Goal: Task Accomplishment & Management: Use online tool/utility

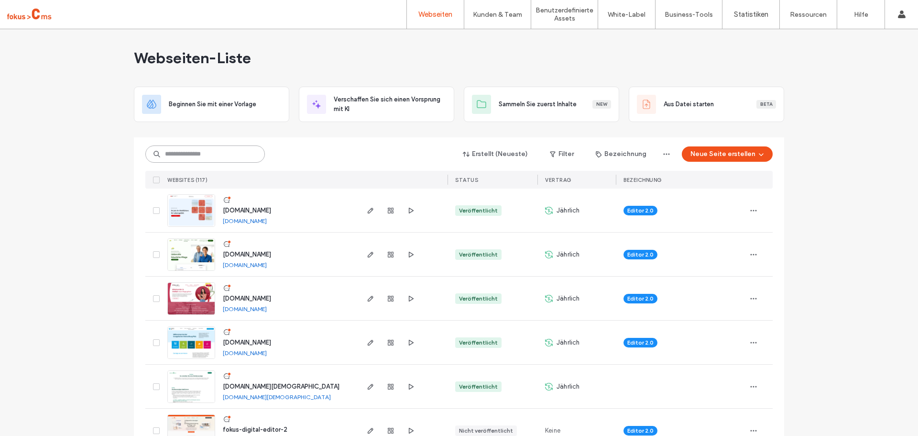
click at [180, 156] on input at bounding box center [205, 153] width 120 height 17
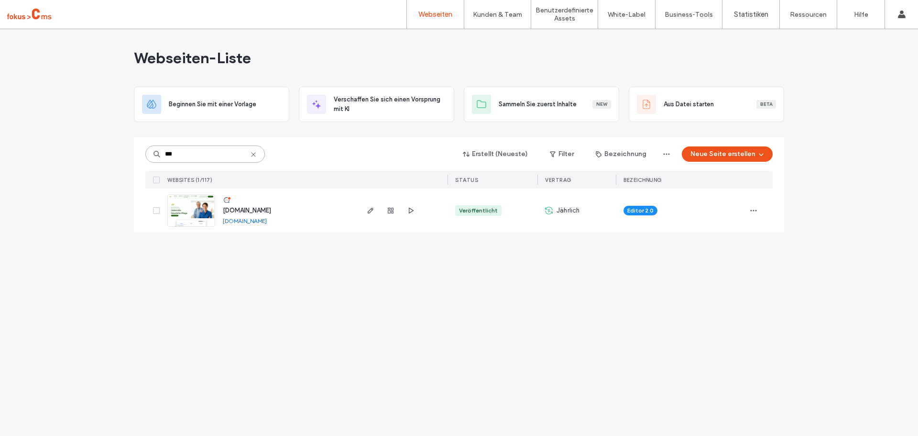
type input "***"
click at [262, 208] on span "www.ptw-pflegeteam.de" at bounding box center [247, 210] width 48 height 7
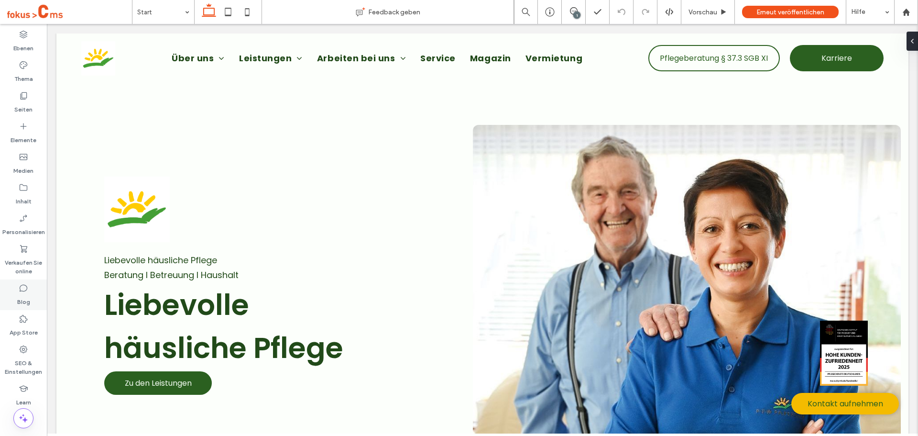
click at [23, 297] on label "Blog" at bounding box center [23, 299] width 13 height 13
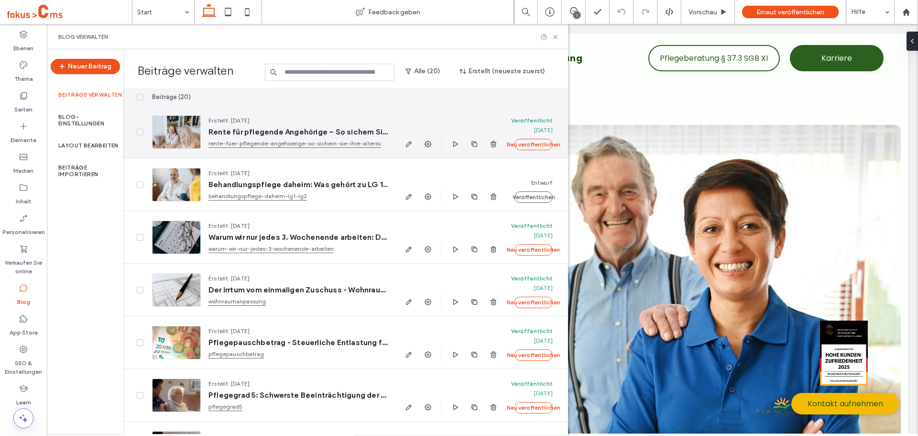
click at [347, 133] on span "Rente für pflegende Angehörige – So sichern Sie Ihre Altersvorsorge" at bounding box center [297, 132] width 179 height 10
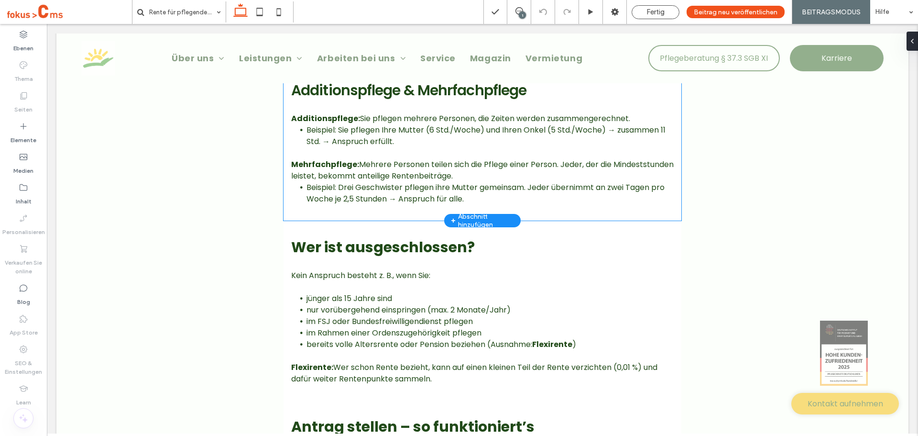
scroll to position [1100, 0]
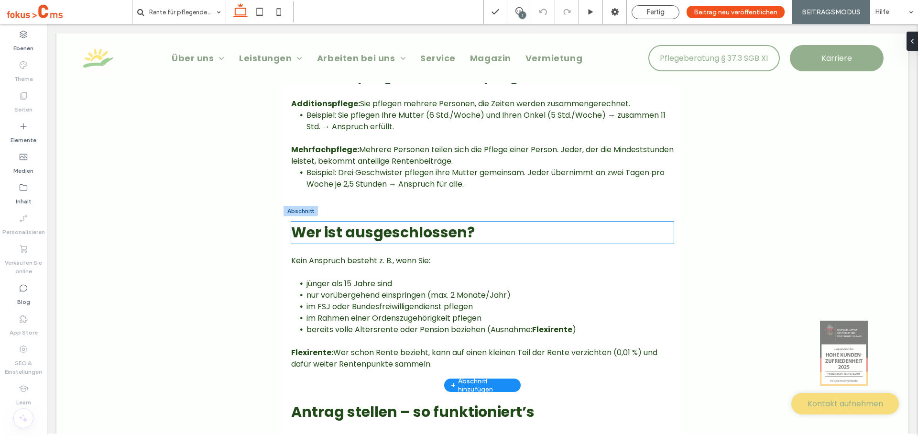
click at [383, 242] on strong "Wer ist ausgeschlossen?" at bounding box center [383, 232] width 184 height 21
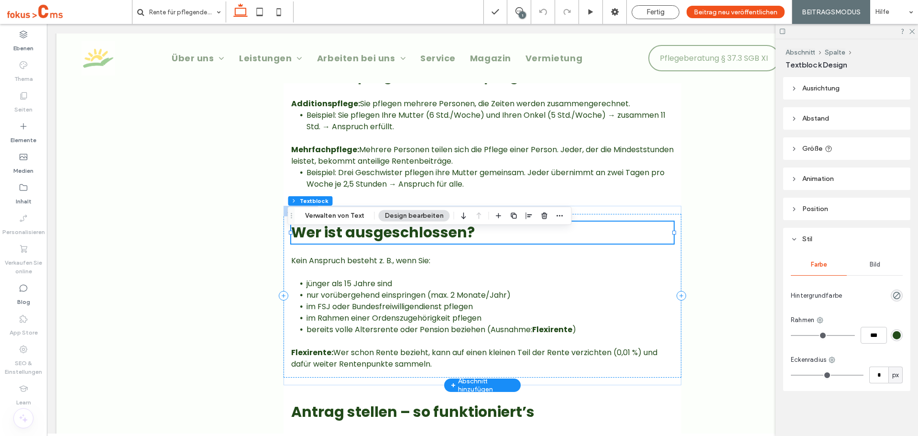
click at [383, 242] on div "Wer ist ausgeschlossen?" at bounding box center [482, 232] width 383 height 22
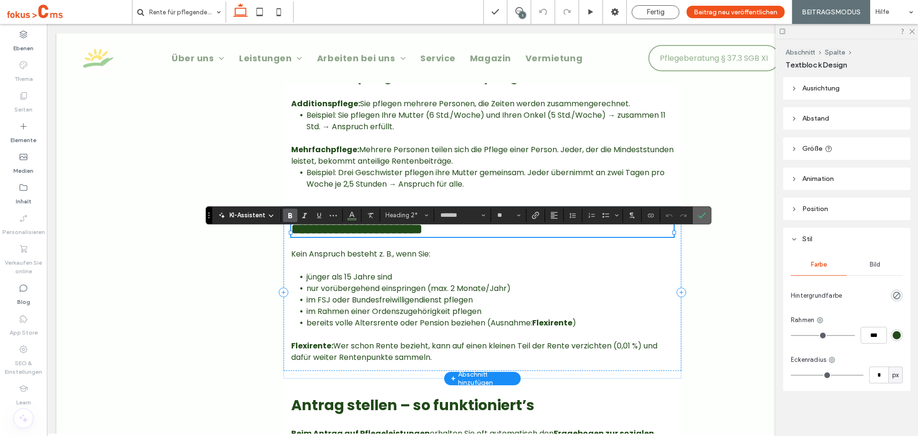
click at [701, 216] on icon "Bestätigen" at bounding box center [702, 215] width 8 height 8
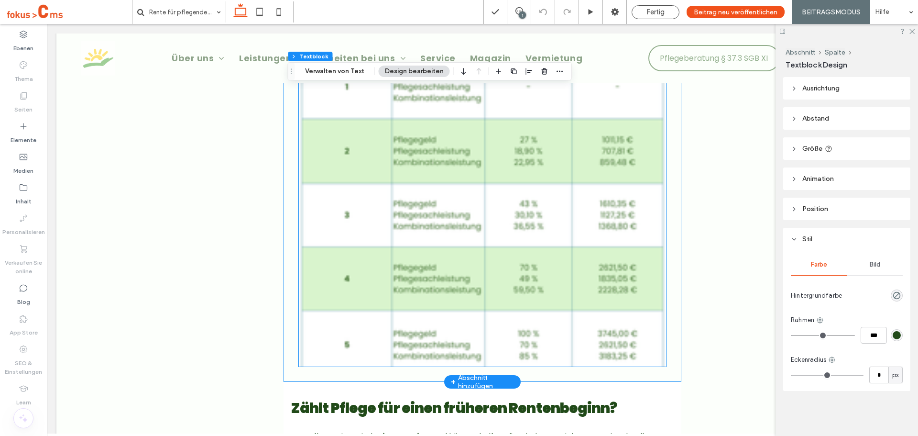
scroll to position [2056, 0]
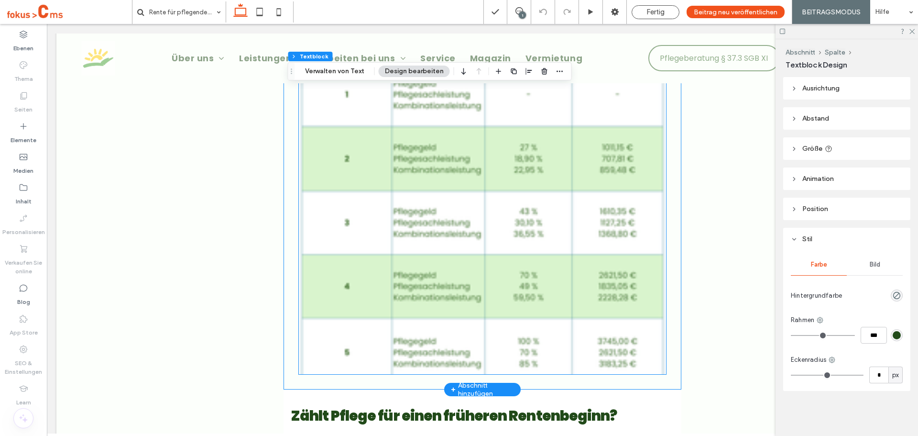
click at [426, 217] on img at bounding box center [482, 181] width 367 height 384
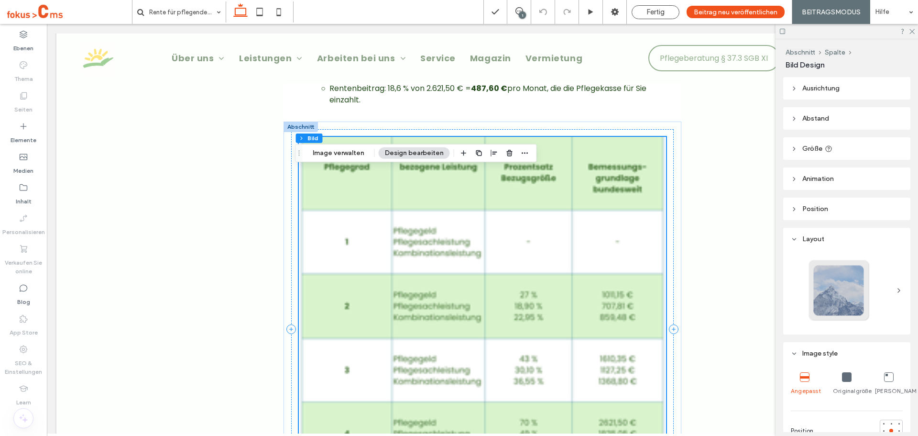
scroll to position [1913, 0]
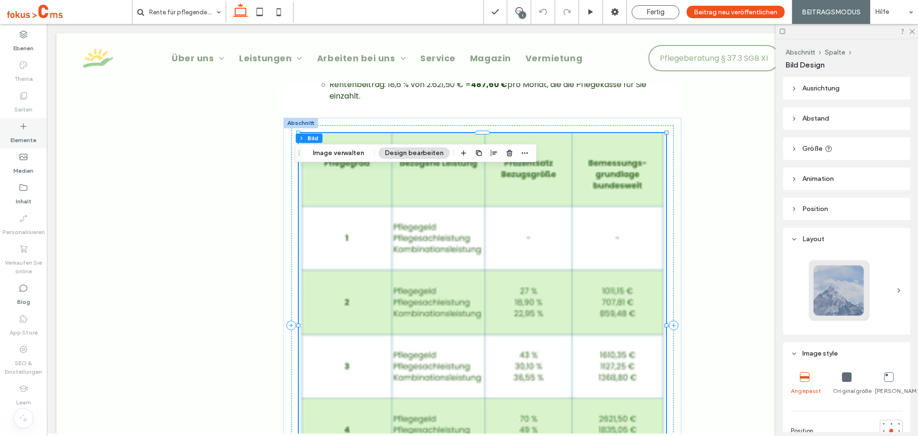
click at [25, 124] on icon at bounding box center [24, 126] width 10 height 10
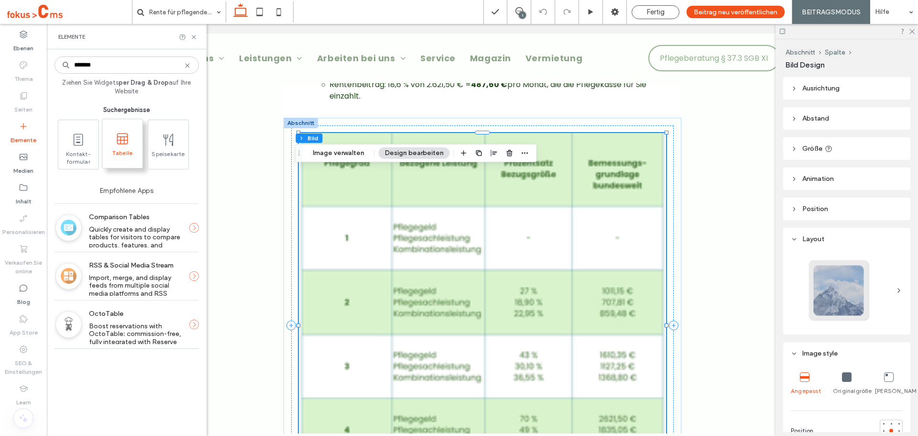
type input "*******"
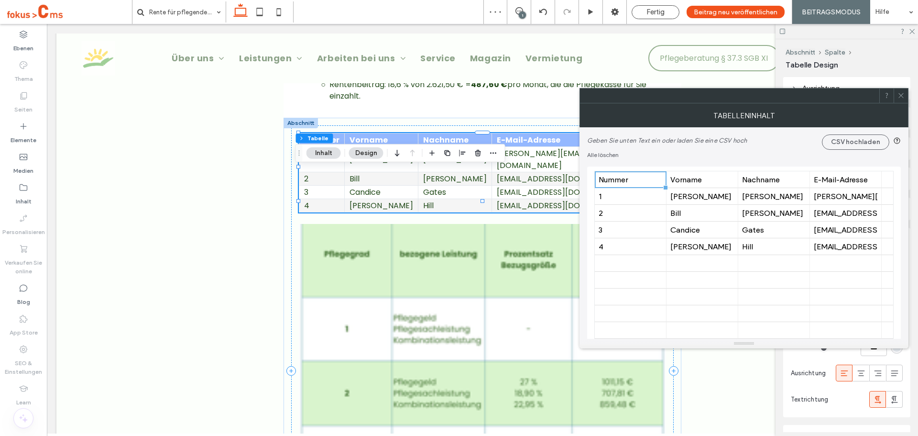
click at [899, 95] on icon at bounding box center [900, 95] width 7 height 7
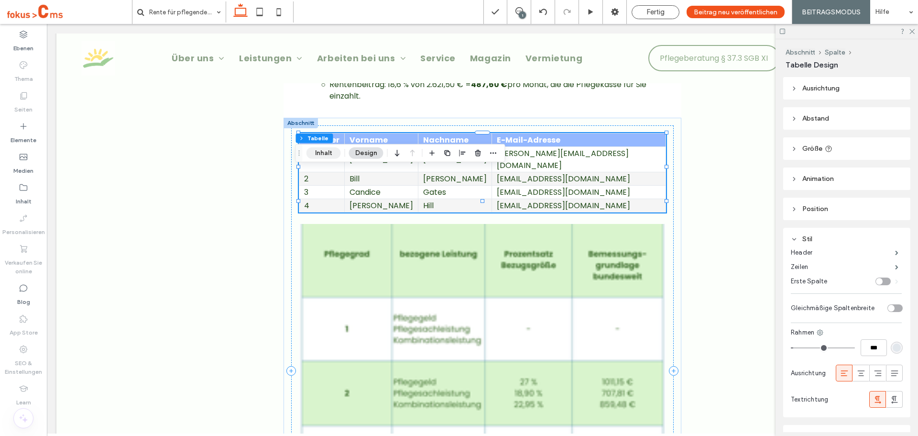
drag, startPoint x: 322, startPoint y: 151, endPoint x: 305, endPoint y: 142, distance: 19.2
click at [322, 151] on button "Inhalt" at bounding box center [323, 152] width 34 height 11
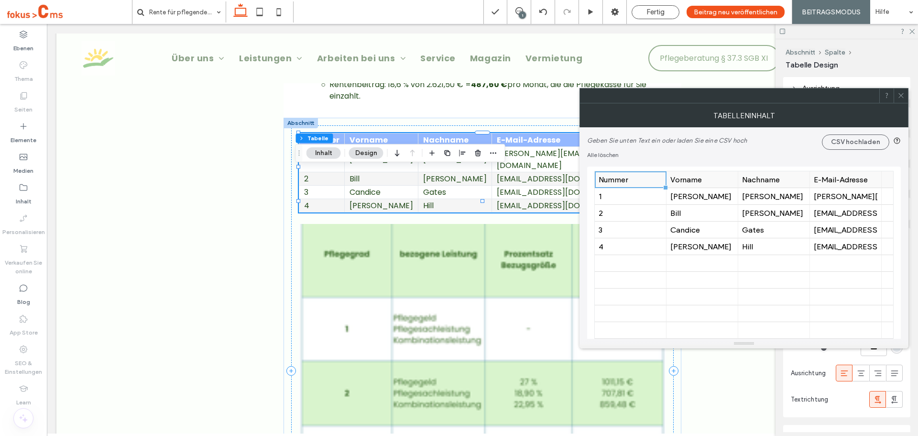
click at [612, 179] on div "Nummer" at bounding box center [631, 179] width 64 height 9
type input "**********"
click at [695, 179] on div "Vorname" at bounding box center [702, 179] width 64 height 9
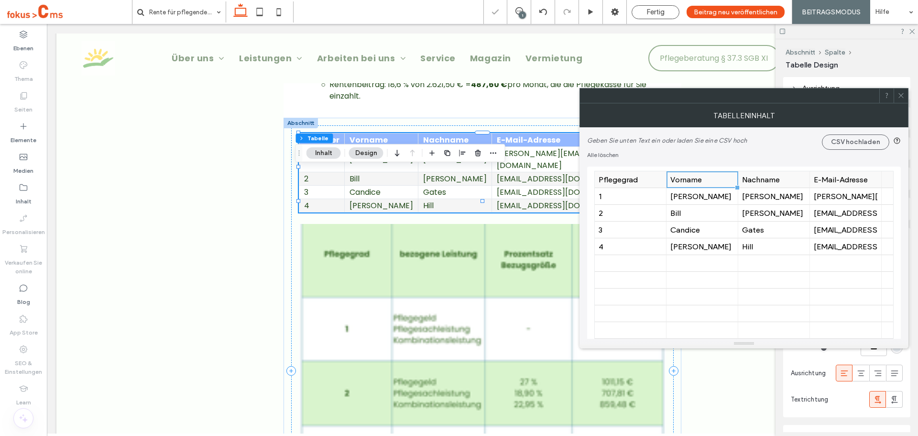
click at [695, 179] on div "Vorname" at bounding box center [702, 179] width 64 height 9
type input "**********"
click at [761, 180] on div "Nachname" at bounding box center [774, 179] width 64 height 9
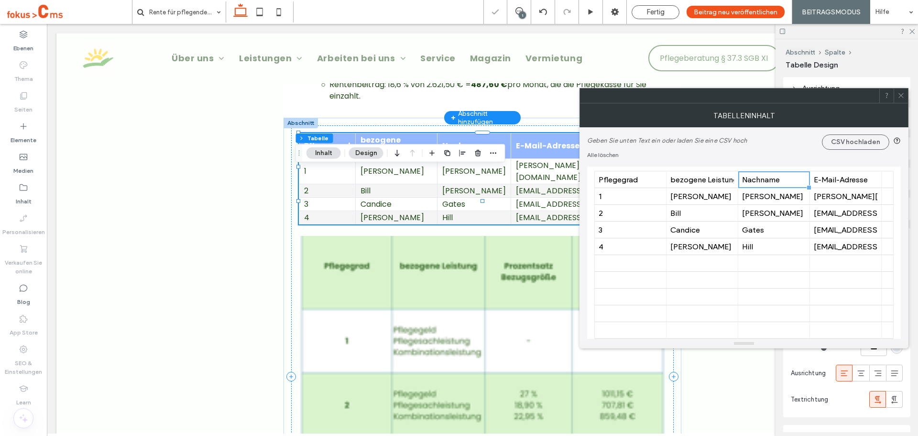
drag, startPoint x: 736, startPoint y: 138, endPoint x: 383, endPoint y: 99, distance: 354.6
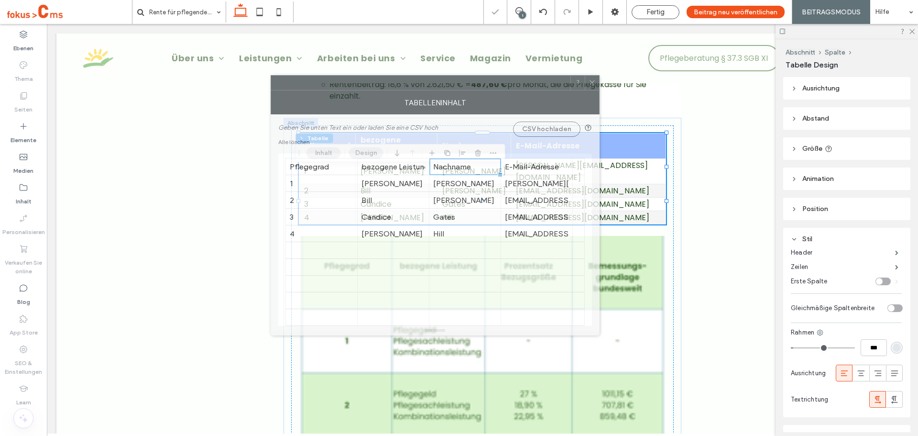
drag, startPoint x: 483, startPoint y: 90, endPoint x: 579, endPoint y: 87, distance: 95.7
click at [480, 88] on div at bounding box center [420, 83] width 299 height 14
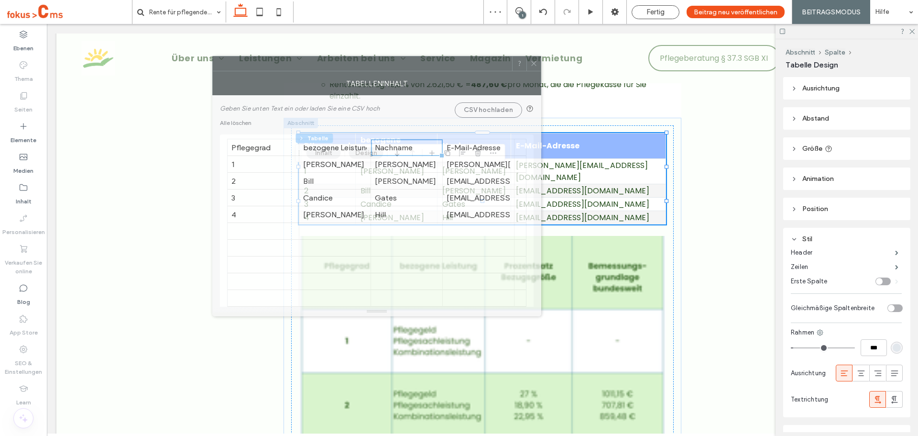
drag, startPoint x: 485, startPoint y: 89, endPoint x: 493, endPoint y: 70, distance: 20.5
click at [441, 66] on div at bounding box center [362, 63] width 299 height 14
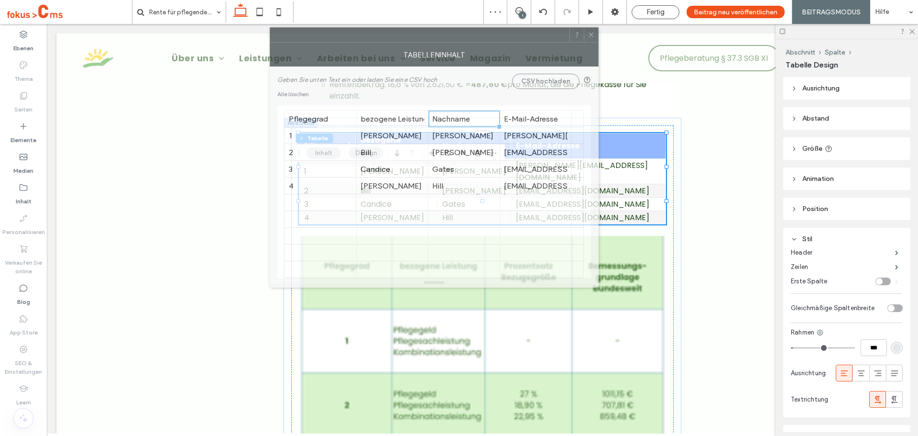
drag, startPoint x: 479, startPoint y: 64, endPoint x: 541, endPoint y: 24, distance: 74.0
click at [541, 28] on div at bounding box center [419, 35] width 299 height 14
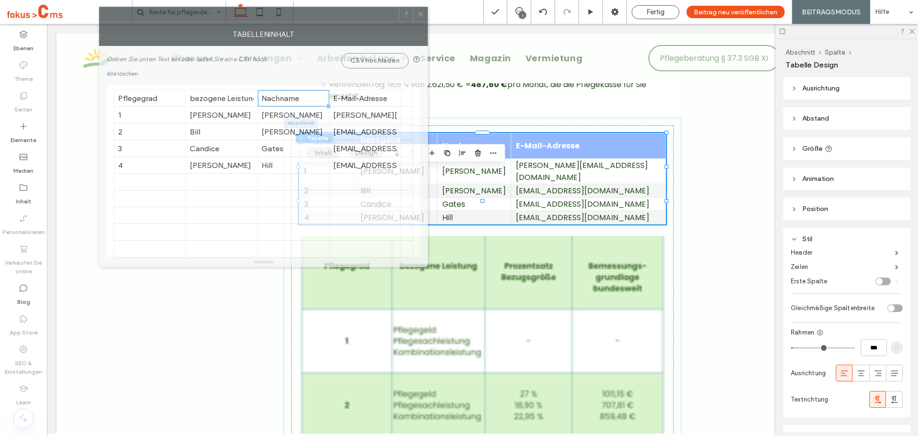
drag, startPoint x: 501, startPoint y: 23, endPoint x: 306, endPoint y: 19, distance: 194.2
click at [306, 19] on div at bounding box center [248, 14] width 299 height 14
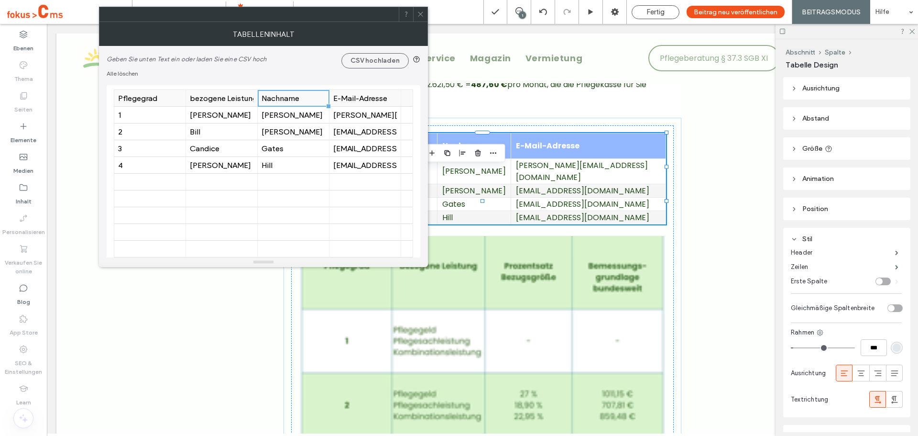
click at [210, 95] on div "bezogene Leistung" at bounding box center [222, 98] width 64 height 9
click at [297, 99] on div "Nachname" at bounding box center [294, 98] width 64 height 9
click at [296, 100] on div "Nachname" at bounding box center [294, 98] width 64 height 9
click at [296, 100] on input "********" at bounding box center [294, 98] width 72 height 16
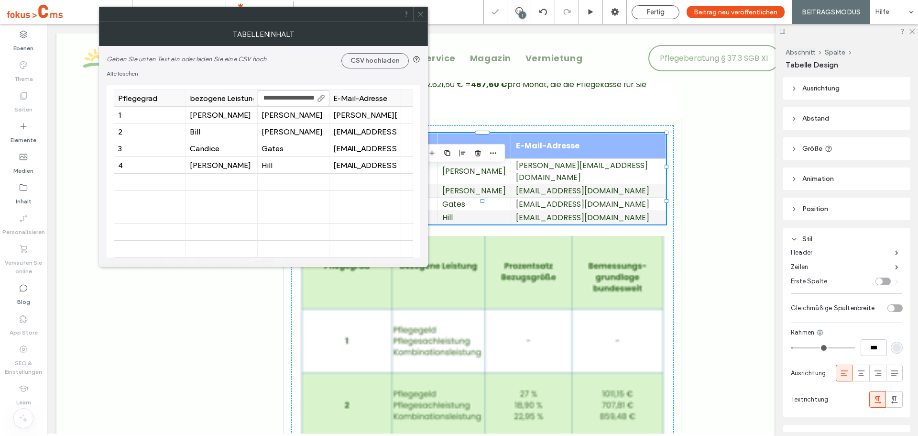
type input "**********"
click at [354, 99] on div "E-Mail-Adresse" at bounding box center [365, 98] width 64 height 9
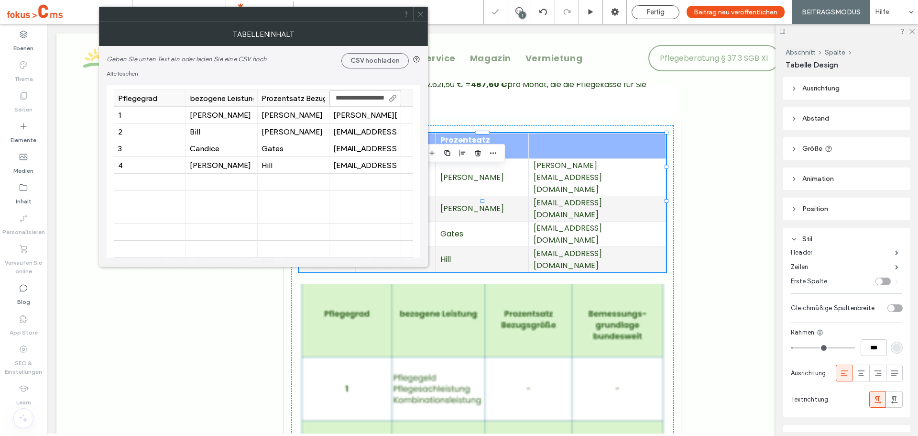
scroll to position [0, 23]
type input "**********"
click at [338, 228] on div at bounding box center [365, 232] width 64 height 17
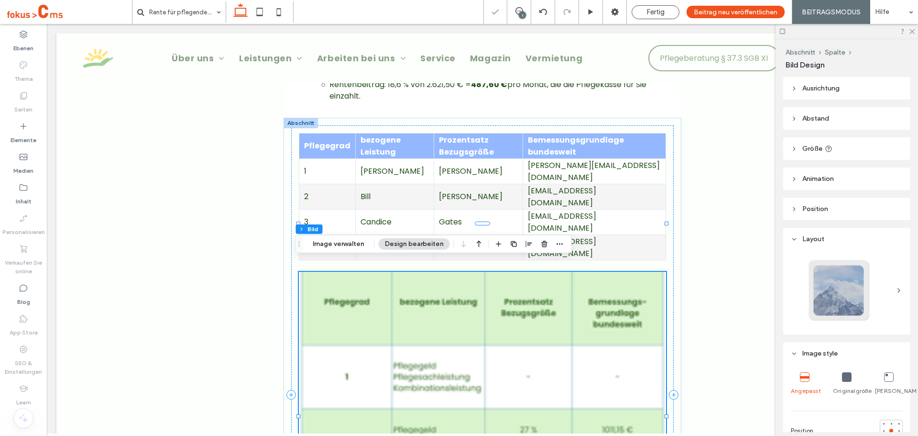
click at [355, 240] on button "Image verwalten" at bounding box center [338, 243] width 64 height 11
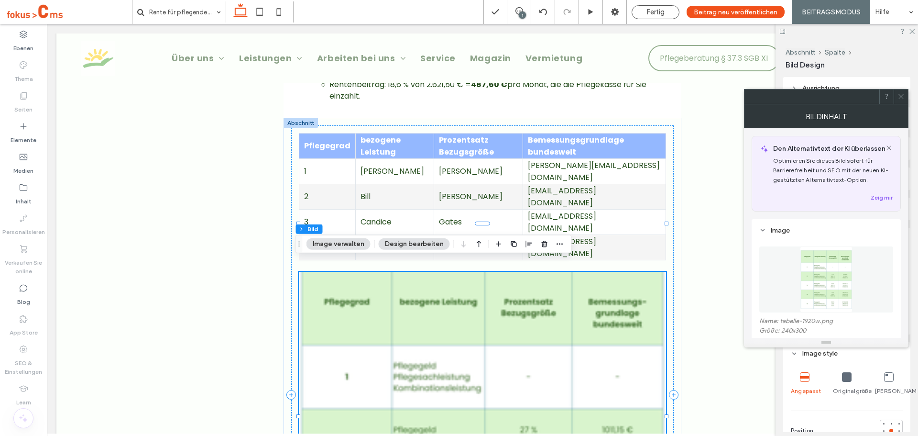
drag, startPoint x: 827, startPoint y: 272, endPoint x: 817, endPoint y: 296, distance: 26.6
click at [817, 296] on img at bounding box center [826, 279] width 53 height 66
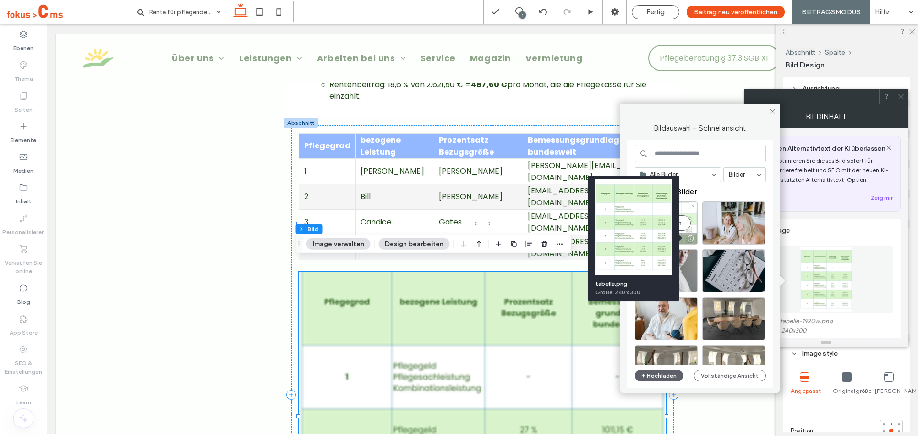
click at [694, 239] on div at bounding box center [691, 238] width 12 height 8
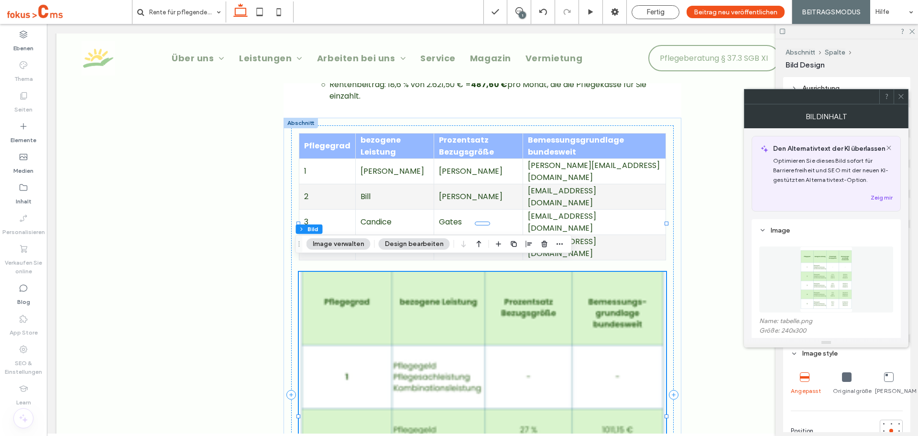
click at [899, 97] on icon at bounding box center [900, 96] width 7 height 7
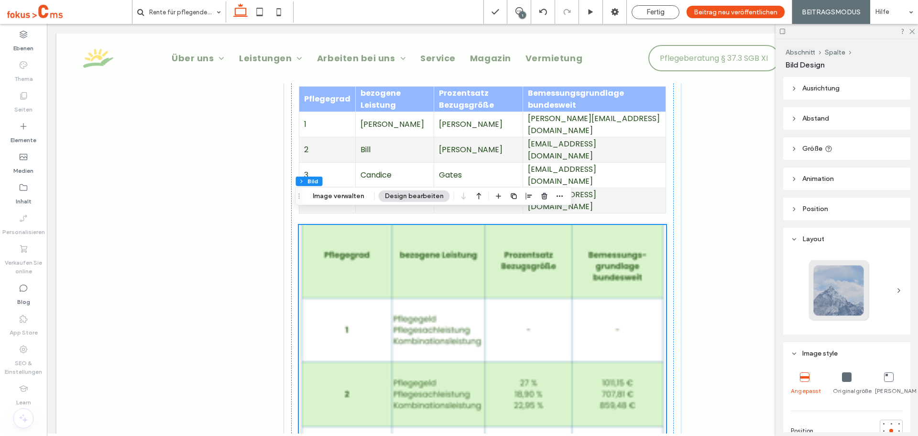
scroll to position [1960, 0]
click at [340, 195] on button "Image verwalten" at bounding box center [338, 195] width 64 height 11
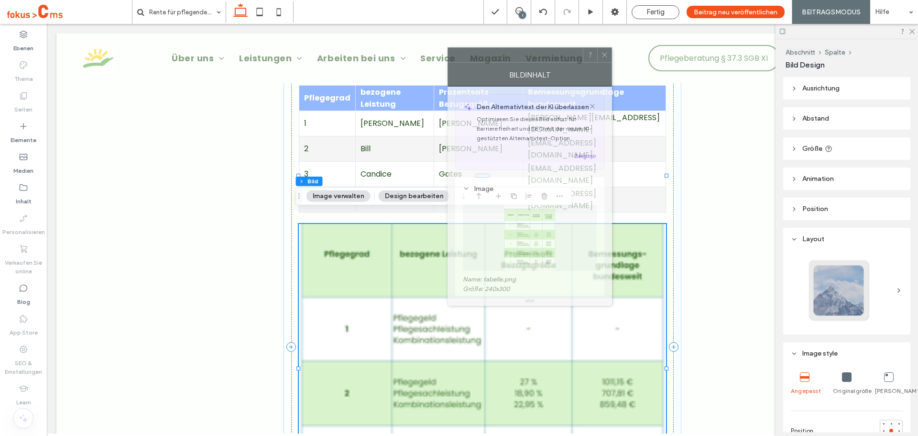
drag, startPoint x: 782, startPoint y: 99, endPoint x: 522, endPoint y: 60, distance: 263.1
click at [522, 60] on div at bounding box center [515, 55] width 135 height 14
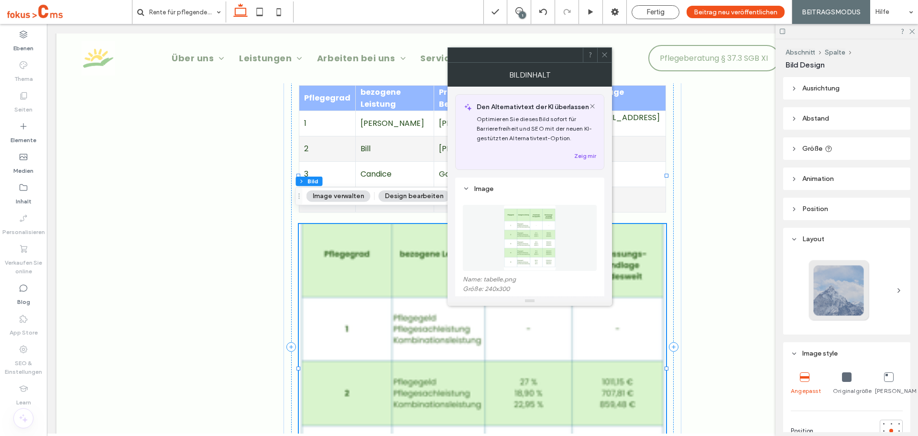
click at [605, 58] on icon at bounding box center [604, 54] width 7 height 7
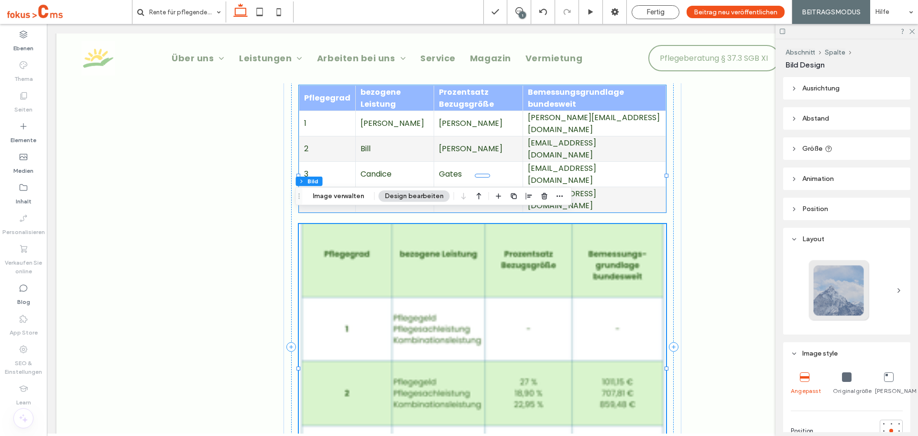
click at [439, 110] on th "Prozentsatz Bezugsgröße" at bounding box center [478, 97] width 89 height 25
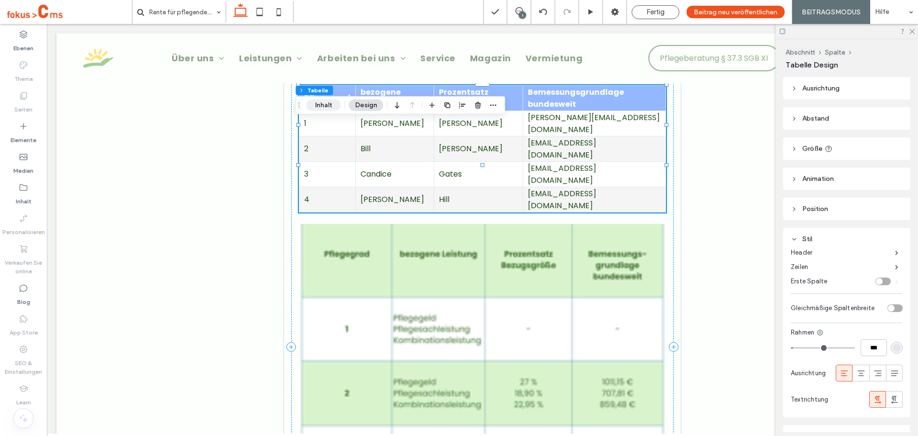
click at [310, 104] on button "Inhalt" at bounding box center [323, 104] width 34 height 11
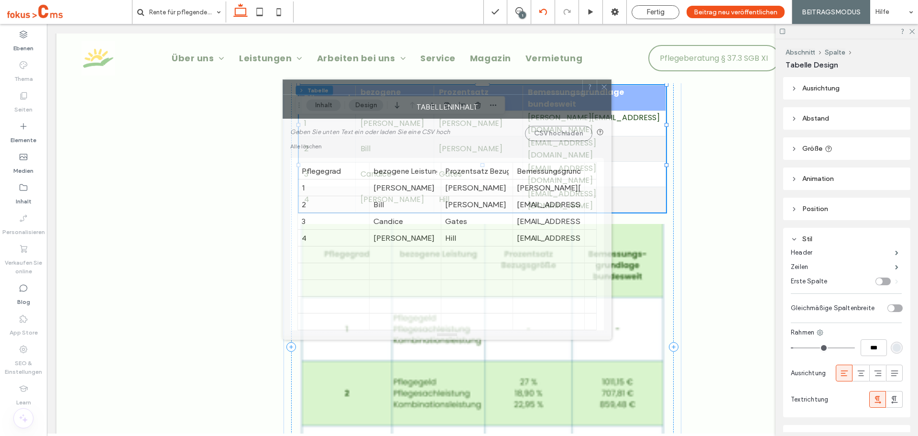
drag, startPoint x: 716, startPoint y: 101, endPoint x: 548, endPoint y: 0, distance: 196.1
click at [406, 80] on div at bounding box center [432, 87] width 299 height 14
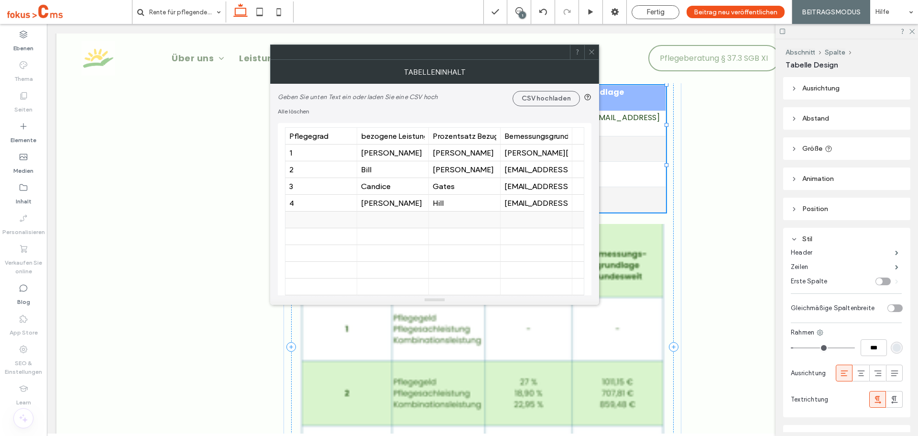
click at [293, 218] on div at bounding box center [321, 219] width 64 height 17
click at [401, 256] on div at bounding box center [393, 253] width 64 height 17
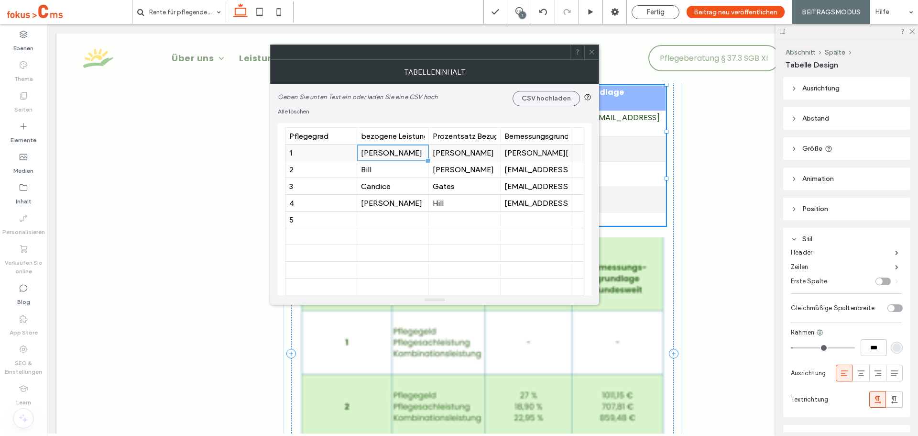
click at [389, 153] on div "Anne" at bounding box center [393, 152] width 64 height 9
type input "**********"
click at [404, 153] on div "Pflegegeld" at bounding box center [393, 152] width 64 height 9
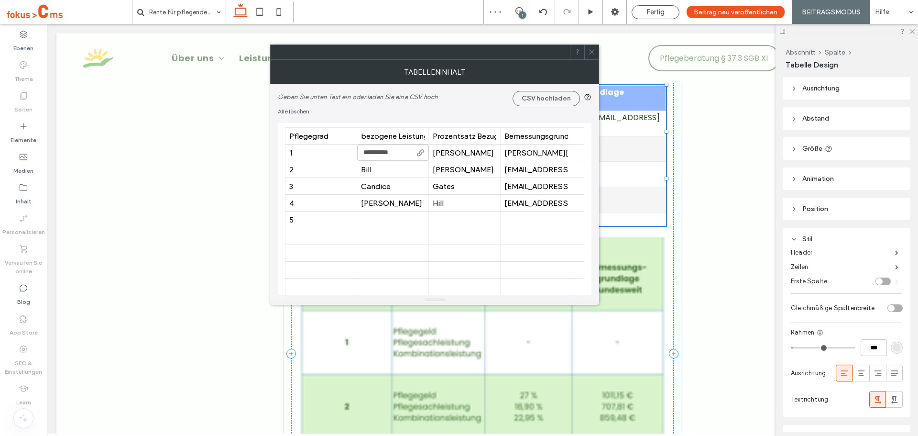
click at [404, 153] on input "**********" at bounding box center [393, 152] width 72 height 16
click at [400, 153] on input "**********" at bounding box center [393, 152] width 72 height 16
type input "***"
click at [396, 156] on div at bounding box center [393, 152] width 64 height 17
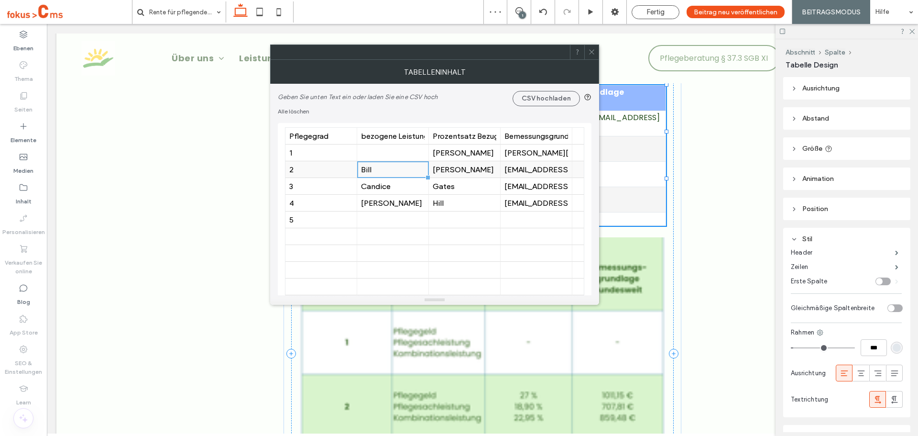
drag, startPoint x: 392, startPoint y: 173, endPoint x: 395, endPoint y: 155, distance: 17.9
click at [392, 173] on div "Bill" at bounding box center [393, 169] width 64 height 9
click at [395, 155] on div at bounding box center [393, 152] width 64 height 17
click at [384, 150] on div at bounding box center [393, 152] width 64 height 17
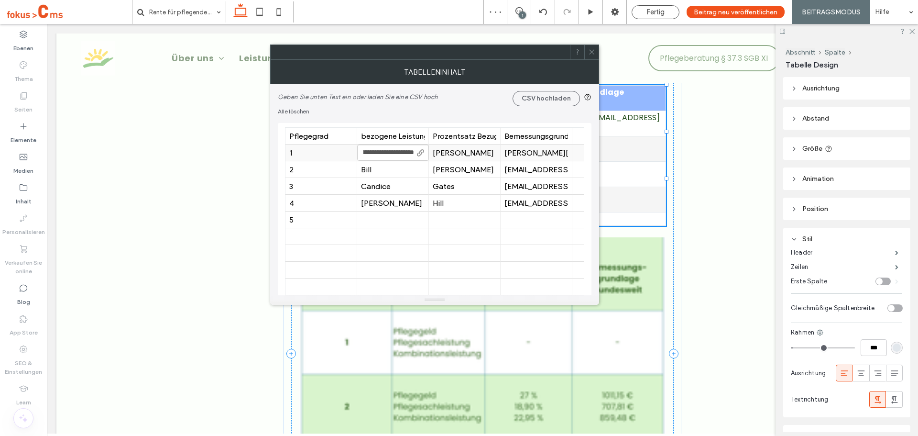
scroll to position [0, 85]
type input "**********"
click at [410, 183] on div "Candice" at bounding box center [393, 186] width 64 height 9
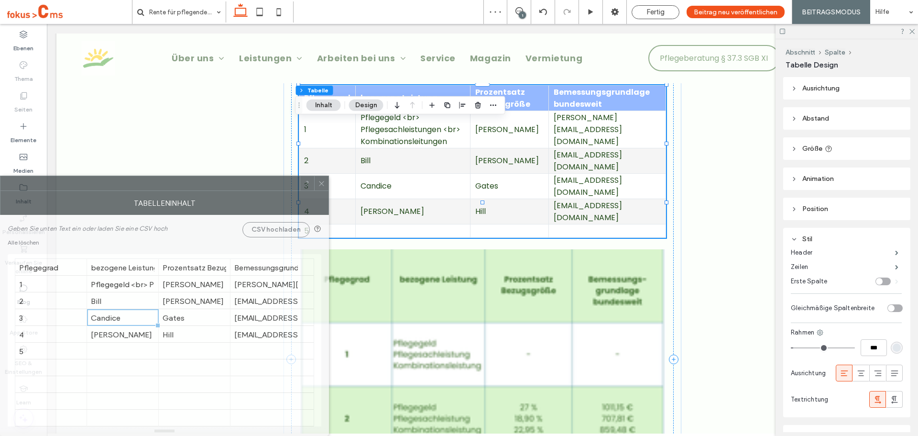
drag, startPoint x: 175, startPoint y: 193, endPoint x: 358, endPoint y: 103, distance: 204.6
click at [188, 184] on div at bounding box center [149, 183] width 299 height 14
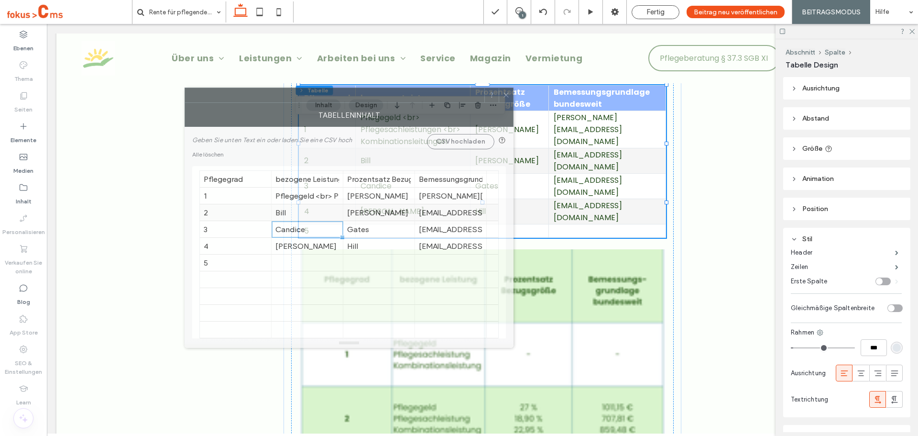
drag, startPoint x: 272, startPoint y: 182, endPoint x: 344, endPoint y: 204, distance: 74.9
click at [465, 94] on div at bounding box center [334, 95] width 299 height 14
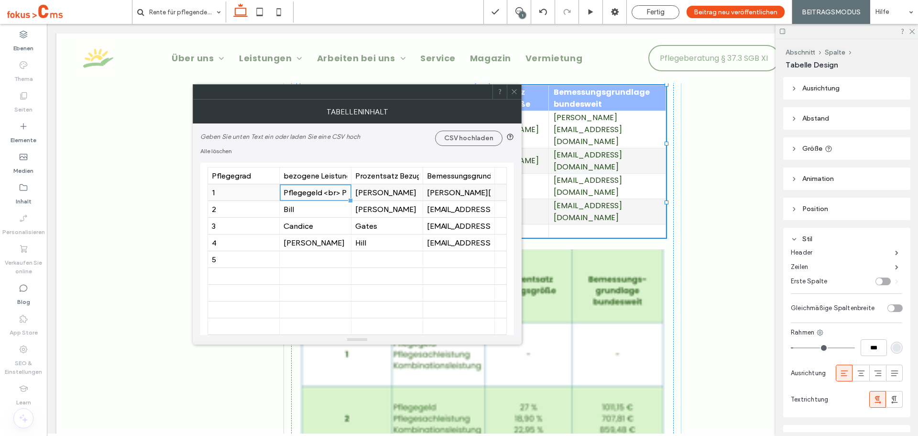
click at [309, 191] on div "Pflegegeld <br> Pflegesachleistungen <br> Kombinationsleitungen" at bounding box center [316, 192] width 64 height 9
click at [330, 192] on input "**********" at bounding box center [316, 192] width 72 height 16
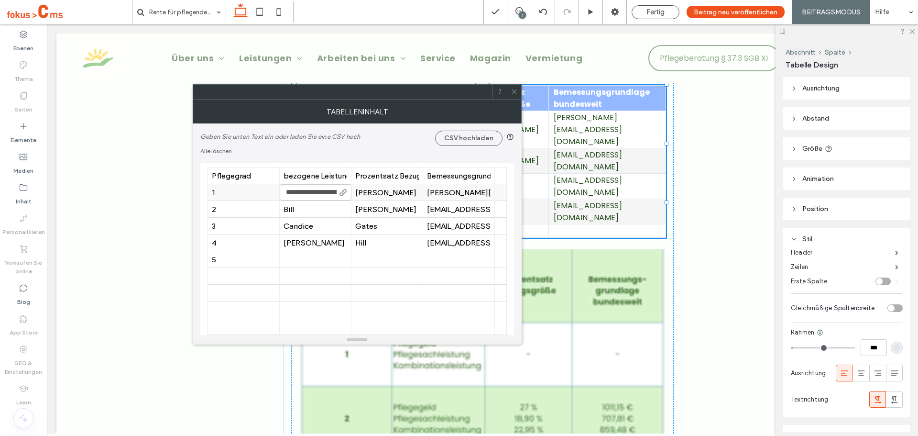
drag, startPoint x: 308, startPoint y: 197, endPoint x: 243, endPoint y: 199, distance: 65.1
click at [243, 199] on body ".wqwq-1{fill:#231f20;} .cls-1q, .cls-2q { fill-rule: evenodd; } .cls-2q { fill:…" at bounding box center [459, 218] width 918 height 436
click at [317, 195] on div "Pflegegeld <br> Pflegesachleistungen <br> Kombinationsleitungen" at bounding box center [316, 192] width 64 height 9
click at [341, 192] on div "Pflegegeld <br> Pflegesachleistungen <br> Kombinationsleitungen" at bounding box center [316, 192] width 64 height 9
click at [339, 194] on div "Pflegegeld <br> Pflegesachleistungen <br> Kombinationsleitungen" at bounding box center [316, 192] width 64 height 9
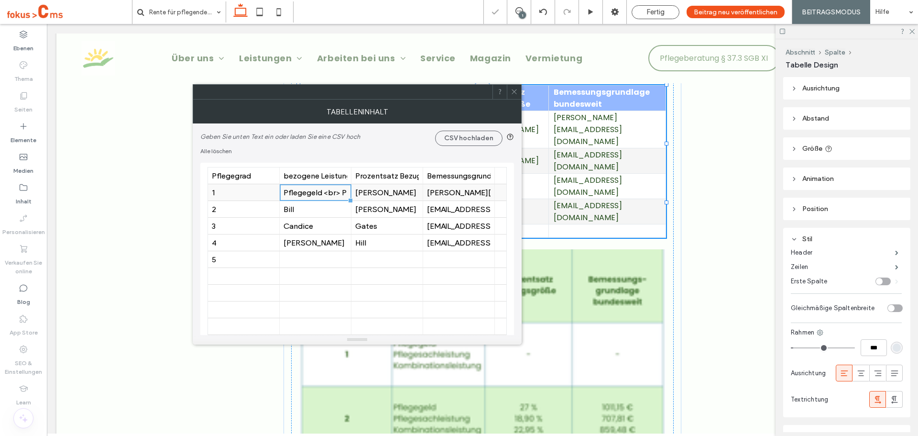
click at [339, 194] on div "Pflegegeld <br> Pflegesachleistungen <br> Kombinationsleitungen" at bounding box center [316, 192] width 64 height 9
click at [333, 193] on div "Pflegegeld <br> Pflegesachleistungen <br> Kombinationsleitungen" at bounding box center [316, 192] width 64 height 9
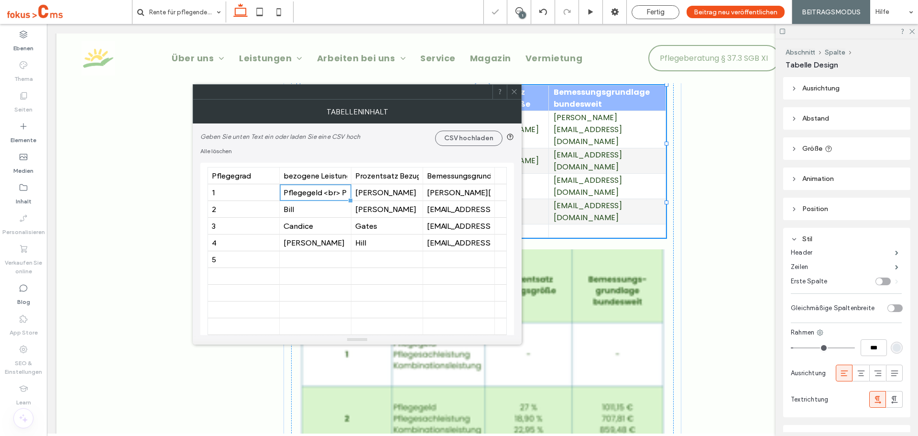
click at [333, 193] on div "Pflegegeld <br> Pflegesachleistungen <br> Kombinationsleitungen" at bounding box center [316, 192] width 64 height 9
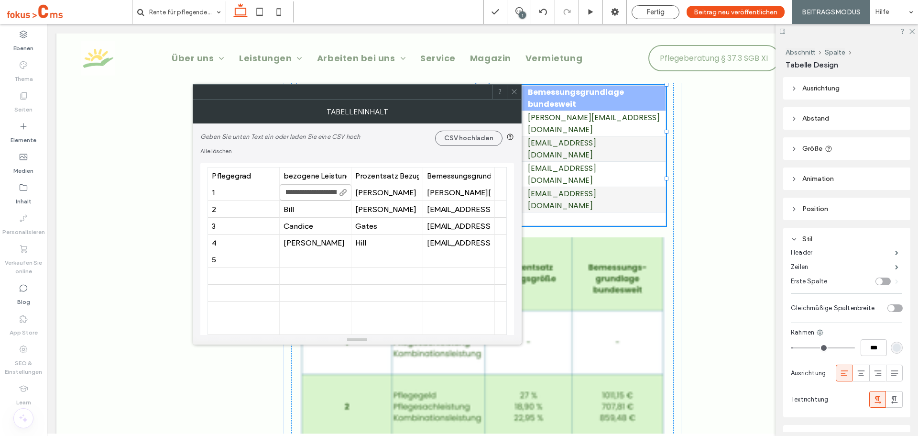
scroll to position [0, 70]
type input "**********"
click at [333, 193] on input "**********" at bounding box center [316, 192] width 72 height 16
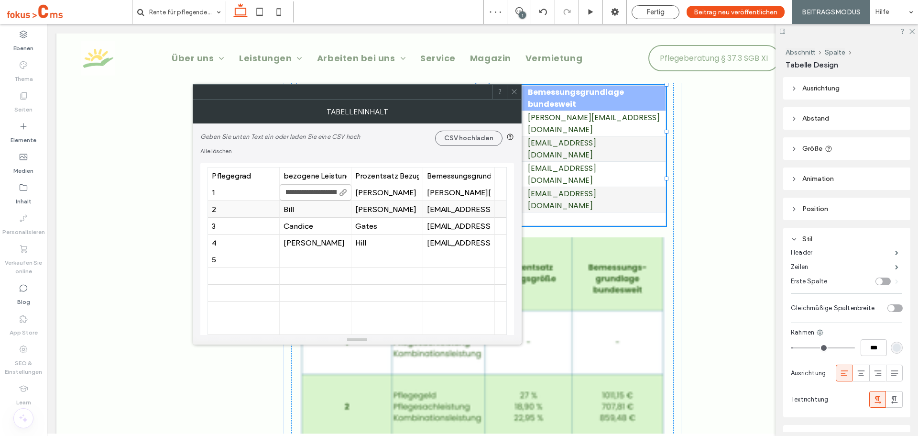
click at [305, 210] on div "Bill" at bounding box center [316, 209] width 64 height 9
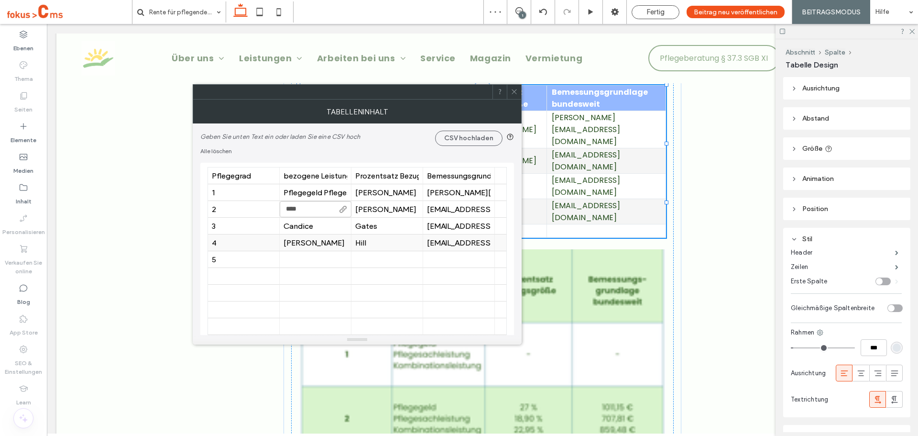
type input "**********"
click at [306, 230] on div "Candice" at bounding box center [316, 225] width 64 height 9
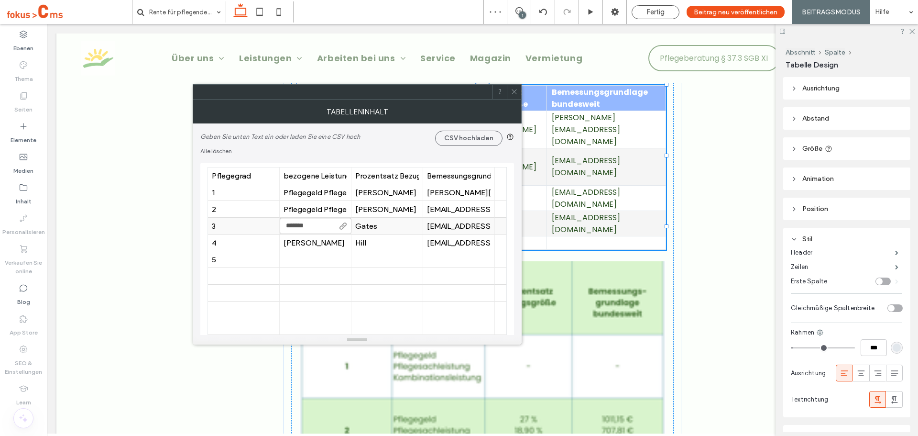
click at [306, 230] on input "*******" at bounding box center [316, 226] width 72 height 16
type input "**********"
click at [301, 243] on div "Dave" at bounding box center [316, 242] width 64 height 9
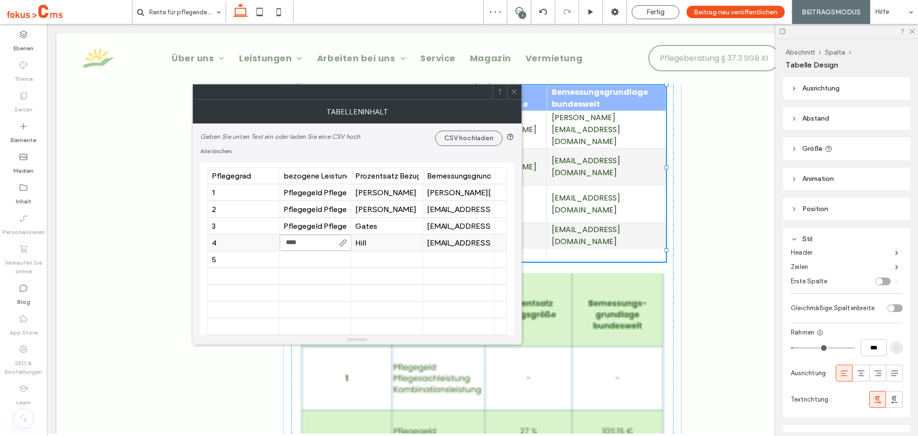
click at [301, 243] on input "****" at bounding box center [316, 242] width 72 height 16
type input "**********"
click at [299, 255] on div at bounding box center [316, 259] width 64 height 17
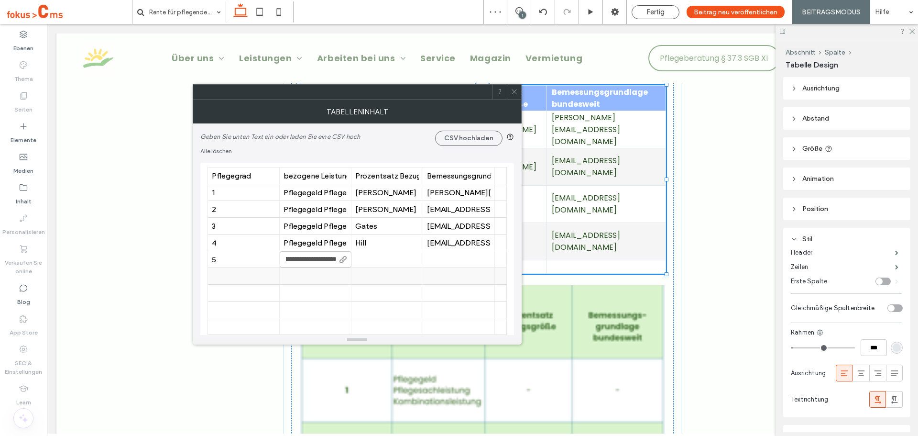
click at [343, 283] on div at bounding box center [316, 276] width 64 height 17
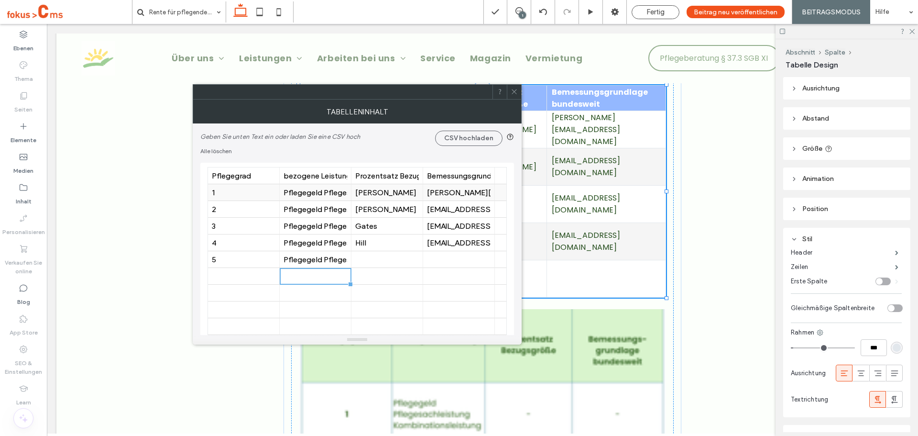
click at [374, 195] on div "Evans" at bounding box center [387, 192] width 64 height 9
click at [454, 194] on div "anne.evans@mail.com" at bounding box center [459, 192] width 64 height 9
type input "*"
click at [380, 208] on div "Fernandez" at bounding box center [387, 209] width 64 height 9
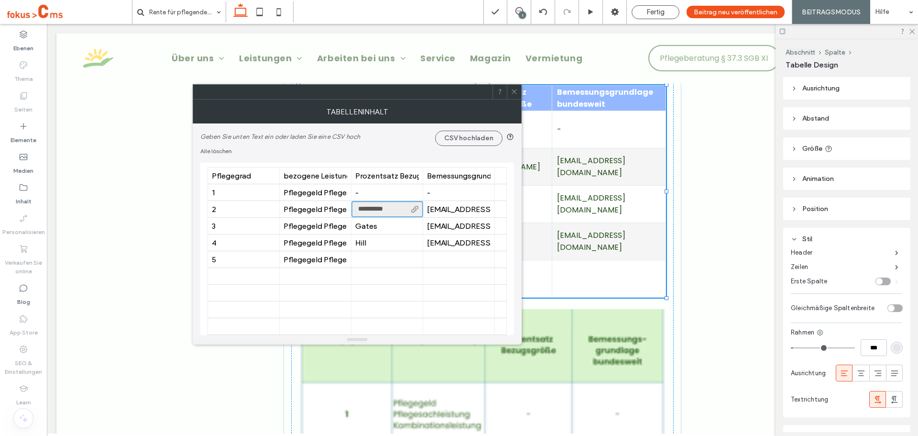
type input "**********"
click at [513, 87] on span at bounding box center [514, 92] width 7 height 14
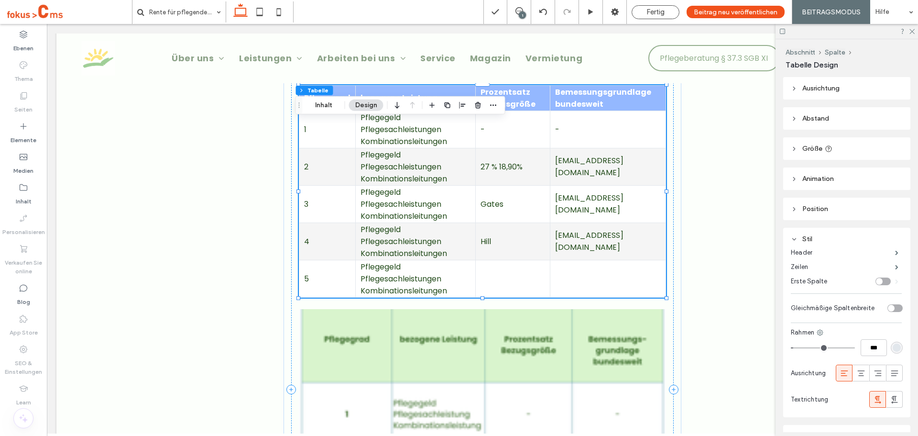
click at [395, 185] on td "Pflegegeld Pflegesachleistungen Kombinationsleitungen" at bounding box center [416, 166] width 120 height 37
click at [330, 107] on button "Inhalt" at bounding box center [323, 104] width 34 height 11
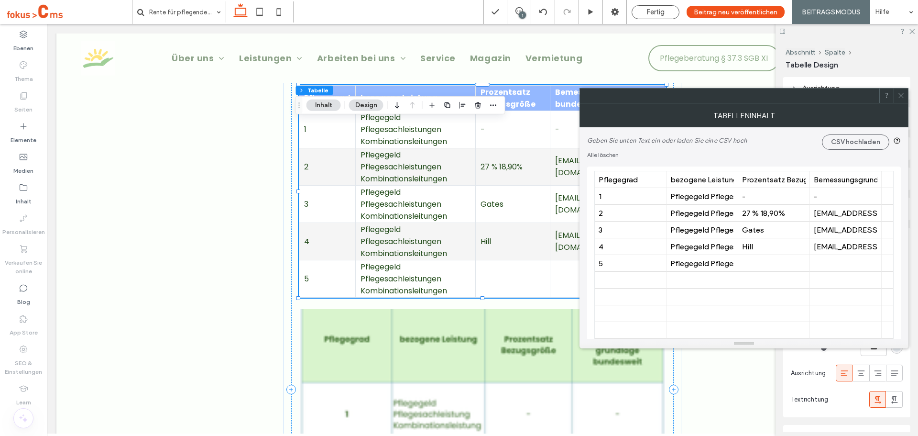
click at [371, 105] on button "Design" at bounding box center [366, 104] width 34 height 11
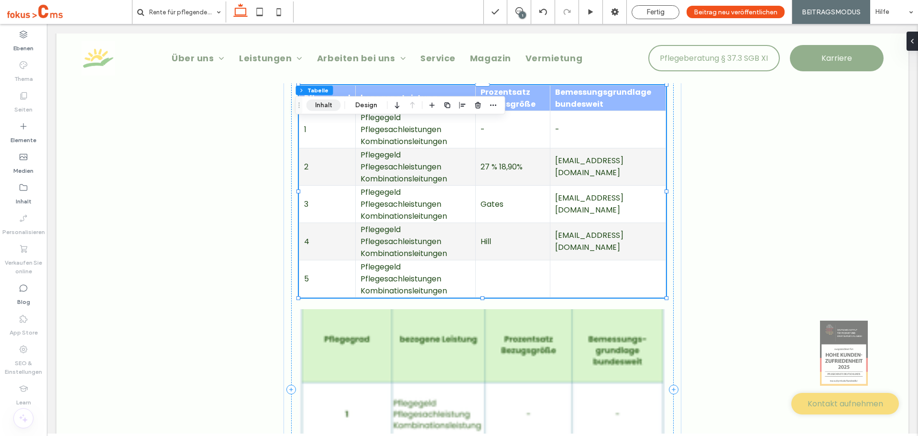
click at [325, 109] on button "Inhalt" at bounding box center [323, 104] width 34 height 11
click at [361, 106] on button "Design" at bounding box center [366, 104] width 34 height 11
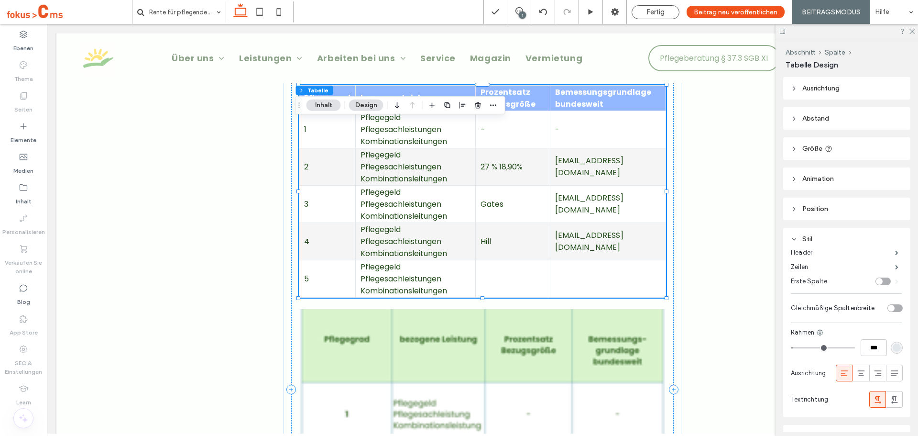
click at [360, 148] on td "Pflegegeld Pflegesachleistungen Kombinationsleitungen" at bounding box center [416, 128] width 120 height 37
click at [324, 106] on button "Inhalt" at bounding box center [323, 104] width 34 height 11
click at [446, 148] on td "Pflegegeld Pflegesachleistungen Kombinationsleitungen" at bounding box center [416, 128] width 120 height 37
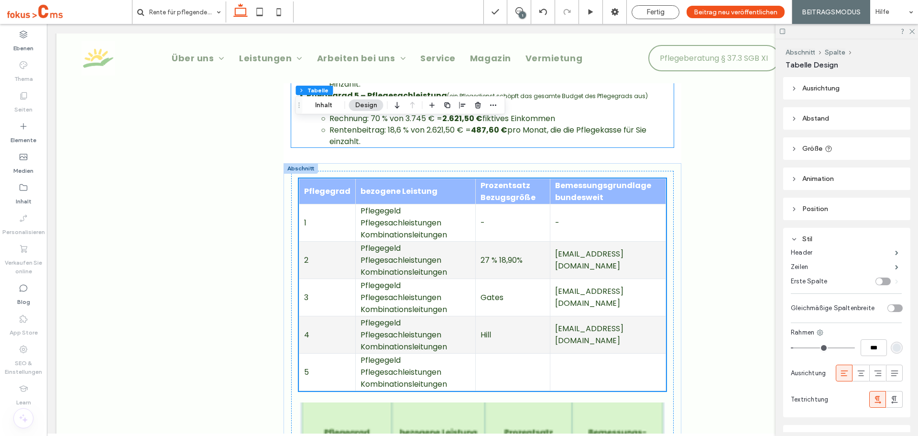
scroll to position [1960, 0]
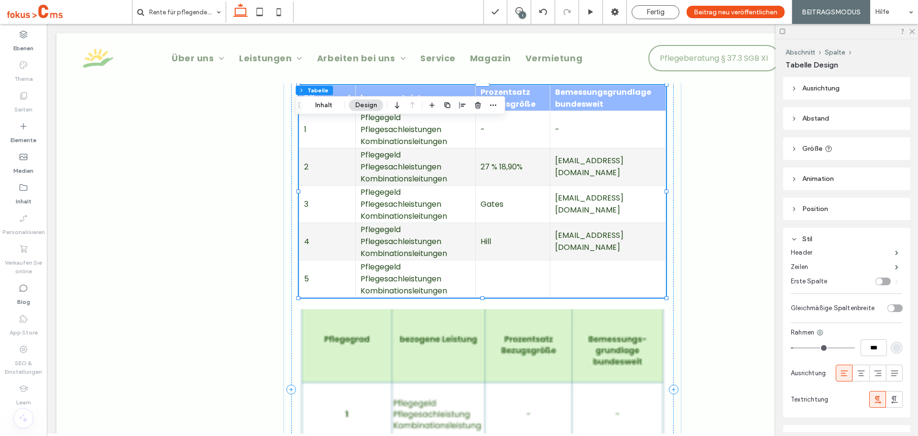
click at [415, 185] on td "Pflegegeld Pflegesachleistungen Kombinationsleitungen" at bounding box center [416, 166] width 120 height 37
click at [323, 97] on div "Abschnitt Spalte Tabelle Inhalt Design" at bounding box center [400, 105] width 210 height 18
click at [328, 105] on button "Inhalt" at bounding box center [323, 104] width 34 height 11
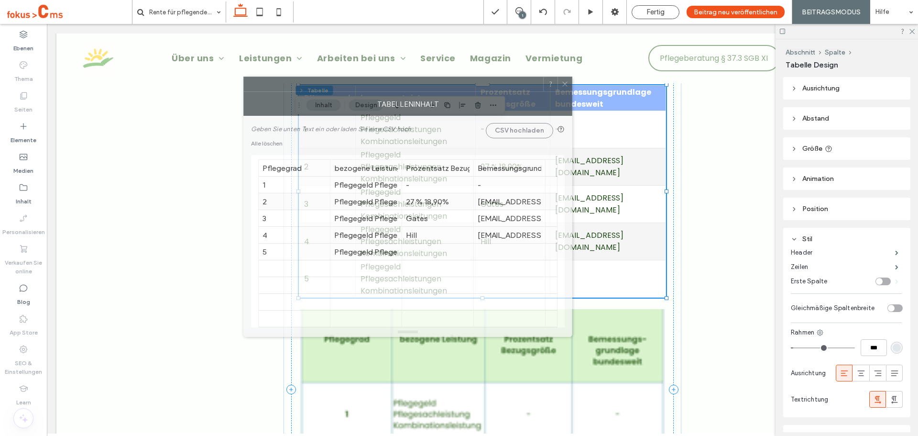
drag, startPoint x: 479, startPoint y: 101, endPoint x: 399, endPoint y: 201, distance: 127.9
click at [386, 87] on div at bounding box center [393, 84] width 299 height 14
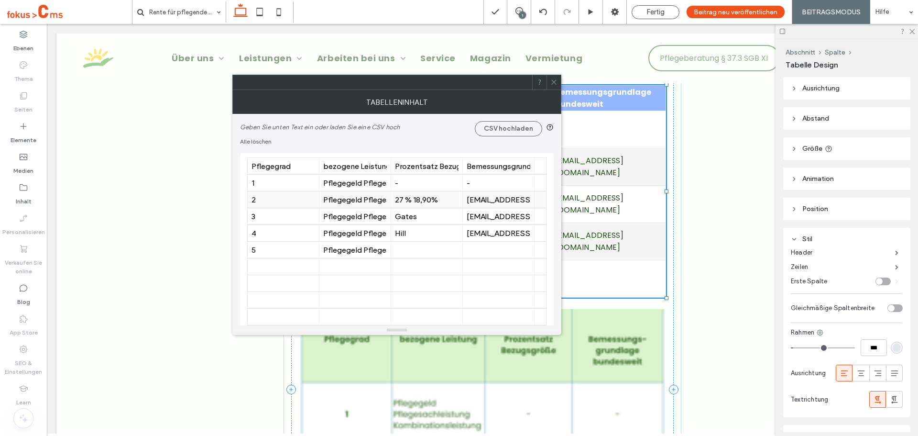
click at [310, 201] on div "2" at bounding box center [283, 199] width 64 height 9
click at [304, 219] on div "3" at bounding box center [283, 216] width 64 height 9
click at [293, 229] on div "4" at bounding box center [283, 233] width 64 height 9
click at [295, 245] on div "5" at bounding box center [283, 249] width 64 height 9
click at [352, 251] on div "Pflegegeld Pflegesachleistungen Kombinationsleitungen" at bounding box center [355, 249] width 64 height 9
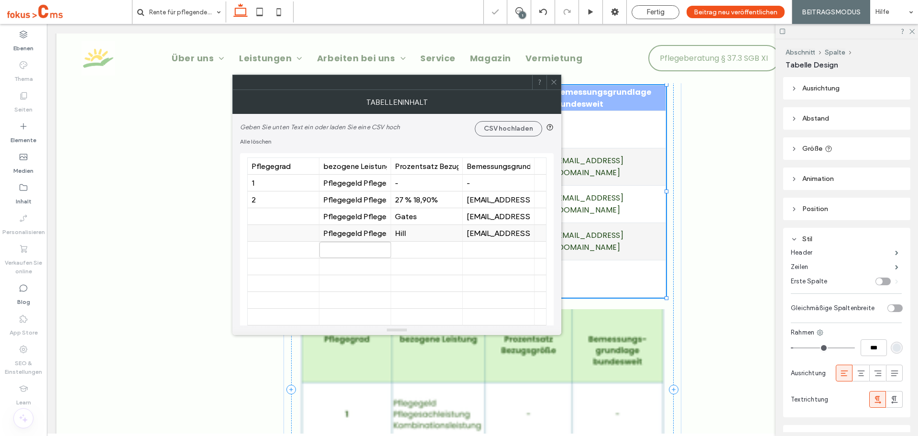
click at [350, 234] on div "Pflegegeld Pflegesachleistungen Kombinationsleitungen" at bounding box center [355, 233] width 64 height 9
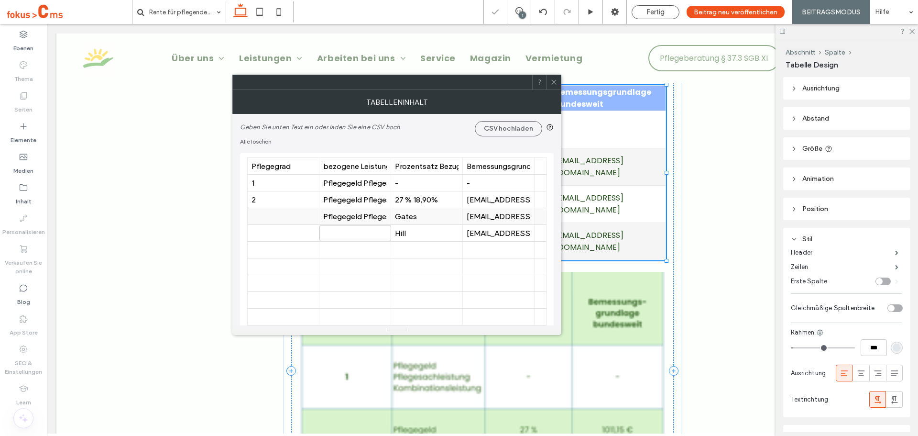
click at [350, 217] on div "Pflegegeld Pflegesachleistungen Kombinationsleitungen" at bounding box center [355, 216] width 64 height 9
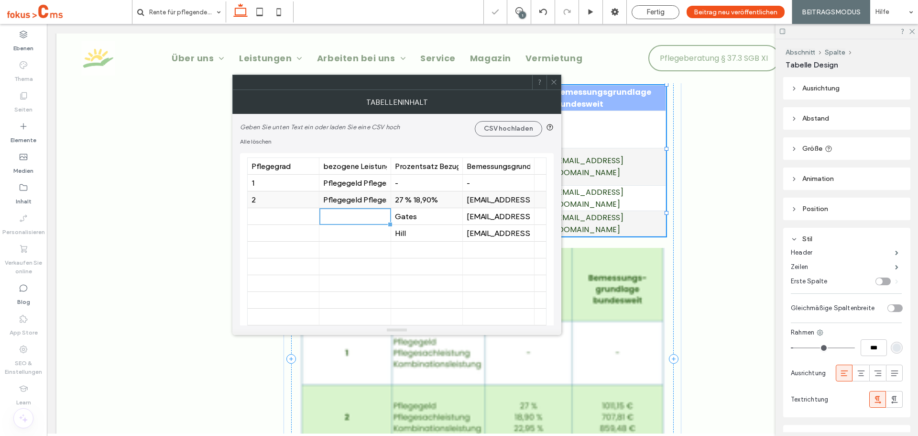
click at [408, 207] on div "27 % 18,90%" at bounding box center [427, 199] width 64 height 17
click at [404, 218] on div "Gates" at bounding box center [427, 216] width 64 height 9
click at [402, 232] on div "Hill" at bounding box center [427, 233] width 64 height 9
click at [497, 200] on div "bill.fernandez@mail.com" at bounding box center [499, 199] width 64 height 9
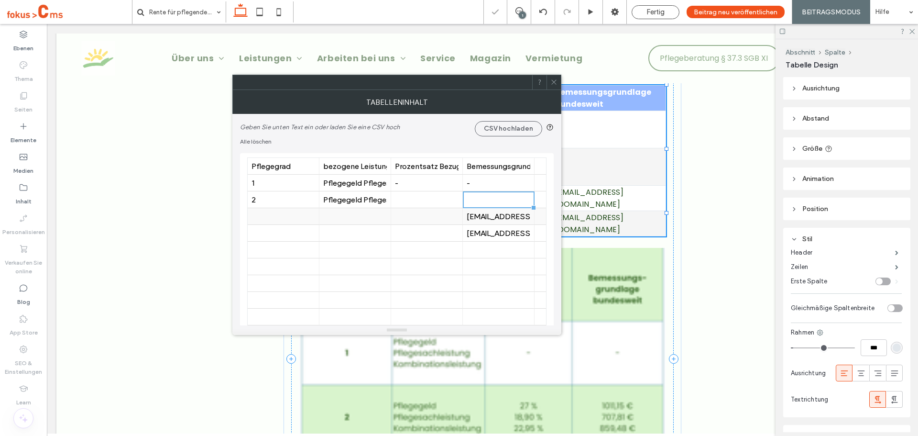
click at [491, 222] on div "candice.gates@mail.com" at bounding box center [499, 216] width 64 height 17
click at [488, 232] on div "dave.hill@mail.com" at bounding box center [499, 233] width 64 height 9
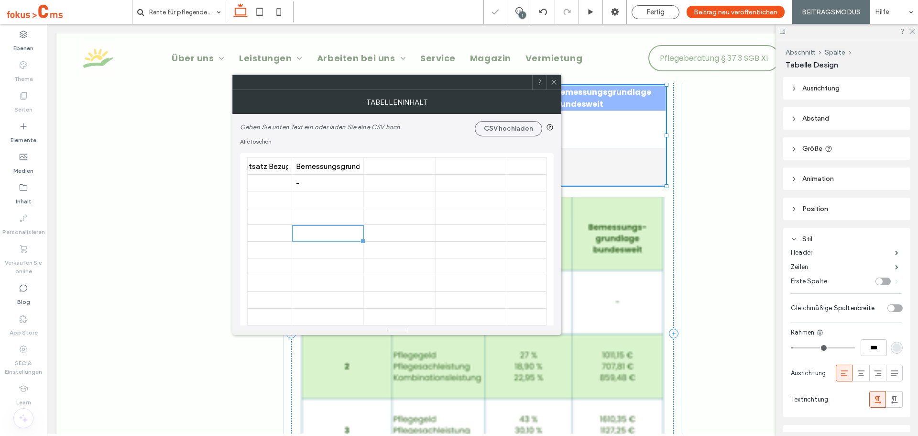
scroll to position [0, 0]
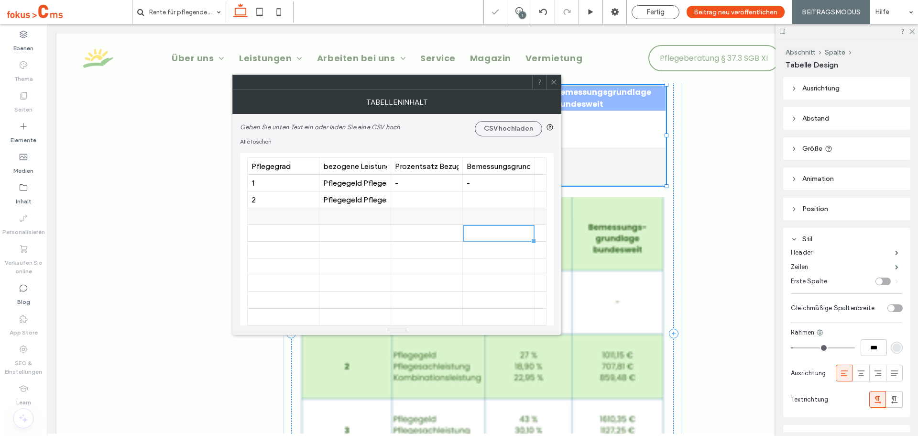
click at [358, 219] on div at bounding box center [355, 216] width 64 height 17
click at [356, 203] on div "Pflegegeld Pflegesachleistungen Kombinationsleitungen" at bounding box center [355, 199] width 64 height 9
click at [350, 198] on div "Pflegegeld Pflegesachleistungen Kombinationsleitungen" at bounding box center [355, 199] width 64 height 9
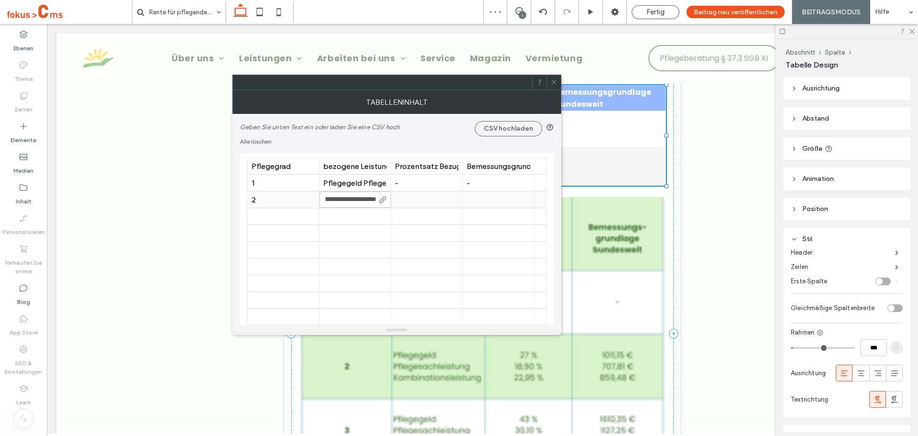
click at [350, 198] on input "**********" at bounding box center [355, 199] width 72 height 16
click at [352, 200] on input "**********" at bounding box center [355, 199] width 72 height 16
click at [351, 196] on input "**********" at bounding box center [355, 199] width 72 height 16
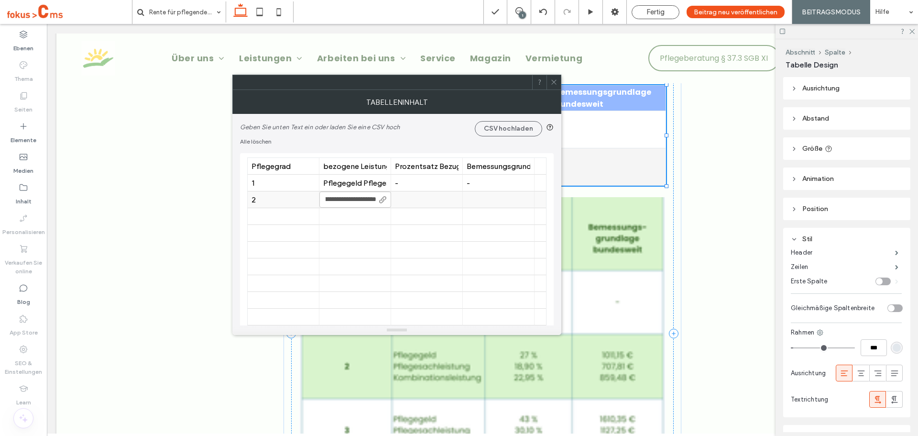
scroll to position [0, 0]
drag, startPoint x: 353, startPoint y: 200, endPoint x: 279, endPoint y: 202, distance: 74.1
click at [279, 202] on body ".wqwq-1{fill:#231f20;} .cls-1q, .cls-2q { fill-rule: evenodd; } .cls-2q { fill:…" at bounding box center [459, 218] width 918 height 436
click at [352, 199] on div "Pflegegeld Pflegesachleistungen Kombinationsleitungen" at bounding box center [355, 199] width 64 height 9
click at [364, 198] on div "Pflegegeld Pflegesachleistungen Kombinationsleitungen" at bounding box center [355, 199] width 64 height 9
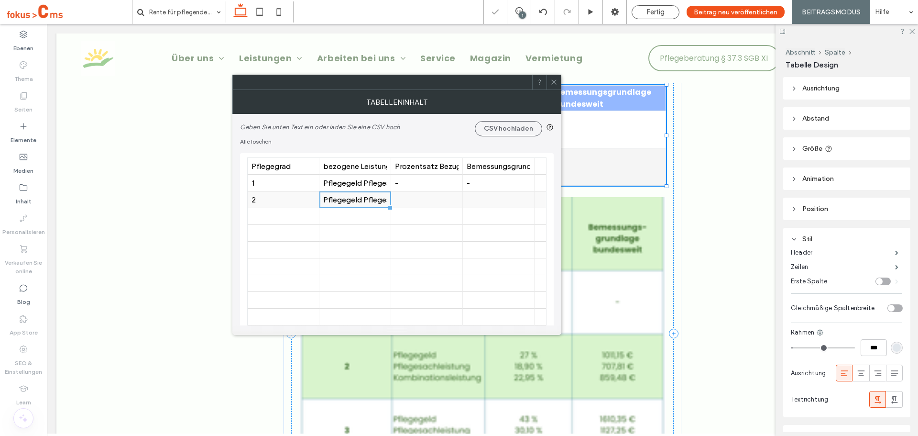
click at [364, 198] on div "Pflegegeld Pflegesachleistungen Kombinationsleitungen" at bounding box center [355, 199] width 64 height 9
click at [356, 199] on input "**********" at bounding box center [355, 199] width 72 height 16
drag, startPoint x: 374, startPoint y: 200, endPoint x: 362, endPoint y: 203, distance: 12.4
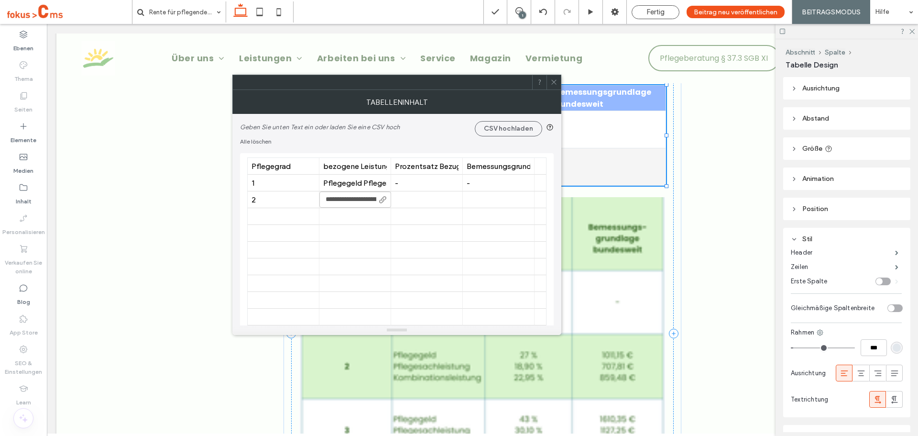
click at [362, 203] on input "**********" at bounding box center [355, 199] width 72 height 16
type input "**********"
click at [352, 215] on div at bounding box center [355, 216] width 64 height 17
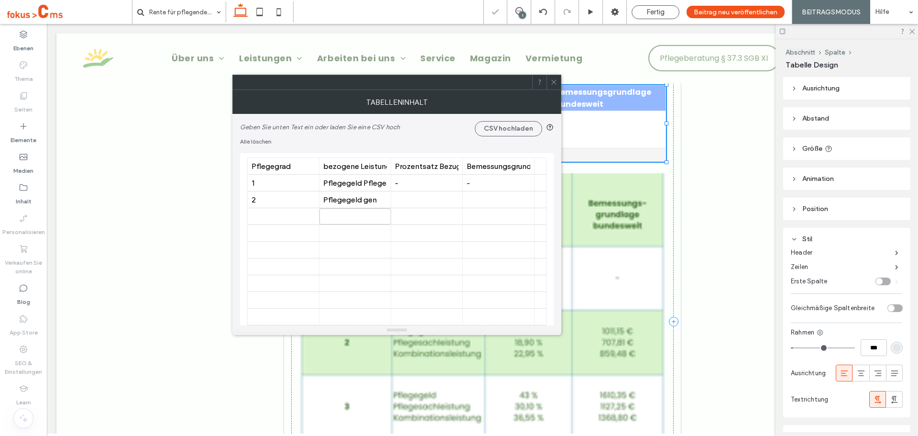
type input "**********"
click at [369, 203] on div "Pflegegeld gen" at bounding box center [355, 199] width 64 height 9
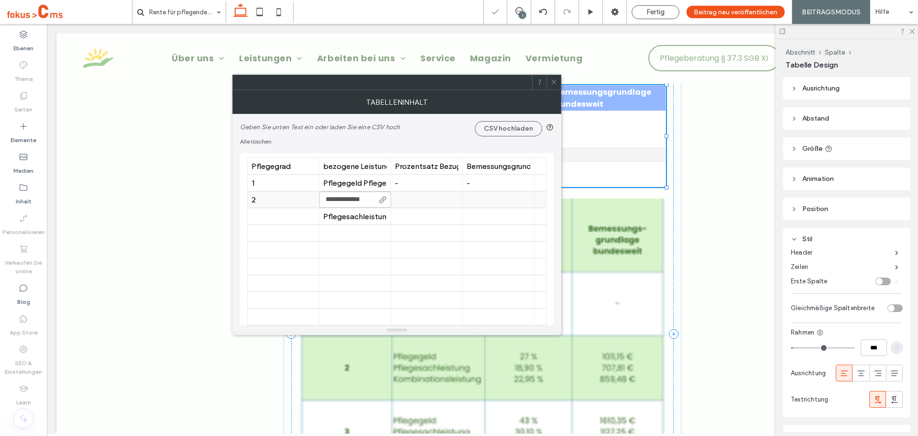
click at [369, 203] on input "**********" at bounding box center [355, 199] width 72 height 16
click at [365, 201] on input "**********" at bounding box center [355, 199] width 72 height 16
drag, startPoint x: 363, startPoint y: 201, endPoint x: 376, endPoint y: 203, distance: 13.5
click at [376, 203] on input "**********" at bounding box center [355, 199] width 72 height 16
type input "**********"
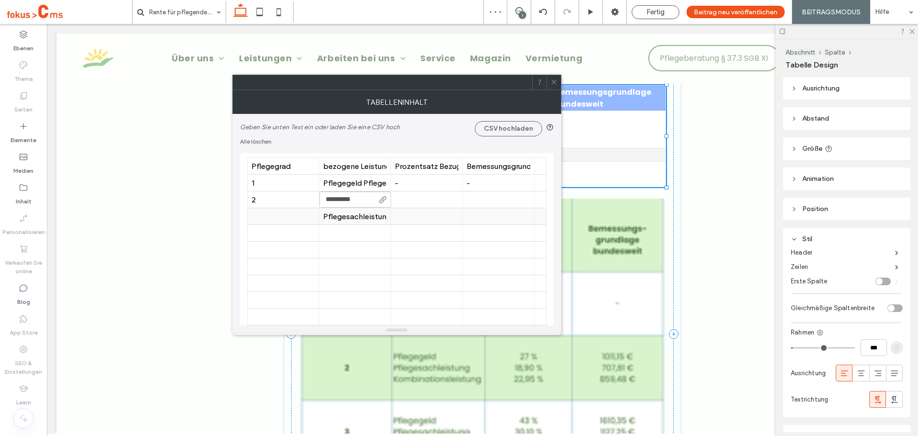
click at [359, 221] on div "Pflegesachleistungen Kombinationsleitun" at bounding box center [355, 216] width 64 height 17
click at [359, 220] on div "Pflegesachleistungen Kombinationsleitun" at bounding box center [355, 216] width 64 height 9
click at [359, 220] on input "**********" at bounding box center [355, 216] width 72 height 16
click at [335, 219] on input "**********" at bounding box center [355, 216] width 72 height 16
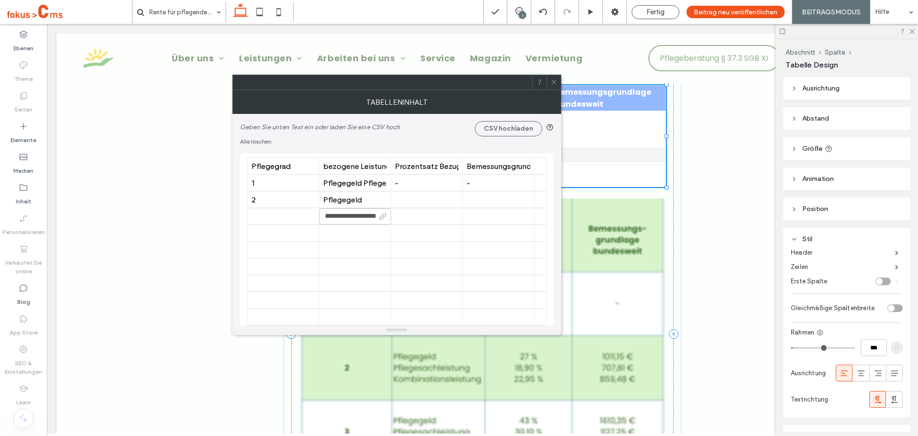
scroll to position [0, 79]
drag, startPoint x: 332, startPoint y: 215, endPoint x: 388, endPoint y: 216, distance: 56.4
click at [388, 216] on input "**********" at bounding box center [355, 216] width 72 height 16
type input "**********"
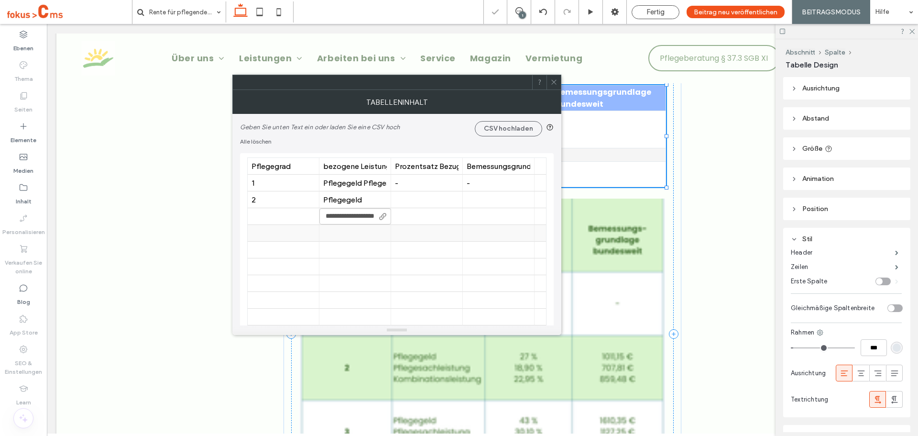
scroll to position [0, 18]
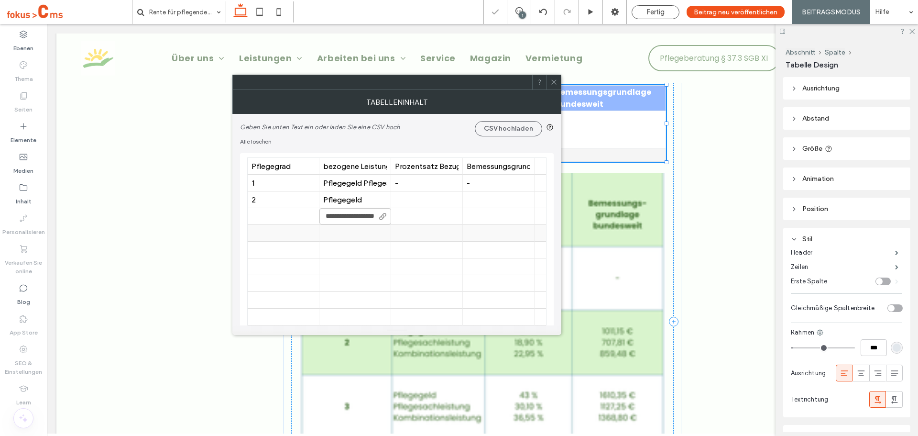
click at [347, 231] on div at bounding box center [355, 233] width 64 height 17
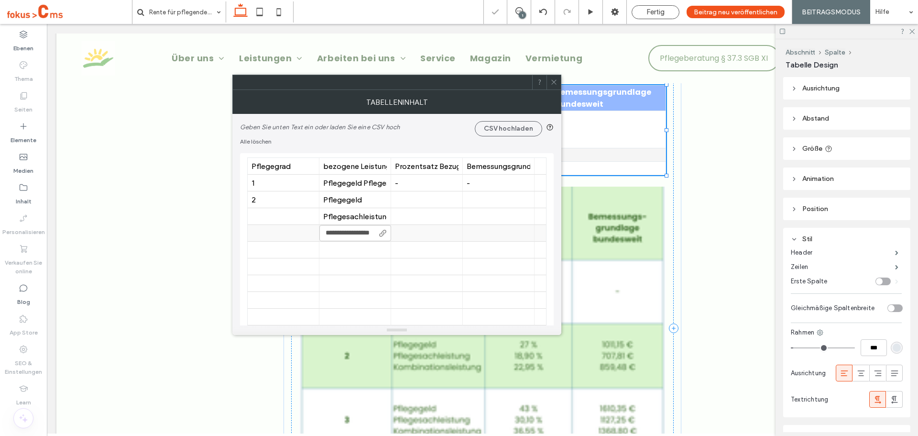
scroll to position [0, 11]
type input "**********"
click at [359, 261] on div at bounding box center [355, 266] width 64 height 17
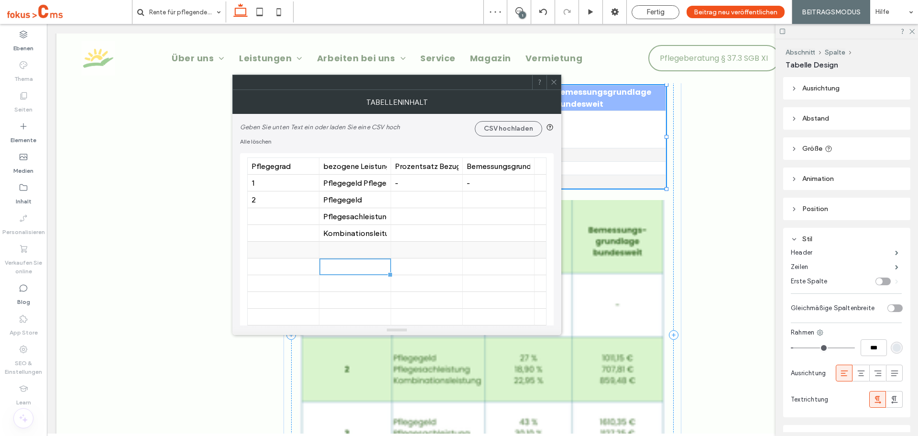
click at [281, 247] on div at bounding box center [283, 249] width 64 height 17
click at [318, 257] on input "*" at bounding box center [284, 249] width 72 height 16
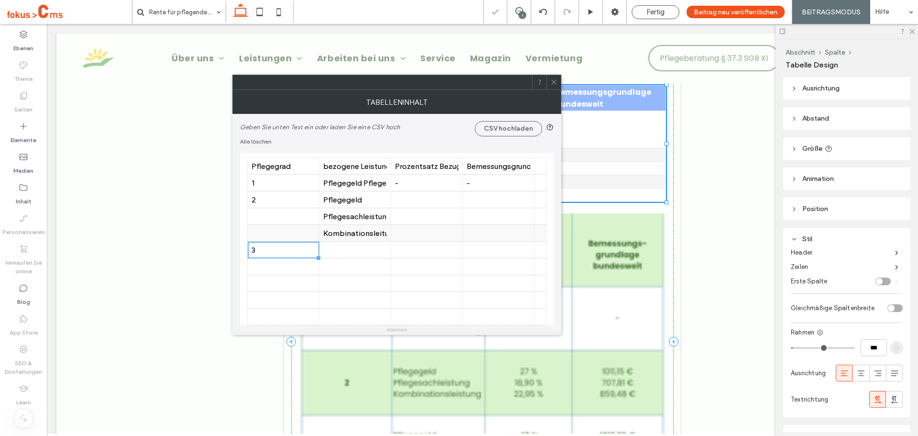
drag, startPoint x: 351, startPoint y: 199, endPoint x: 347, endPoint y: 233, distance: 34.3
drag, startPoint x: 348, startPoint y: 200, endPoint x: 345, endPoint y: 234, distance: 34.5
click at [348, 255] on div at bounding box center [355, 249] width 64 height 17
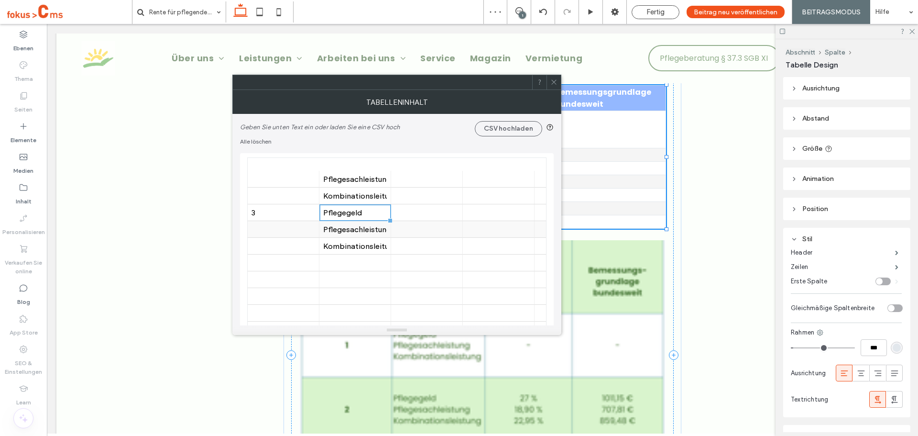
scroll to position [48, 0]
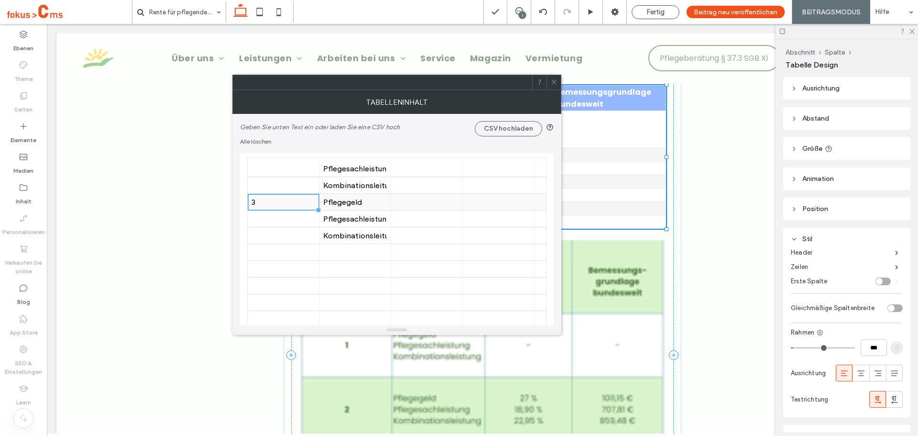
click at [279, 208] on div "3" at bounding box center [283, 202] width 64 height 17
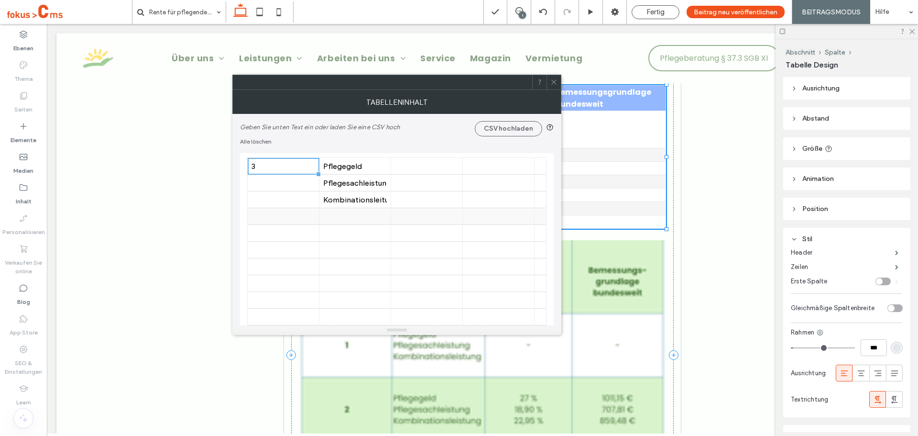
click at [284, 222] on div at bounding box center [283, 216] width 64 height 17
click at [349, 219] on div at bounding box center [355, 216] width 64 height 17
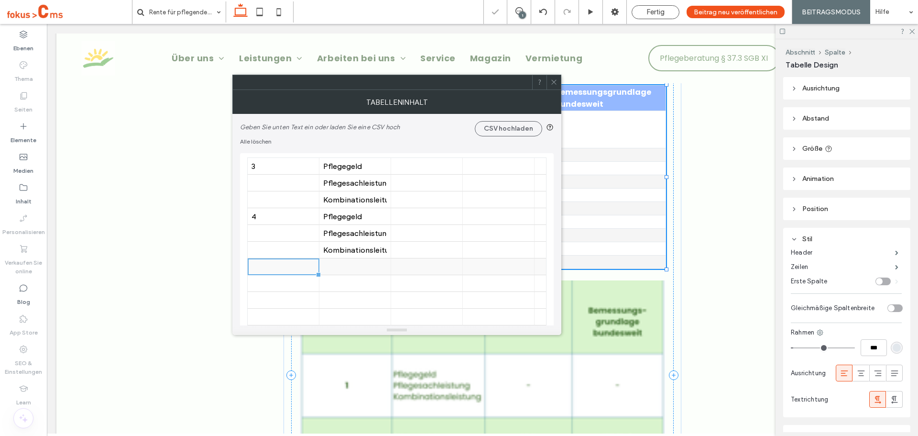
click at [269, 268] on div at bounding box center [283, 266] width 64 height 17
click at [351, 262] on div at bounding box center [355, 266] width 64 height 17
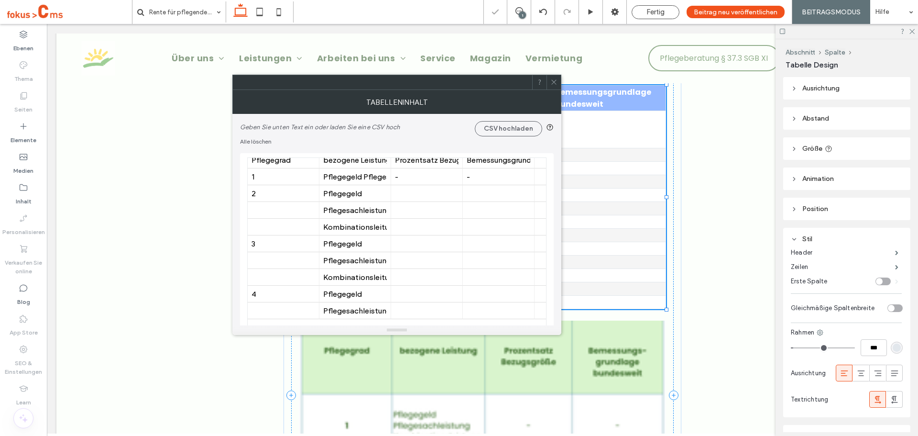
scroll to position [0, 0]
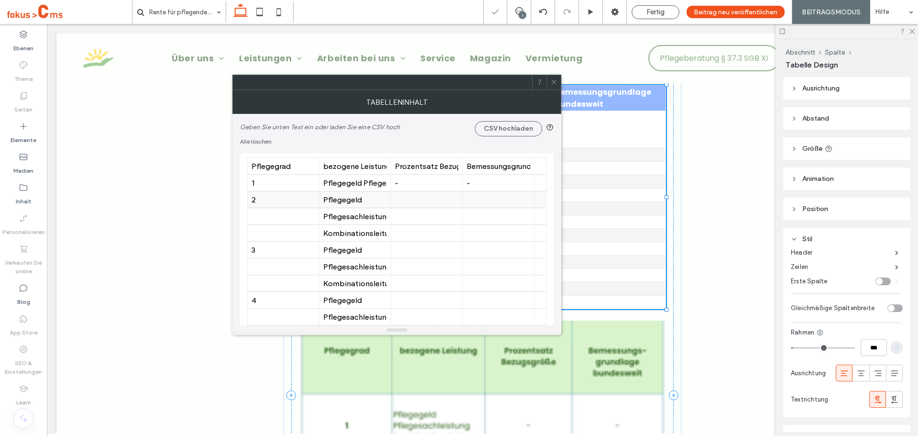
click at [404, 205] on div at bounding box center [427, 199] width 64 height 17
type input "***"
click at [418, 212] on div at bounding box center [427, 216] width 64 height 17
type input "******"
click at [421, 230] on div at bounding box center [427, 233] width 64 height 17
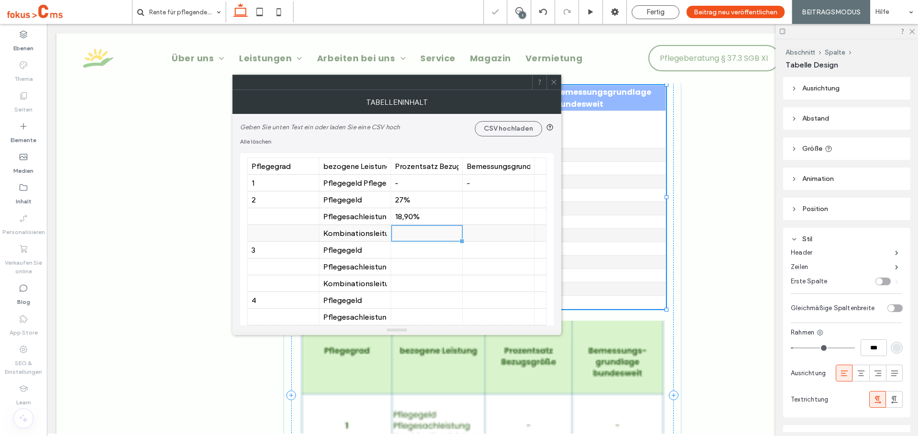
click at [421, 230] on div at bounding box center [427, 233] width 64 height 17
type input "******"
click at [476, 205] on div at bounding box center [499, 199] width 64 height 17
click at [498, 197] on input "******" at bounding box center [499, 199] width 72 height 16
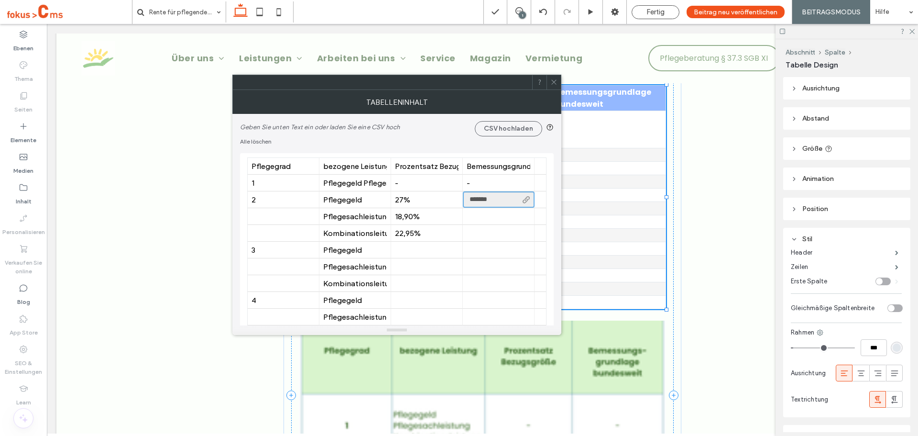
click at [491, 201] on input "*******" at bounding box center [499, 199] width 72 height 16
type input "********"
click at [405, 200] on div "27%" at bounding box center [427, 199] width 64 height 9
click at [405, 200] on input "***" at bounding box center [427, 199] width 72 height 16
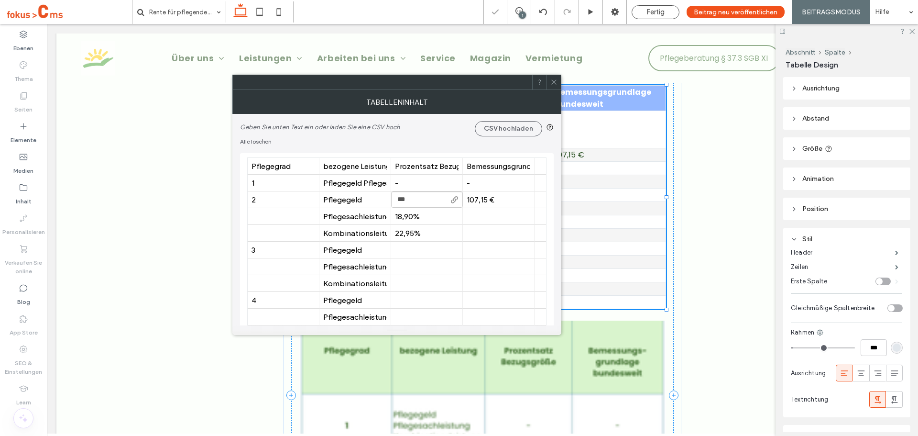
click at [405, 201] on input "***" at bounding box center [427, 199] width 72 height 16
type input "****"
click at [413, 218] on div "18,90%" at bounding box center [427, 216] width 64 height 9
click at [415, 217] on div "18,90%" at bounding box center [427, 216] width 64 height 9
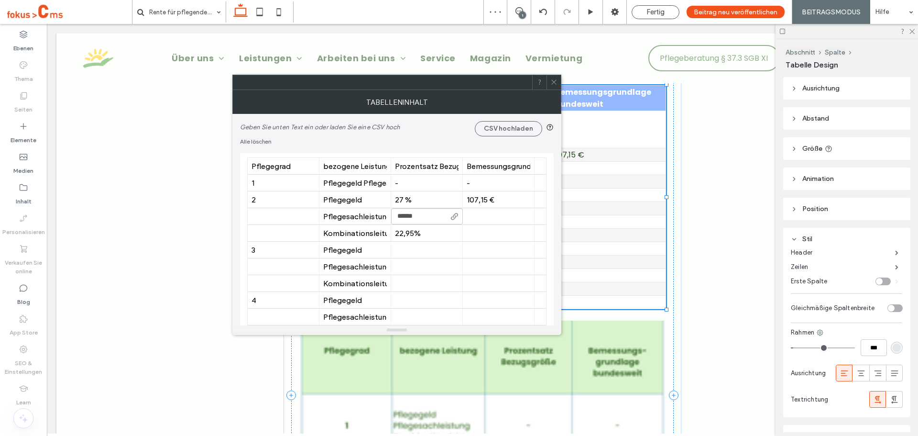
click at [415, 216] on input "******" at bounding box center [427, 216] width 72 height 16
type input "*******"
click at [416, 233] on div "22,95%" at bounding box center [427, 233] width 64 height 9
click at [414, 233] on div "22,95%" at bounding box center [427, 233] width 64 height 9
click at [414, 234] on div "22,95%" at bounding box center [427, 233] width 64 height 9
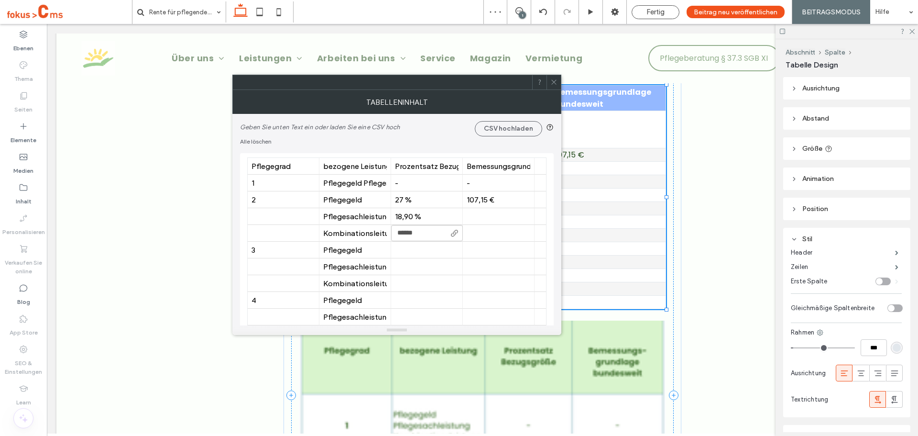
click at [415, 233] on input "******" at bounding box center [427, 233] width 72 height 16
type input "*******"
click at [422, 245] on div at bounding box center [427, 249] width 64 height 17
click at [499, 218] on div at bounding box center [499, 216] width 64 height 17
type input "********"
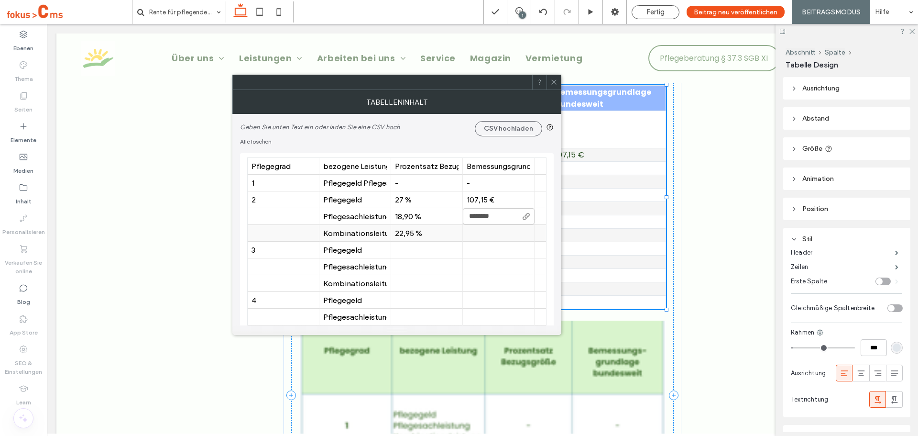
click at [487, 233] on div at bounding box center [499, 233] width 64 height 17
type input "********"
click at [405, 249] on div at bounding box center [427, 249] width 64 height 17
type input "****"
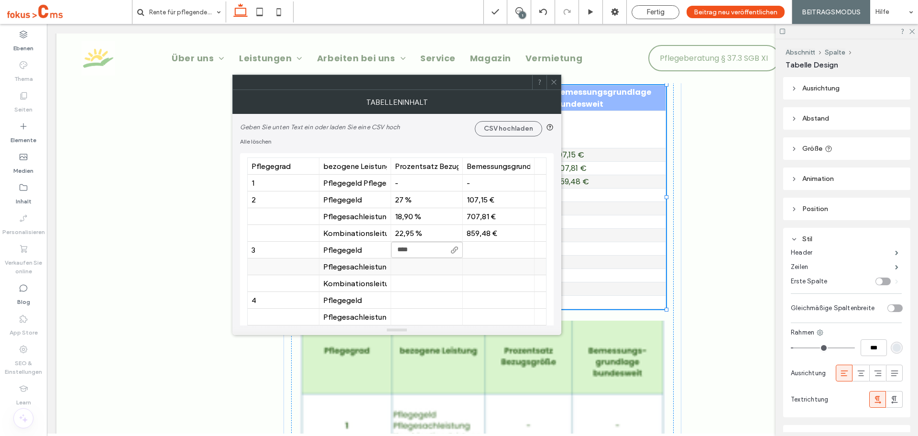
click at [404, 268] on div at bounding box center [427, 266] width 64 height 17
click at [404, 268] on input "editor-input" at bounding box center [427, 266] width 72 height 16
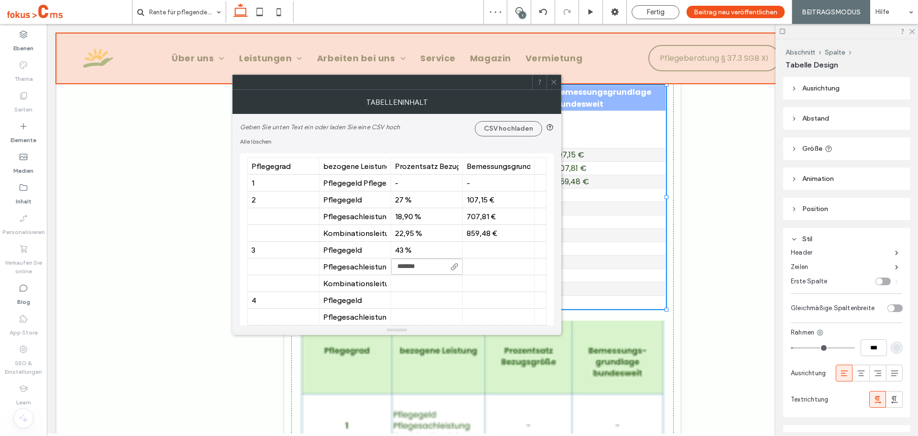
type input "*******"
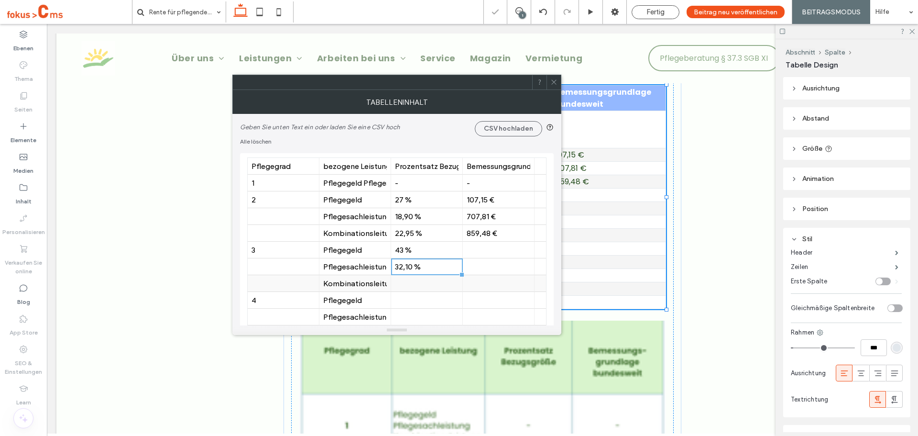
click at [411, 281] on div at bounding box center [427, 283] width 64 height 17
type input "*******"
click at [503, 251] on div at bounding box center [499, 249] width 64 height 17
click at [485, 249] on input "**********" at bounding box center [499, 249] width 72 height 16
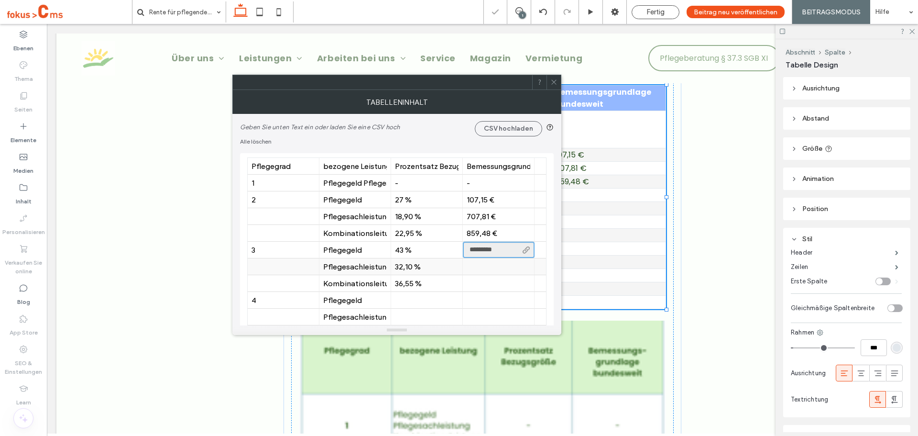
type input "**********"
click at [445, 266] on div "32,10 %" at bounding box center [427, 266] width 64 height 9
click at [471, 273] on div at bounding box center [499, 266] width 64 height 17
type input "********"
click at [485, 280] on div at bounding box center [499, 283] width 64 height 17
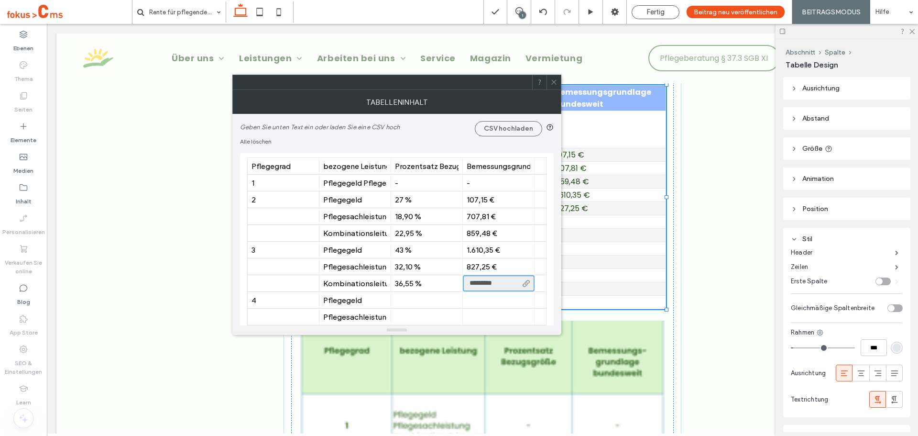
click at [499, 283] on input "********" at bounding box center [499, 283] width 72 height 16
type input "**********"
click at [416, 306] on div at bounding box center [427, 300] width 64 height 17
click at [468, 298] on div at bounding box center [499, 300] width 64 height 17
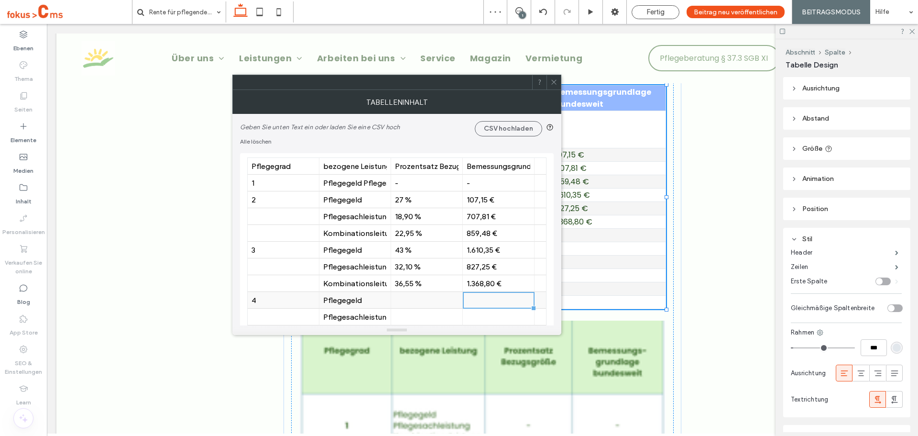
click at [420, 300] on div at bounding box center [427, 300] width 64 height 17
type input "****"
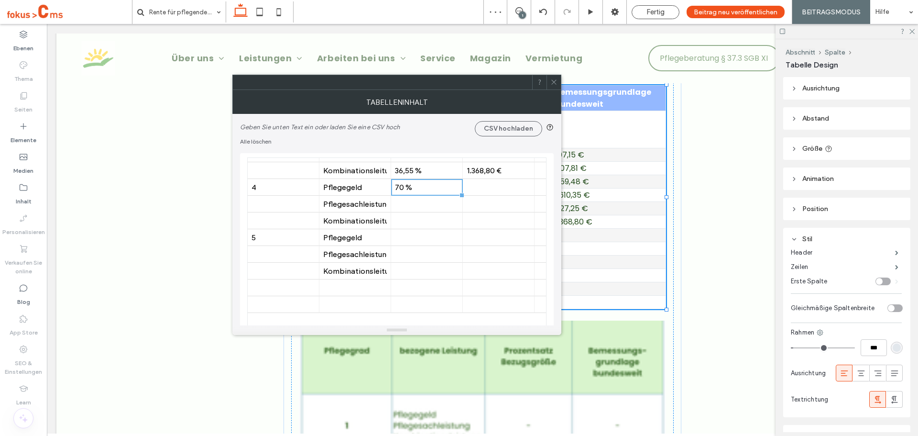
scroll to position [96, 0]
click at [412, 224] on div at bounding box center [427, 221] width 64 height 17
type input "****"
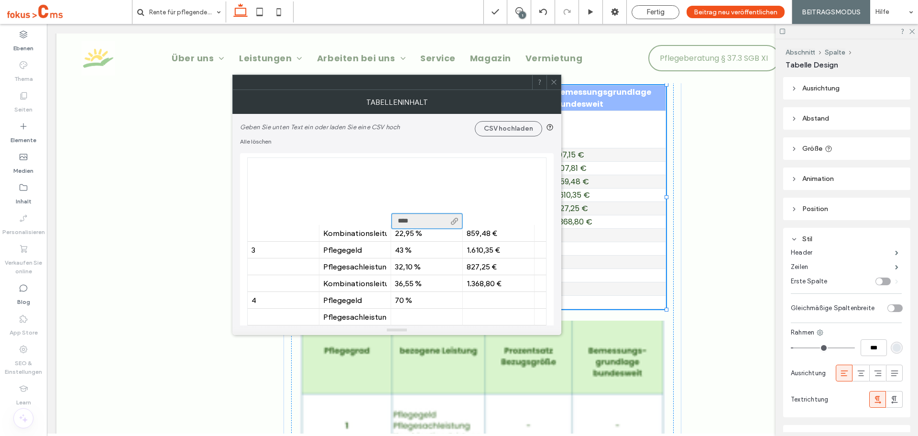
scroll to position [96, 0]
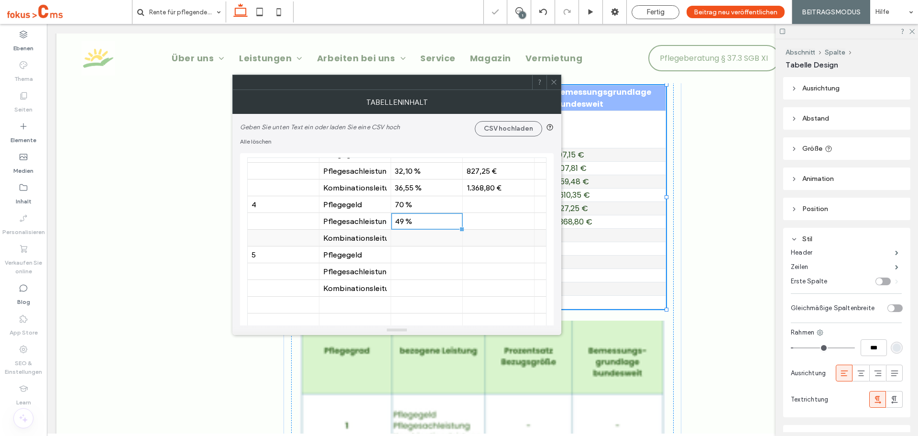
click at [417, 240] on div at bounding box center [427, 238] width 64 height 17
type input "*******"
click at [492, 201] on div at bounding box center [499, 204] width 64 height 17
type input "**********"
click at [493, 218] on div at bounding box center [499, 221] width 64 height 17
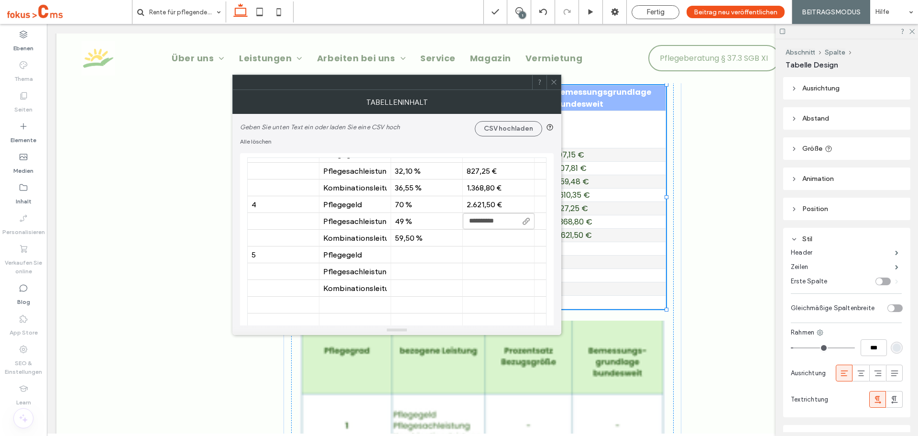
type input "**********"
click at [481, 236] on div at bounding box center [499, 238] width 64 height 17
type input "**********"
click at [402, 267] on div at bounding box center [427, 271] width 64 height 17
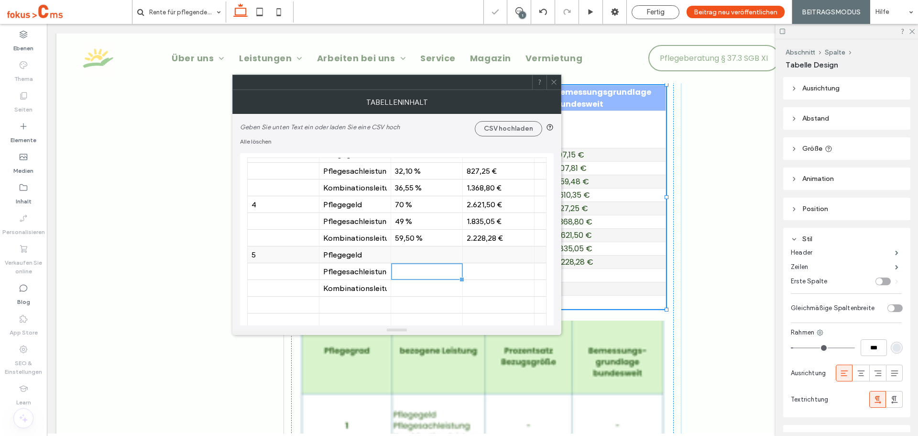
click at [418, 256] on div at bounding box center [427, 254] width 64 height 17
type input "*****"
click at [429, 275] on div at bounding box center [427, 271] width 64 height 17
type input "****"
click at [432, 295] on div at bounding box center [427, 288] width 64 height 17
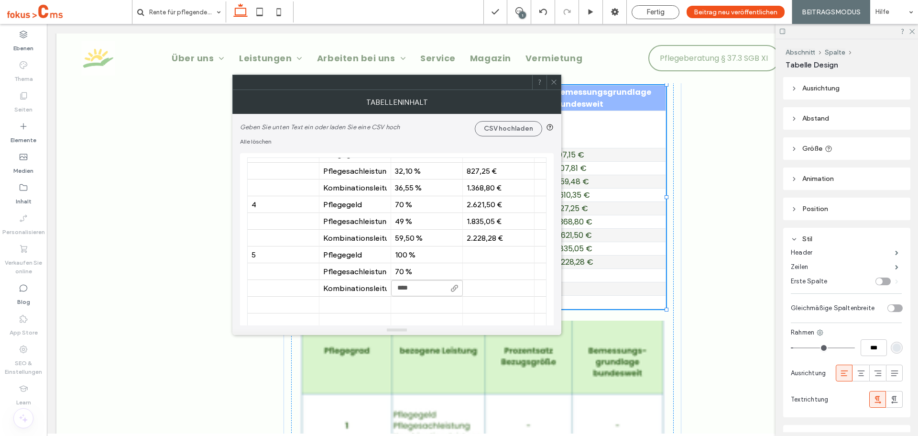
type input "****"
click at [475, 253] on div at bounding box center [499, 254] width 64 height 17
type input "**********"
click at [484, 264] on div at bounding box center [499, 271] width 64 height 17
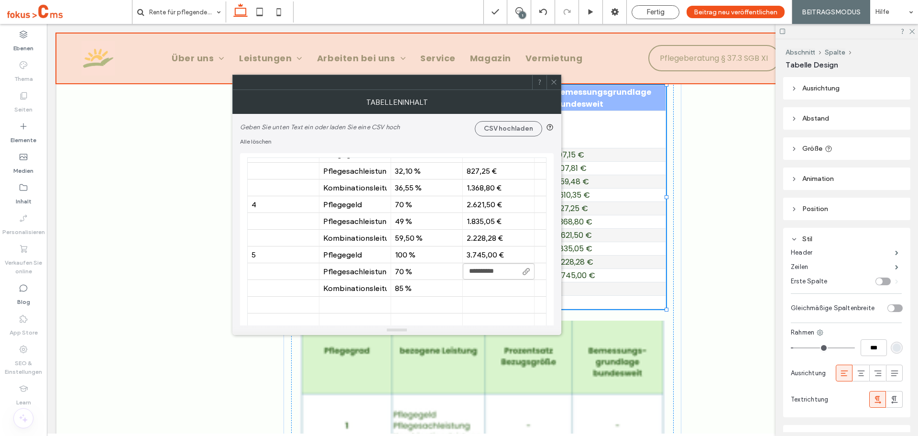
type input "**********"
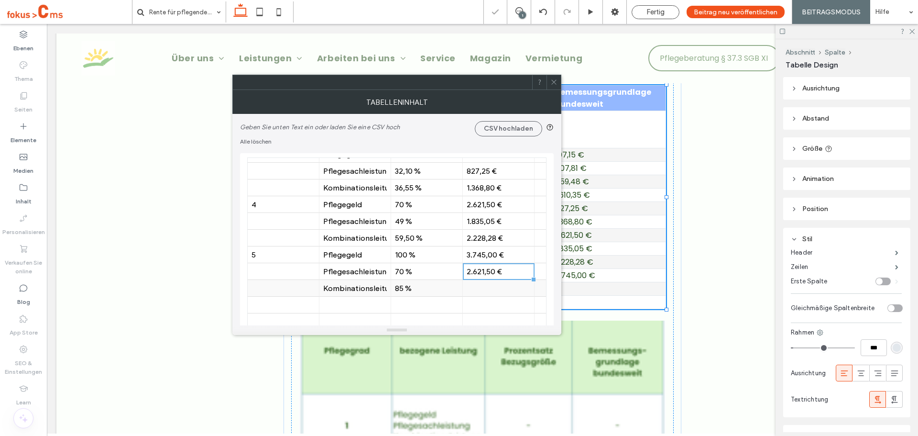
click at [497, 290] on div at bounding box center [499, 288] width 64 height 17
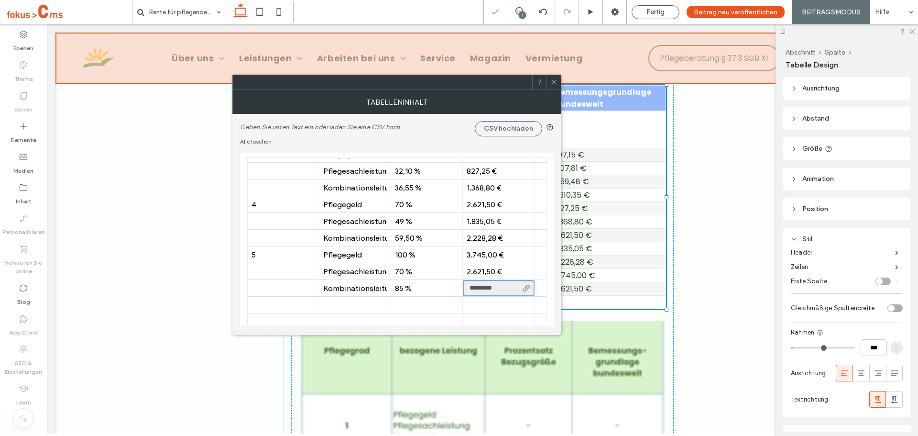
type input "**********"
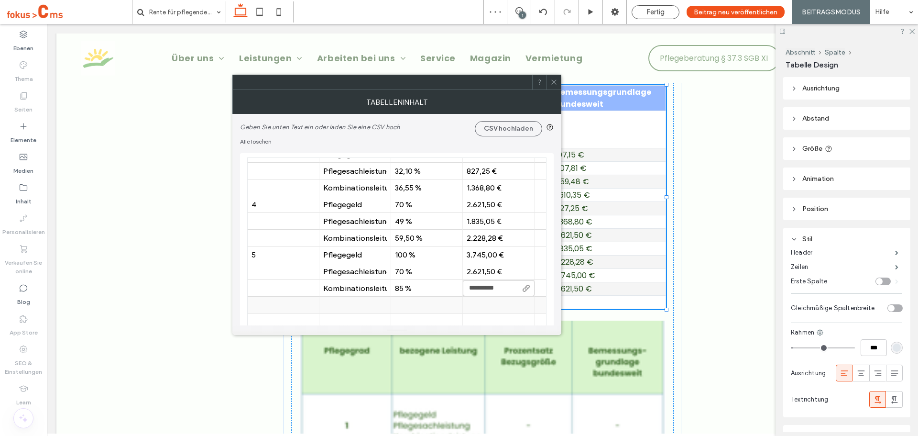
click at [389, 306] on div at bounding box center [355, 304] width 72 height 17
click at [552, 86] on span at bounding box center [553, 82] width 7 height 14
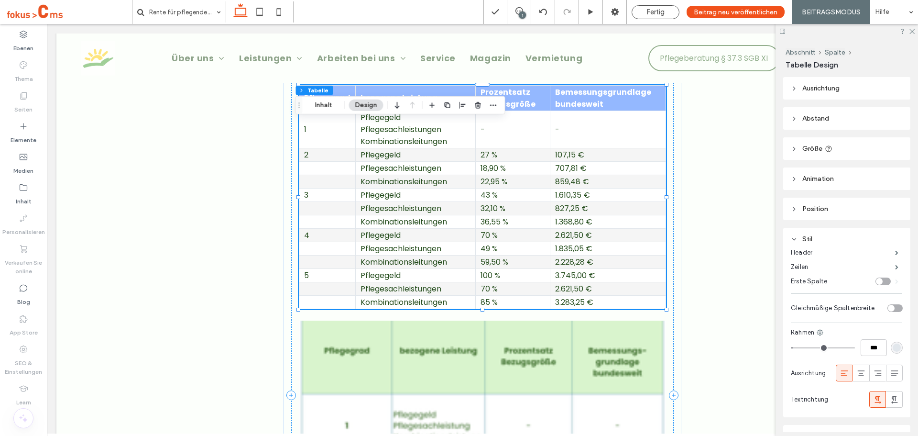
click at [453, 161] on td "Pflegegeld" at bounding box center [416, 154] width 120 height 13
drag, startPoint x: 327, startPoint y: 106, endPoint x: 343, endPoint y: 149, distance: 45.6
click at [327, 106] on button "Inhalt" at bounding box center [323, 104] width 34 height 11
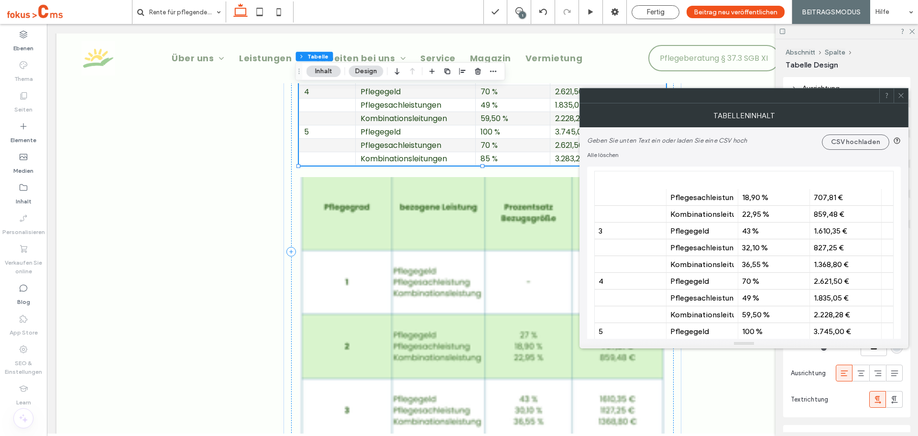
scroll to position [48, 0]
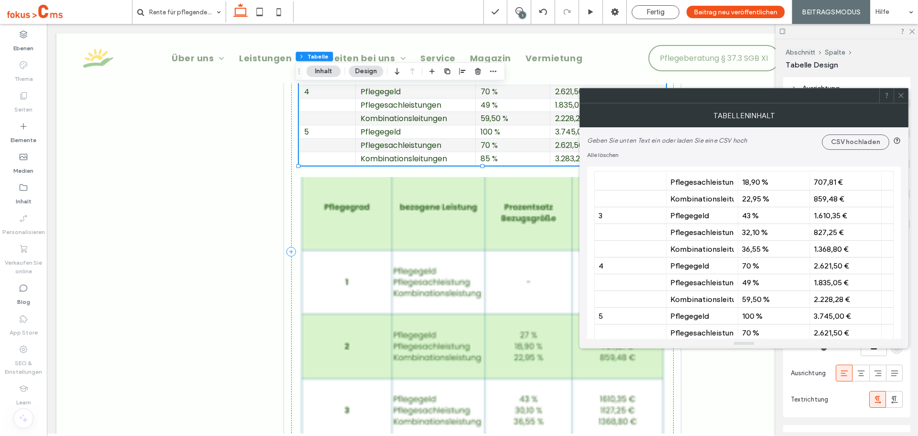
click at [901, 92] on icon at bounding box center [900, 95] width 7 height 7
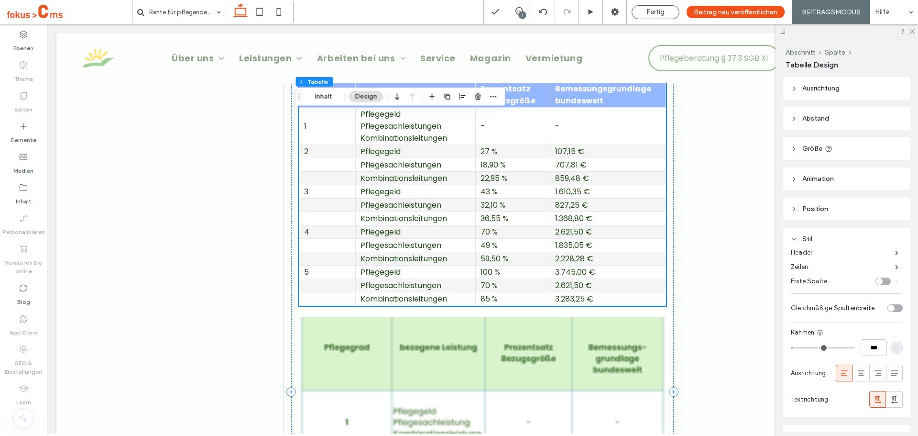
scroll to position [1960, 0]
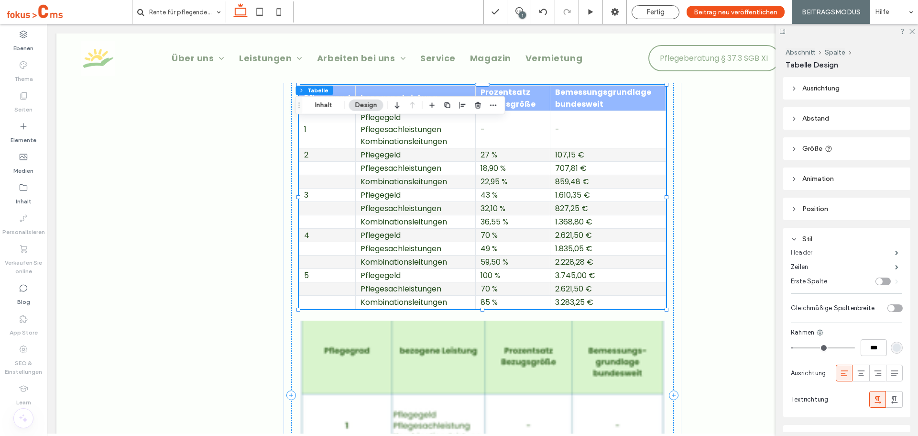
click at [803, 253] on label "Header" at bounding box center [843, 252] width 104 height 19
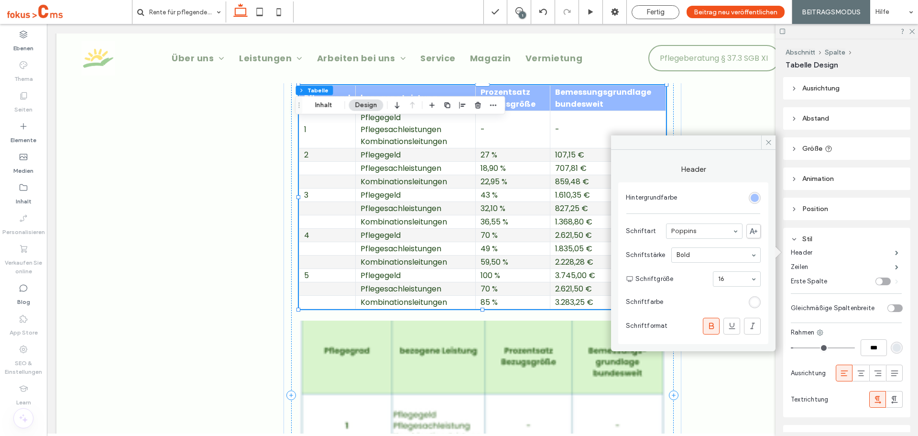
click at [751, 197] on div "rgb(148, 184, 255)" at bounding box center [755, 198] width 8 height 8
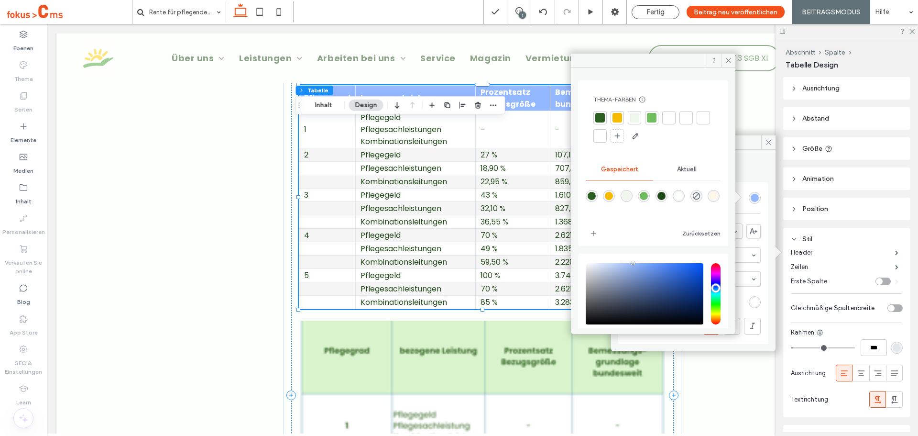
click at [648, 197] on div "rgba(111,189,94,1)" at bounding box center [644, 196] width 8 height 8
type input "*******"
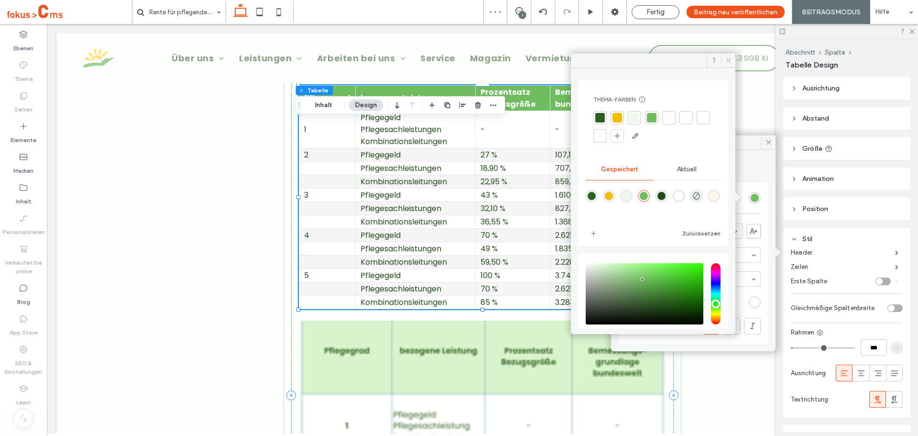
click at [727, 60] on icon at bounding box center [728, 60] width 7 height 7
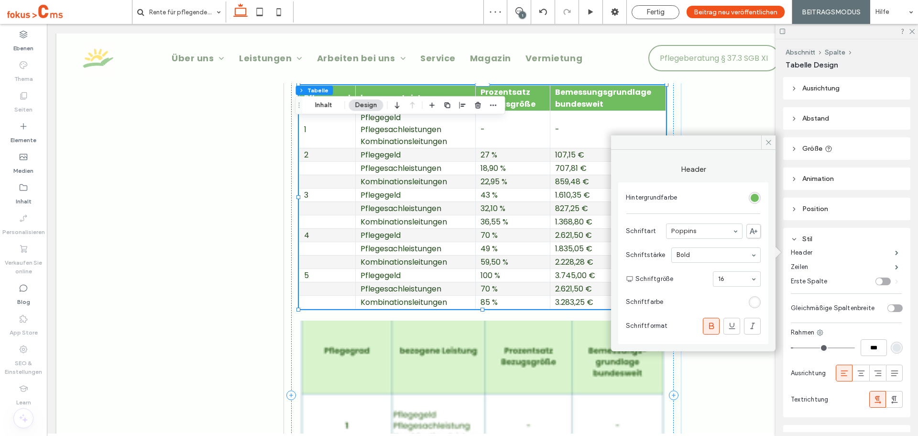
click at [752, 306] on div "rgb(255, 255, 255)" at bounding box center [755, 302] width 8 height 8
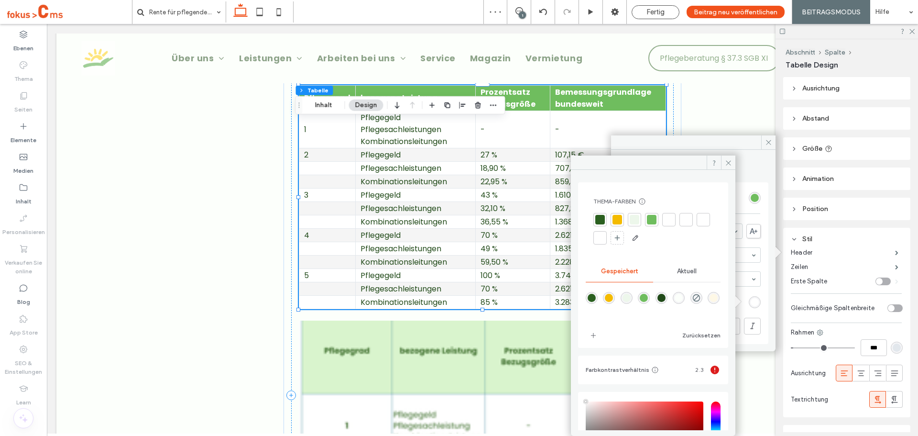
click at [591, 300] on div "rgba(43,96,32,1)" at bounding box center [592, 298] width 8 height 8
type input "*******"
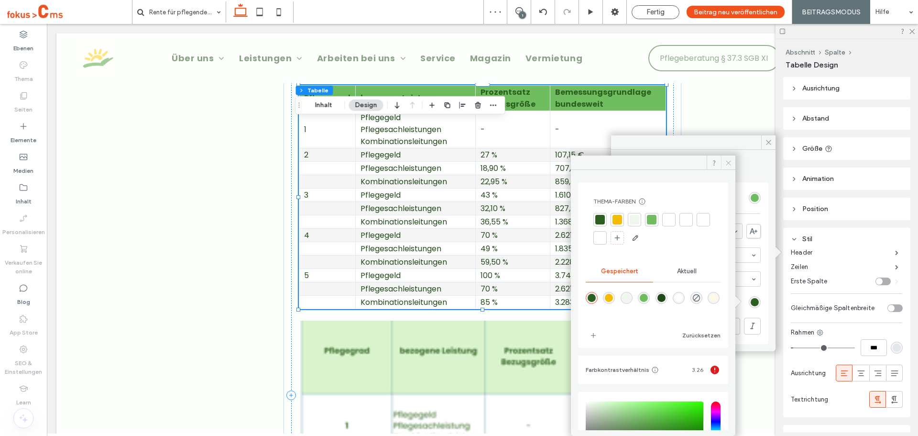
click at [727, 164] on icon at bounding box center [728, 162] width 7 height 7
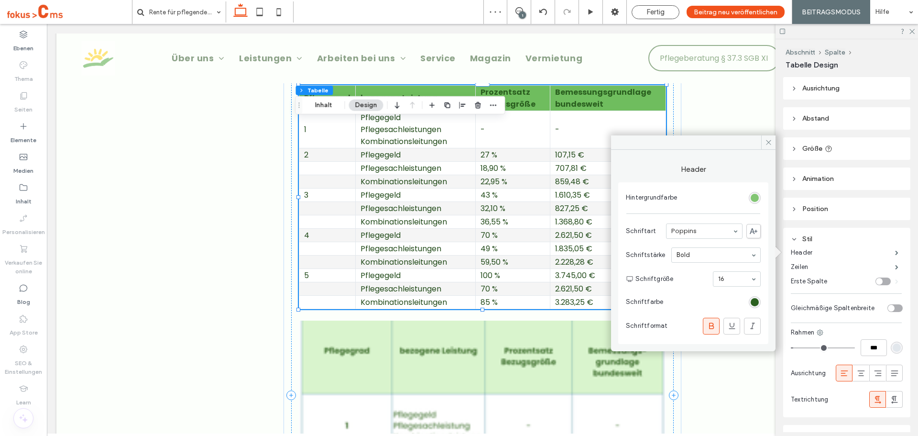
click at [754, 197] on div "rgba(111,189,94,1)" at bounding box center [755, 198] width 8 height 8
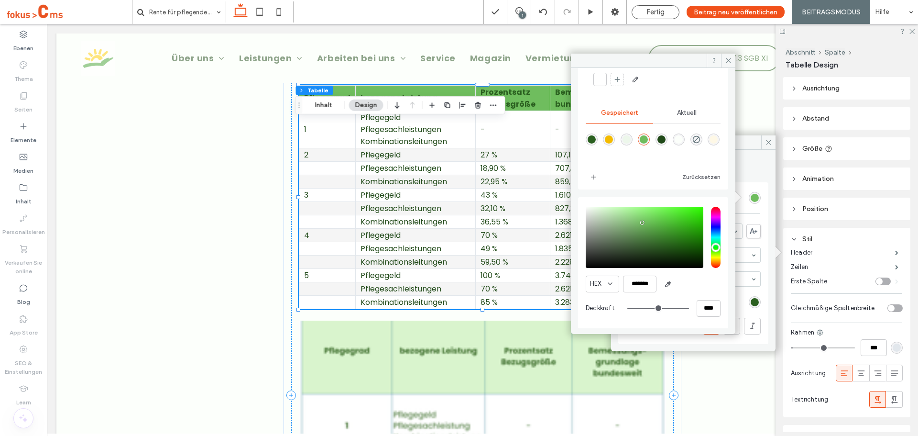
scroll to position [57, 0]
click at [700, 307] on input "****" at bounding box center [709, 307] width 24 height 17
click at [701, 306] on input "****" at bounding box center [709, 307] width 24 height 17
type input "*"
type input "**"
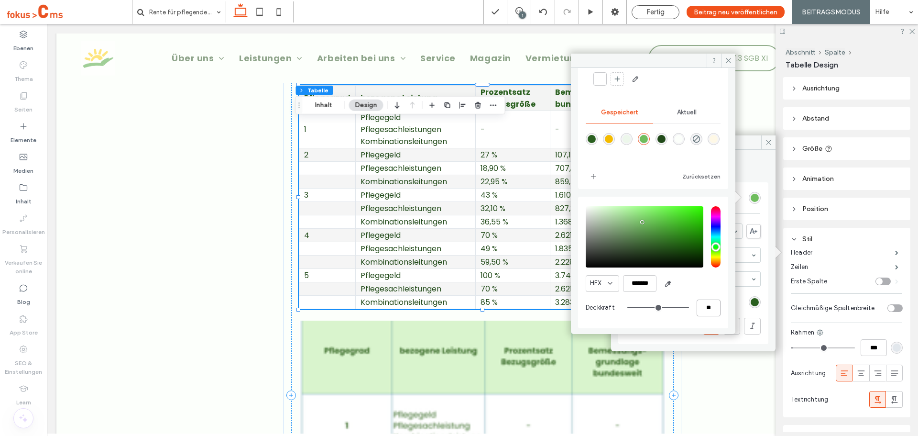
type input "**"
type input "***"
click at [711, 291] on div "HEX *******" at bounding box center [653, 283] width 135 height 17
click at [700, 311] on input "***" at bounding box center [709, 307] width 24 height 17
type input "***"
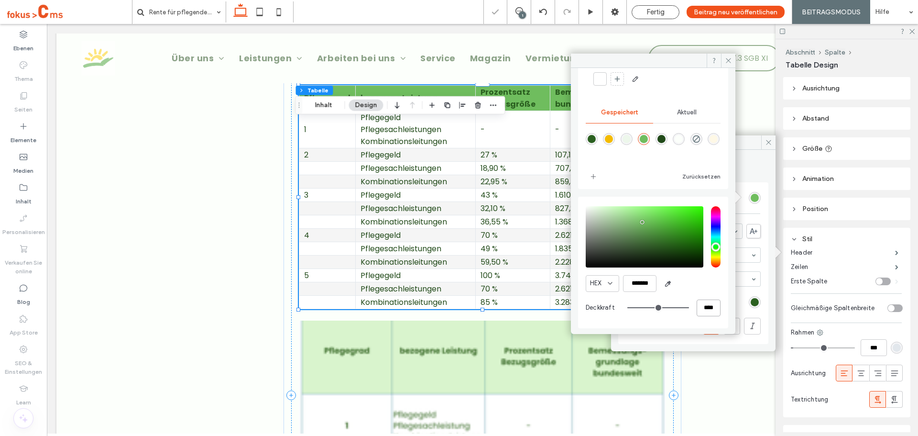
type input "****"
click at [700, 317] on div "HEX ******* Deckkraft ****" at bounding box center [653, 262] width 135 height 122
click at [701, 311] on input "****" at bounding box center [709, 307] width 24 height 17
drag, startPoint x: 701, startPoint y: 311, endPoint x: 703, endPoint y: 304, distance: 7.4
click at [701, 310] on input "****" at bounding box center [709, 307] width 24 height 17
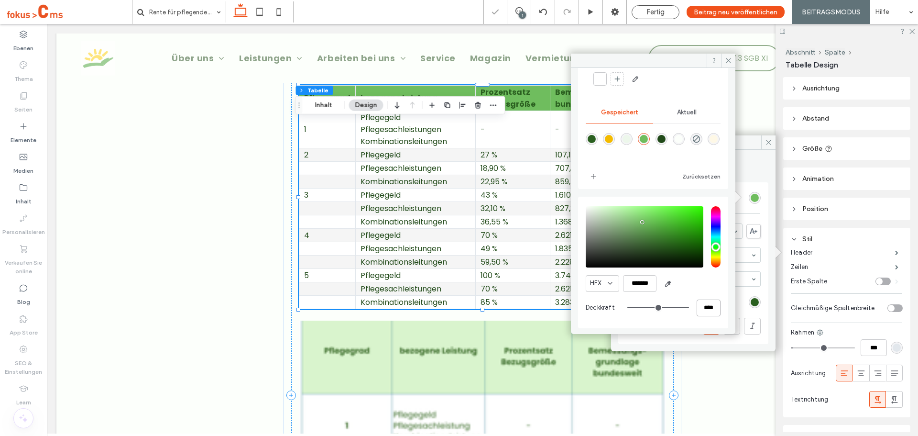
type input "*"
type input "**"
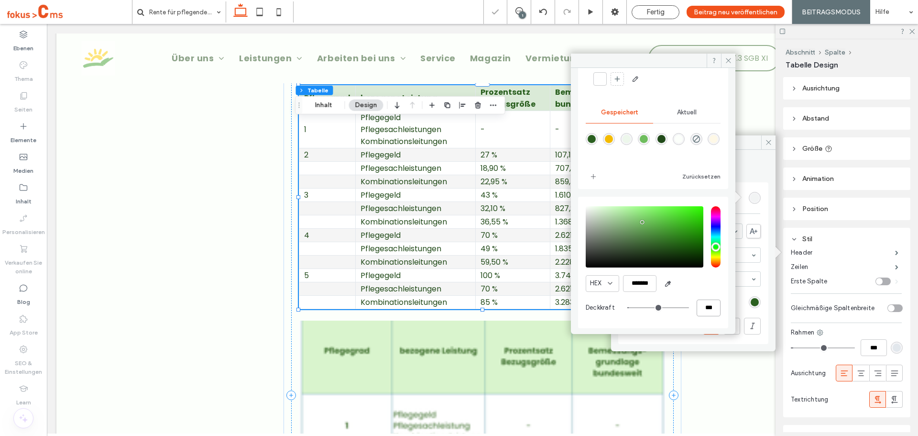
type input "***"
click at [705, 291] on div "HEX *******" at bounding box center [653, 283] width 135 height 17
click at [729, 59] on icon at bounding box center [728, 60] width 7 height 7
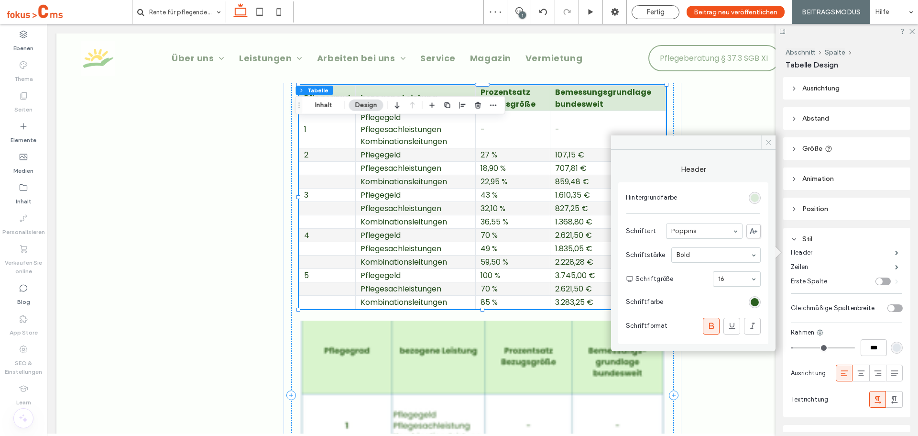
click at [766, 143] on icon at bounding box center [768, 142] width 7 height 7
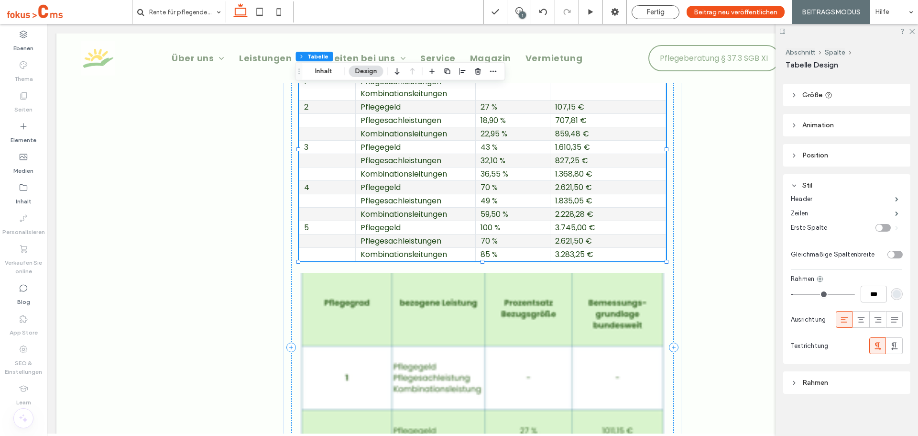
scroll to position [6, 0]
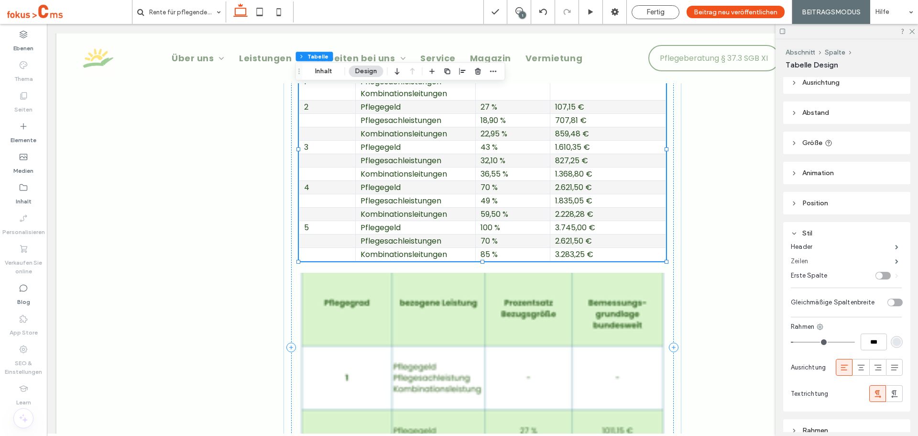
click at [805, 262] on label "Zeilen" at bounding box center [843, 260] width 104 height 19
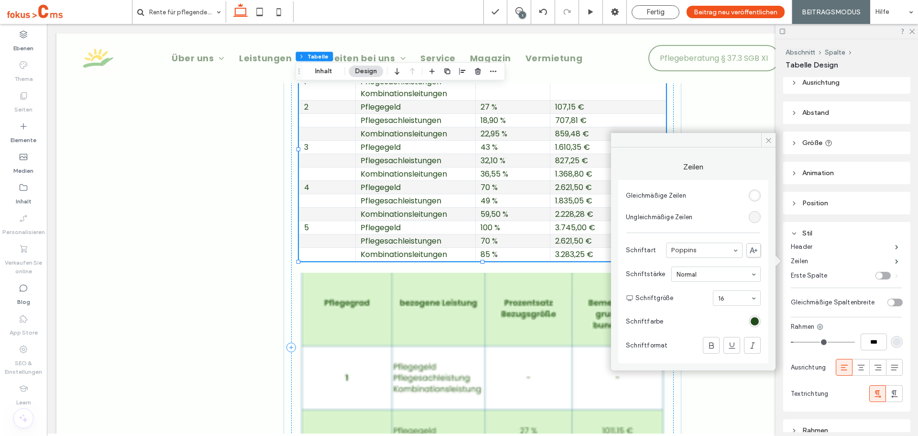
click at [807, 273] on label "Erste Spalte" at bounding box center [833, 275] width 85 height 19
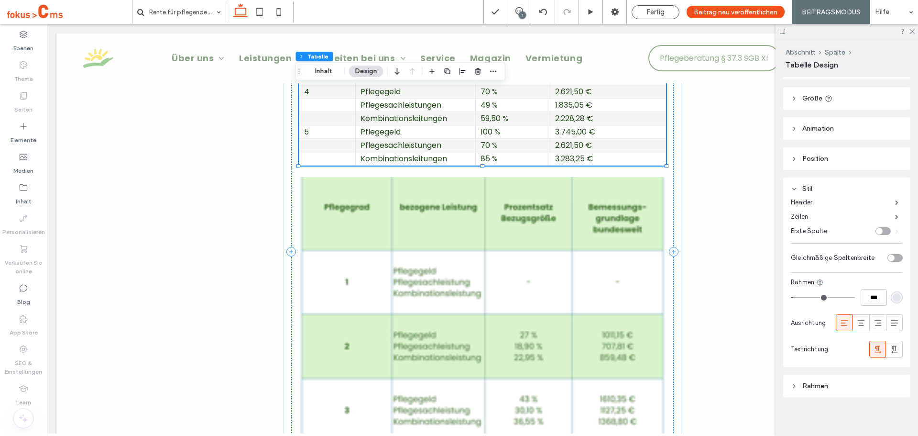
scroll to position [54, 0]
click at [856, 317] on icon at bounding box center [861, 320] width 10 height 10
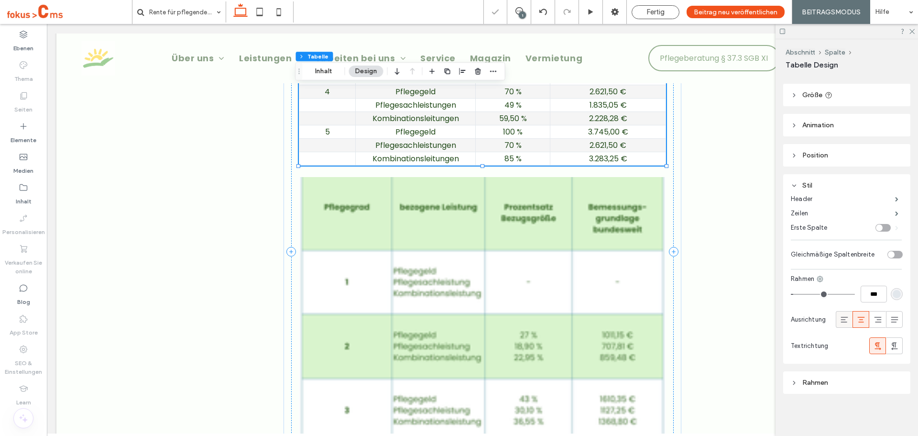
click at [847, 317] on div at bounding box center [844, 319] width 16 height 16
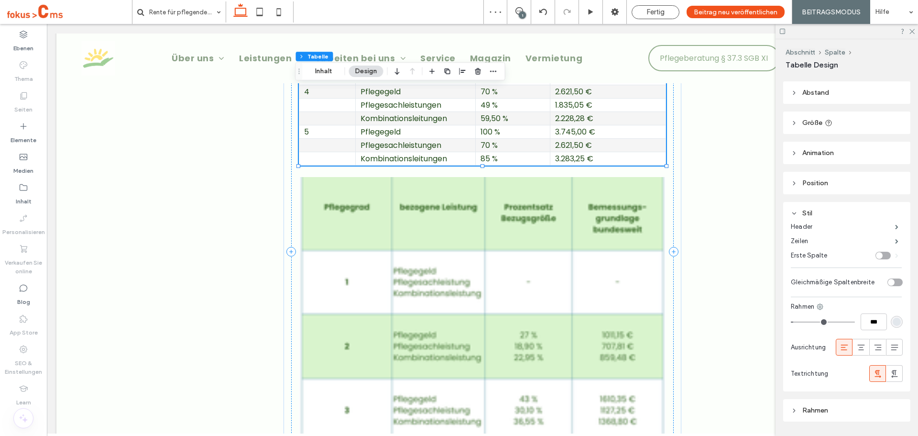
scroll to position [0, 0]
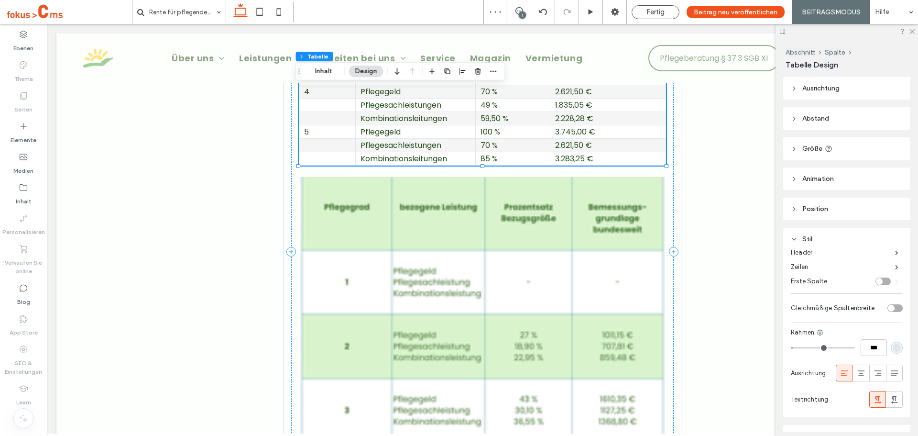
click at [809, 120] on span "Abstand" at bounding box center [815, 118] width 27 height 8
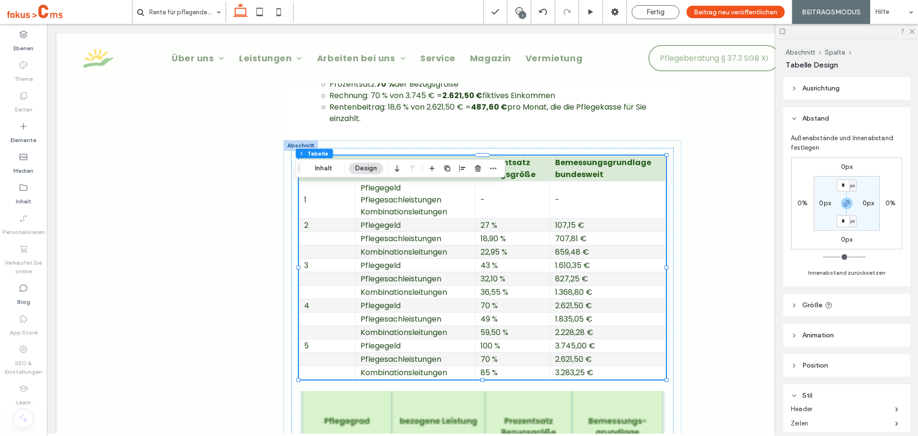
scroll to position [1913, 0]
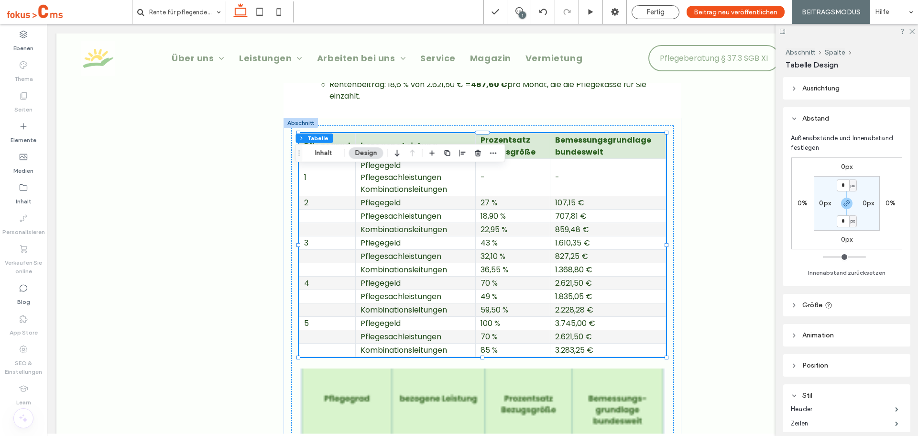
click at [368, 196] on td "Pflegegeld Pflegesachleistungen Kombinationsleitungen" at bounding box center [416, 176] width 120 height 37
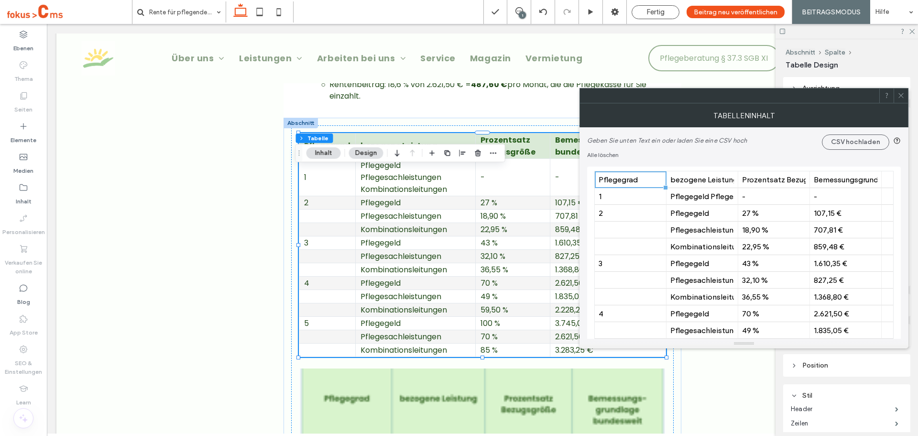
click at [900, 96] on use at bounding box center [900, 95] width 5 height 5
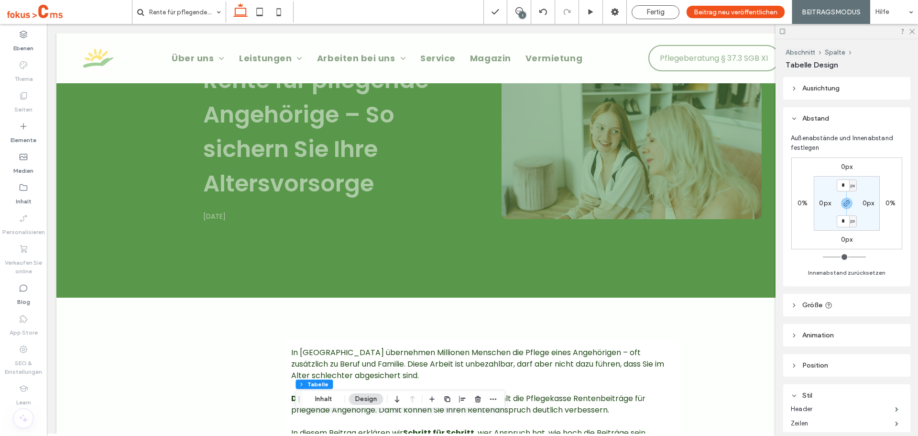
scroll to position [0, 0]
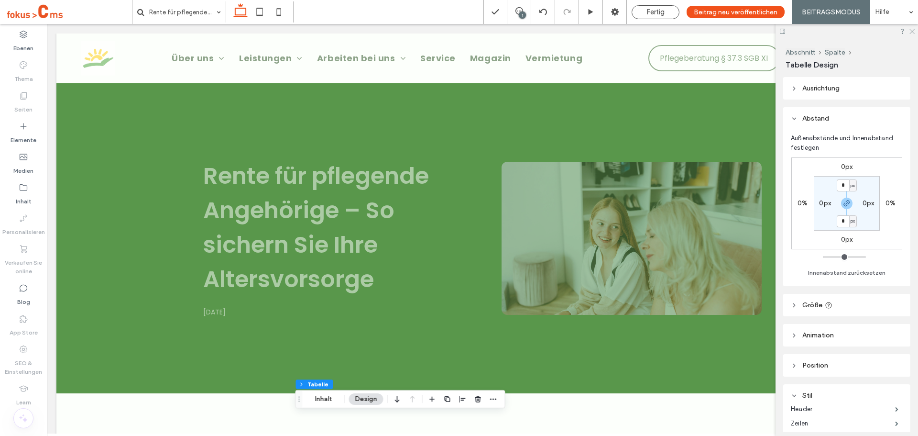
click at [909, 32] on icon at bounding box center [911, 31] width 6 height 6
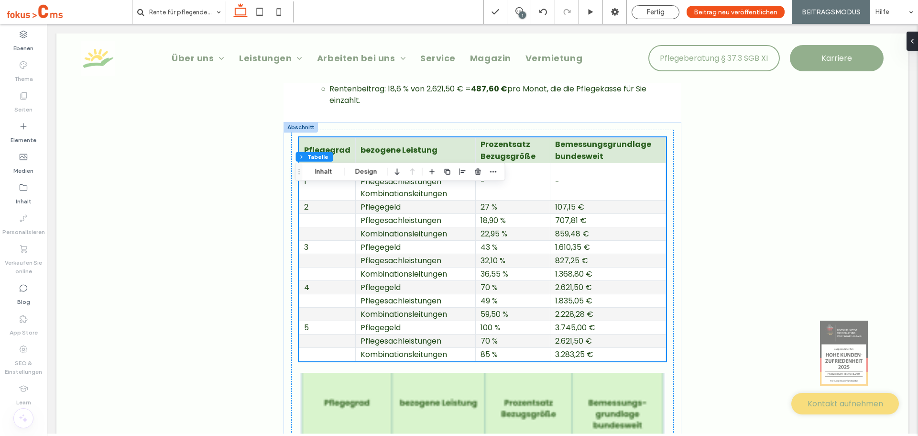
scroll to position [1913, 0]
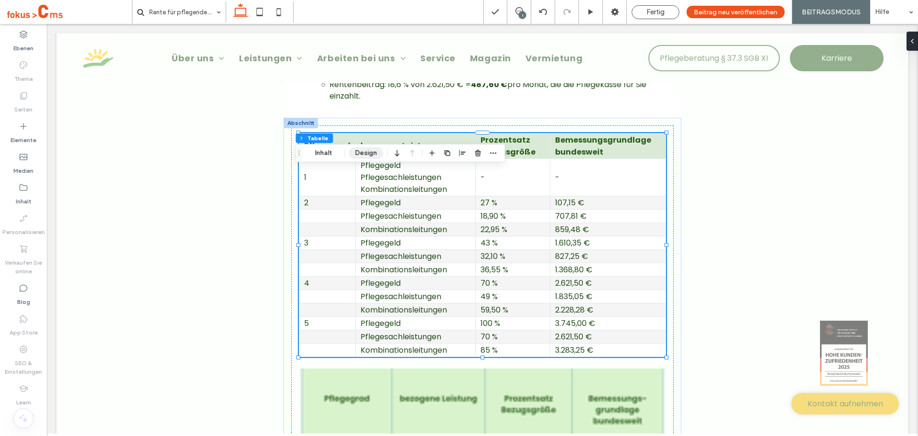
click at [373, 151] on button "Design" at bounding box center [366, 152] width 34 height 11
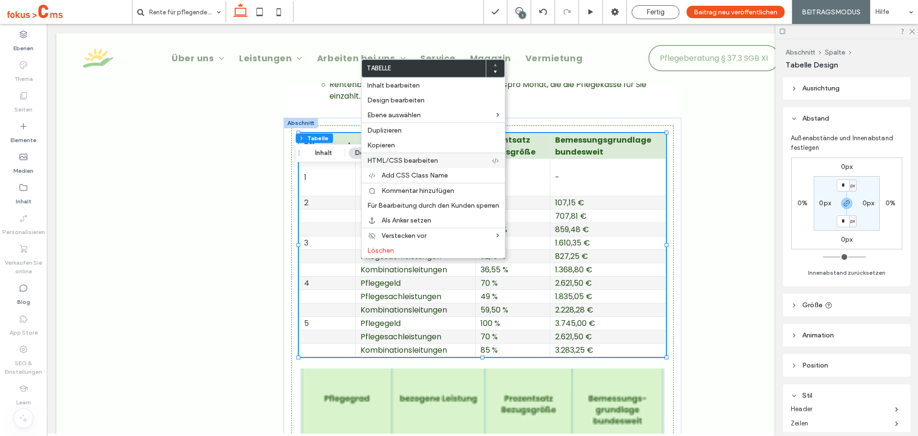
click at [397, 162] on span "HTML/CSS bearbeiten" at bounding box center [402, 160] width 71 height 8
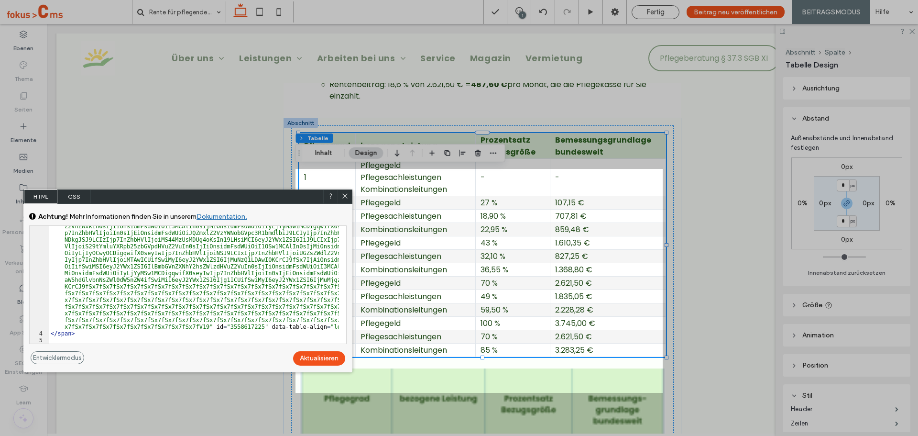
scroll to position [0, 0]
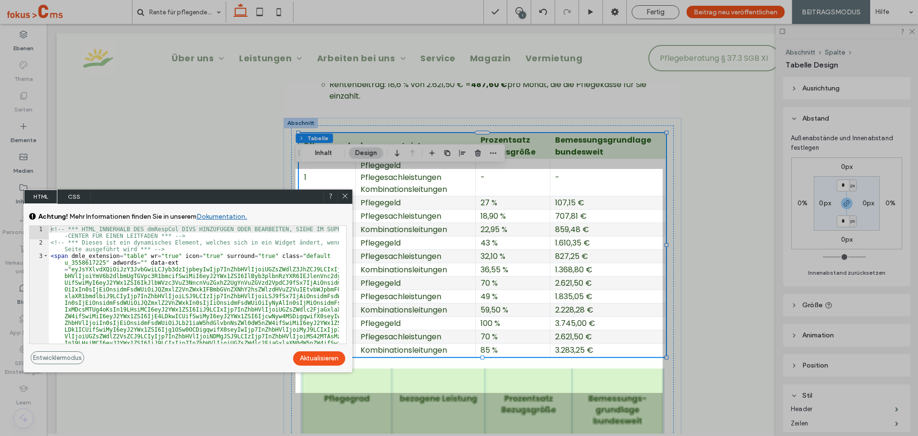
click at [71, 196] on span "CSS" at bounding box center [73, 196] width 33 height 14
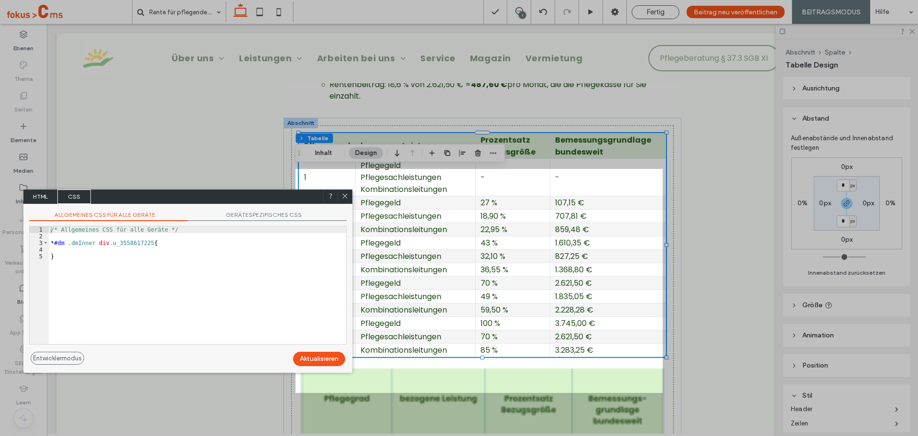
click at [343, 195] on icon at bounding box center [344, 195] width 7 height 7
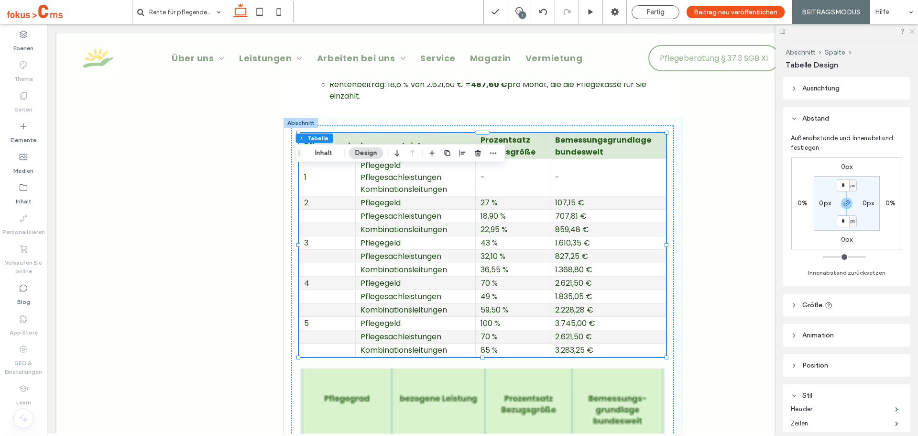
click at [911, 33] on use at bounding box center [911, 31] width 5 height 5
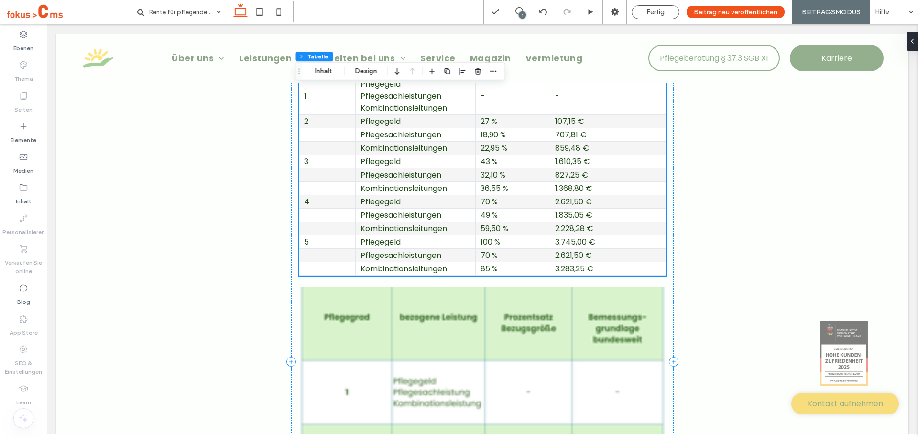
scroll to position [2152, 0]
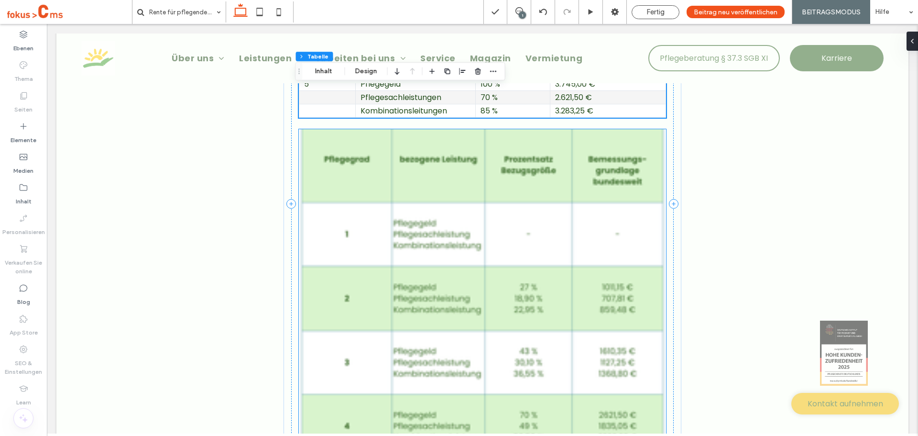
click at [408, 245] on img at bounding box center [482, 321] width 367 height 384
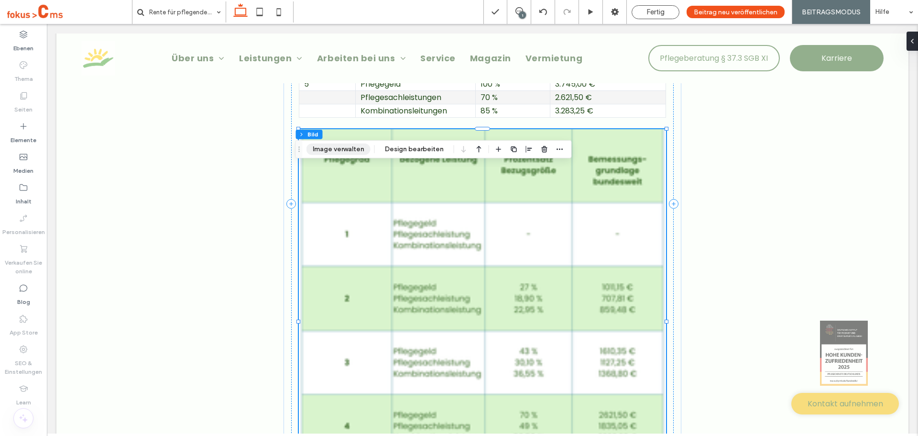
click at [327, 149] on button "Image verwalten" at bounding box center [338, 148] width 64 height 11
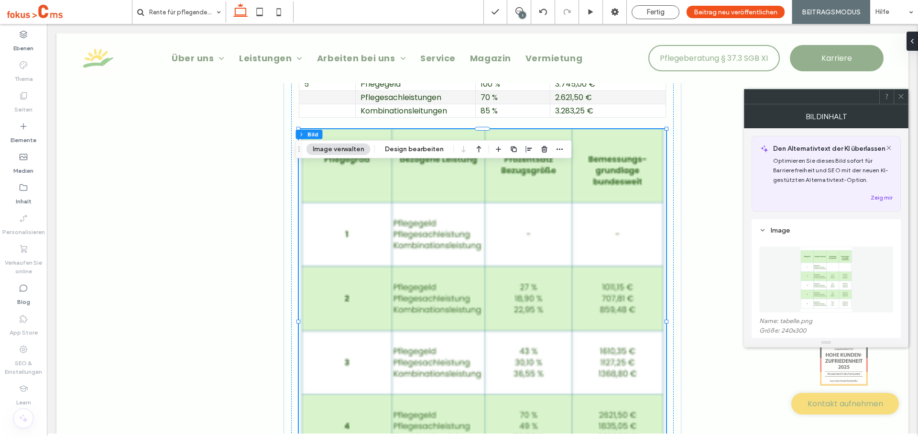
click at [899, 95] on use at bounding box center [900, 96] width 5 height 5
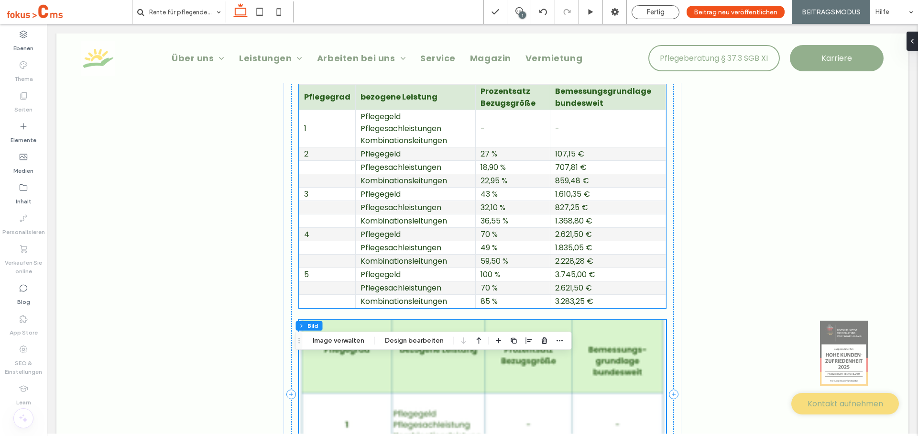
scroll to position [1960, 0]
click at [389, 201] on td "Pflegegeld" at bounding box center [416, 194] width 120 height 13
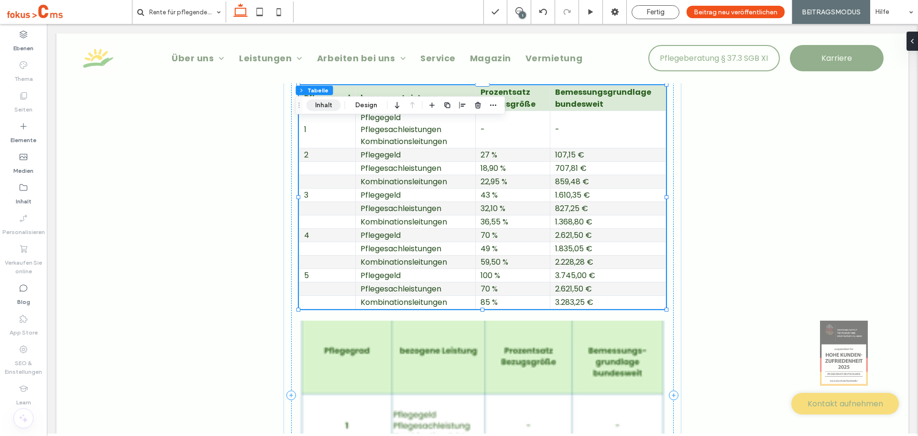
drag, startPoint x: 320, startPoint y: 105, endPoint x: 377, endPoint y: 168, distance: 84.6
click at [320, 105] on button "Inhalt" at bounding box center [323, 104] width 34 height 11
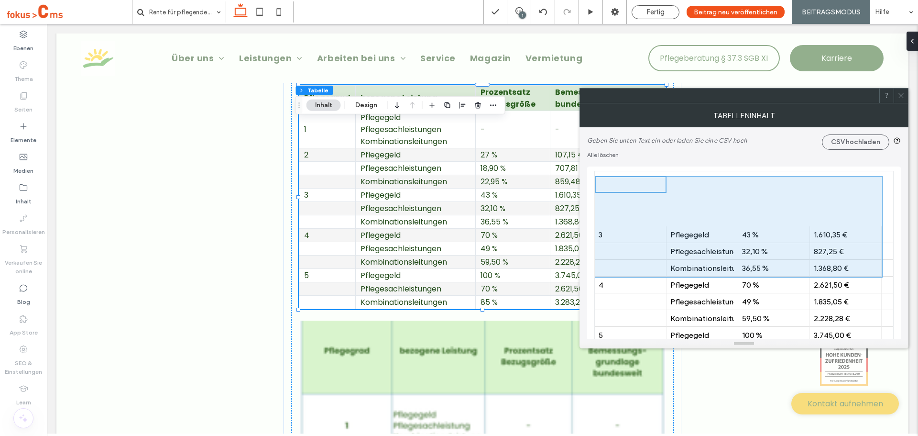
scroll to position [96, 0]
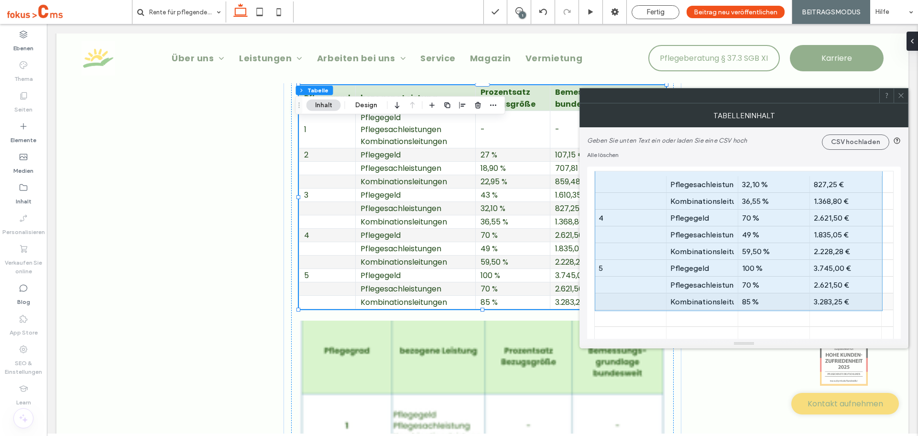
drag, startPoint x: 647, startPoint y: 215, endPoint x: 832, endPoint y: 305, distance: 205.7
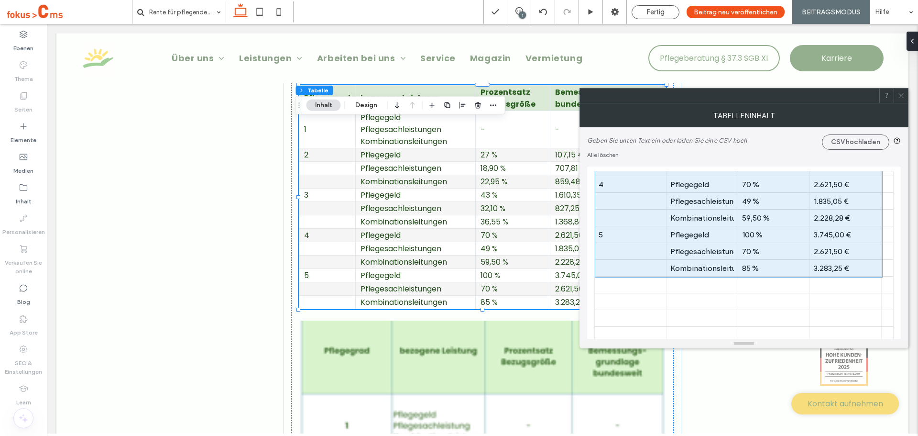
scroll to position [0, 0]
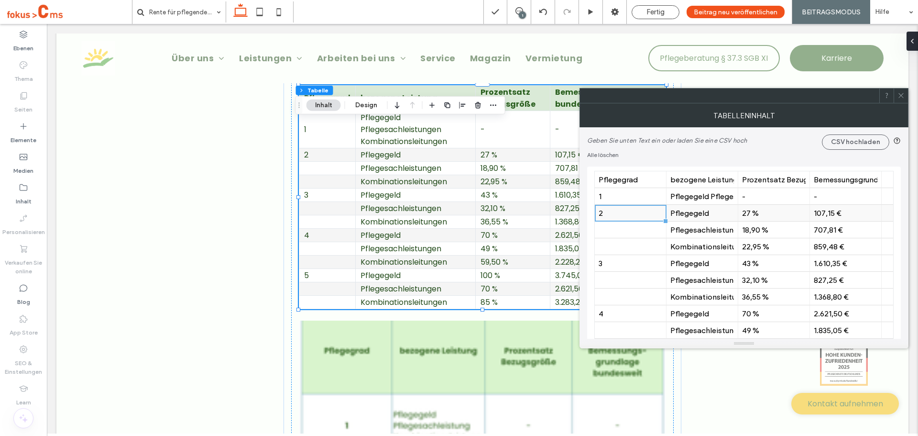
click at [640, 217] on div "2" at bounding box center [631, 212] width 64 height 9
drag, startPoint x: 629, startPoint y: 214, endPoint x: 636, endPoint y: 214, distance: 6.7
click at [630, 214] on div "2" at bounding box center [631, 212] width 64 height 9
click at [646, 243] on div at bounding box center [631, 246] width 64 height 17
click at [625, 232] on div "2" at bounding box center [631, 229] width 64 height 9
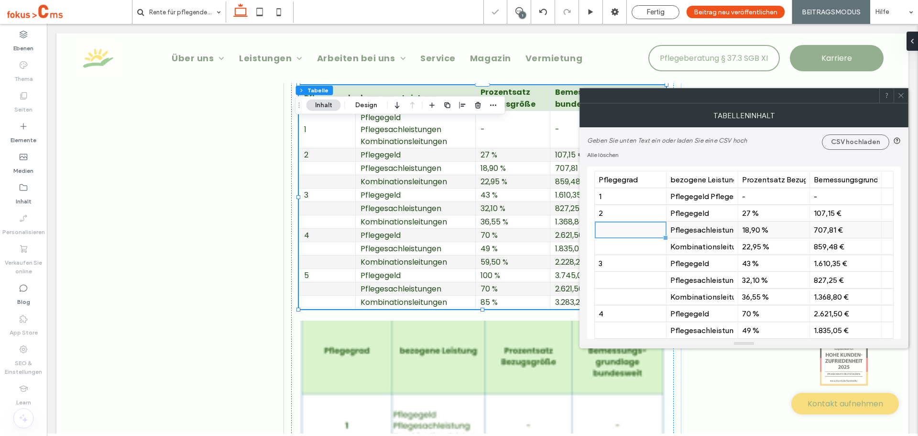
drag, startPoint x: 622, startPoint y: 209, endPoint x: 749, endPoint y: 237, distance: 129.8
click at [656, 208] on div "2" at bounding box center [631, 212] width 64 height 9
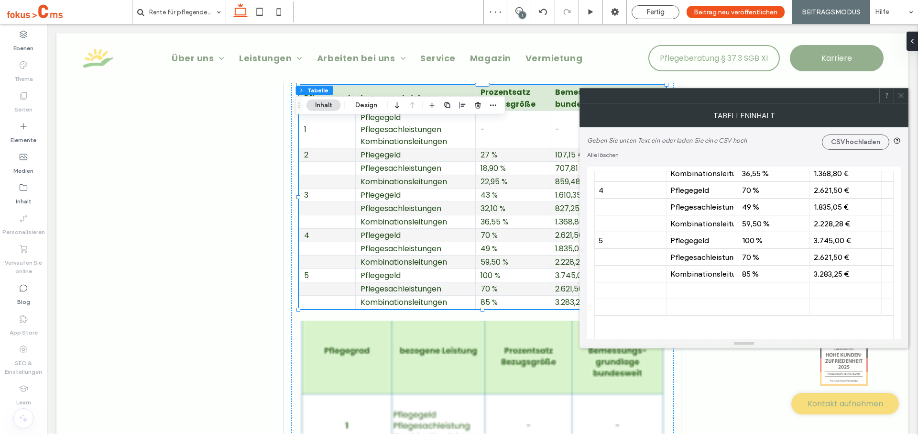
scroll to position [191, 0]
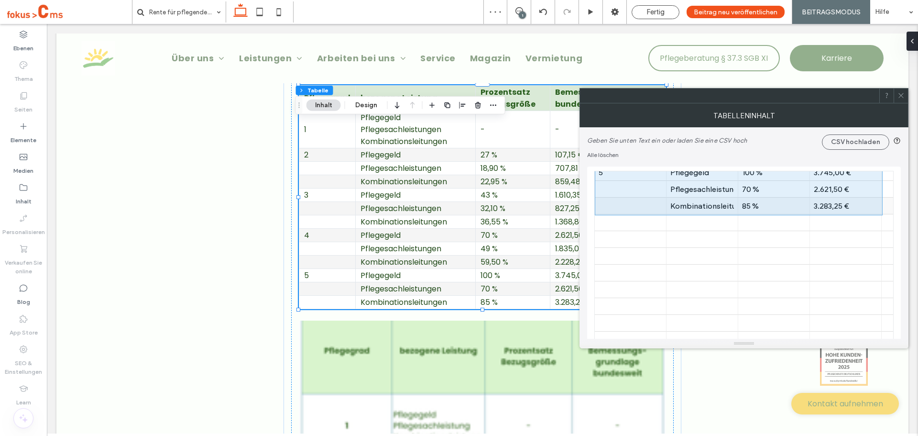
drag, startPoint x: 735, startPoint y: 220, endPoint x: 859, endPoint y: 211, distance: 124.2
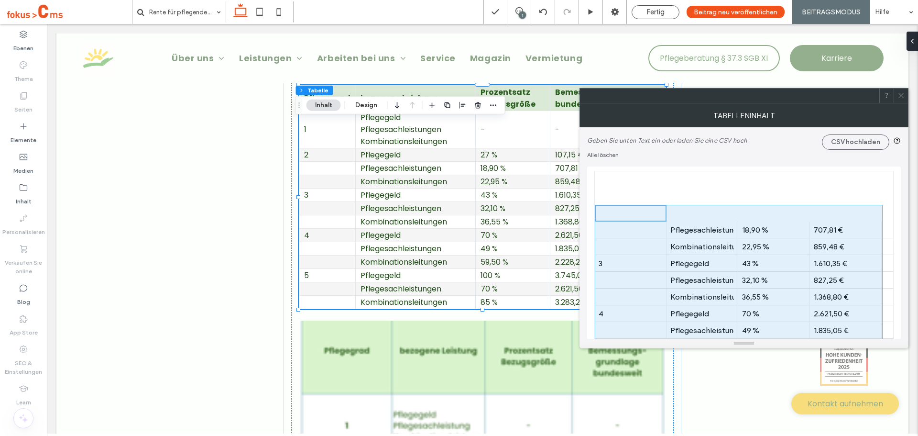
scroll to position [239, 0]
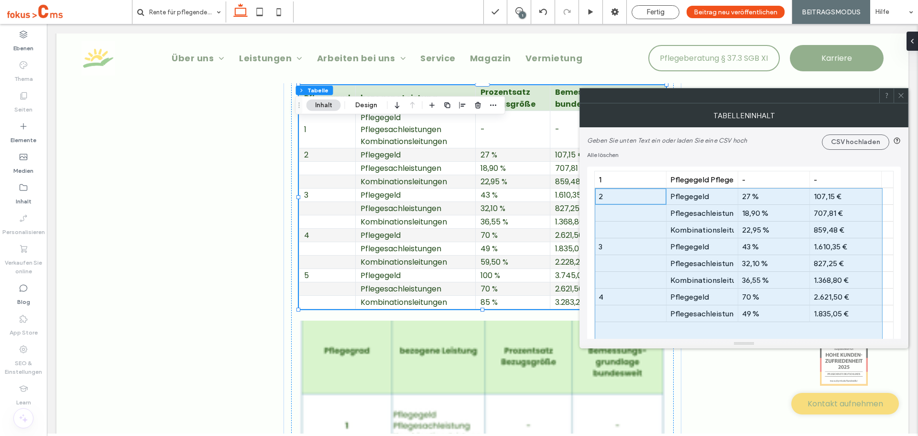
scroll to position [0, 0]
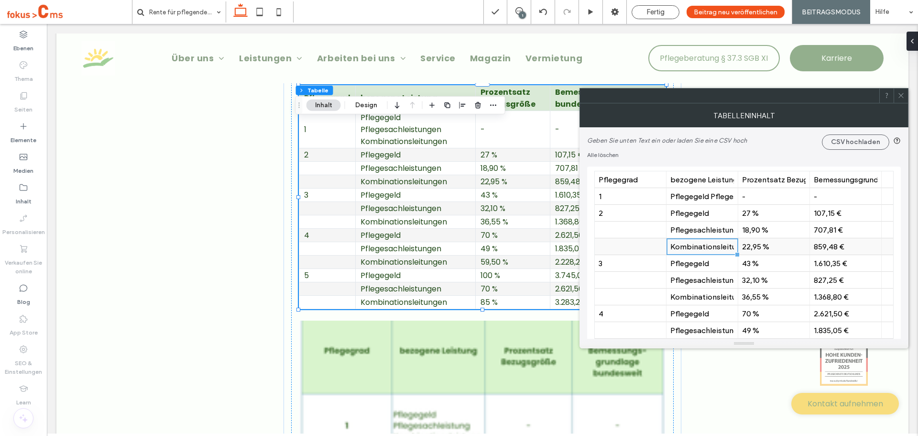
click at [686, 254] on div "Kombinationsleitungen" at bounding box center [702, 246] width 64 height 17
click at [645, 262] on div "3" at bounding box center [631, 263] width 64 height 9
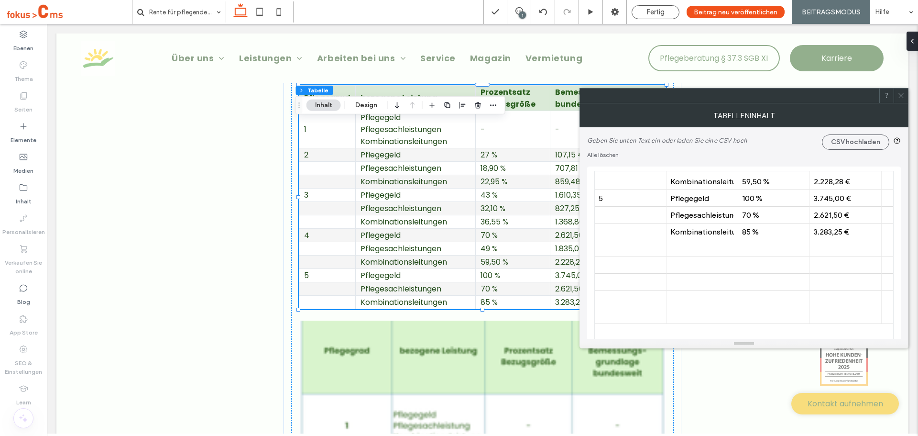
scroll to position [143, 0]
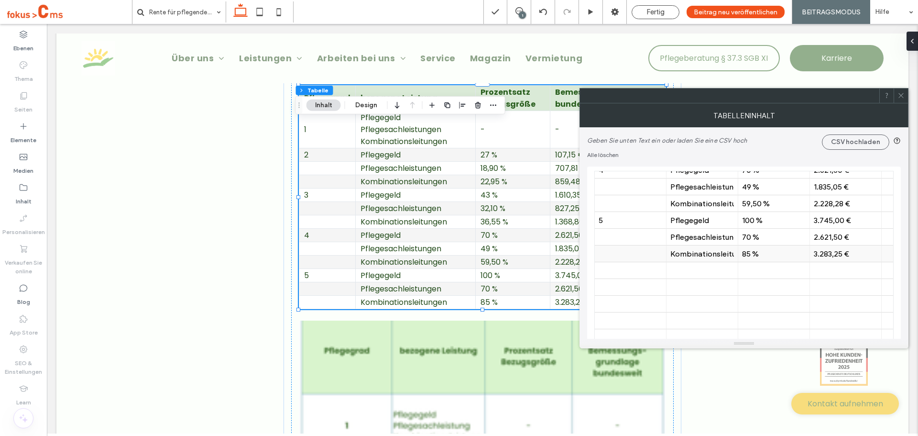
drag, startPoint x: 665, startPoint y: 224, endPoint x: 815, endPoint y: 250, distance: 151.9
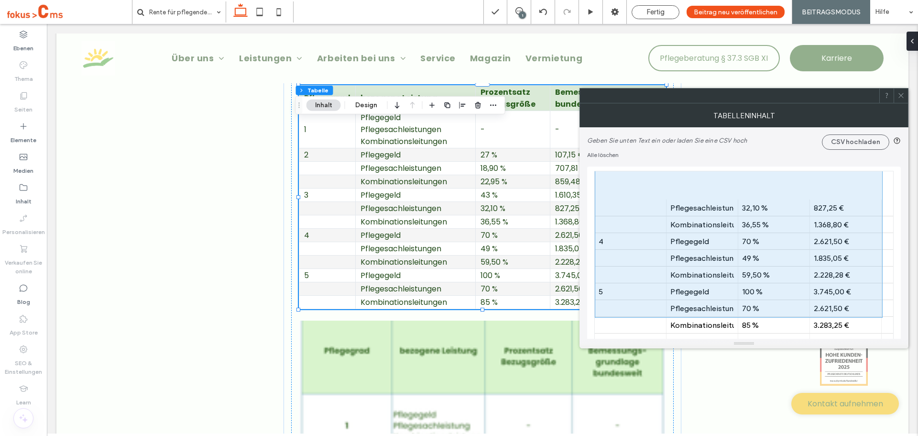
scroll to position [96, 0]
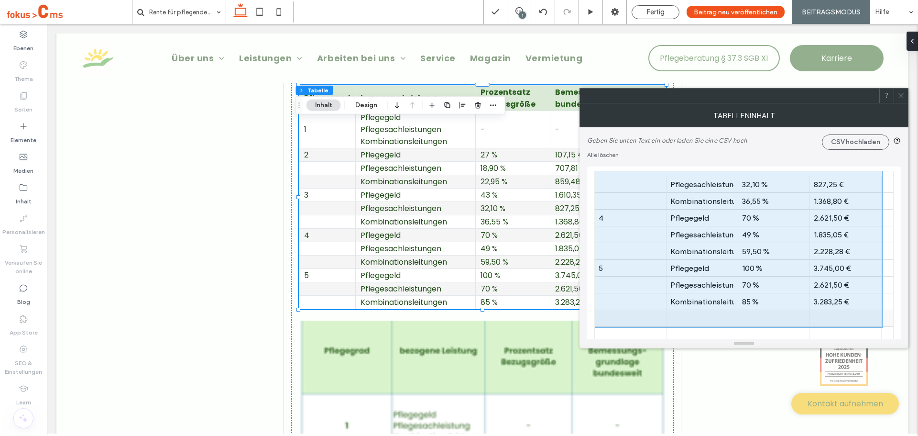
drag, startPoint x: 634, startPoint y: 213, endPoint x: 830, endPoint y: 309, distance: 217.9
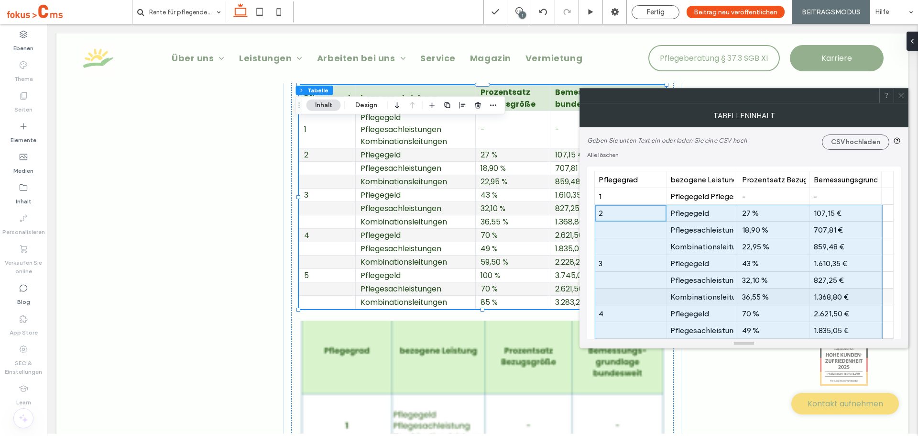
click at [823, 289] on div "1.368,80 €" at bounding box center [846, 296] width 64 height 17
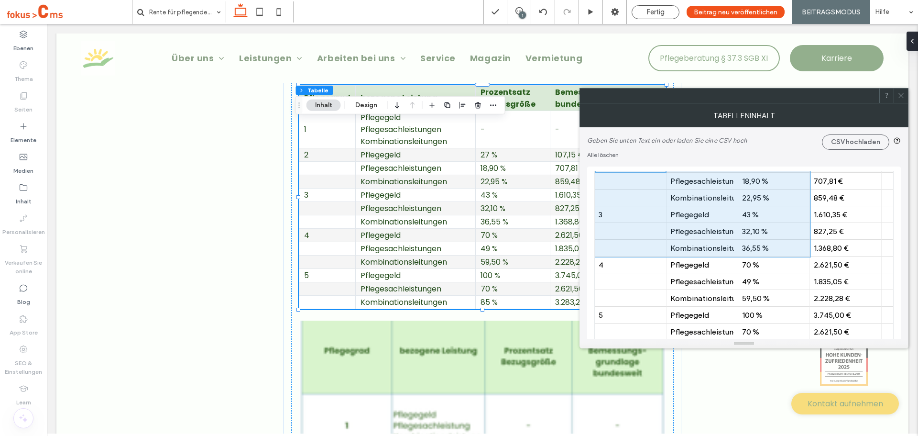
scroll to position [96, 0]
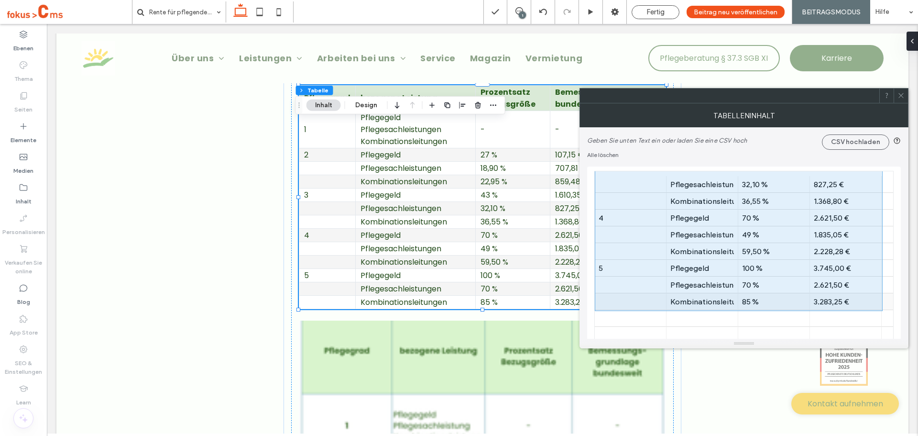
drag, startPoint x: 650, startPoint y: 214, endPoint x: 844, endPoint y: 304, distance: 214.1
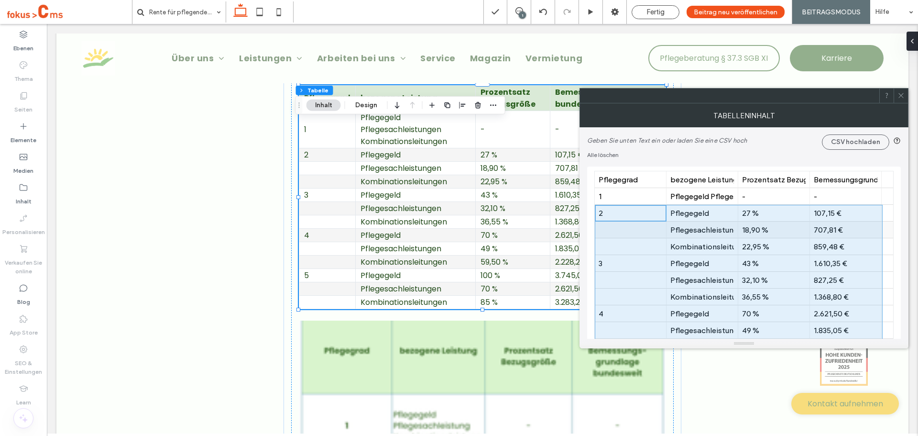
click at [715, 236] on div "Pflegesachleistungen" at bounding box center [702, 229] width 64 height 17
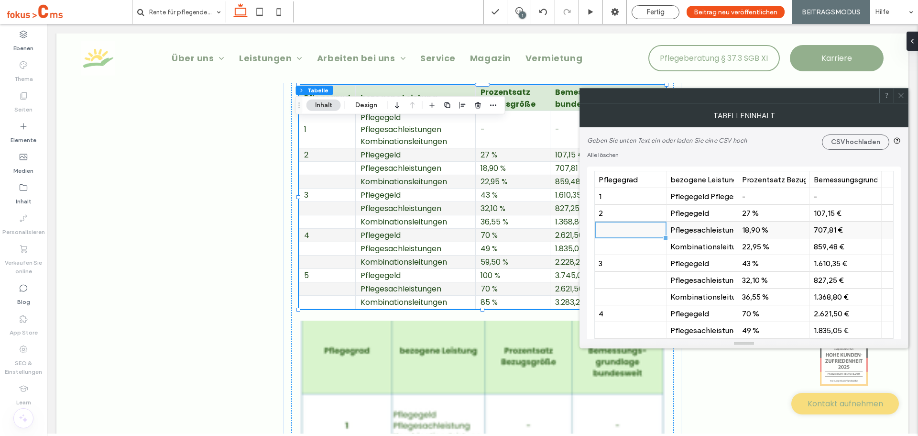
click at [637, 228] on div at bounding box center [631, 229] width 64 height 17
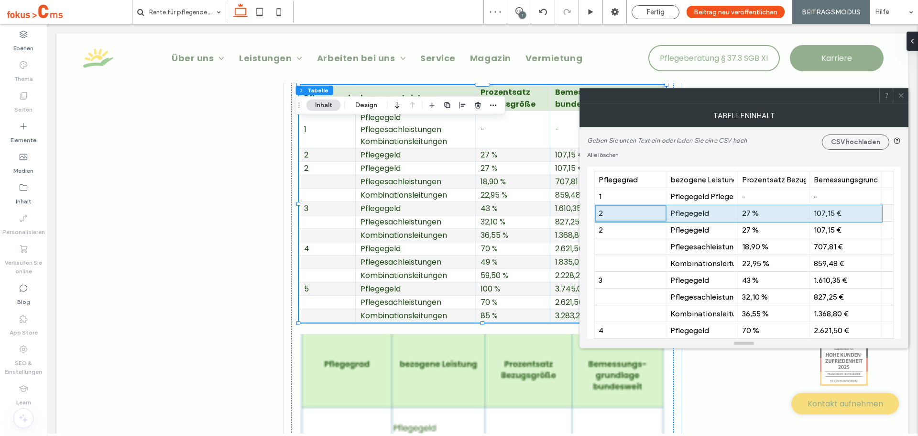
drag, startPoint x: 638, startPoint y: 208, endPoint x: 840, endPoint y: 219, distance: 202.6
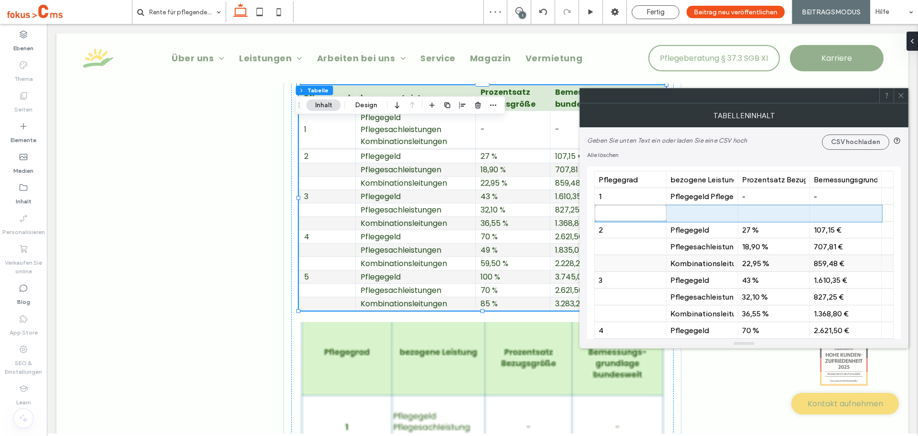
click at [788, 268] on div "22,95 %" at bounding box center [774, 263] width 64 height 17
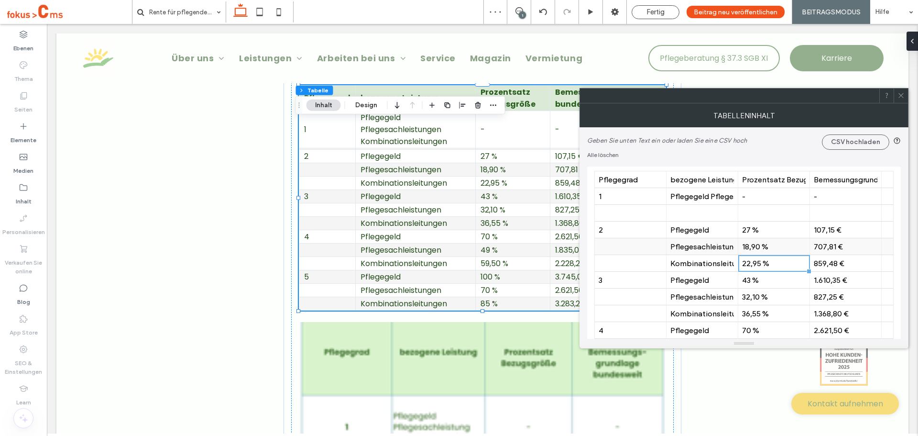
click at [703, 251] on div "Pflegesachleistungen" at bounding box center [702, 246] width 64 height 17
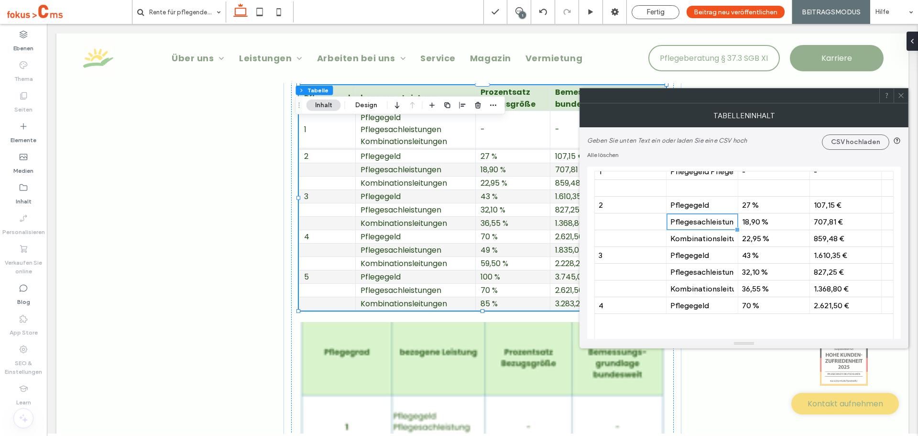
scroll to position [48, 0]
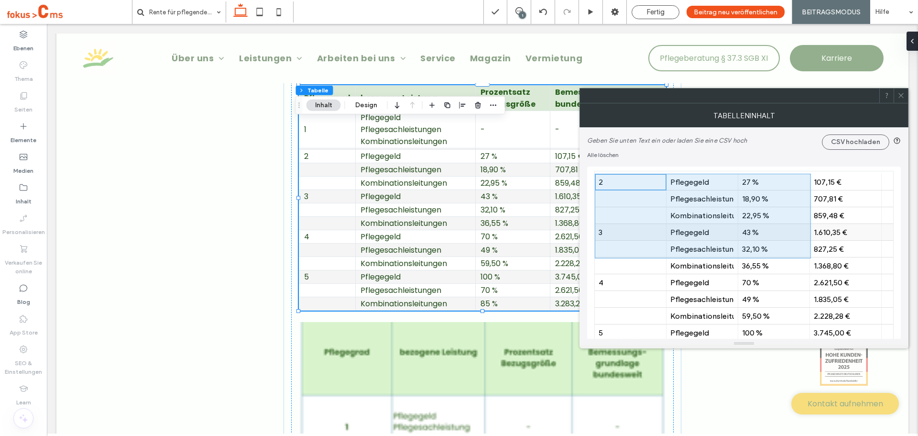
drag, startPoint x: 670, startPoint y: 193, endPoint x: 767, endPoint y: 232, distance: 104.9
click at [760, 234] on div "43 %" at bounding box center [774, 232] width 64 height 9
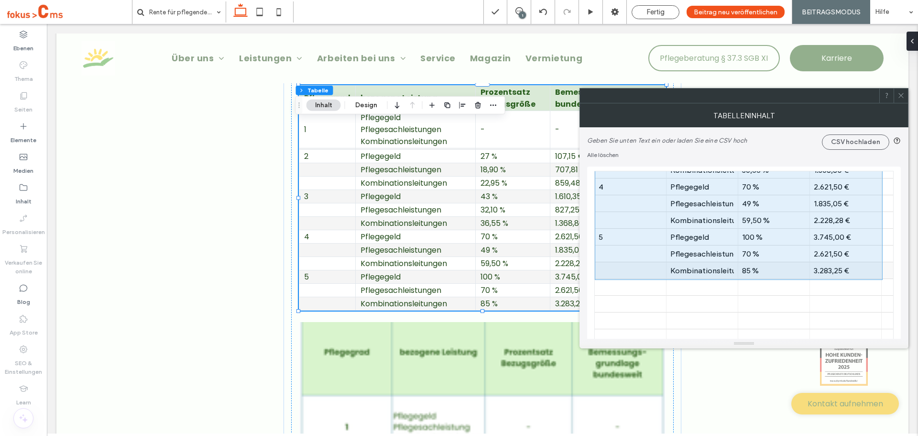
drag, startPoint x: 639, startPoint y: 230, endPoint x: 847, endPoint y: 274, distance: 212.0
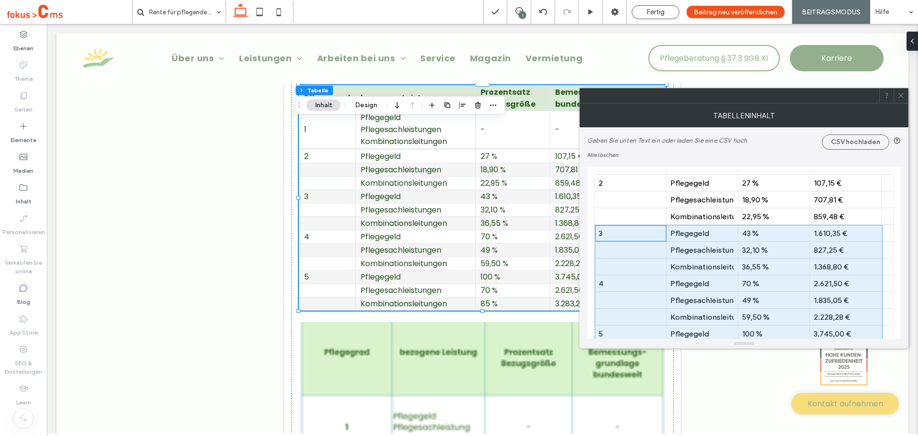
scroll to position [77, 0]
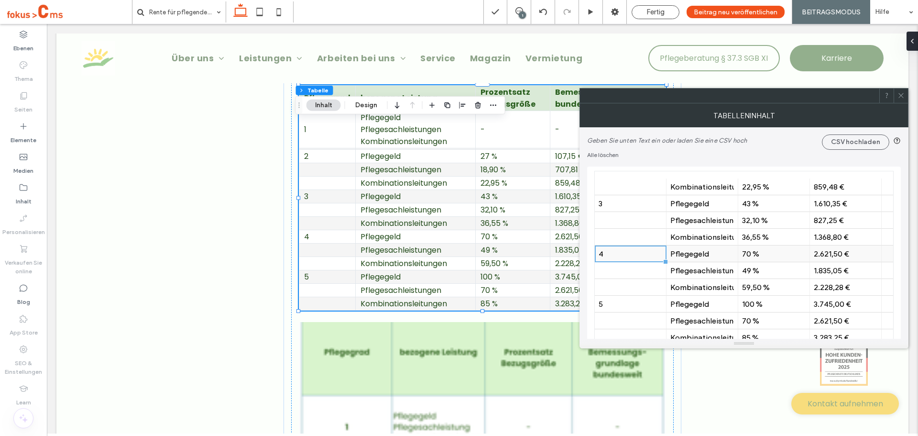
click at [619, 257] on div "4" at bounding box center [631, 253] width 64 height 9
click at [623, 218] on div at bounding box center [631, 220] width 64 height 17
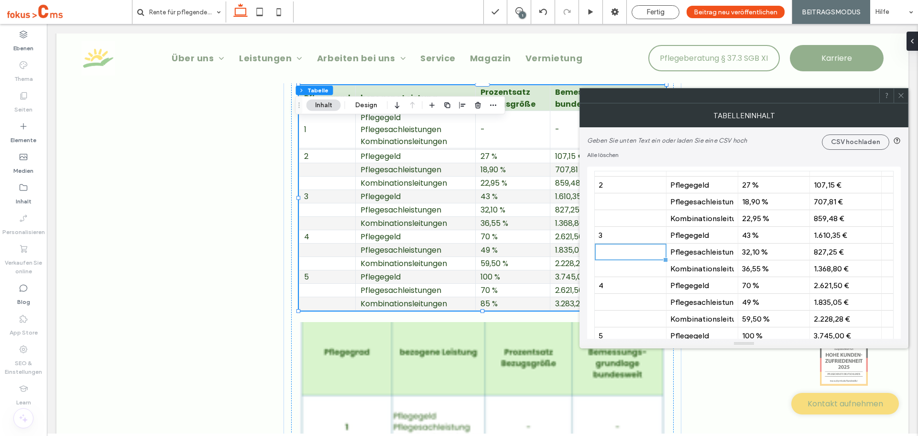
scroll to position [29, 0]
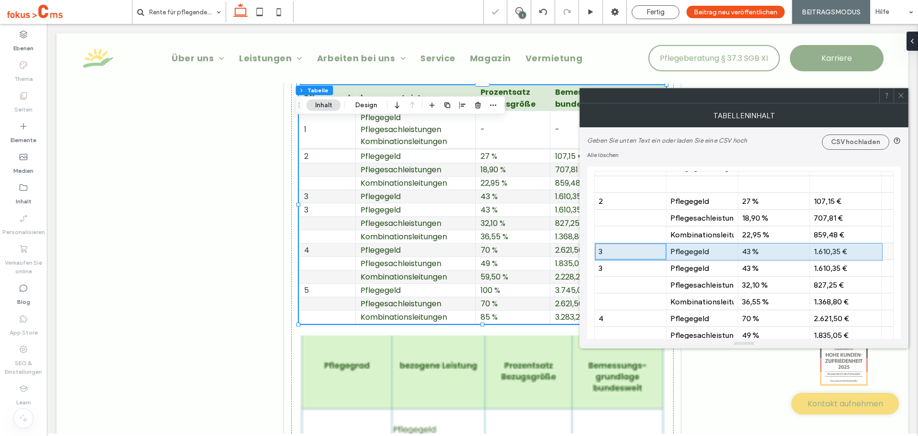
drag, startPoint x: 631, startPoint y: 252, endPoint x: 822, endPoint y: 256, distance: 191.8
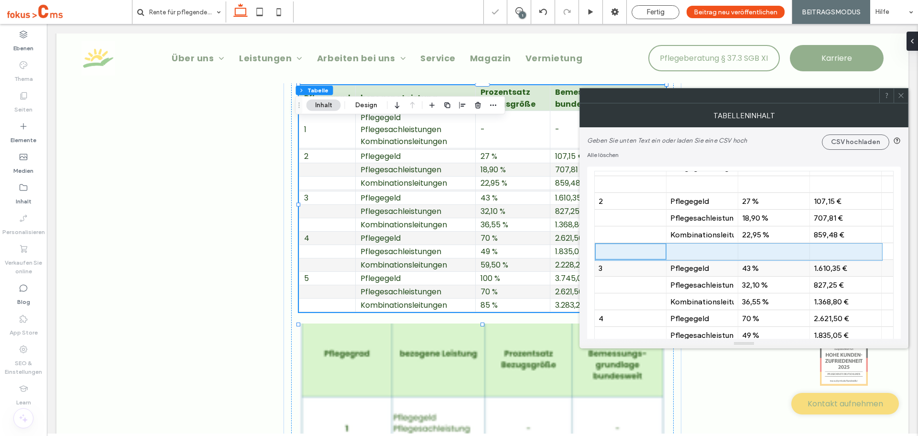
click at [780, 270] on div "43 %" at bounding box center [774, 267] width 64 height 9
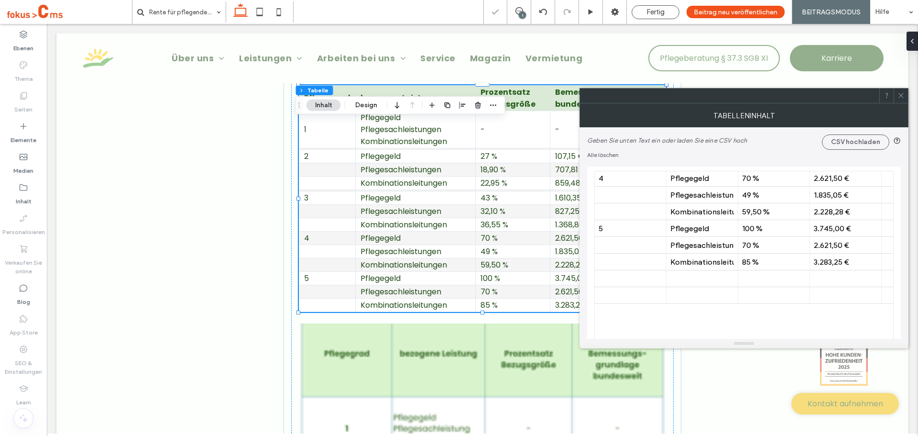
scroll to position [172, 0]
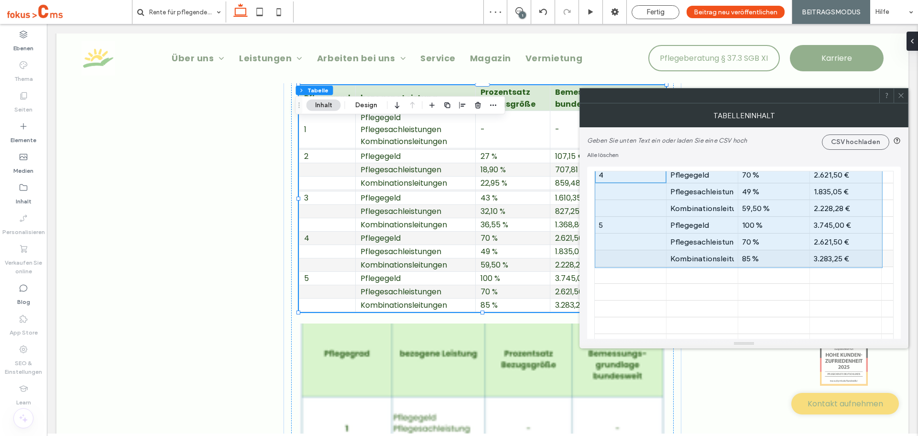
drag, startPoint x: 638, startPoint y: 178, endPoint x: 847, endPoint y: 257, distance: 223.2
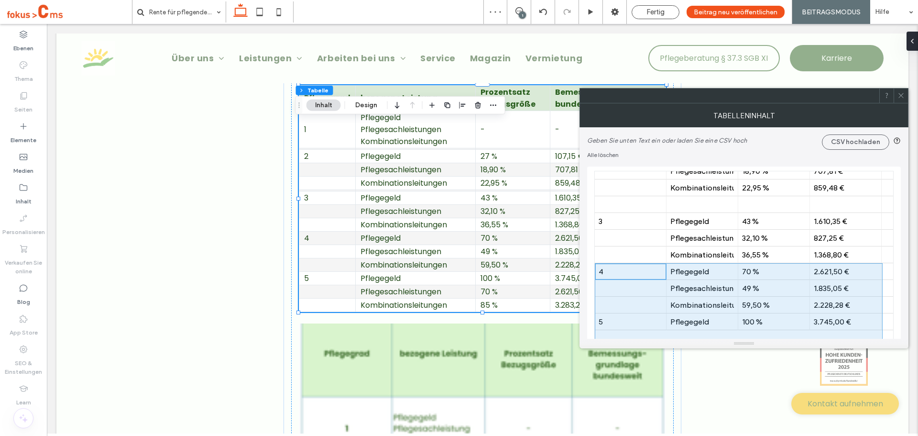
scroll to position [72, 0]
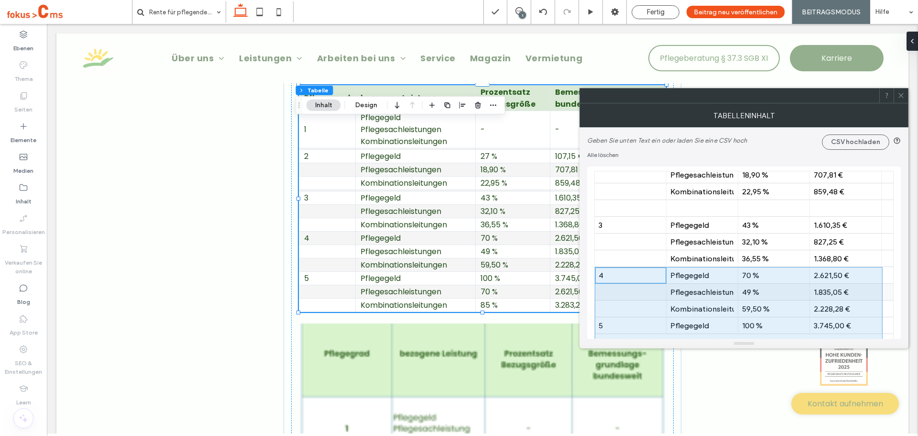
click at [622, 295] on div at bounding box center [631, 292] width 64 height 17
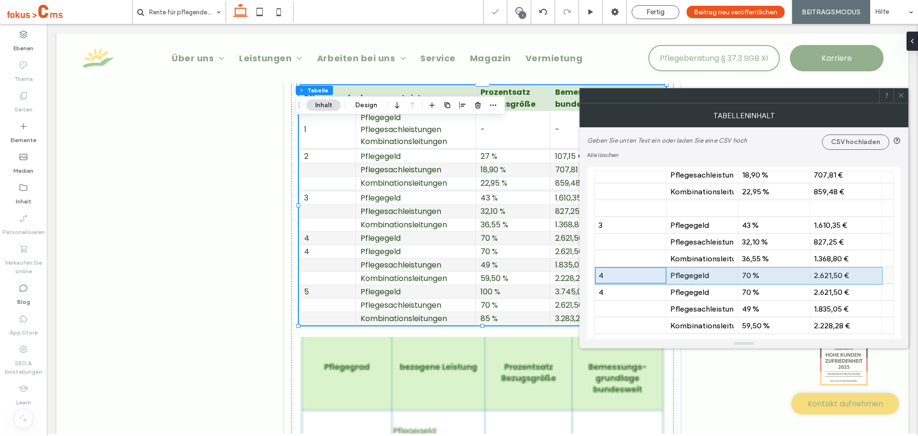
drag, startPoint x: 615, startPoint y: 279, endPoint x: 822, endPoint y: 280, distance: 207.0
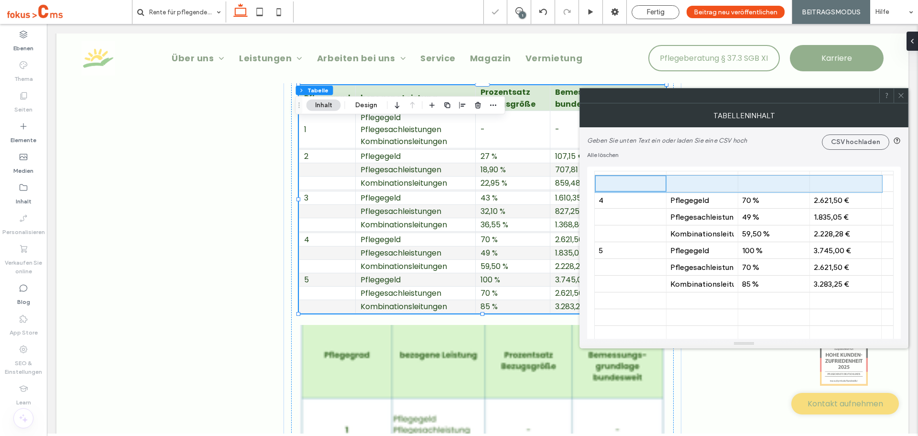
scroll to position [167, 0]
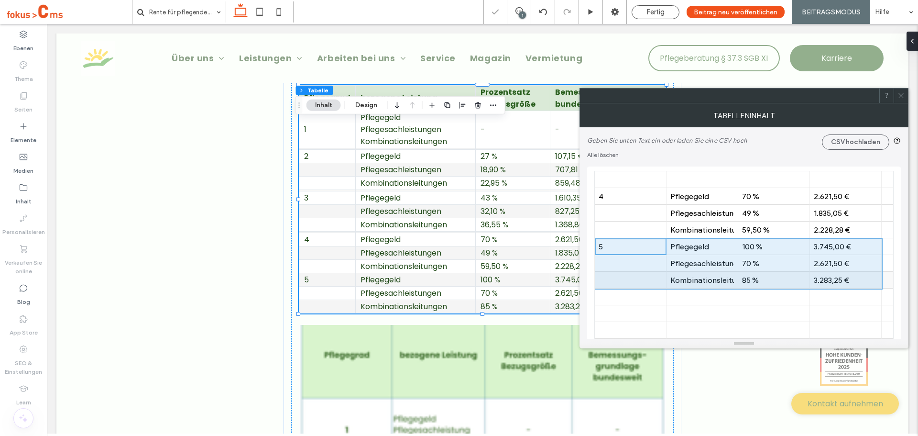
drag, startPoint x: 625, startPoint y: 247, endPoint x: 832, endPoint y: 281, distance: 209.4
click at [652, 262] on div at bounding box center [631, 263] width 64 height 17
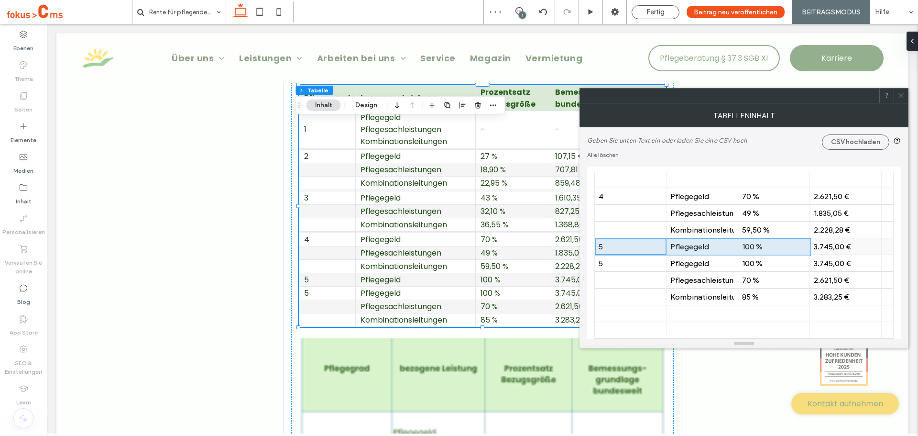
drag, startPoint x: 632, startPoint y: 249, endPoint x: 838, endPoint y: 251, distance: 206.1
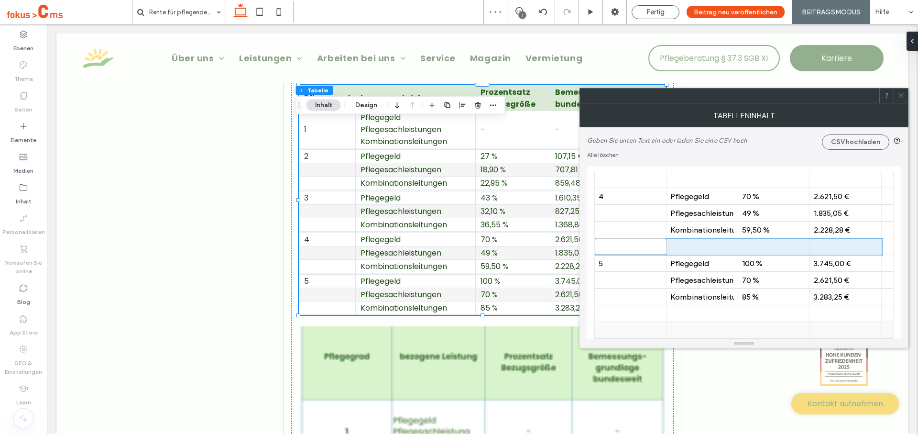
click at [839, 323] on div at bounding box center [846, 330] width 64 height 17
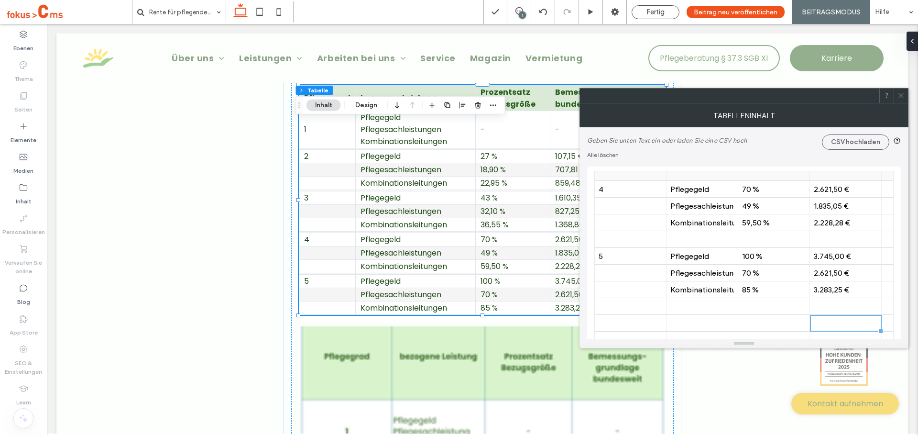
click at [701, 232] on div at bounding box center [702, 239] width 64 height 17
click at [617, 239] on div at bounding box center [631, 239] width 64 height 17
click at [685, 273] on div "Pflegesachleistungen" at bounding box center [702, 272] width 64 height 9
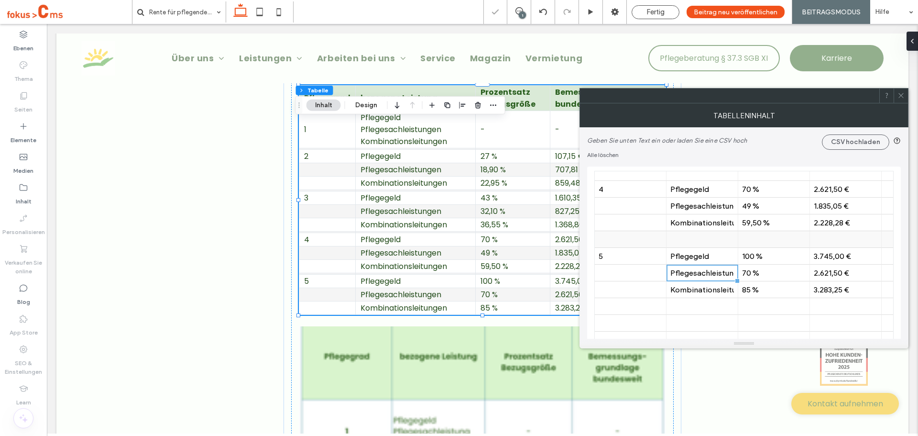
click at [628, 239] on div at bounding box center [631, 239] width 64 height 9
type input "*"
click at [662, 272] on div at bounding box center [631, 272] width 72 height 17
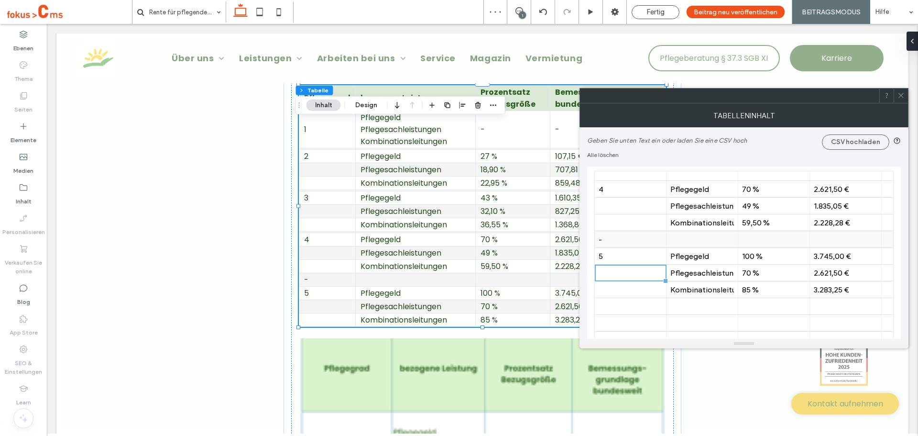
click at [615, 233] on div "-" at bounding box center [631, 239] width 64 height 17
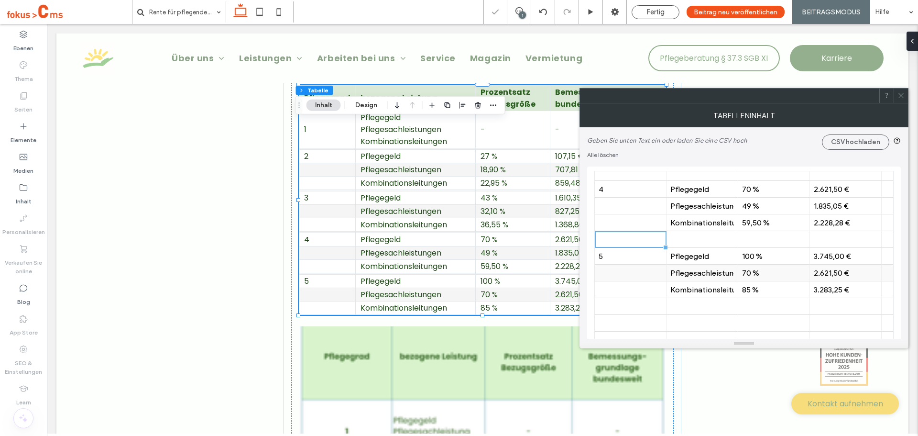
click at [611, 280] on div at bounding box center [631, 272] width 64 height 17
click at [613, 244] on div at bounding box center [631, 239] width 64 height 17
click at [627, 279] on div at bounding box center [631, 272] width 64 height 17
click at [622, 241] on div at bounding box center [631, 239] width 64 height 9
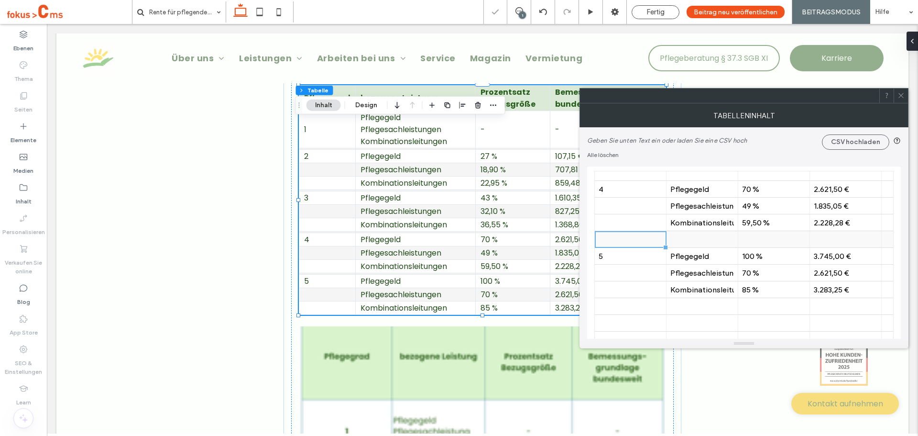
click at [620, 242] on div at bounding box center [631, 239] width 64 height 9
click at [631, 277] on div at bounding box center [631, 272] width 64 height 17
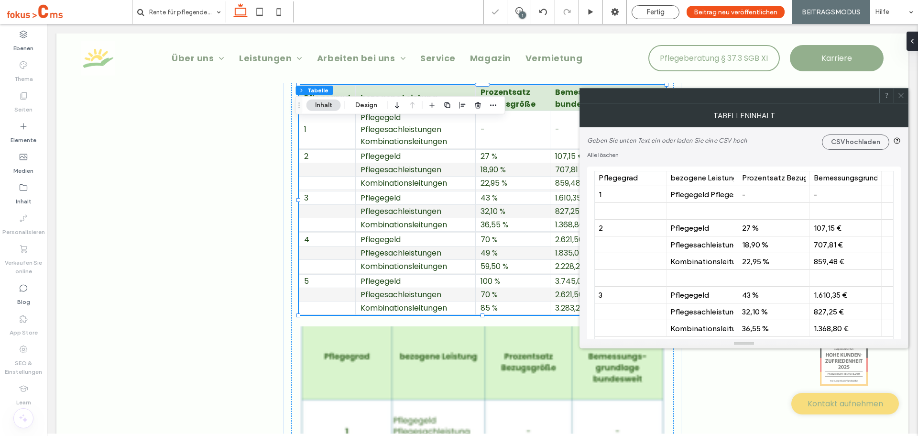
scroll to position [0, 0]
click at [714, 153] on div "Geben Sie unten Text ein oder laden Sie eine CSV hoch CSV hochladen Alle löschen" at bounding box center [744, 143] width 314 height 32
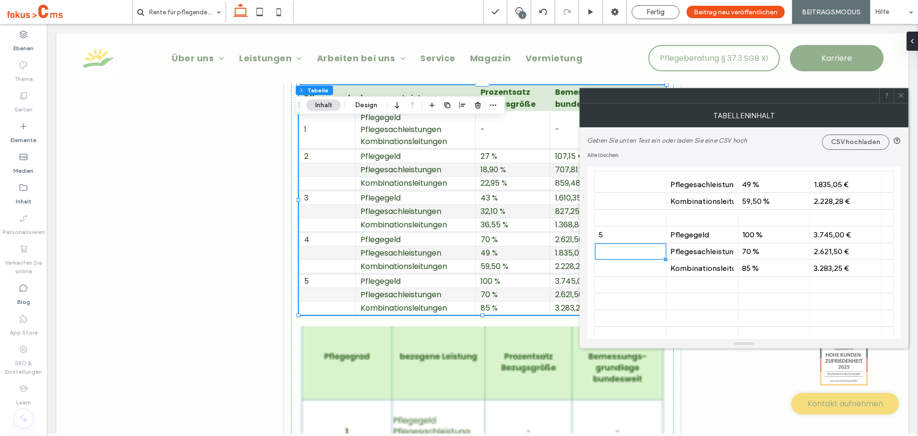
click at [899, 97] on icon at bounding box center [900, 95] width 7 height 7
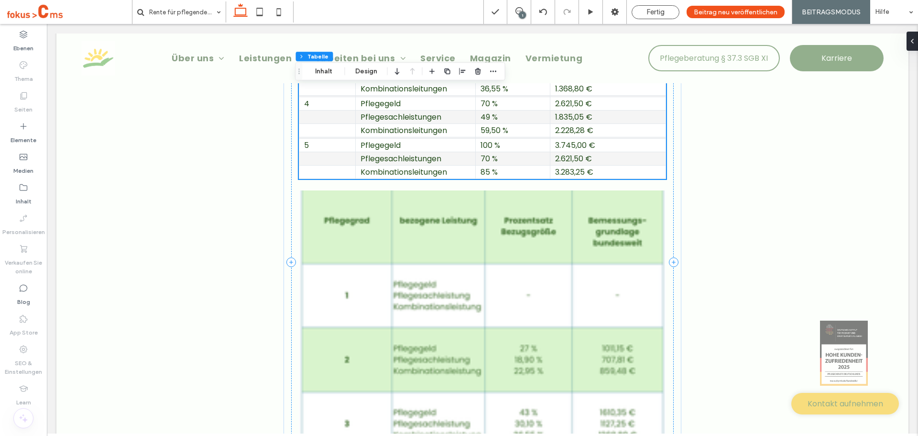
scroll to position [2104, 0]
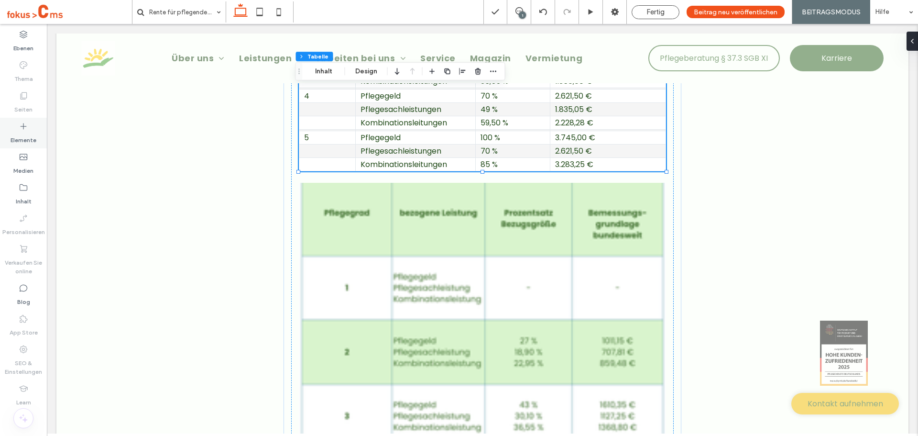
click at [21, 133] on label "Elemente" at bounding box center [24, 137] width 26 height 13
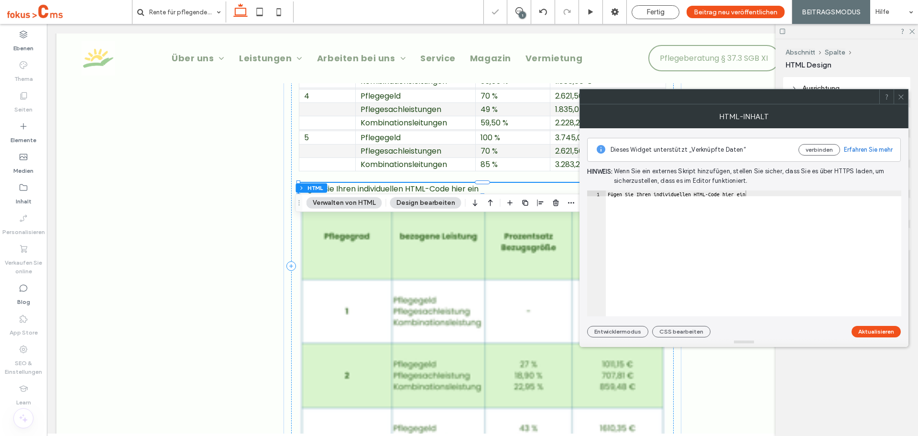
click at [687, 206] on div "Fügen Sie Ihren individuellen HTML-Code hier ein" at bounding box center [753, 258] width 295 height 137
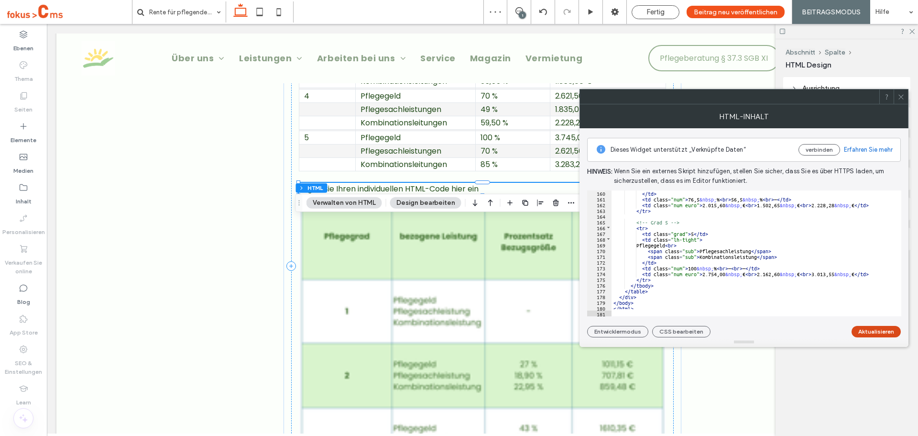
click at [882, 328] on button "Aktualisieren" at bounding box center [876, 331] width 49 height 11
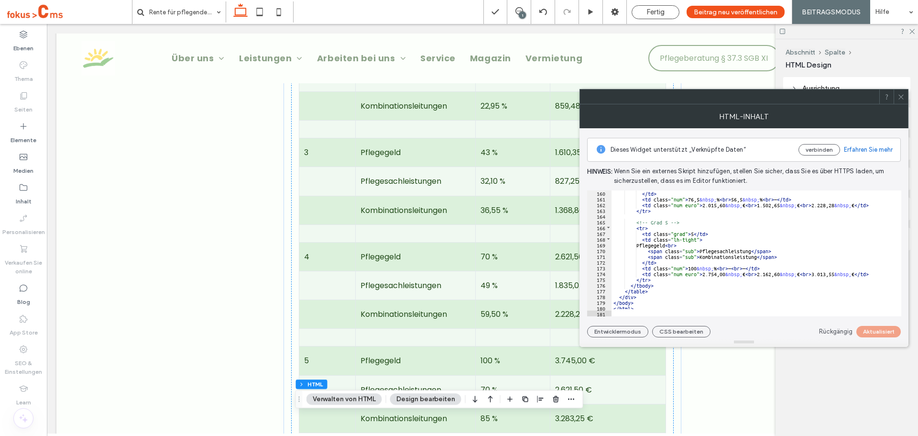
click at [901, 94] on icon at bounding box center [900, 96] width 7 height 7
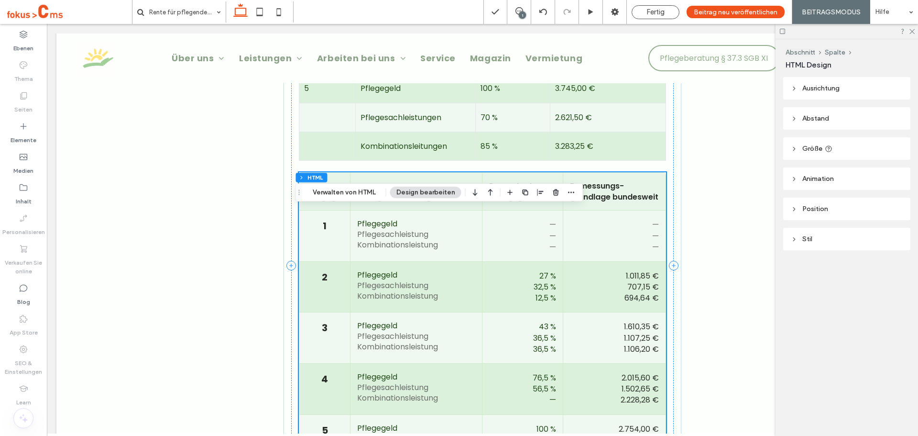
scroll to position [2391, 0]
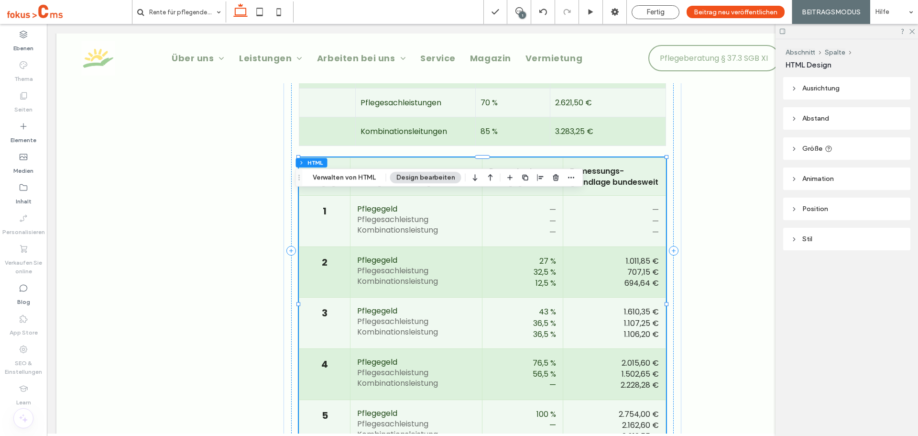
click at [343, 196] on th "Pflegegrad" at bounding box center [324, 177] width 51 height 38
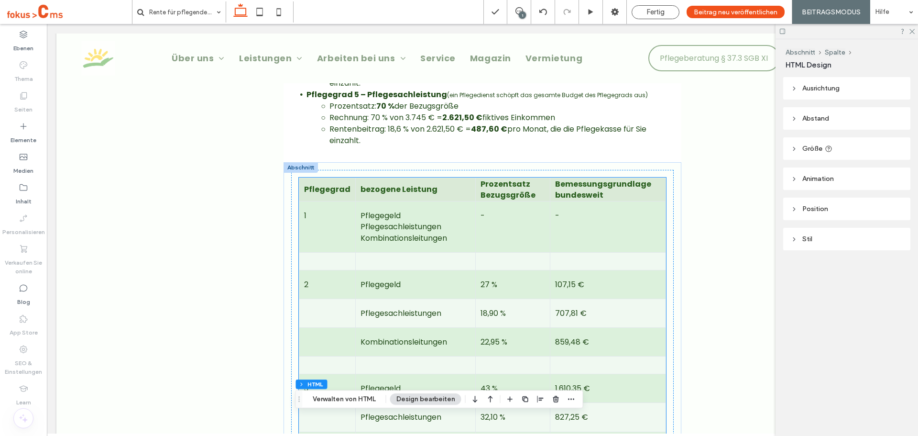
scroll to position [1865, 0]
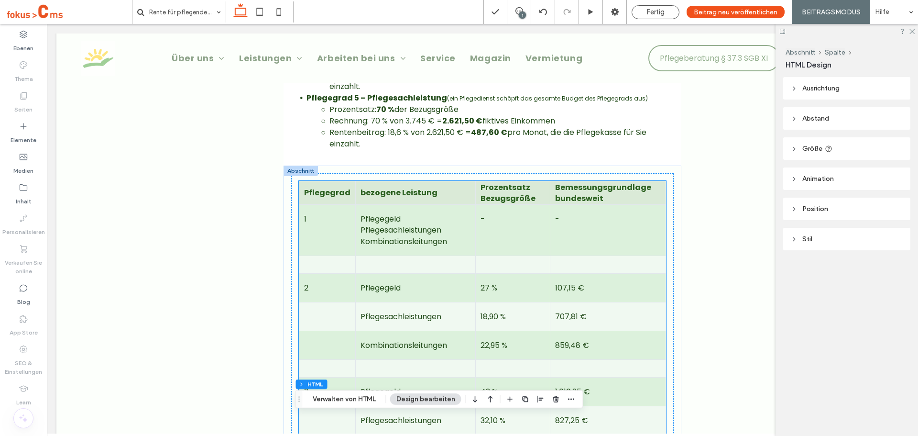
click at [371, 256] on td "Pflegegeld Pflegesachleistungen Kombinationsleitungen" at bounding box center [416, 230] width 120 height 51
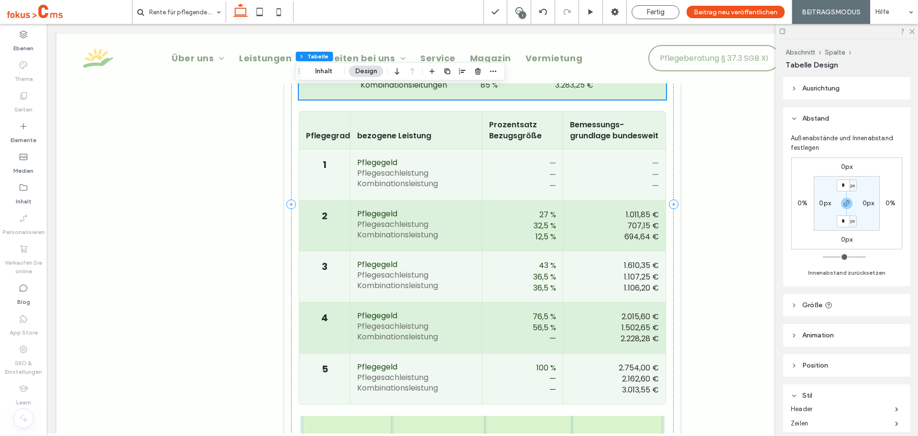
scroll to position [2438, 0]
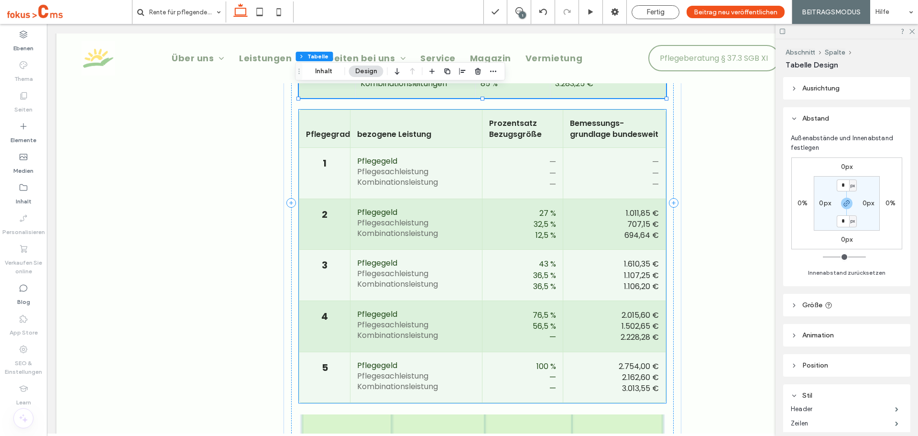
click at [333, 148] on th "Pflegegrad" at bounding box center [324, 129] width 51 height 38
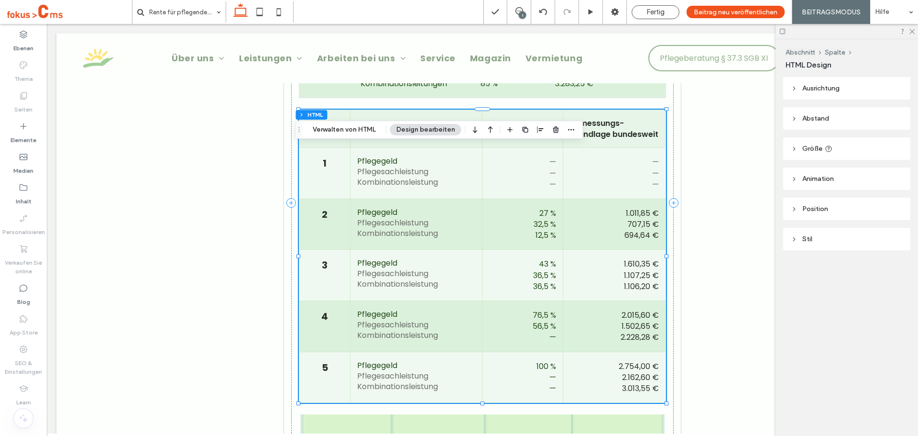
click at [333, 148] on th "Pflegegrad" at bounding box center [324, 129] width 51 height 38
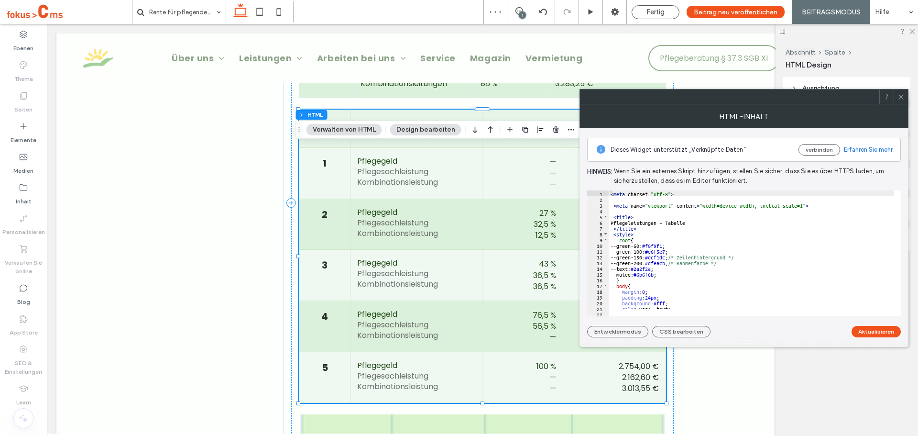
click at [901, 95] on icon at bounding box center [900, 96] width 7 height 7
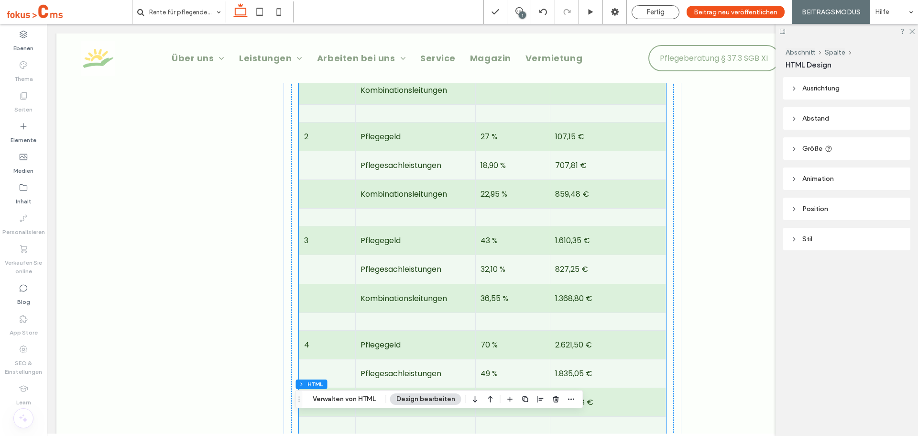
scroll to position [1960, 0]
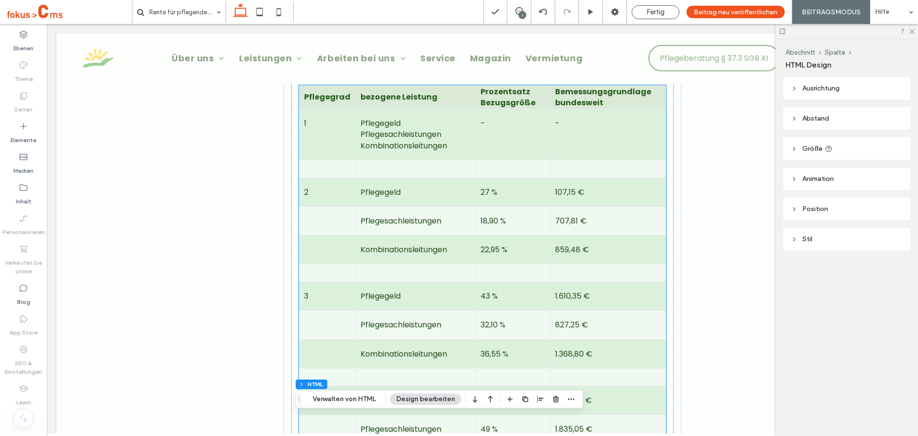
click at [449, 154] on td "Pflegegeld Pflegesachleistungen Kombinationsleitungen" at bounding box center [416, 134] width 120 height 51
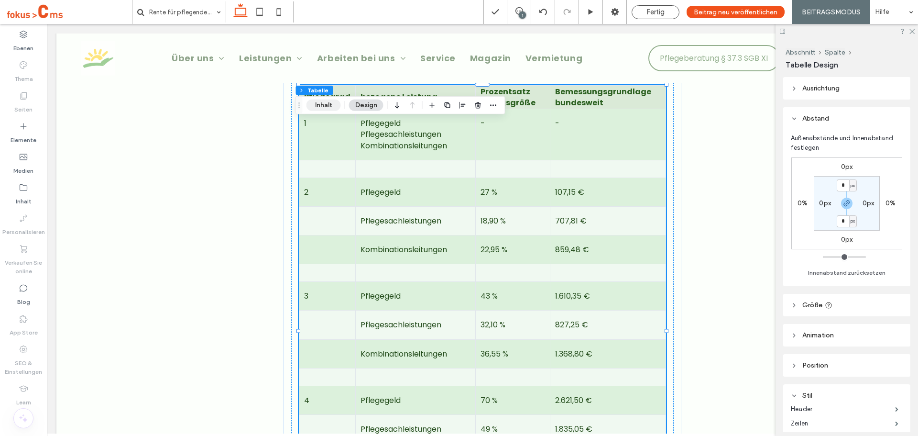
click at [323, 107] on button "Inhalt" at bounding box center [323, 104] width 34 height 11
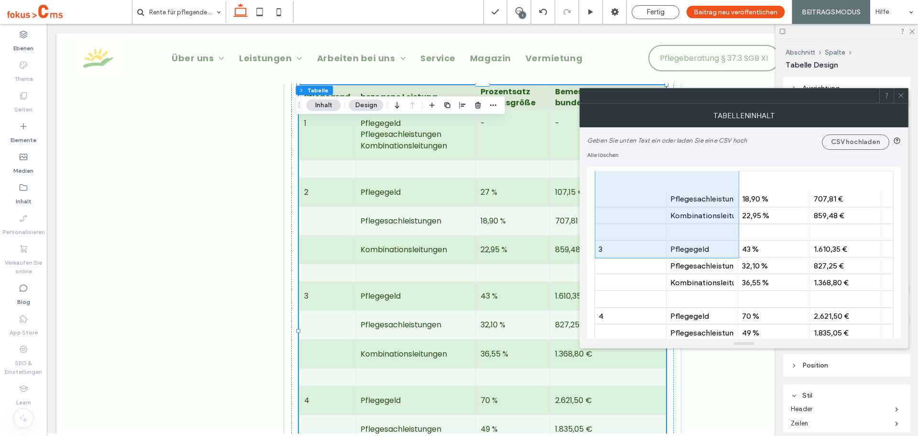
scroll to position [239, 0]
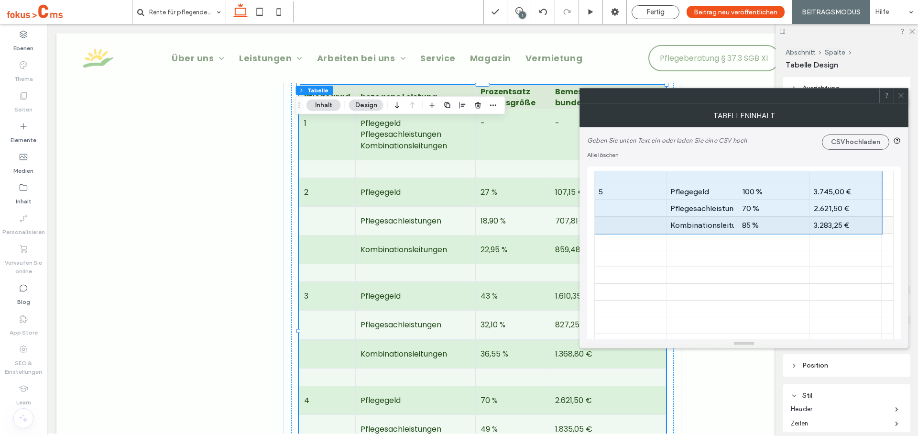
drag, startPoint x: 618, startPoint y: 180, endPoint x: 839, endPoint y: 224, distance: 224.8
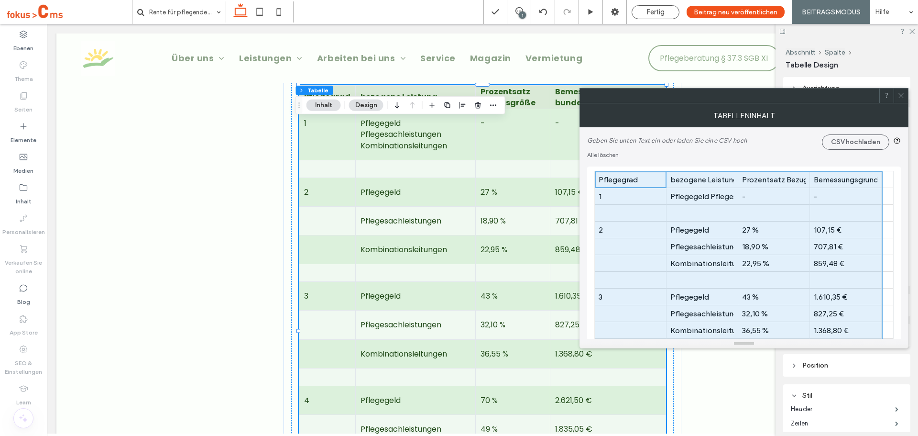
click at [902, 97] on icon at bounding box center [900, 95] width 7 height 7
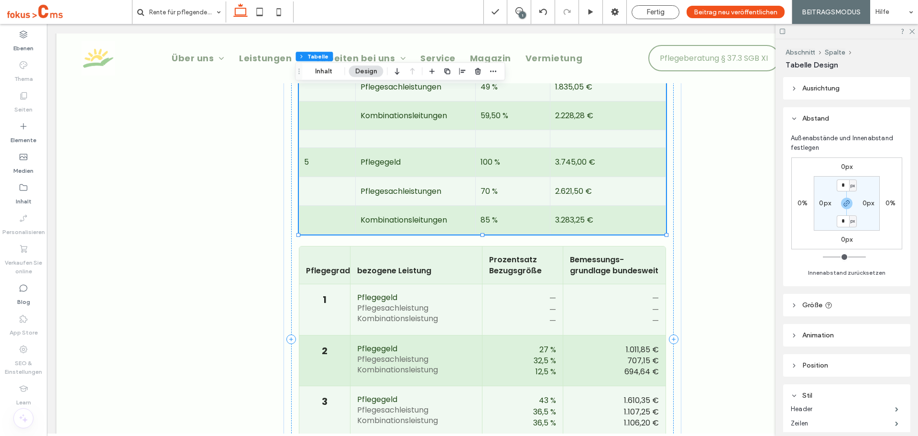
scroll to position [2582, 0]
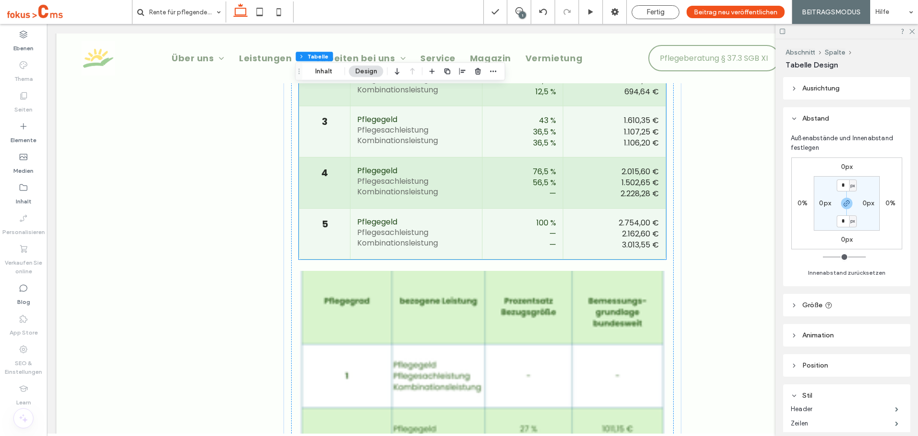
click at [358, 145] on span "Kombinationsleistung" at bounding box center [416, 141] width 118 height 10
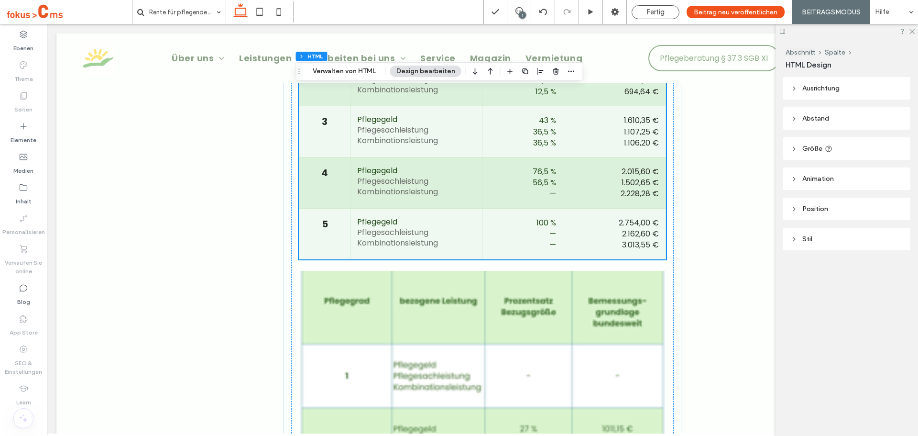
scroll to position [2534, 0]
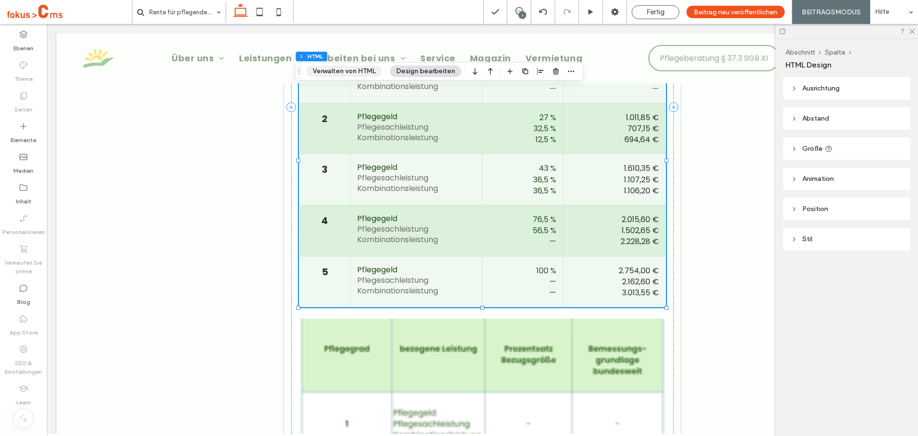
click at [342, 73] on button "Verwalten von HTML" at bounding box center [344, 71] width 76 height 11
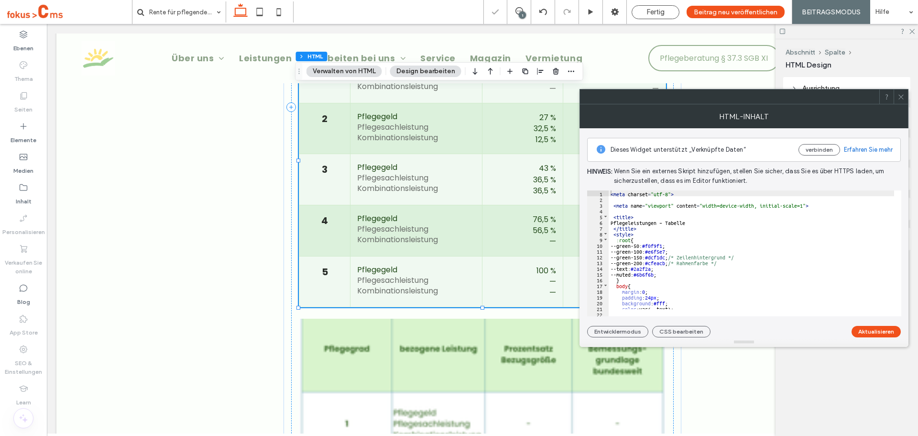
click at [699, 217] on div "< meta charset = "utf-8" > < meta name = "viewport" content = "width=device-wid…" at bounding box center [809, 255] width 400 height 130
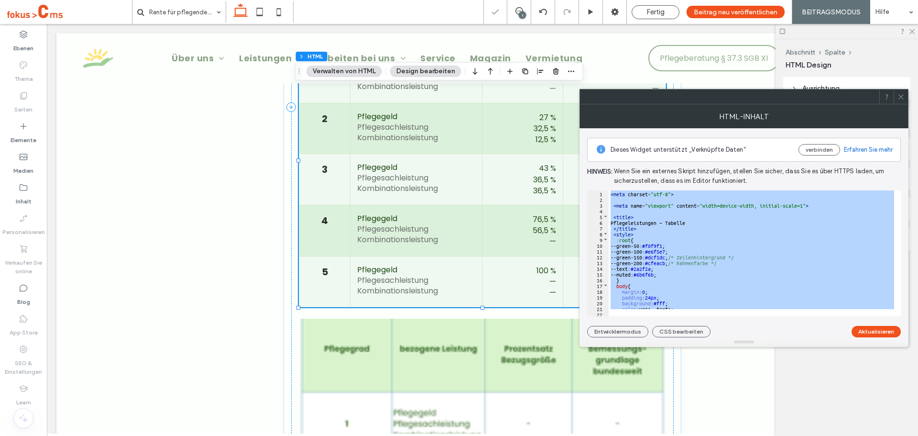
scroll to position [759, 0]
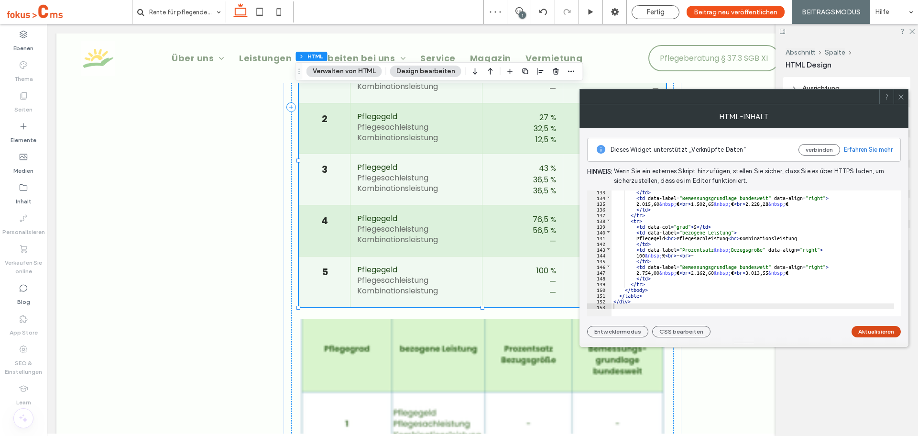
click at [873, 332] on button "Aktualisieren" at bounding box center [876, 331] width 49 height 11
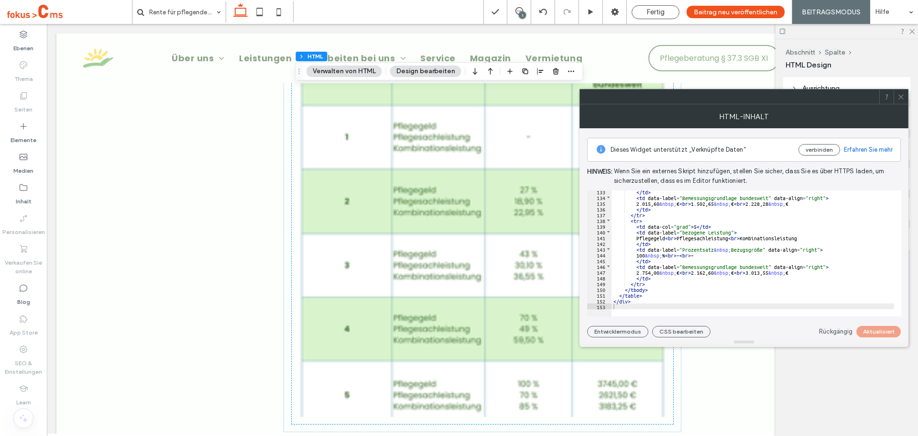
click at [901, 98] on icon at bounding box center [900, 96] width 7 height 7
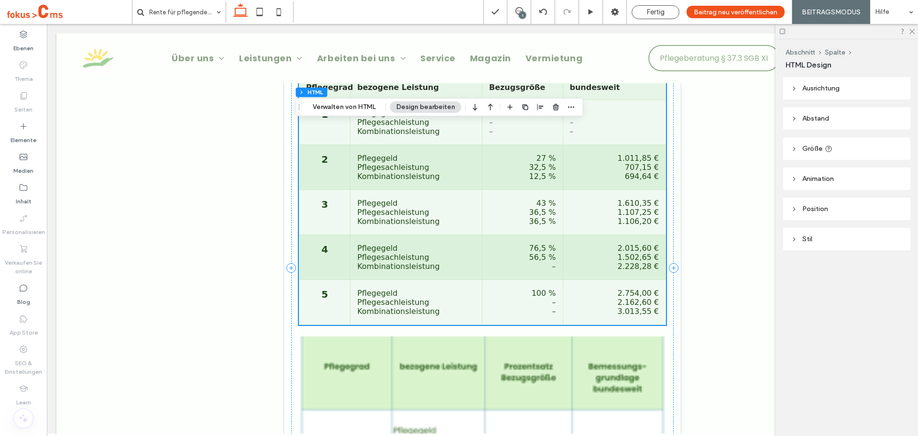
scroll to position [2247, 0]
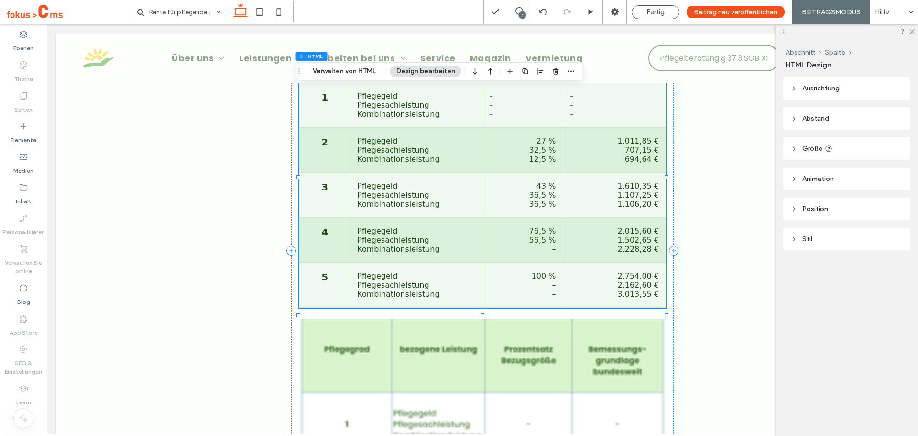
click at [423, 262] on td "Pflegegeld Pflegesachleistung Kombinationsleistung" at bounding box center [416, 240] width 132 height 45
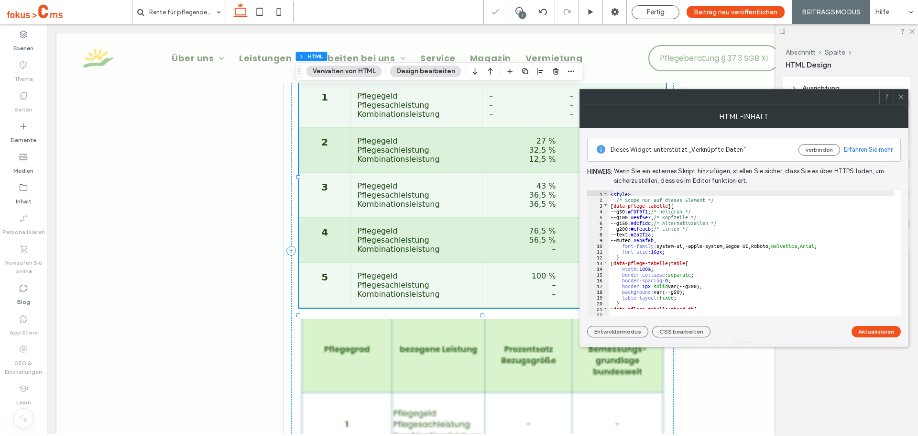
click at [902, 94] on icon at bounding box center [900, 96] width 7 height 7
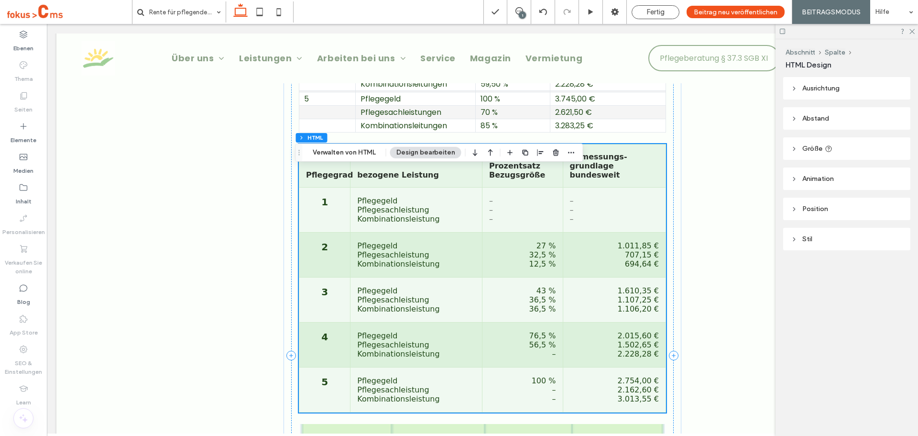
scroll to position [2199, 0]
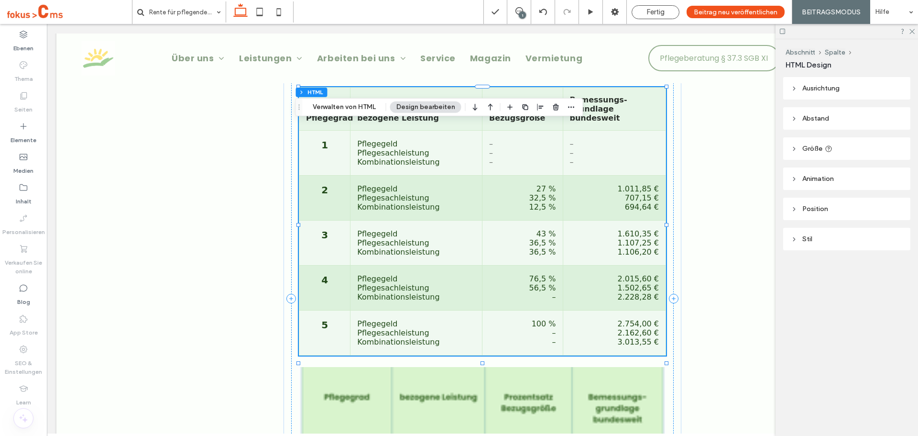
click at [623, 62] on td "2.621,50 €" at bounding box center [608, 54] width 116 height 13
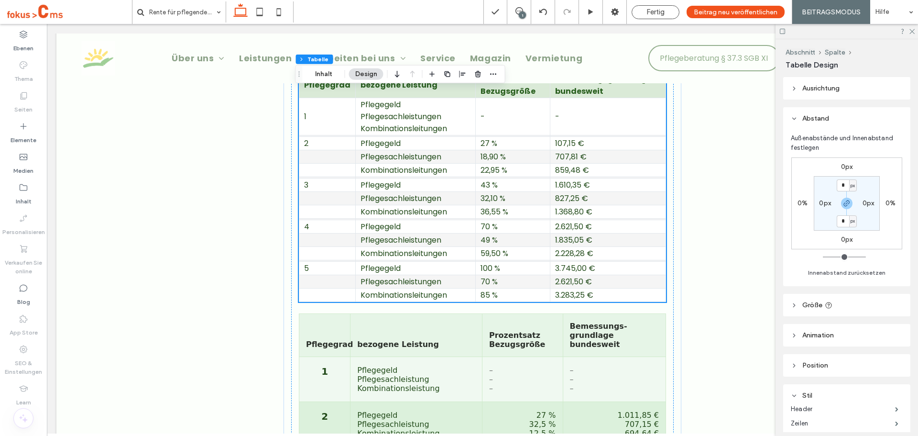
scroll to position [1960, 0]
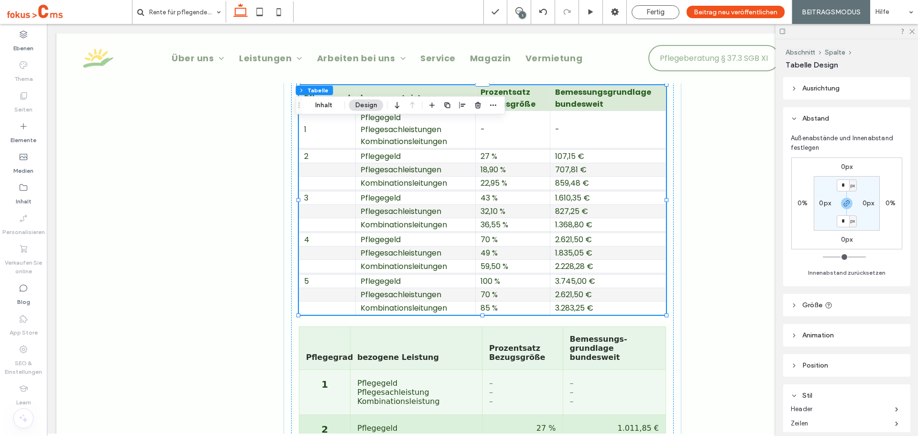
click at [428, 148] on td "Pflegegeld Pflegesachleistungen Kombinationsleitungen" at bounding box center [416, 128] width 120 height 37
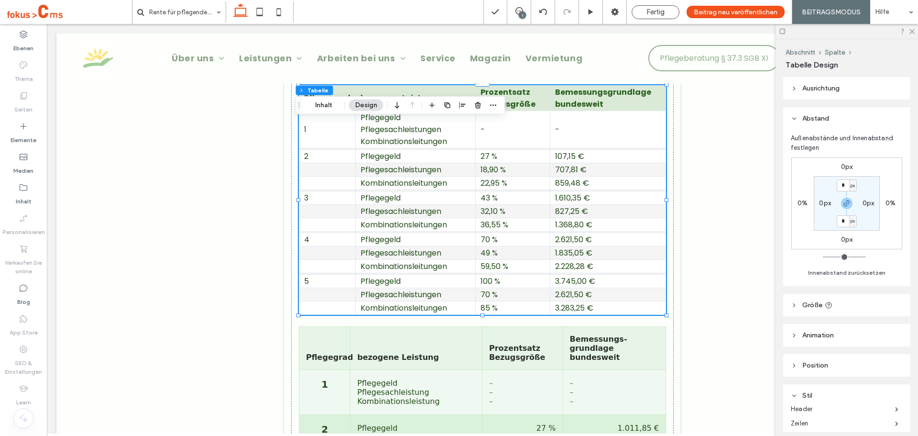
click at [362, 148] on td "Pflegegeld Pflegesachleistungen Kombinationsleitungen" at bounding box center [416, 128] width 120 height 37
click at [319, 108] on button "Inhalt" at bounding box center [323, 104] width 34 height 11
drag, startPoint x: 323, startPoint y: 108, endPoint x: 337, endPoint y: 128, distance: 24.4
click at [323, 108] on button "Inhalt" at bounding box center [323, 104] width 34 height 11
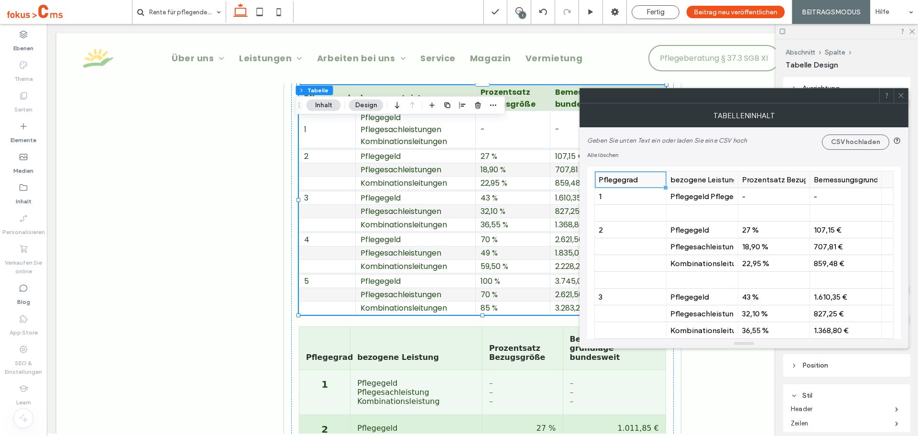
click at [619, 182] on div "Pflegegrad" at bounding box center [631, 179] width 64 height 9
click at [904, 96] on icon at bounding box center [900, 95] width 7 height 7
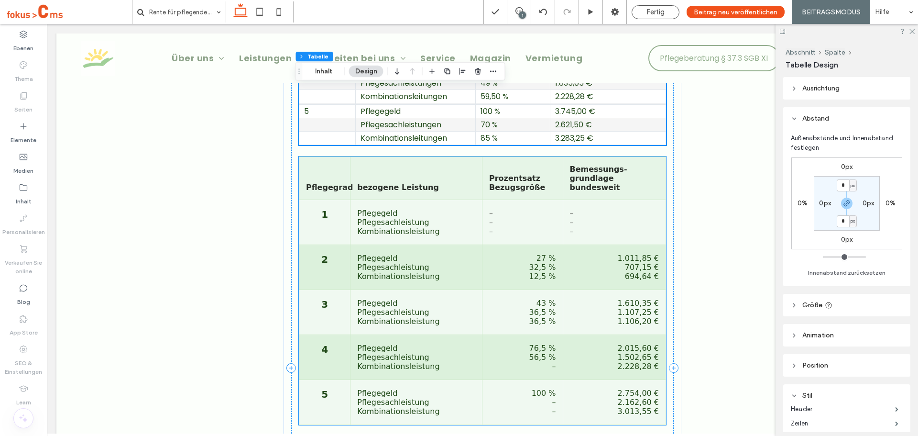
scroll to position [2152, 0]
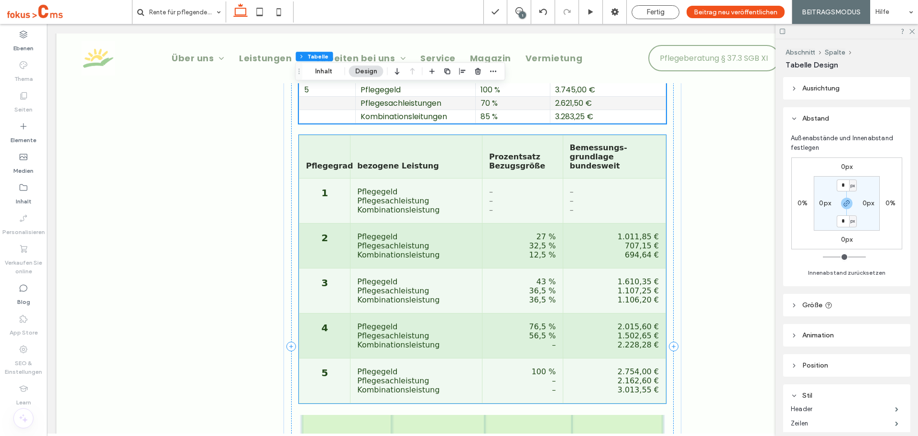
click at [401, 223] on td "Pflegegeld Pflegesachleistung Kombinationsleistung" at bounding box center [416, 200] width 132 height 45
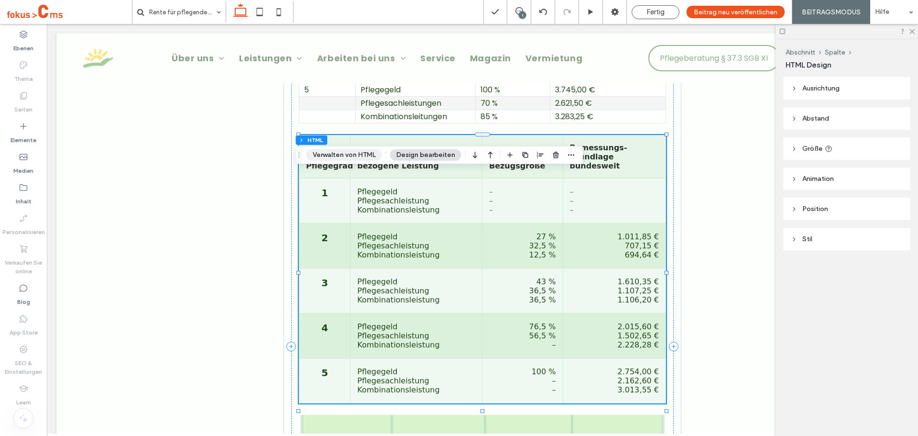
click at [339, 161] on div "Abschnitt Spalte HTML Verwalten von HTML Design bearbeiten" at bounding box center [439, 155] width 288 height 18
click at [340, 157] on button "Verwalten von HTML" at bounding box center [344, 154] width 76 height 11
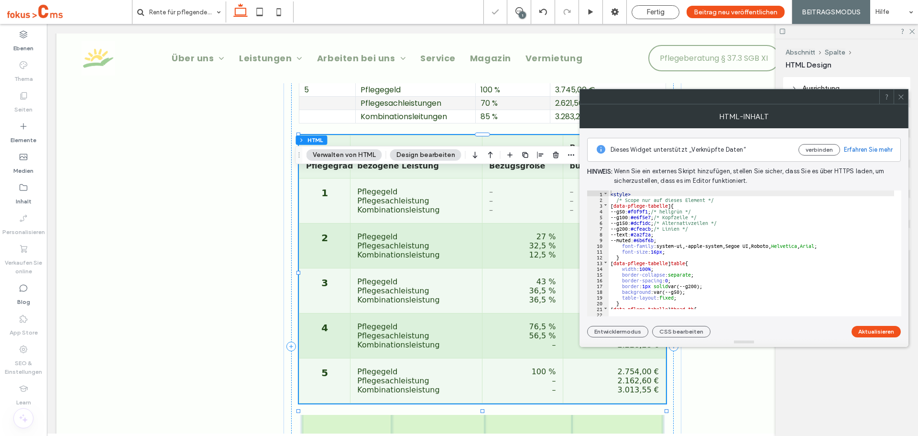
click at [760, 255] on div "< style > /* Scope nur auf dieses Element */ [ data-pflege-tabelle ] { --g50: #…" at bounding box center [820, 255] width 423 height 130
click at [751, 241] on div "< style > /* Scope nur auf dieses Element */ [ data-pflege-tabelle ] { --g50: #…" at bounding box center [820, 255] width 423 height 130
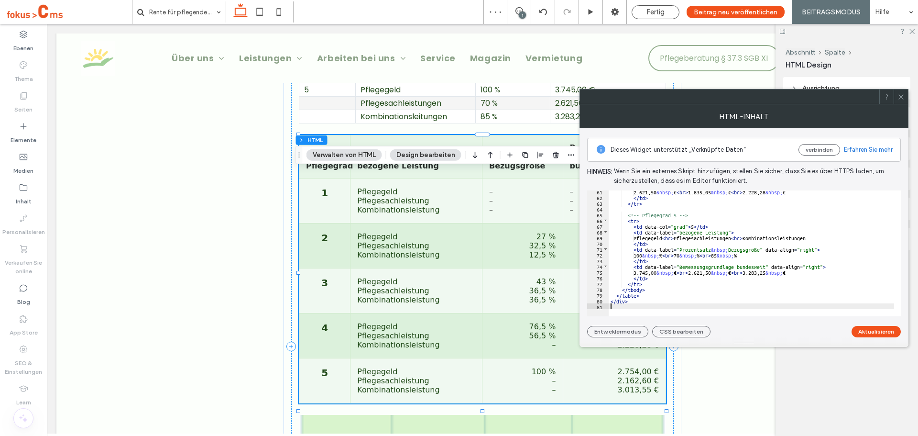
scroll to position [339, 0]
click at [872, 333] on button "Aktualisieren" at bounding box center [876, 331] width 49 height 11
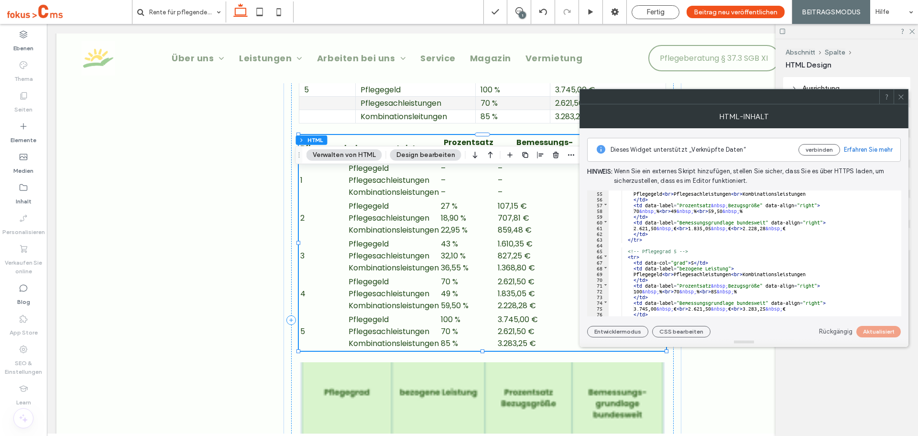
scroll to position [310, 0]
click at [901, 99] on icon at bounding box center [900, 96] width 7 height 7
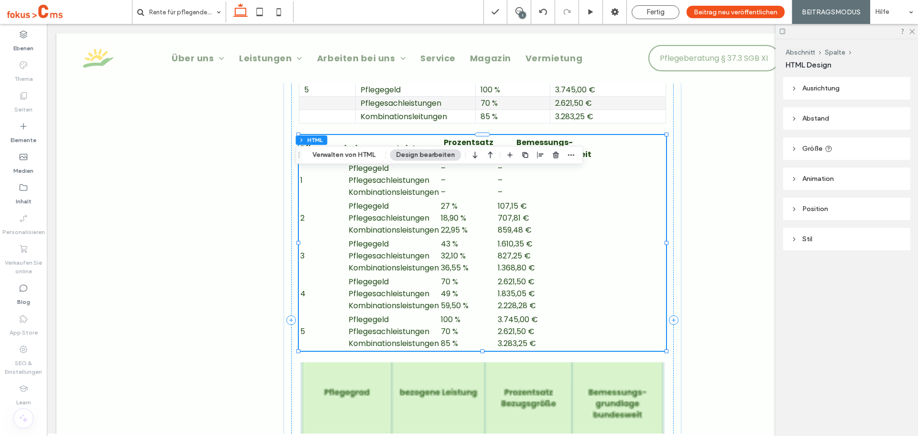
click at [339, 147] on div "Abschnitt Spalte HTML Verwalten von HTML Design bearbeiten" at bounding box center [439, 155] width 288 height 18
click at [341, 151] on button "Verwalten von HTML" at bounding box center [344, 154] width 76 height 11
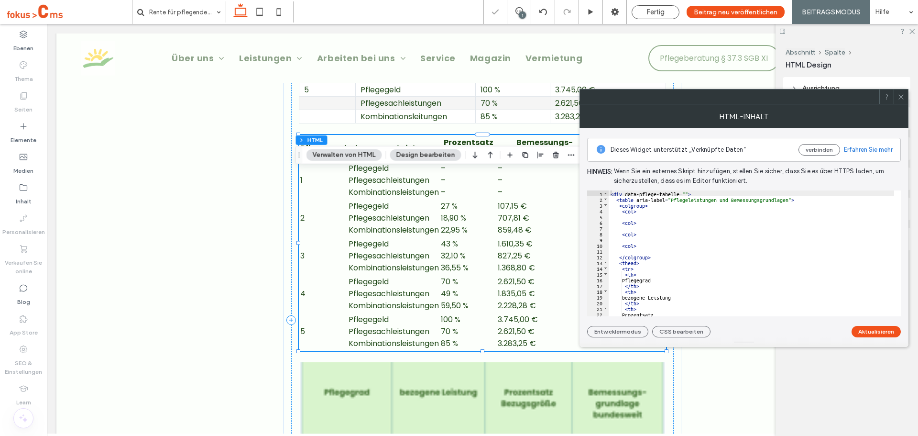
click at [654, 248] on div "< div data-pflege-tabelle = "" > < table aria-label = "Pflegeleistungen und Bem…" at bounding box center [751, 258] width 285 height 137
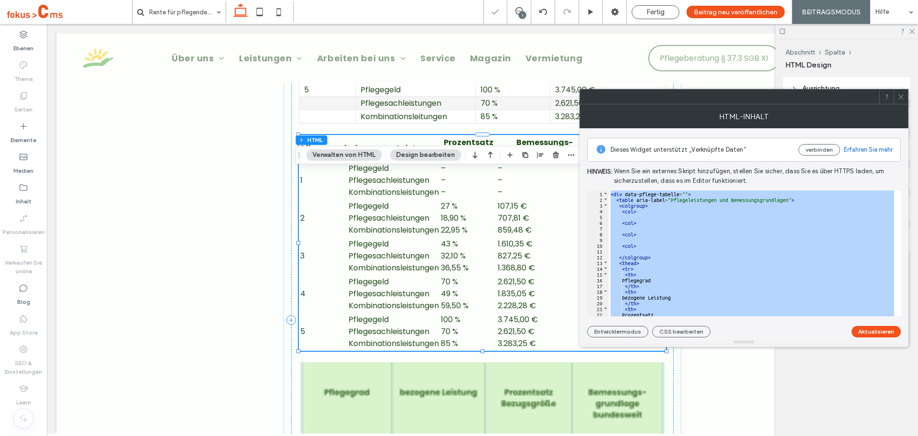
scroll to position [339, 0]
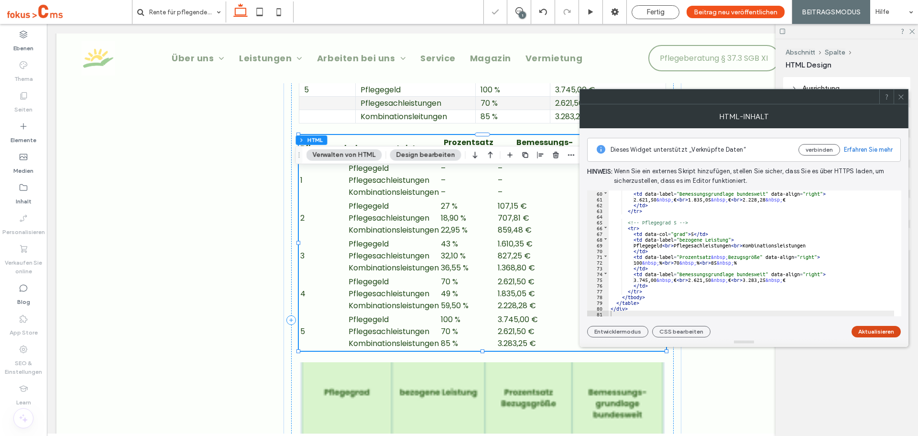
click at [877, 337] on button "Aktualisieren" at bounding box center [876, 331] width 49 height 11
click at [721, 272] on div "< td data-label = "Bemessungsgrundlage bundesweit" data-align = "right" > 2.621…" at bounding box center [751, 258] width 285 height 137
click at [656, 233] on div "< td data-label = "Bemessungsgrundlage bundesweit" data-align = "right" > 2.621…" at bounding box center [751, 258] width 285 height 137
click at [874, 336] on button "Aktualisieren" at bounding box center [876, 331] width 49 height 11
click at [900, 99] on icon at bounding box center [900, 96] width 7 height 7
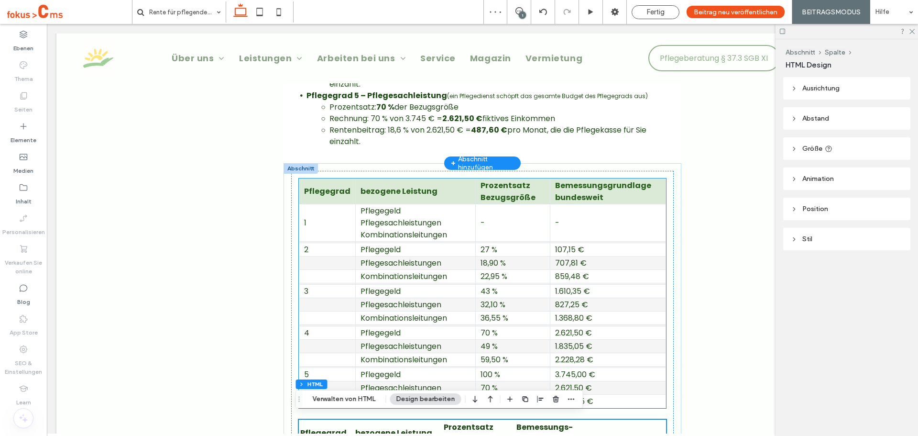
scroll to position [1865, 0]
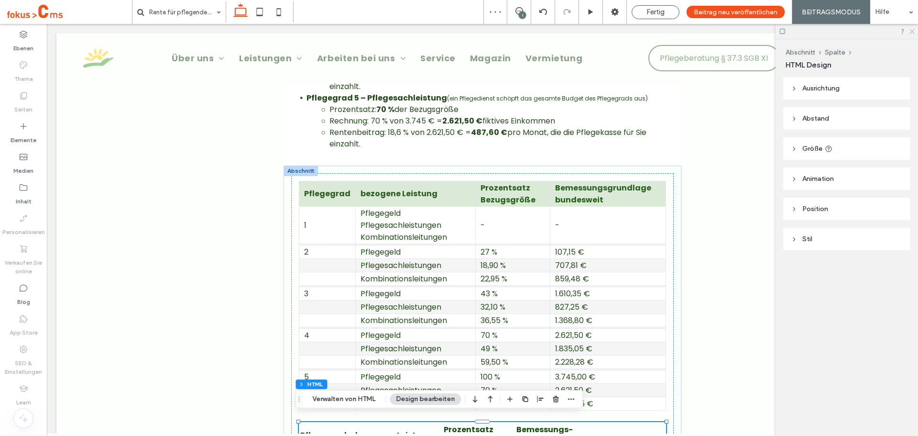
click at [912, 33] on icon at bounding box center [911, 31] width 6 height 6
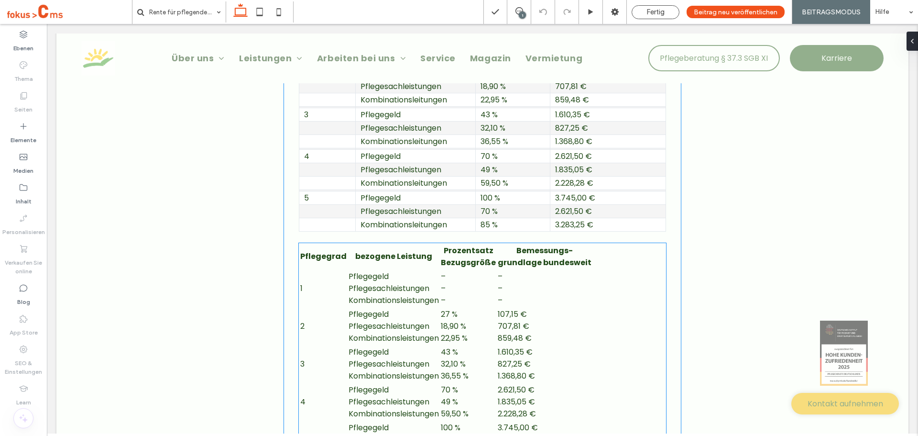
scroll to position [2152, 0]
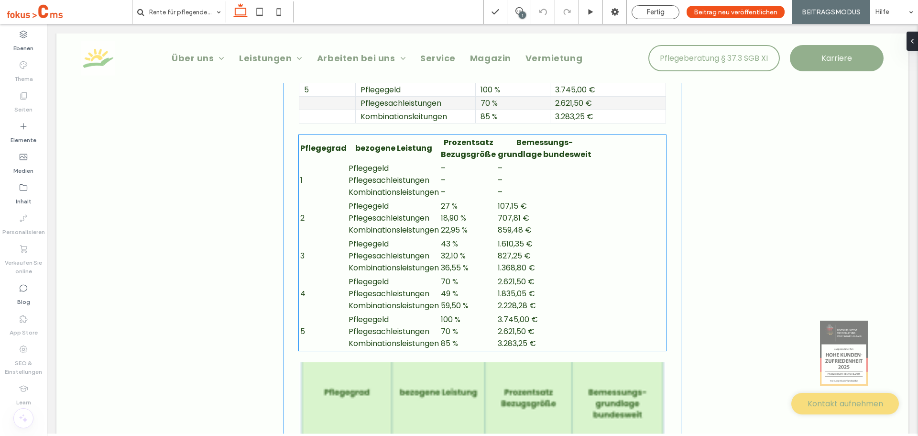
click at [415, 274] on td "Pflegegeld Pflegesachleistungen Kombinationsleistungen" at bounding box center [393, 255] width 91 height 37
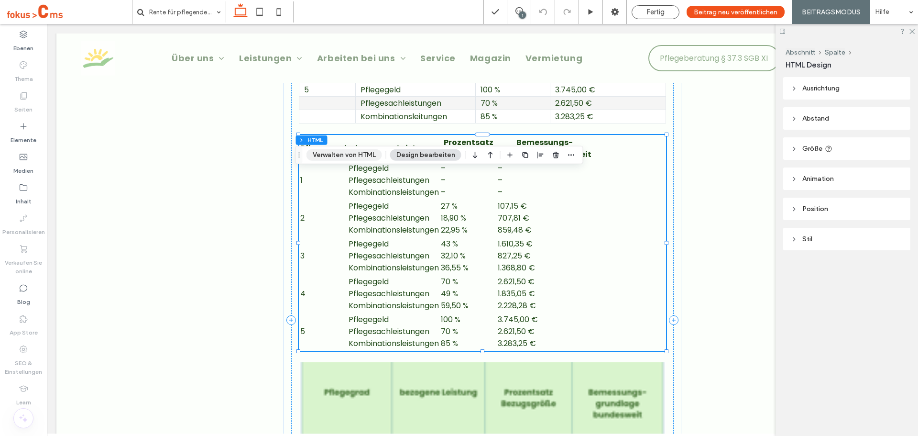
click at [328, 157] on button "Verwalten von HTML" at bounding box center [344, 154] width 76 height 11
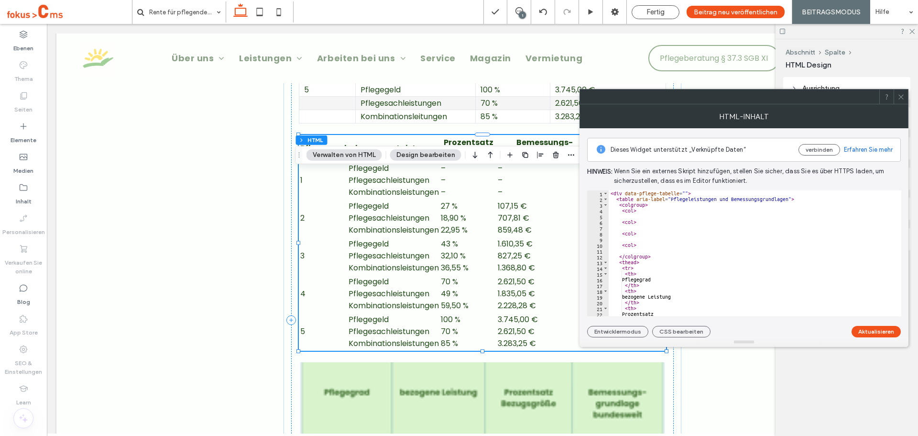
click at [656, 219] on div "< div data-pflege-tabelle = "" > < table aria-label = "Pflegeleistungen und Bem…" at bounding box center [751, 258] width 285 height 137
click at [896, 98] on div at bounding box center [901, 96] width 14 height 14
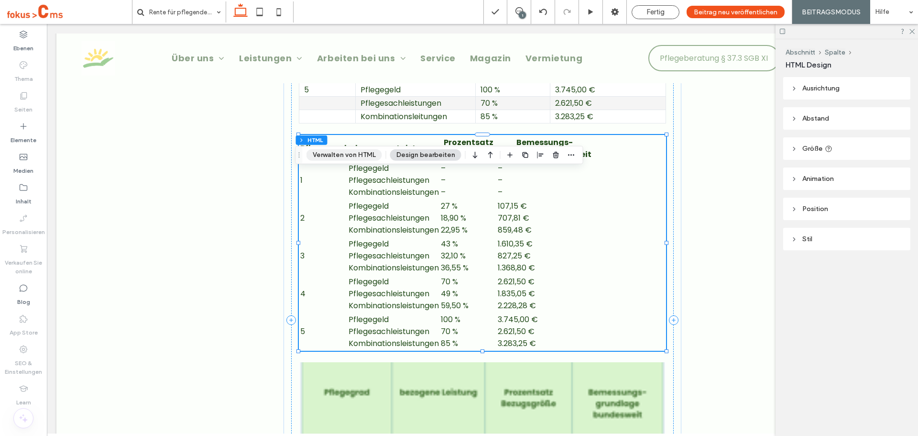
click at [361, 155] on button "Verwalten von HTML" at bounding box center [344, 154] width 76 height 11
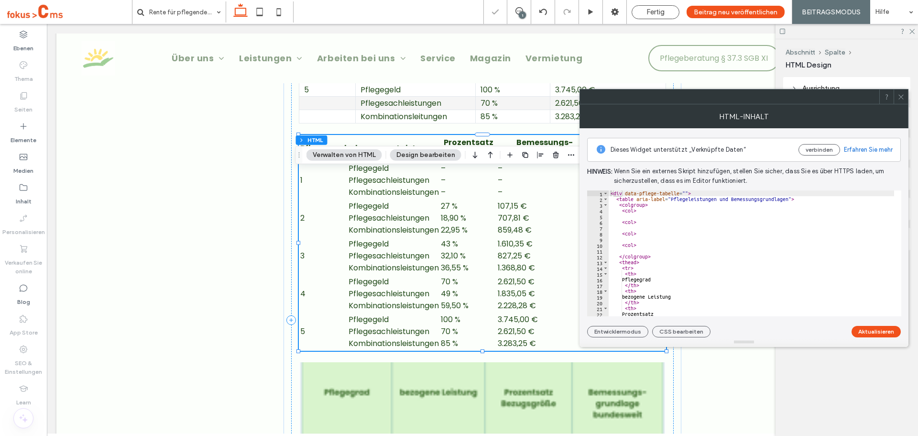
click at [758, 235] on div "< div data-pflege-tabelle = "" > < table aria-label = "Pflegeleistungen und Bem…" at bounding box center [751, 258] width 285 height 137
type textarea "******** *******"
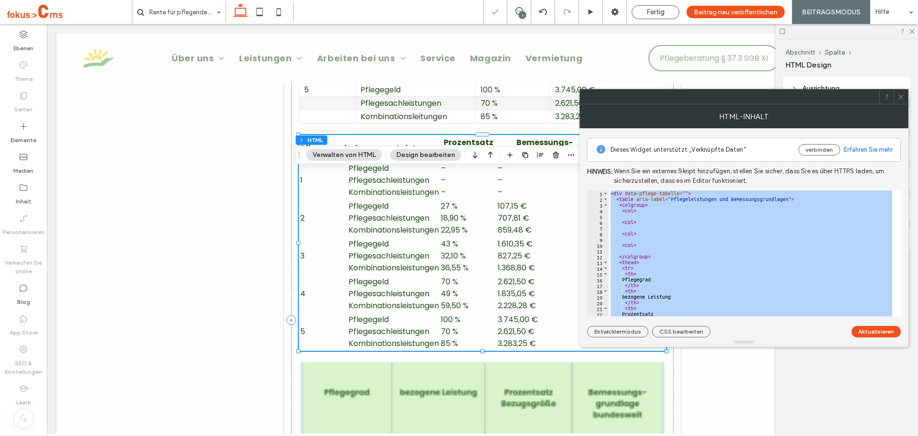
paste textarea "Cursor at row 171"
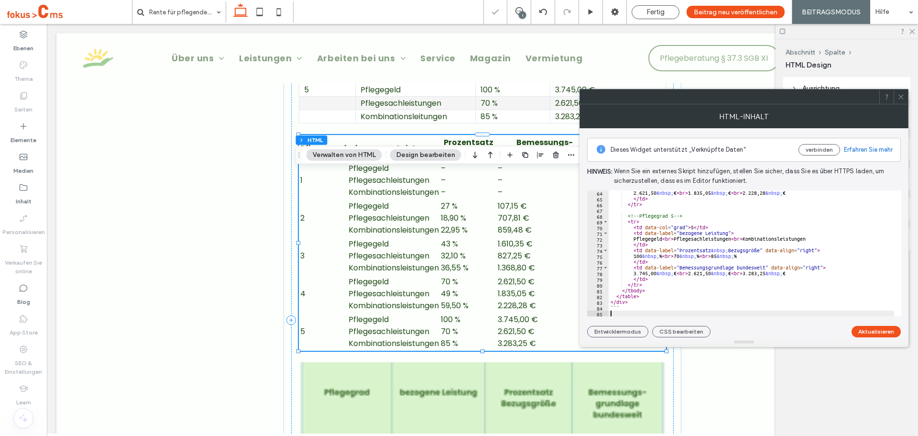
scroll to position [362, 0]
click at [877, 331] on button "Aktualisieren" at bounding box center [876, 331] width 49 height 11
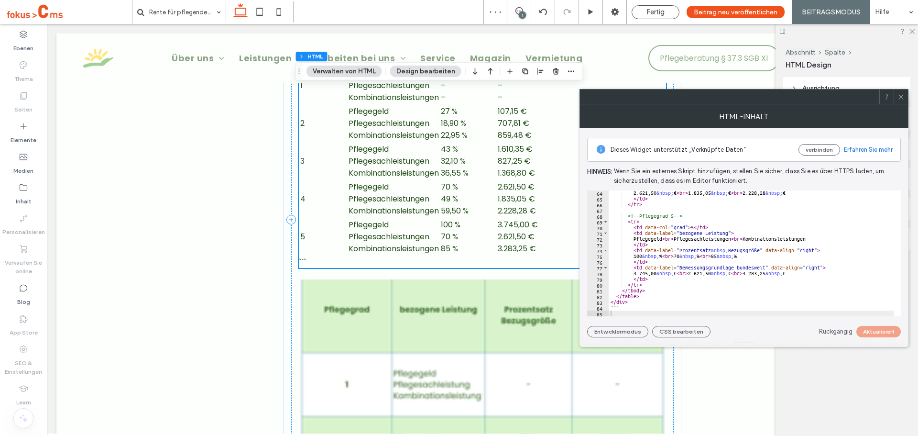
scroll to position [2247, 0]
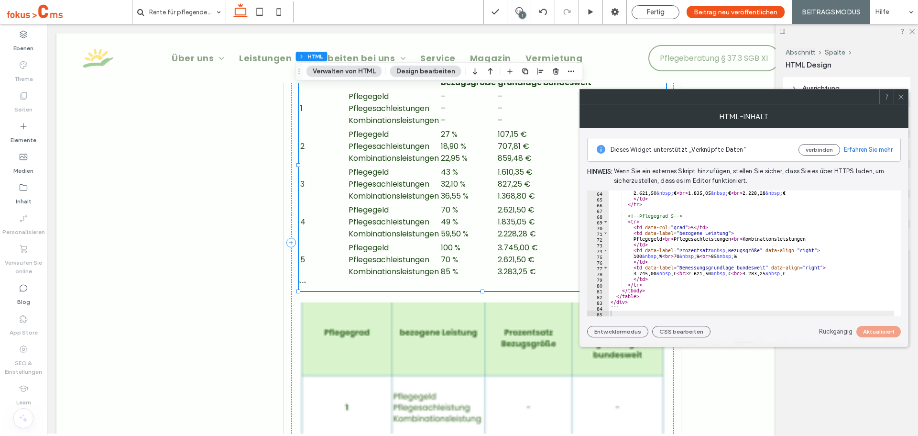
click at [901, 95] on icon at bounding box center [900, 96] width 7 height 7
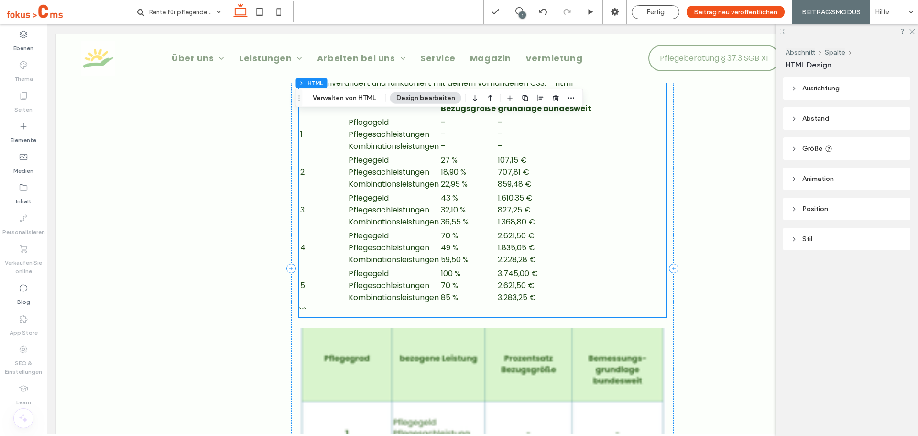
scroll to position [2199, 0]
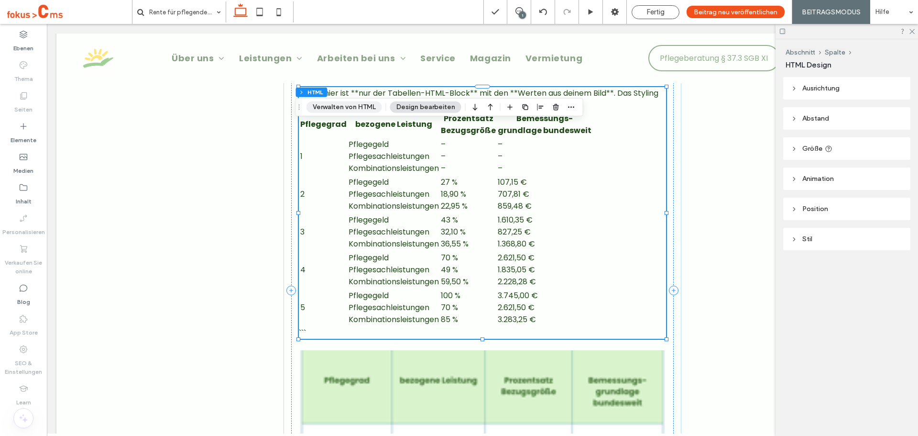
click at [323, 104] on button "Verwalten von HTML" at bounding box center [344, 106] width 76 height 11
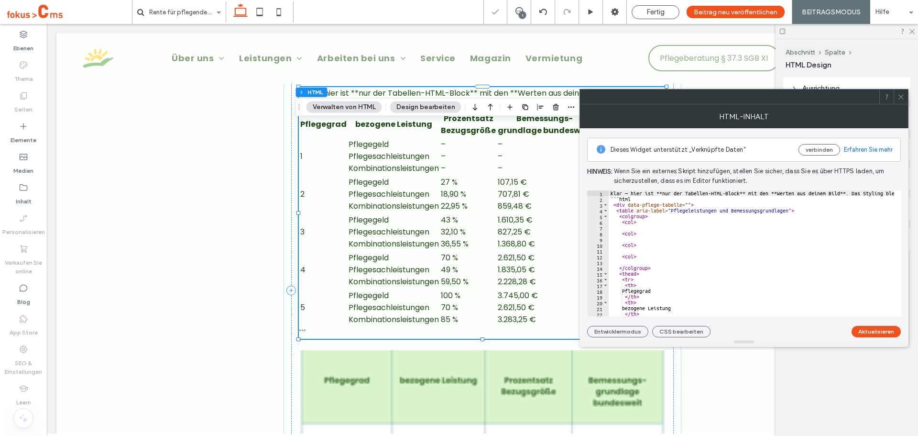
click at [680, 244] on div "Klar — hier ist **nur der Tabellen-HTML-Block** mit den **Werten aus deinem Bil…" at bounding box center [839, 258] width 460 height 137
type textarea "****** ****"
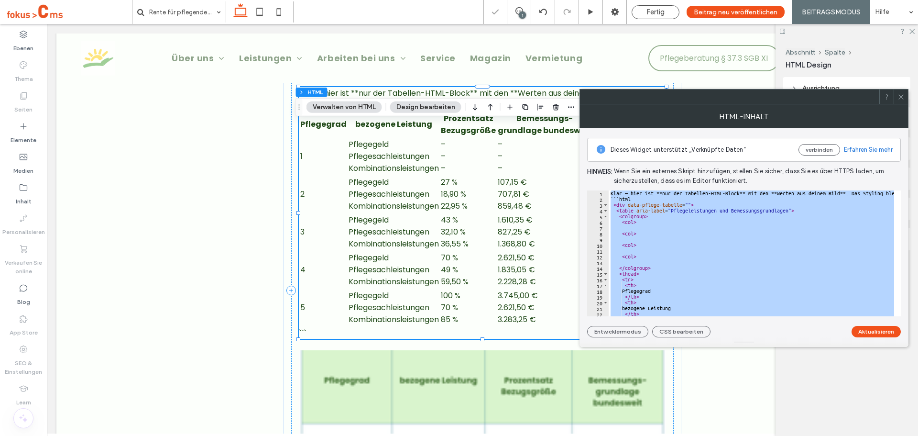
paste textarea "Cursor at row 174"
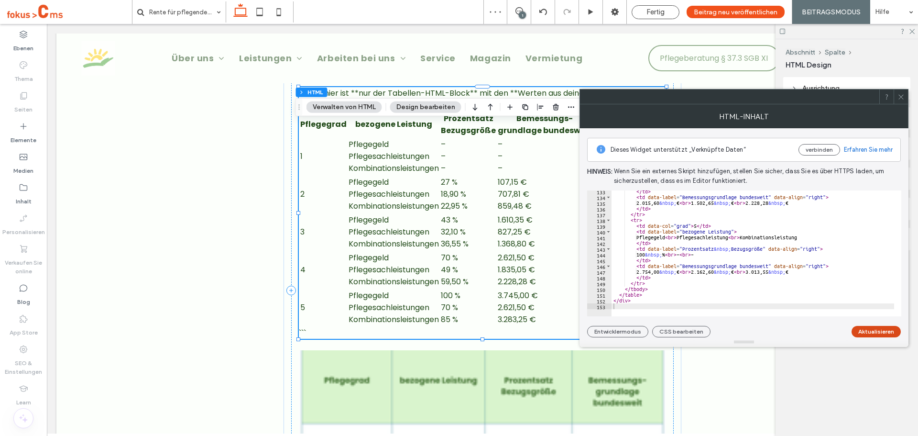
click at [875, 333] on button "Aktualisieren" at bounding box center [876, 331] width 49 height 11
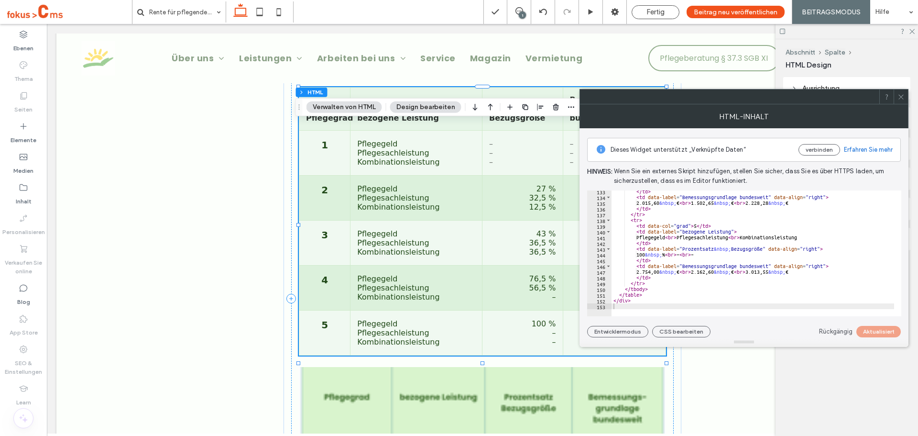
click at [901, 96] on icon at bounding box center [900, 96] width 7 height 7
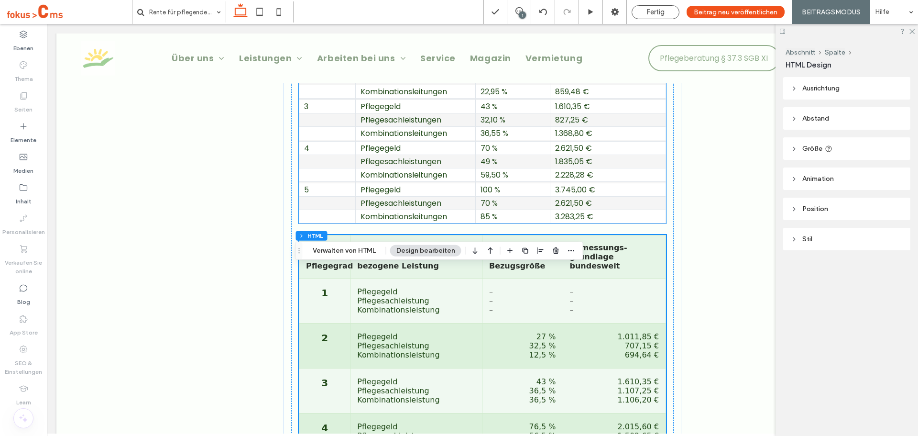
scroll to position [2056, 0]
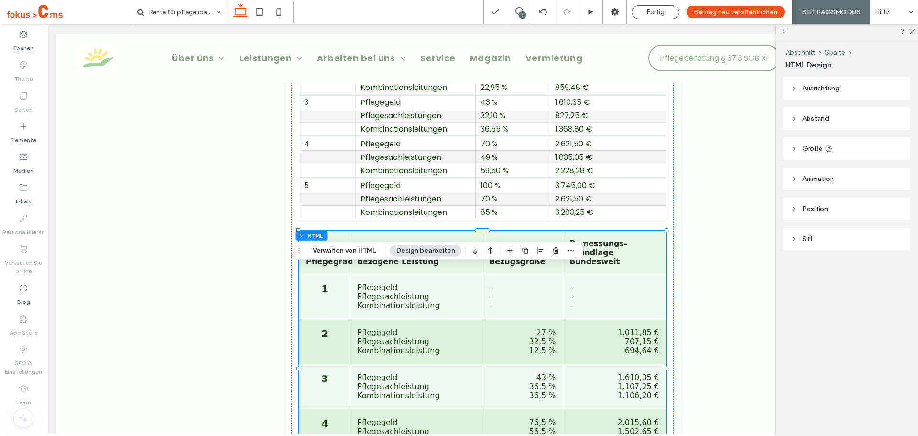
click at [522, 15] on div "1" at bounding box center [522, 14] width 7 height 7
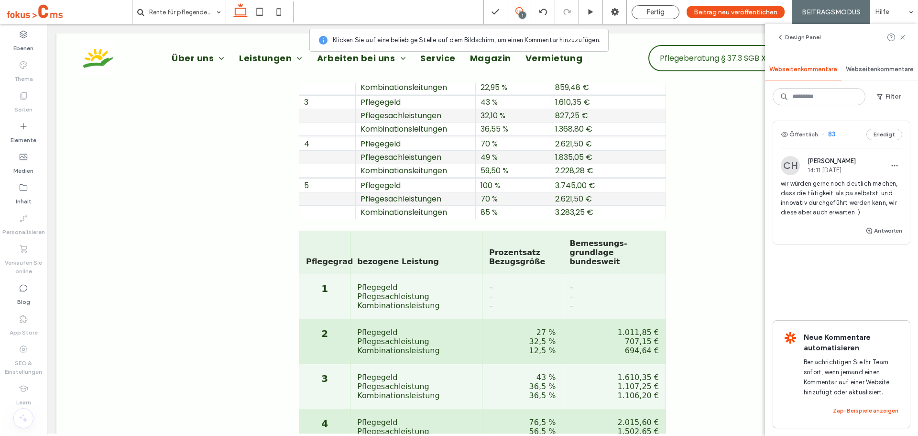
click at [523, 18] on div "1" at bounding box center [522, 14] width 7 height 7
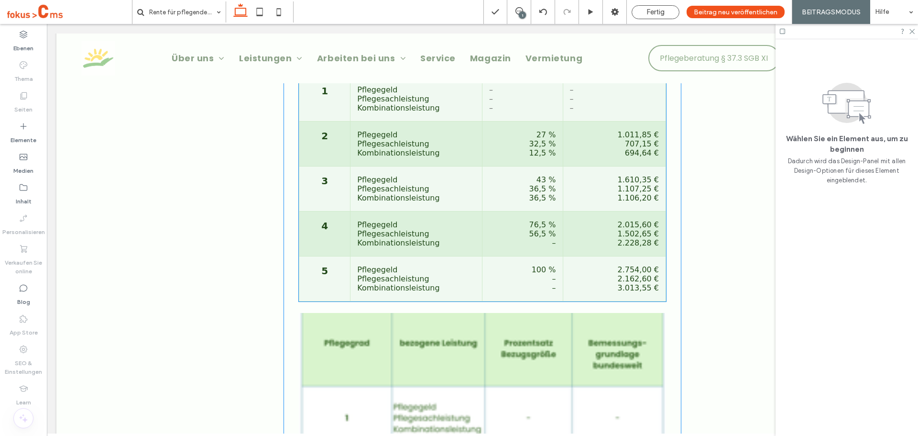
scroll to position [2247, 0]
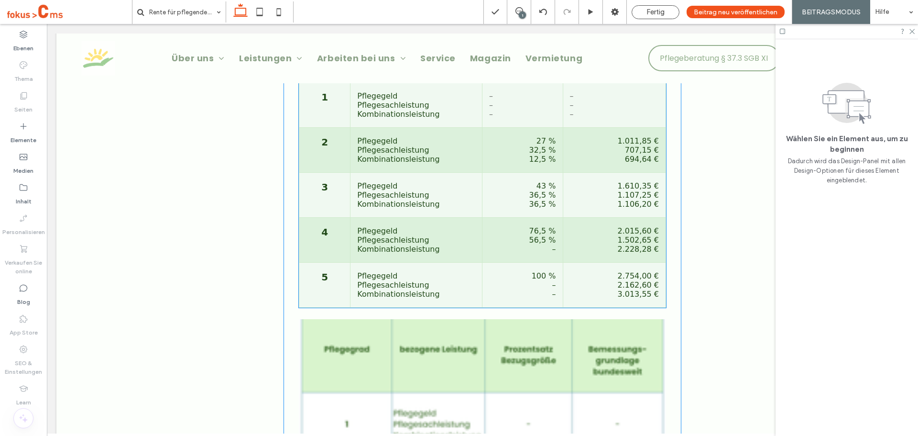
click at [375, 173] on td "Pflegegeld Pflegesachleistung Kombinationsleistung" at bounding box center [416, 150] width 132 height 45
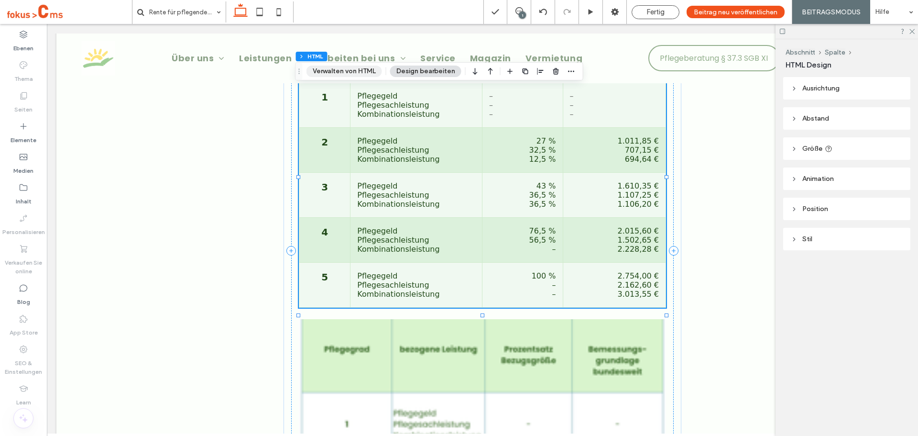
drag, startPoint x: 326, startPoint y: 72, endPoint x: 434, endPoint y: 142, distance: 128.2
click at [326, 72] on button "Verwalten von HTML" at bounding box center [344, 71] width 76 height 11
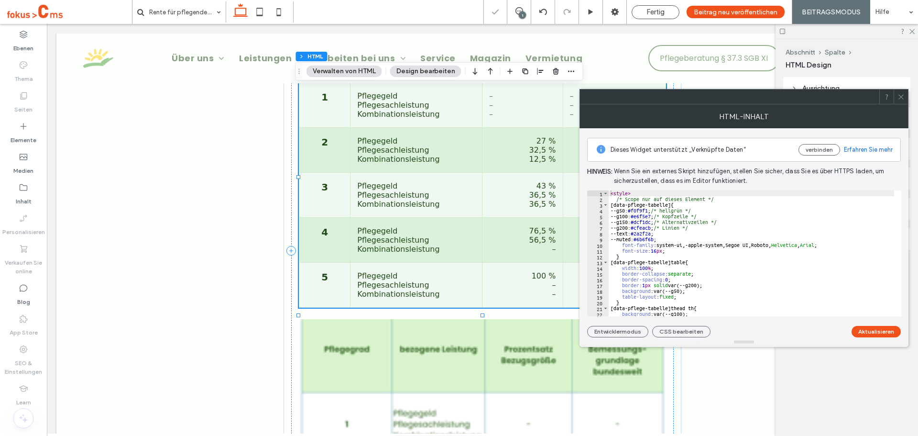
click at [735, 224] on div "< style > /* Scope nur auf dieses Element */ [ data-pflege-tabelle ] { --g50: #…" at bounding box center [820, 258] width 423 height 137
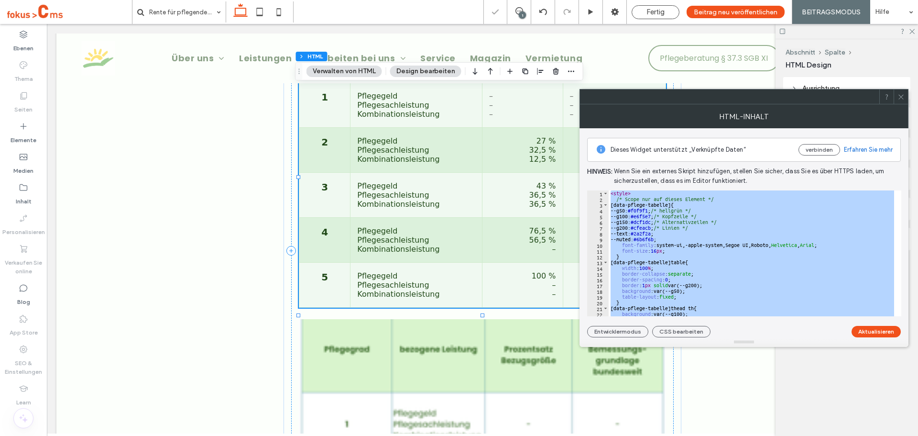
paste textarea "Cursor at row 244"
type textarea "******"
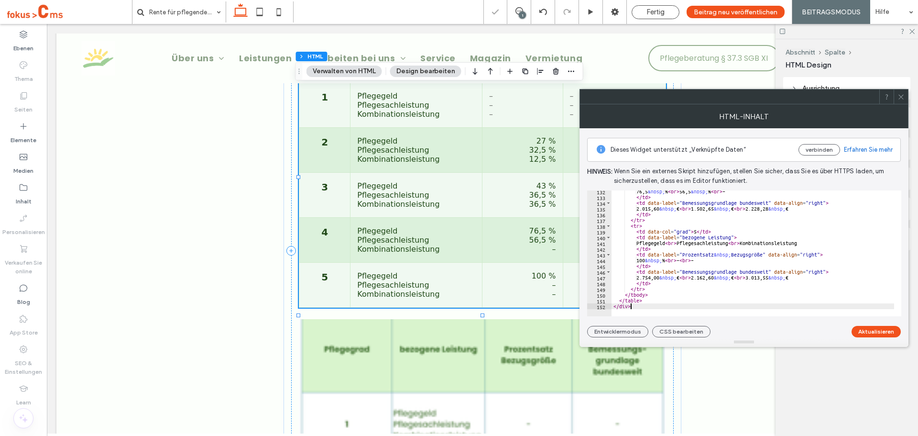
scroll to position [754, 0]
click at [865, 330] on button "Aktualisieren" at bounding box center [876, 331] width 49 height 11
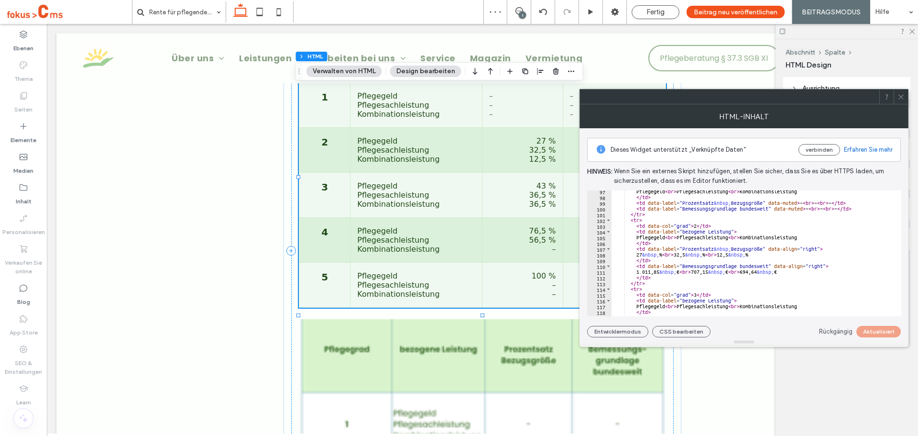
scroll to position [381, 0]
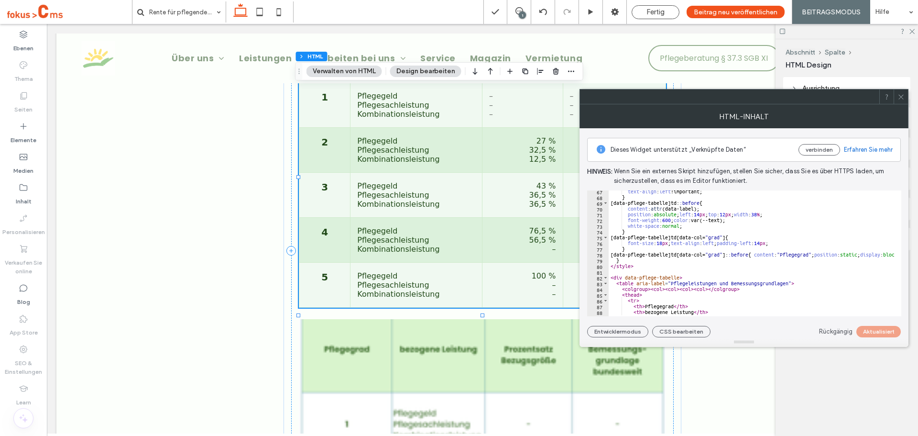
click at [903, 98] on icon at bounding box center [900, 96] width 7 height 7
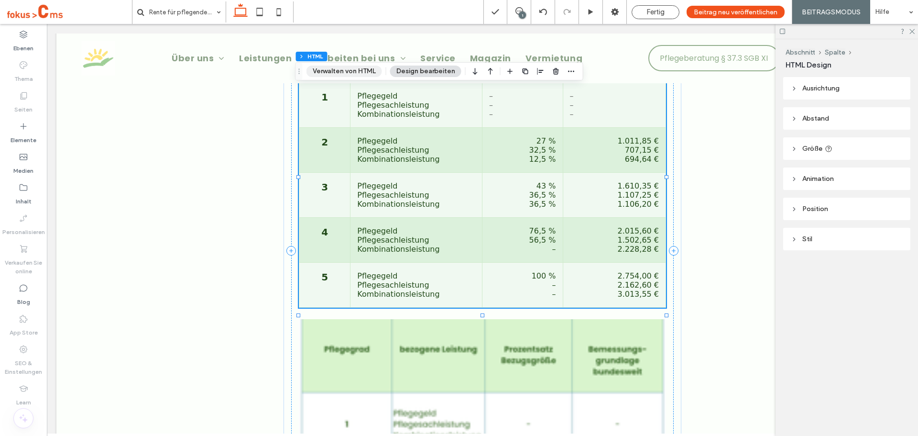
drag, startPoint x: 342, startPoint y: 71, endPoint x: 361, endPoint y: 109, distance: 43.0
click at [342, 71] on button "Verwalten von HTML" at bounding box center [344, 71] width 76 height 11
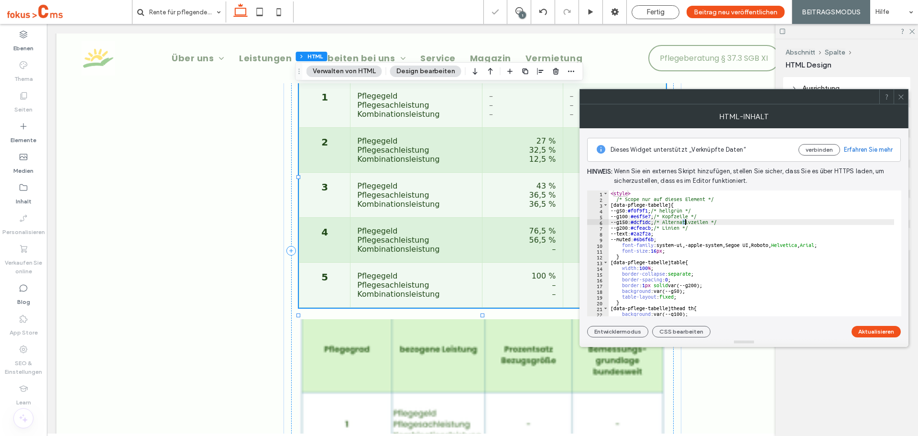
click at [684, 220] on div "< style > /* Scope nur auf dieses Element */ [ data-pflege-tabelle ] { --g50: #…" at bounding box center [820, 255] width 423 height 130
type textarea "******** *******"
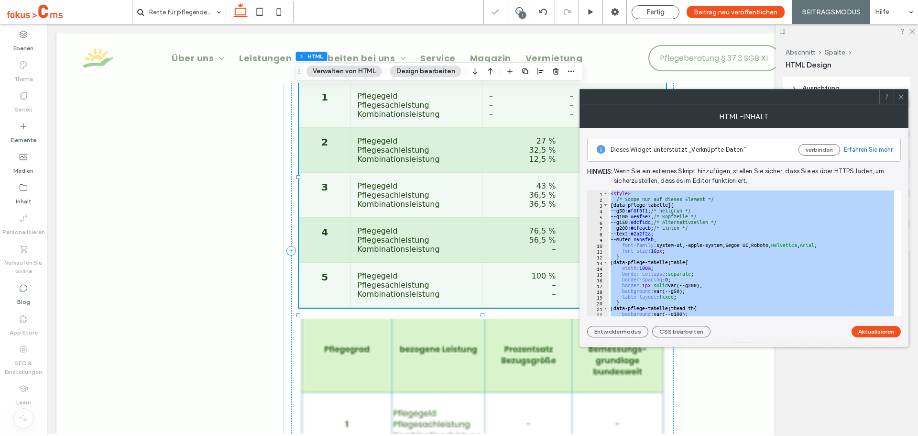
paste textarea "Cursor at row 244"
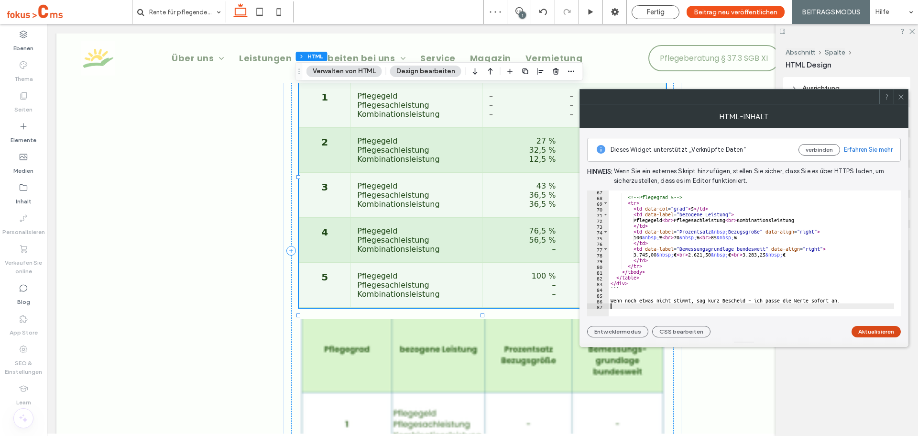
click at [893, 330] on button "Aktualisieren" at bounding box center [876, 331] width 49 height 11
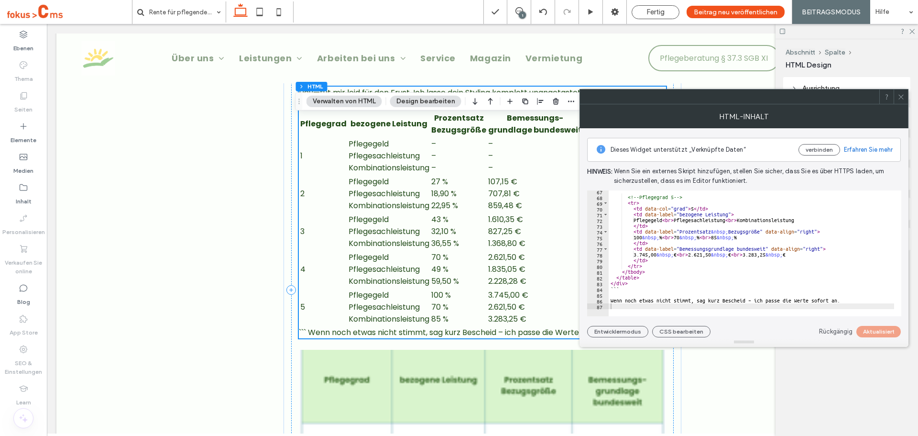
scroll to position [2199, 0]
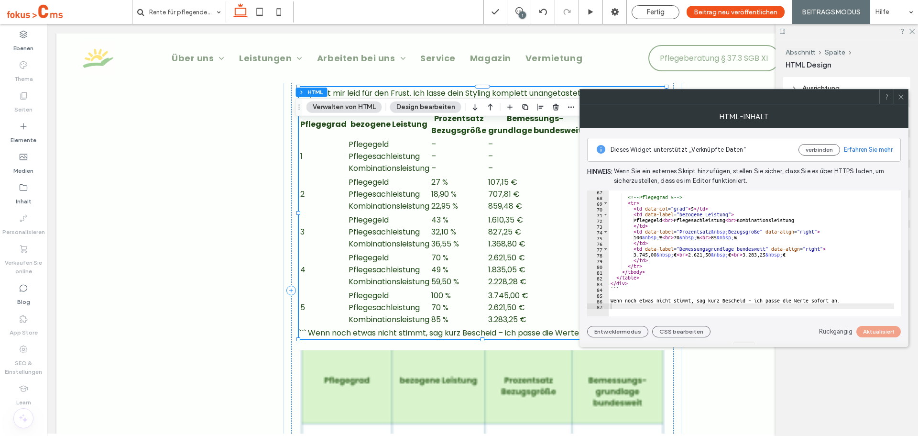
click at [900, 97] on icon at bounding box center [900, 96] width 7 height 7
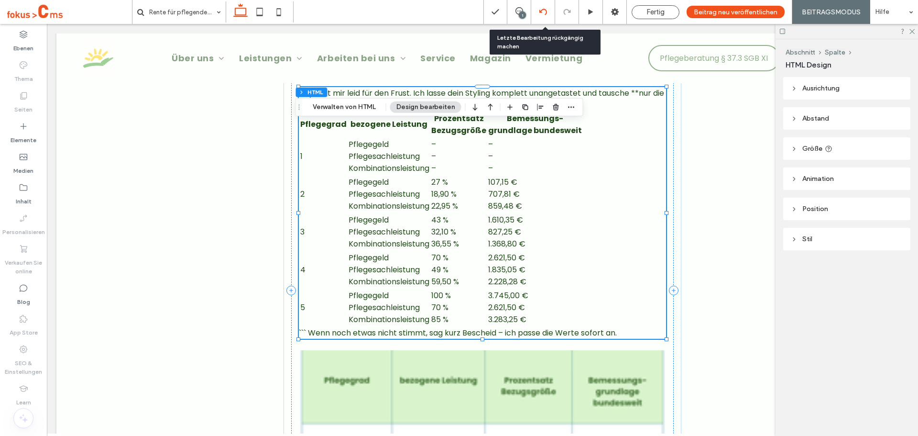
click at [547, 13] on icon at bounding box center [543, 12] width 8 height 8
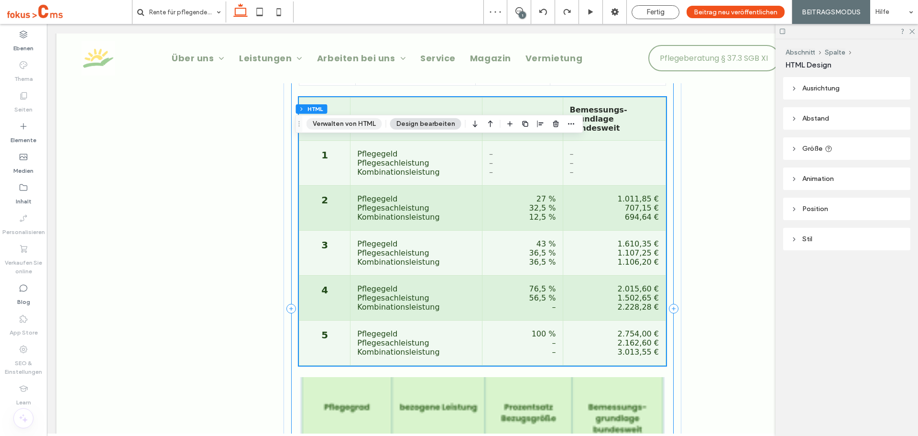
scroll to position [2183, 0]
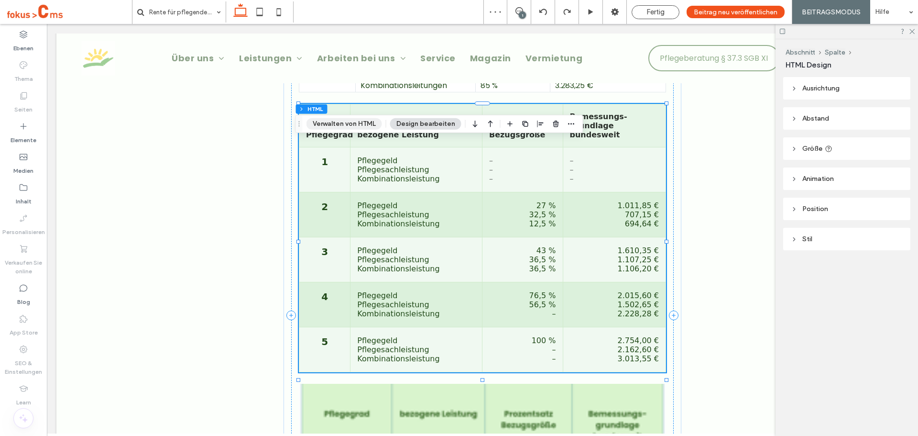
click at [344, 121] on button "Verwalten von HTML" at bounding box center [344, 123] width 76 height 11
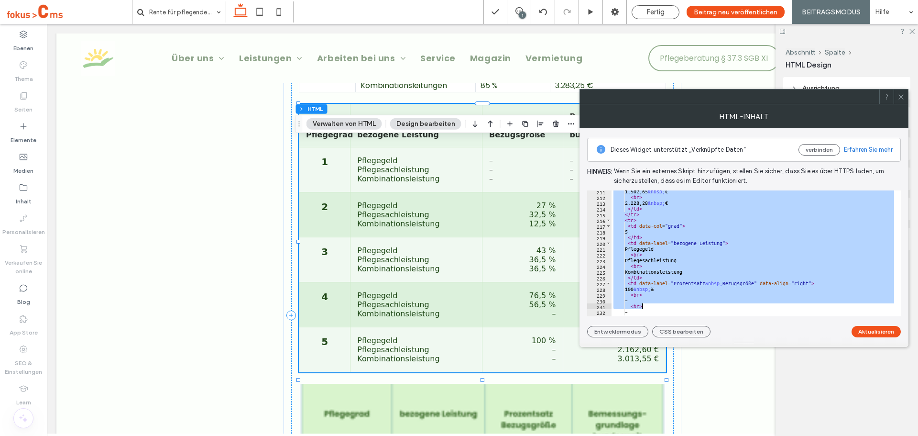
scroll to position [1281, 0]
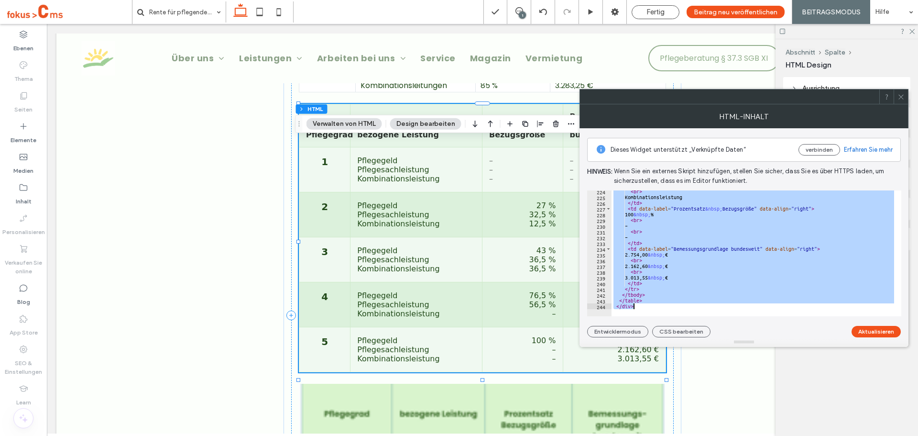
drag, startPoint x: 612, startPoint y: 268, endPoint x: 803, endPoint y: 448, distance: 262.1
click at [803, 435] on html ".wqwq-1{fill:#231f20;} .cls-1q, .cls-2q { fill-rule: evenodd; } .cls-2q { fill:…" at bounding box center [459, 218] width 918 height 436
type textarea "******** *******"
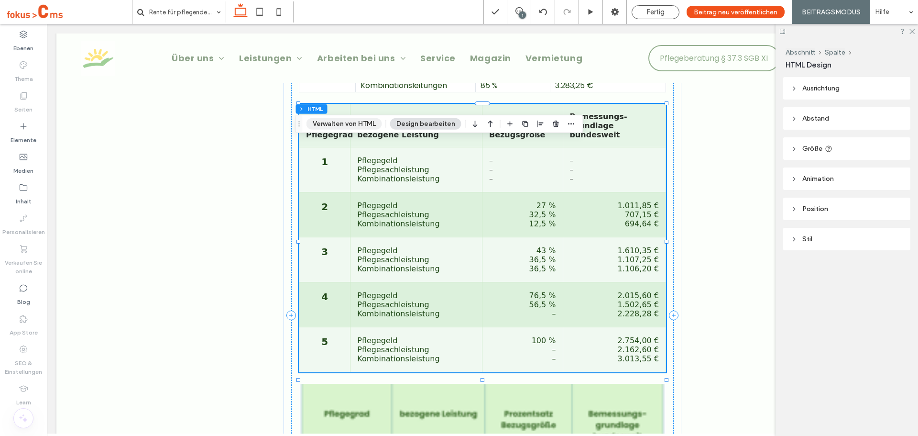
click at [349, 120] on button "Verwalten von HTML" at bounding box center [344, 123] width 76 height 11
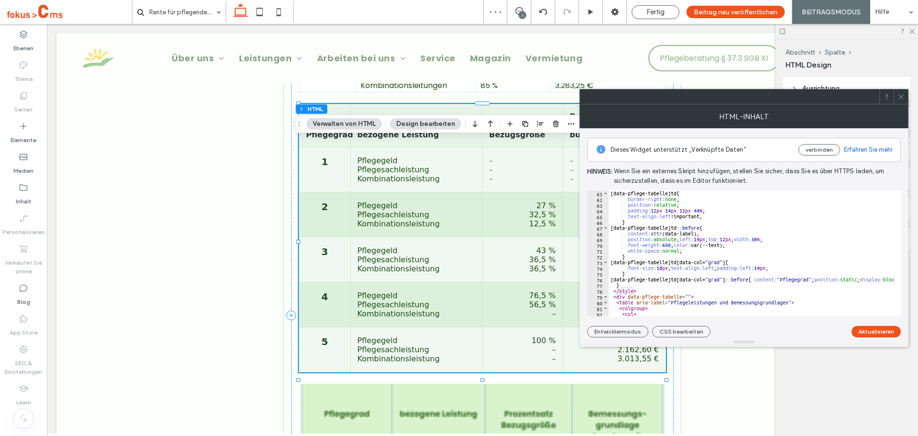
scroll to position [402, 0]
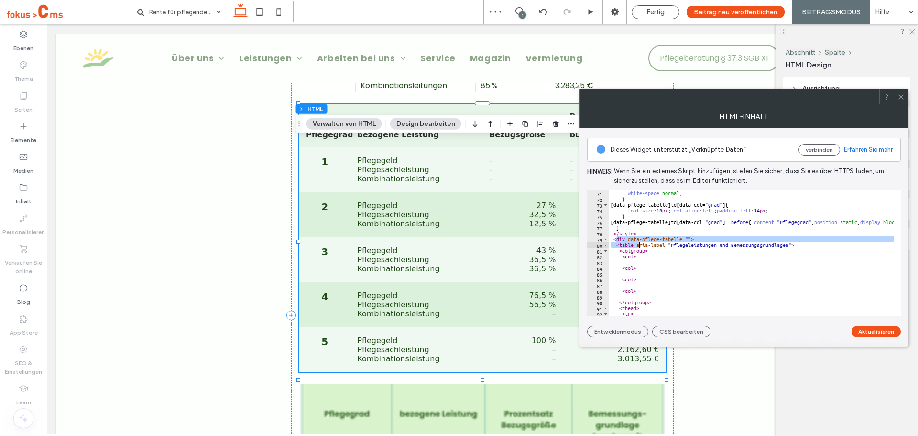
drag, startPoint x: 618, startPoint y: 241, endPoint x: 640, endPoint y: 243, distance: 22.1
click at [640, 243] on div "white-space : normal ; } [ data-pflege-tabelle ] td [ data-col = " grad " ] { f…" at bounding box center [820, 255] width 423 height 130
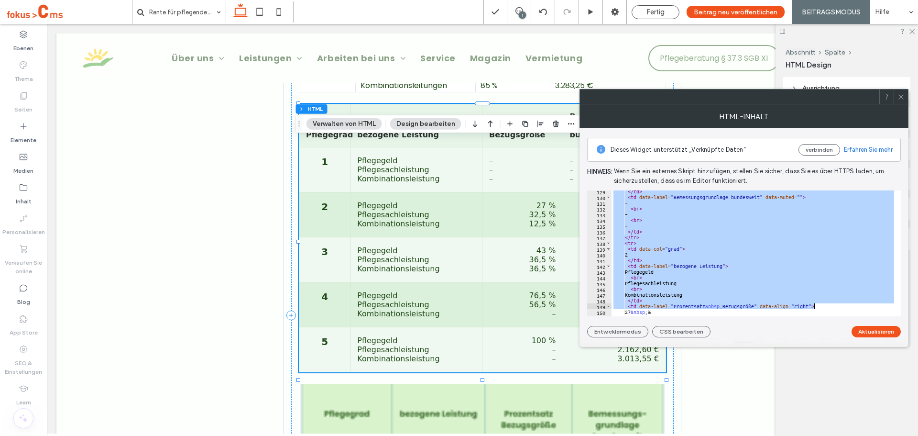
scroll to position [1281, 0]
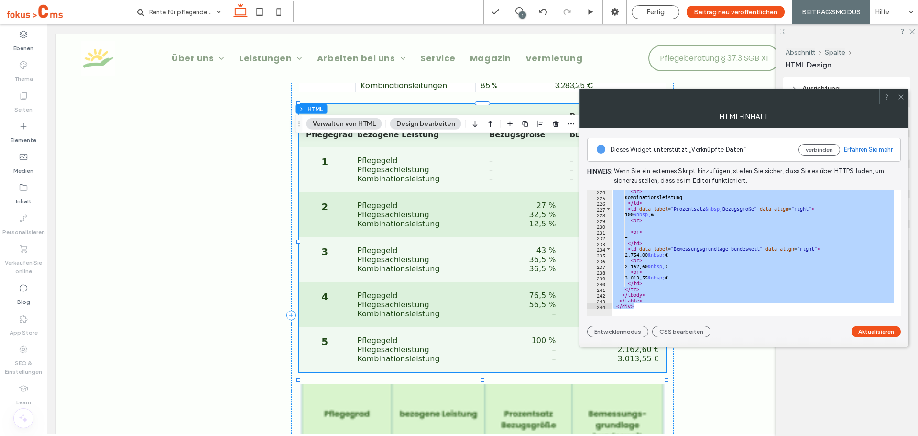
drag, startPoint x: 612, startPoint y: 238, endPoint x: 918, endPoint y: 381, distance: 337.1
click at [918, 381] on body ".wqwq-1{fill:#231f20;} .cls-1q, .cls-2q { fill-rule: evenodd; } .cls-2q { fill:…" at bounding box center [459, 218] width 918 height 436
type textarea "******** *******"
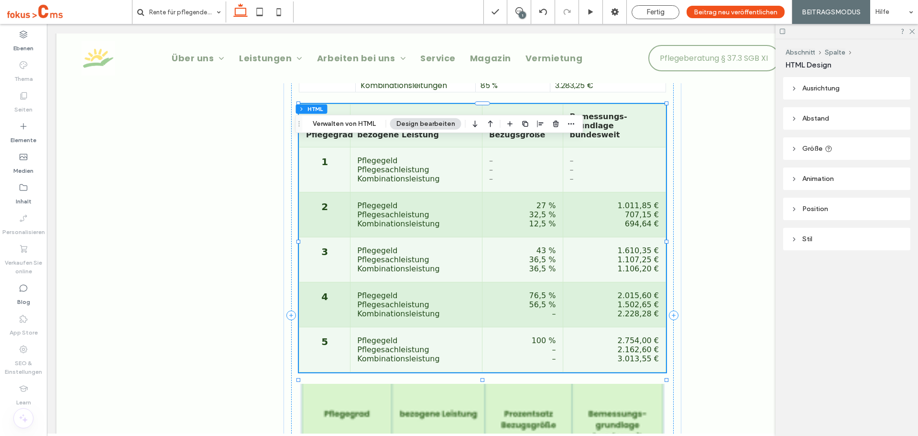
click at [357, 130] on div "Abschnitt Spalte HTML Verwalten von HTML Design bearbeiten" at bounding box center [439, 124] width 288 height 18
click at [369, 123] on button "Verwalten von HTML" at bounding box center [344, 123] width 76 height 11
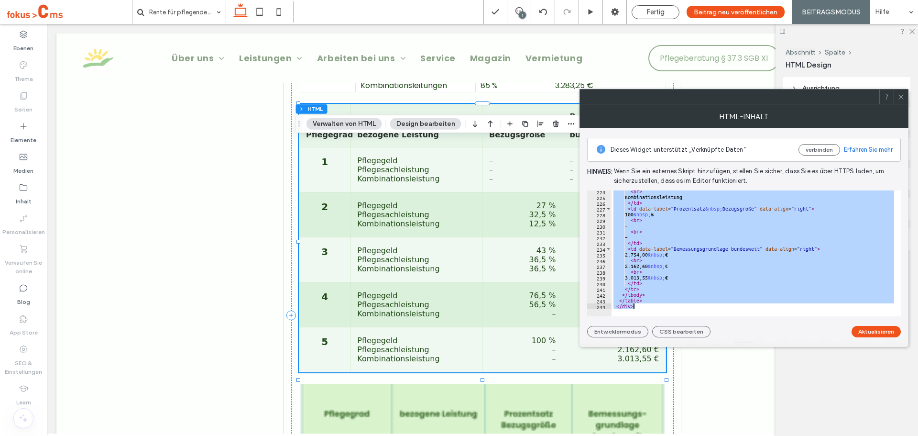
drag, startPoint x: 614, startPoint y: 240, endPoint x: 737, endPoint y: 308, distance: 140.6
click at [737, 308] on div "**********" at bounding box center [744, 253] width 314 height 126
type textarea "******** *******"
paste textarea "Cursor at row 244"
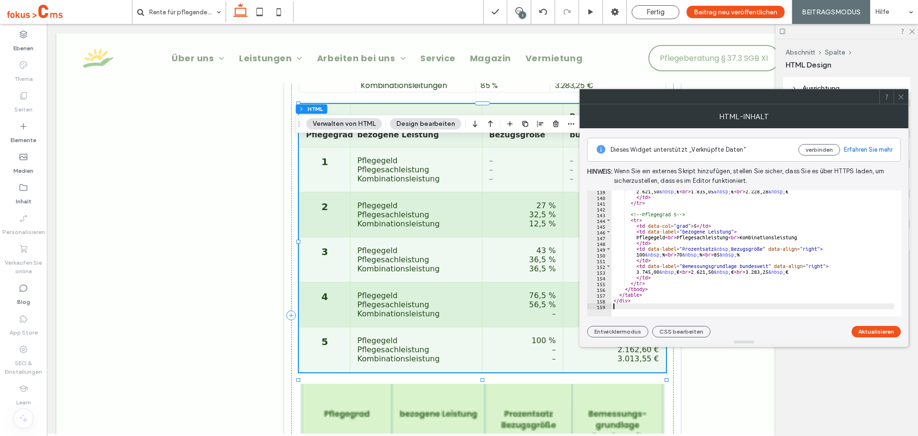
scroll to position [794, 0]
click at [871, 328] on button "Aktualisieren" at bounding box center [876, 331] width 49 height 11
click at [900, 96] on use at bounding box center [900, 96] width 5 height 5
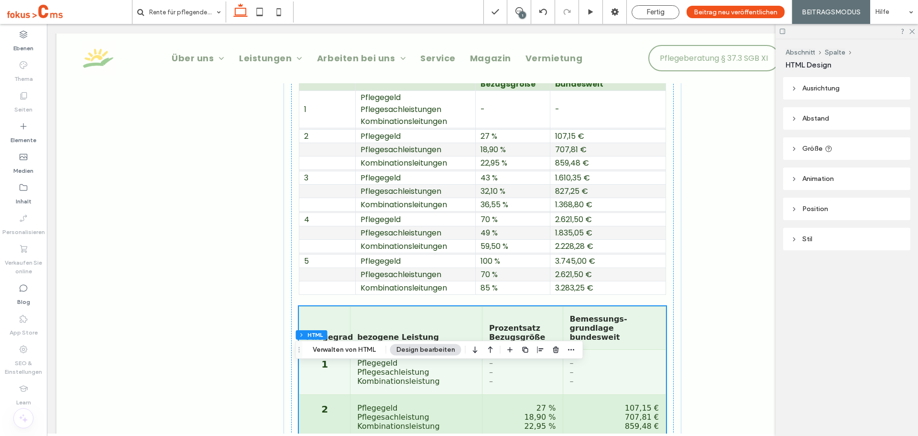
scroll to position [1944, 0]
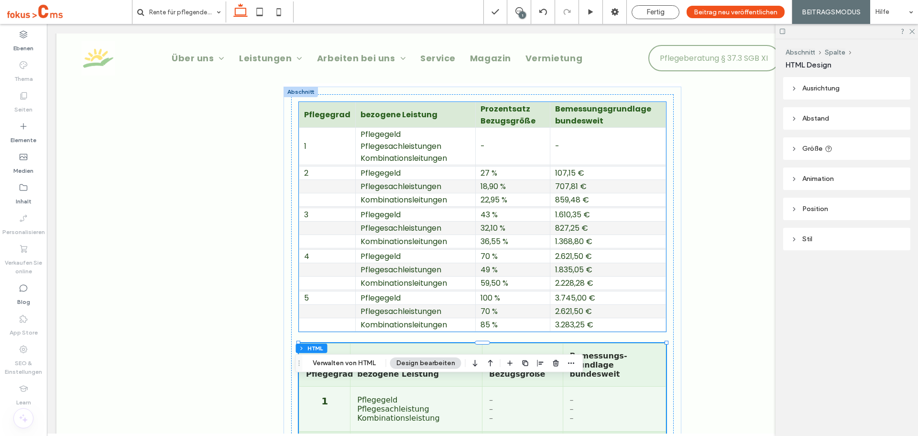
click at [410, 164] on td "Pflegegeld Pflegesachleistungen Kombinationsleitungen" at bounding box center [416, 145] width 120 height 37
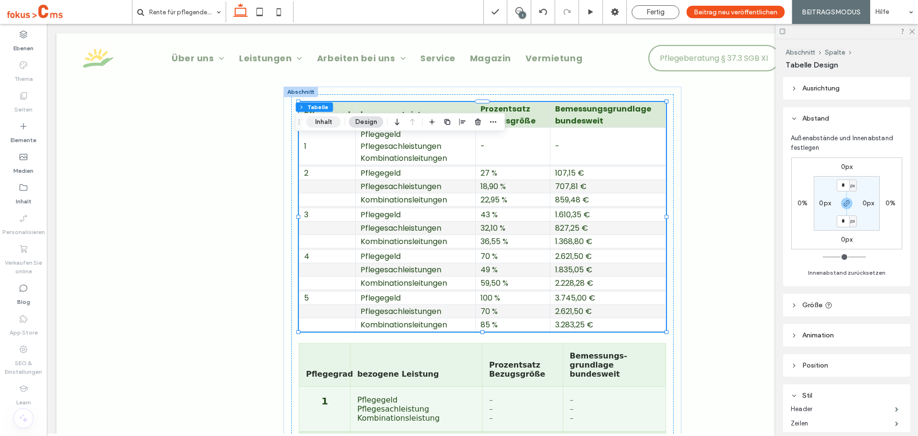
drag, startPoint x: 323, startPoint y: 123, endPoint x: 341, endPoint y: 153, distance: 35.3
click at [323, 123] on button "Inhalt" at bounding box center [323, 121] width 34 height 11
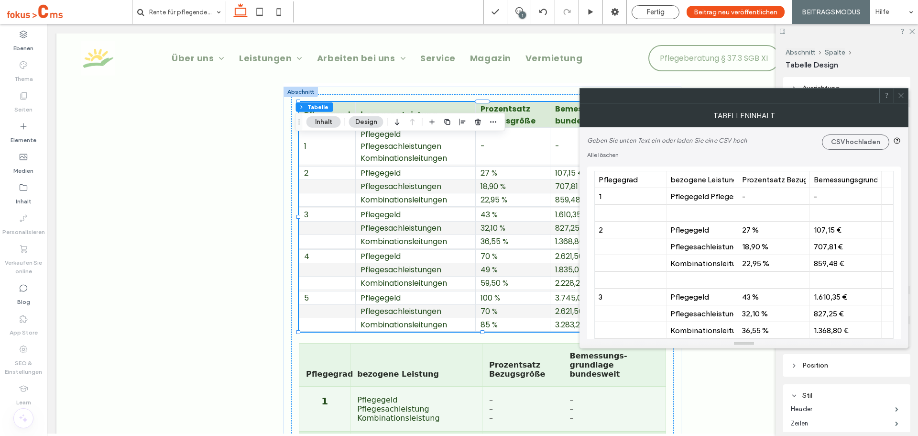
click at [902, 97] on use at bounding box center [900, 95] width 5 height 5
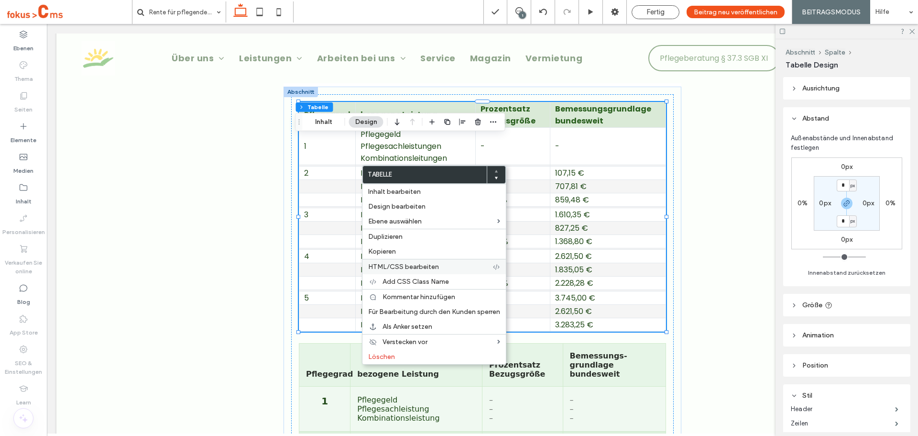
click at [394, 265] on span "HTML/CSS bearbeiten" at bounding box center [403, 266] width 71 height 8
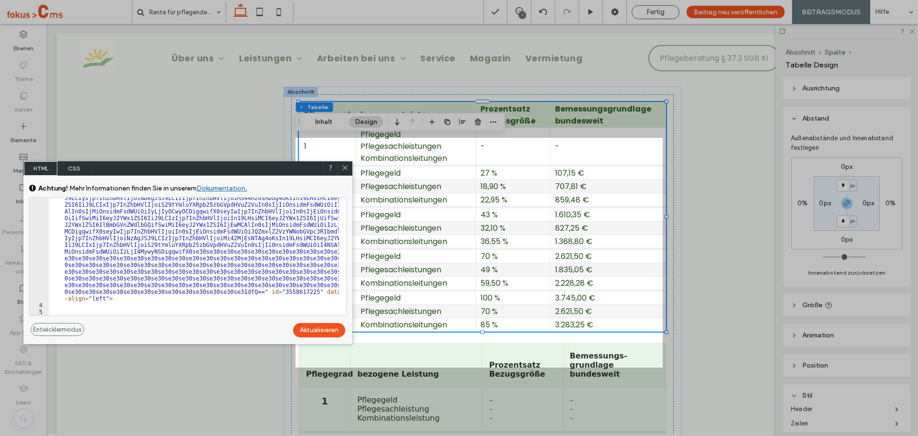
scroll to position [177, 0]
click at [103, 297] on div "< span dmle_extension = "table" wr = "true" icon = "true" surround = "true" cla…" at bounding box center [194, 236] width 290 height 379
paste textarea "*********"
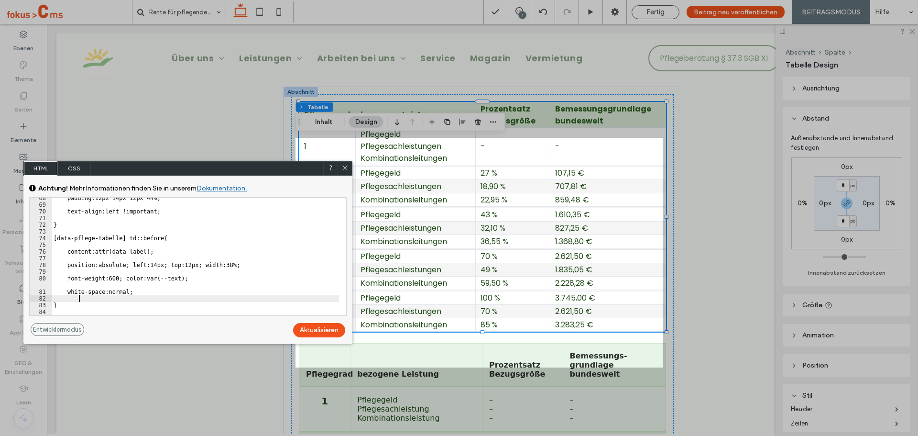
scroll to position [712, 0]
click at [310, 326] on div "Aktualisieren" at bounding box center [319, 330] width 52 height 14
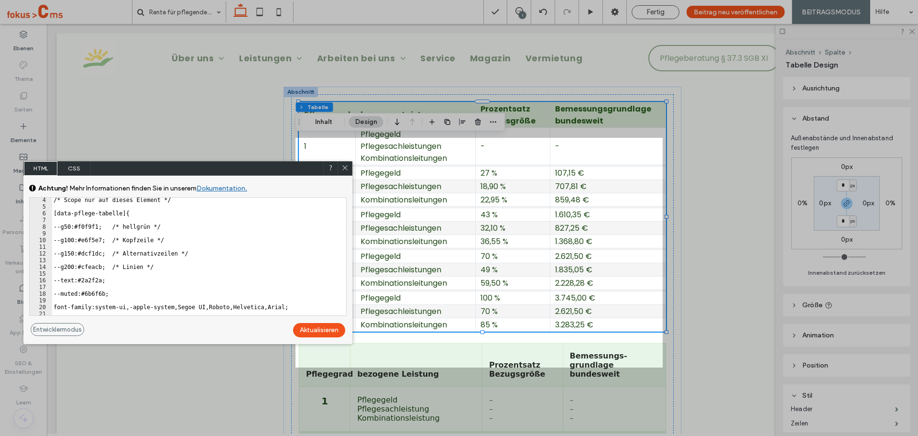
scroll to position [282, 0]
click at [163, 274] on div at bounding box center [459, 218] width 918 height 436
type textarea "**********"
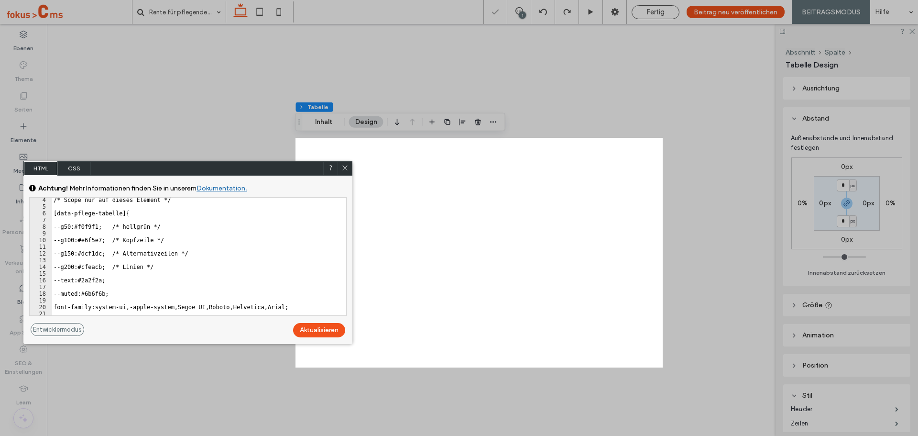
click at [163, 275] on div "/* Scope nur auf dieses Element */ [data-pflege-tabelle]{ --g50:#f0f9f1; /* hel…" at bounding box center [195, 262] width 287 height 131
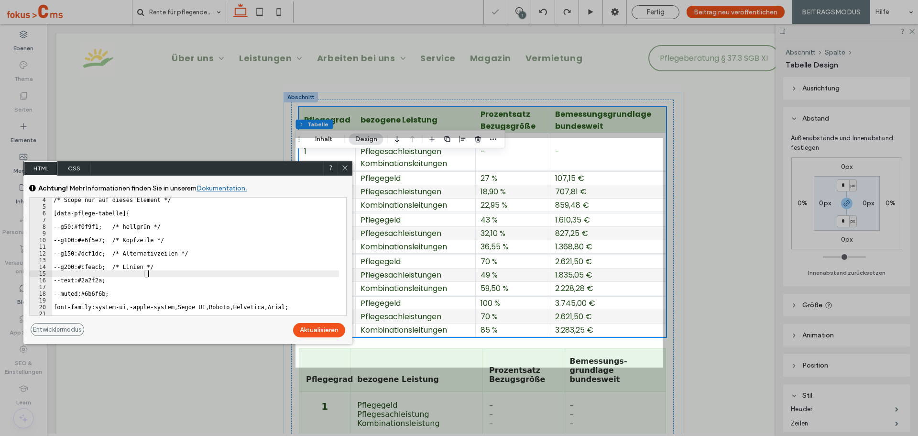
scroll to position [1971, 0]
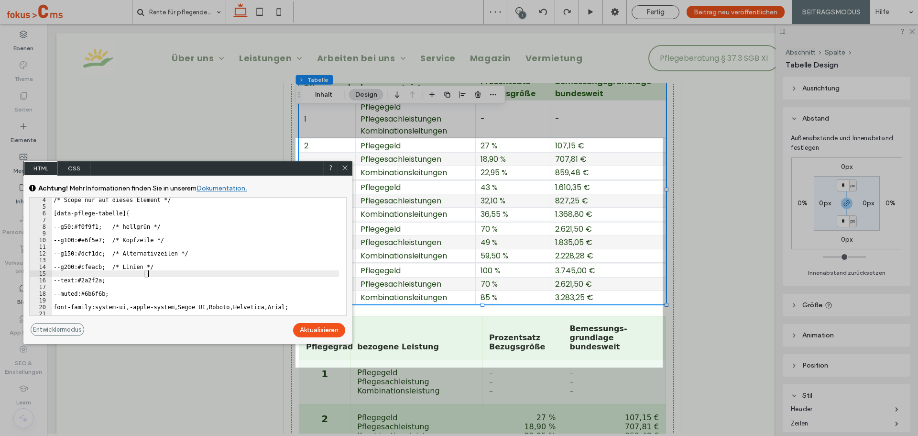
click at [348, 169] on div at bounding box center [345, 168] width 14 height 14
click at [344, 173] on span at bounding box center [343, 169] width 7 height 9
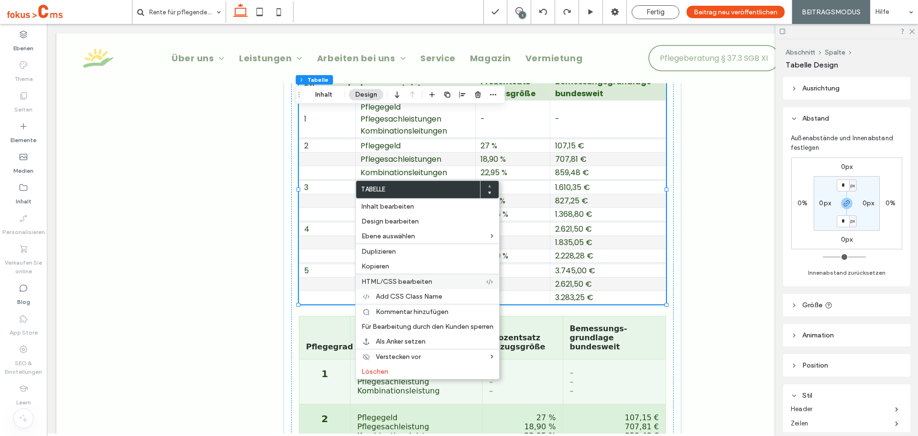
click at [385, 279] on span "HTML/CSS bearbeiten" at bounding box center [396, 281] width 71 height 8
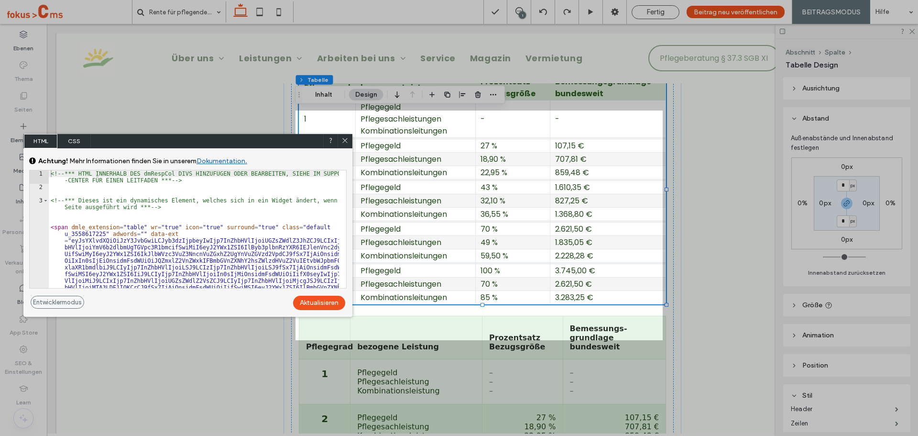
scroll to position [0, 0]
click at [342, 138] on icon at bounding box center [344, 140] width 7 height 7
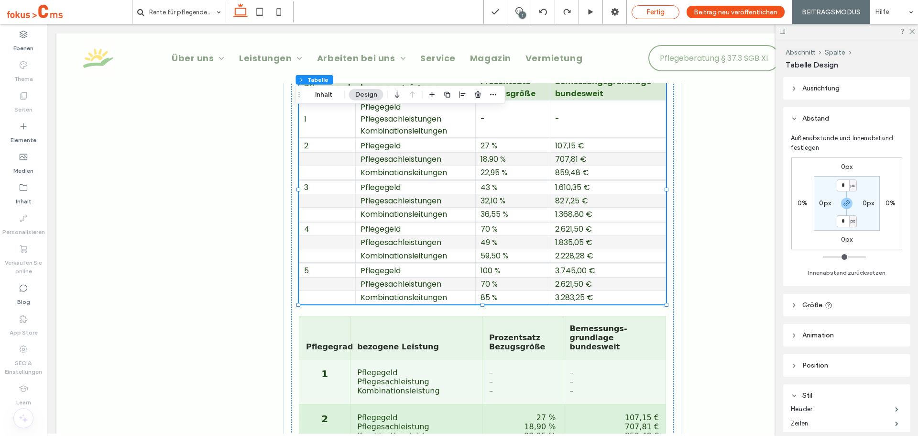
click at [651, 14] on span "Fertig" at bounding box center [655, 12] width 18 height 9
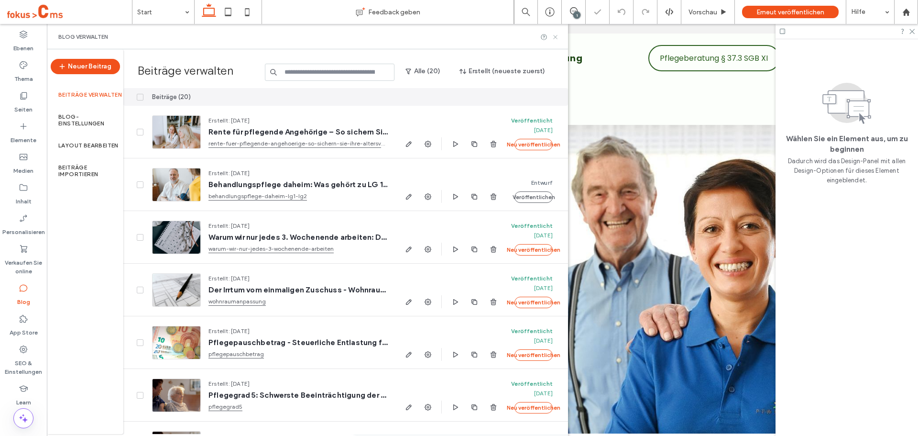
drag, startPoint x: 553, startPoint y: 37, endPoint x: 596, endPoint y: 4, distance: 54.2
click at [553, 37] on icon at bounding box center [555, 36] width 7 height 7
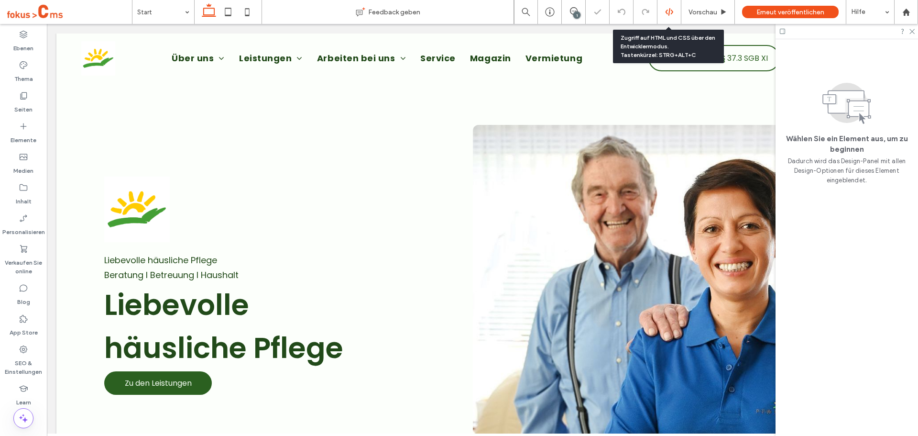
click at [671, 15] on icon at bounding box center [669, 12] width 9 height 9
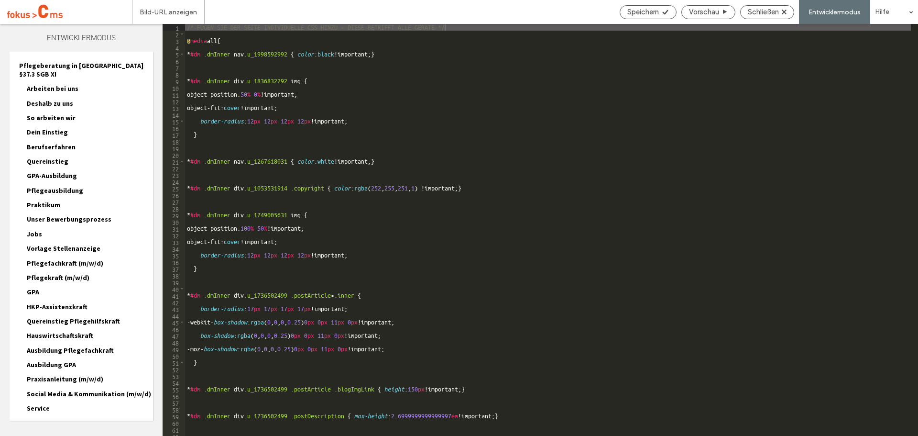
scroll to position [323, 0]
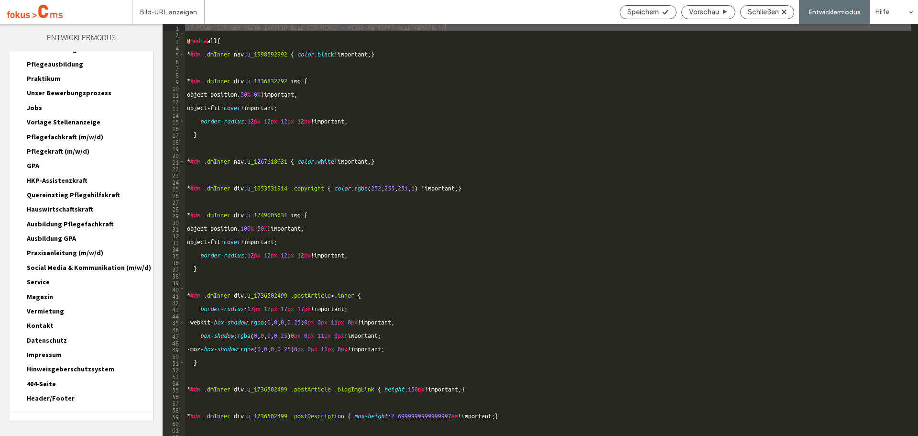
click at [54, 420] on span "Webseiten HTML/CSS" at bounding box center [47, 424] width 60 height 9
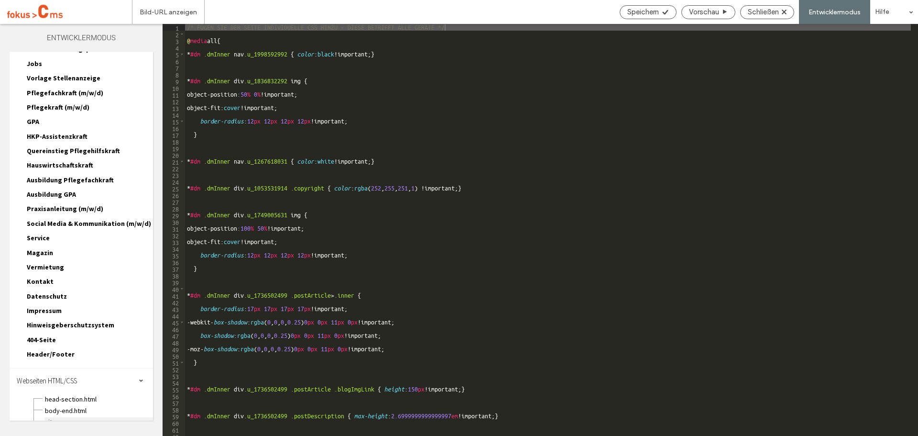
scroll to position [409, 0]
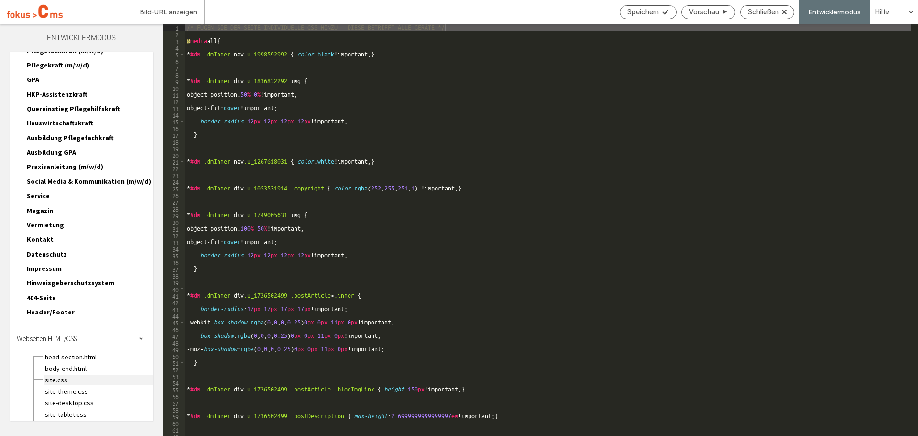
click at [59, 375] on span "site.css" at bounding box center [98, 380] width 109 height 10
type textarea "**********"
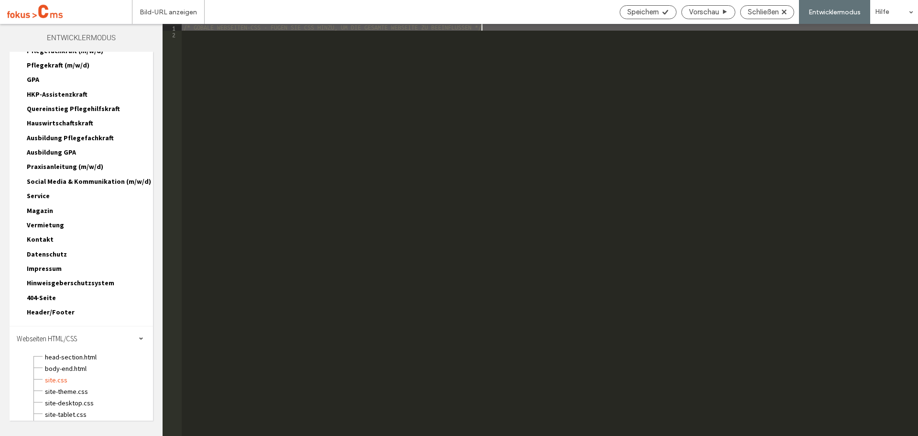
click at [280, 155] on div "/* GOBALE WEBSEITEN-CSS - FÜGEN SIE CSS HINZU, UM DIE GESAMTE WEBSEITE ZU BEEIN…" at bounding box center [550, 236] width 736 height 425
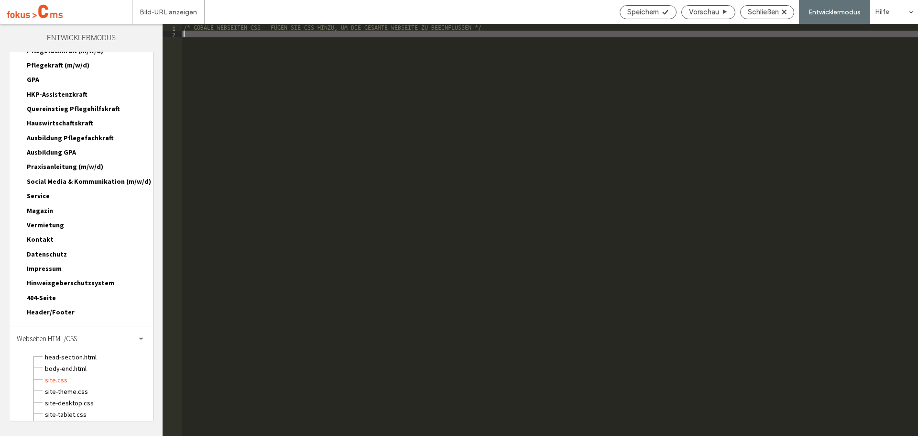
type textarea "**********"
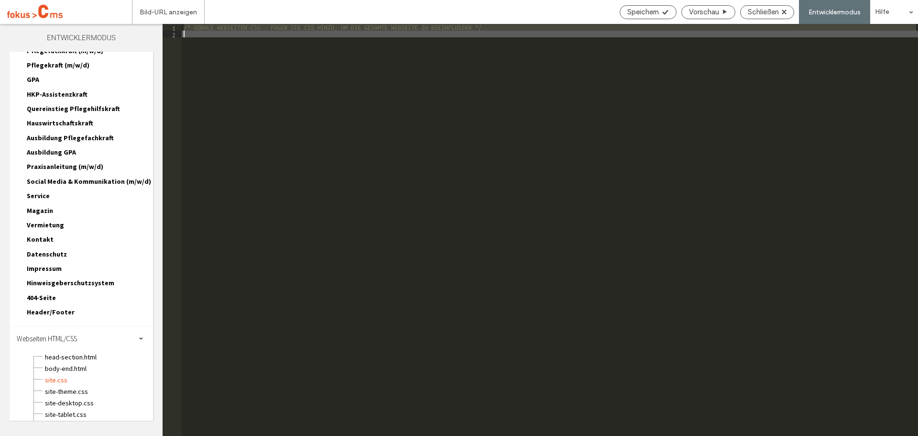
paste textarea "Cursor at row 2"
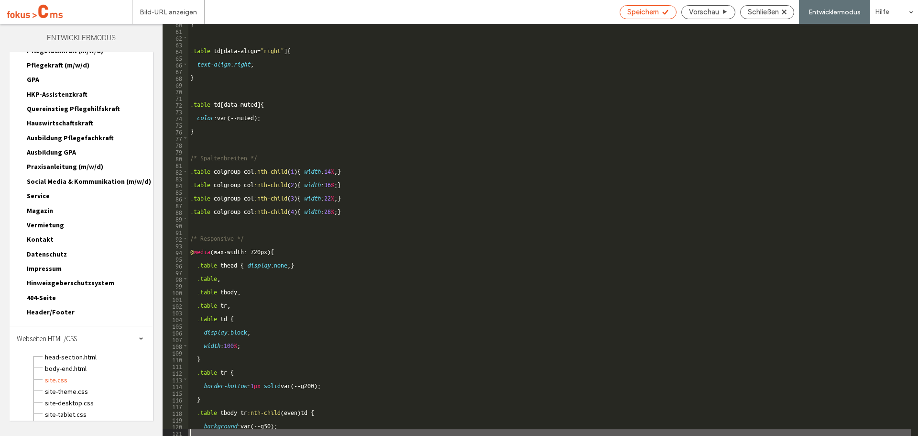
click at [633, 11] on span "Speichern" at bounding box center [643, 12] width 32 height 9
click at [759, 11] on span "Schließen" at bounding box center [763, 12] width 31 height 9
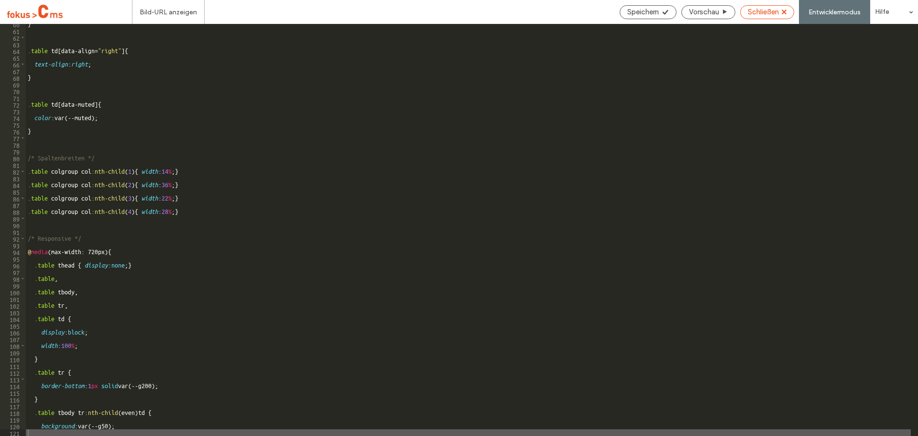
scroll to position [385, 0]
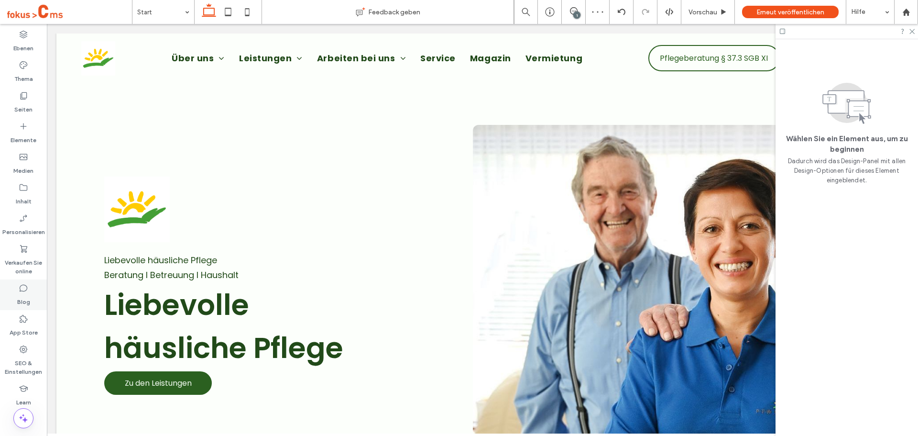
click at [21, 296] on label "Blog" at bounding box center [23, 299] width 13 height 13
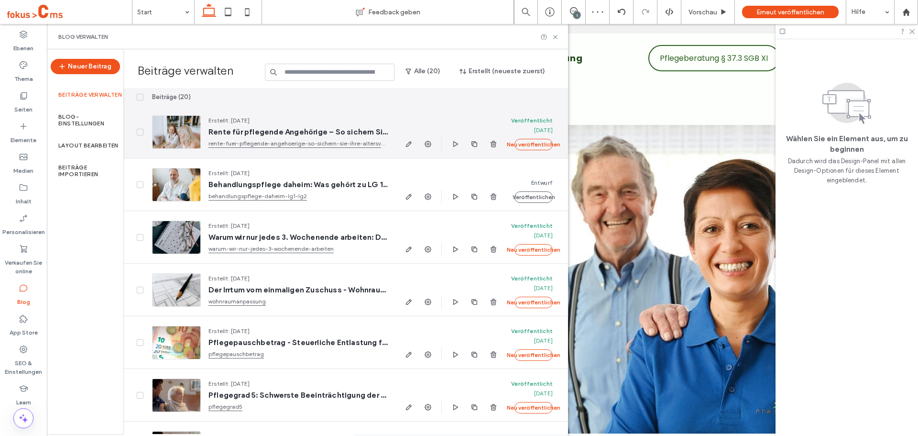
click at [267, 129] on span "Rente für pflegende Angehörige – So sichern Sie Ihre Altersvorsorge" at bounding box center [297, 132] width 179 height 10
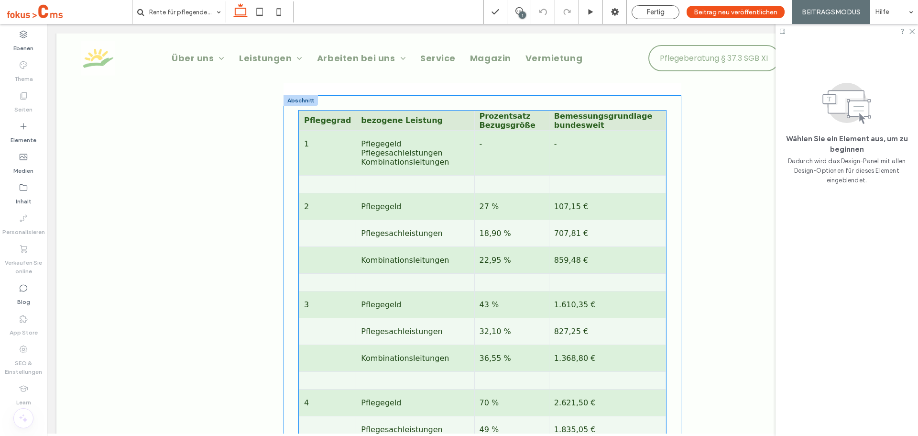
scroll to position [1913, 0]
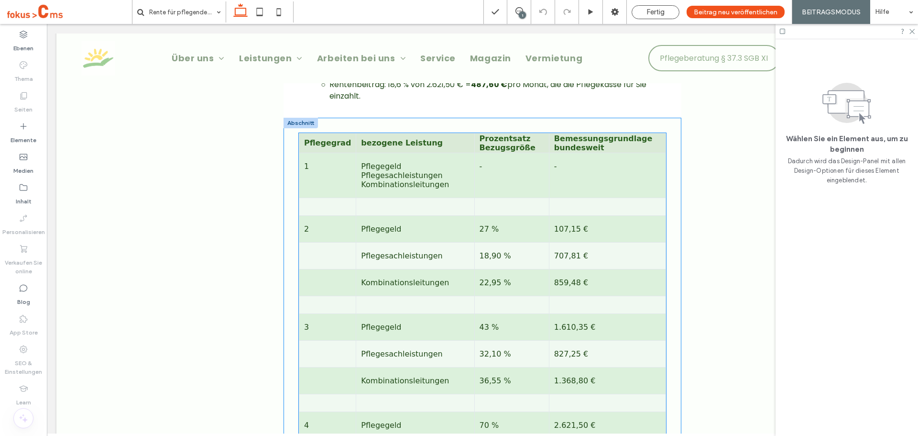
click at [418, 197] on td "Pflegegeld Pflegesachleistungen Kombinationsleitungen" at bounding box center [415, 175] width 118 height 45
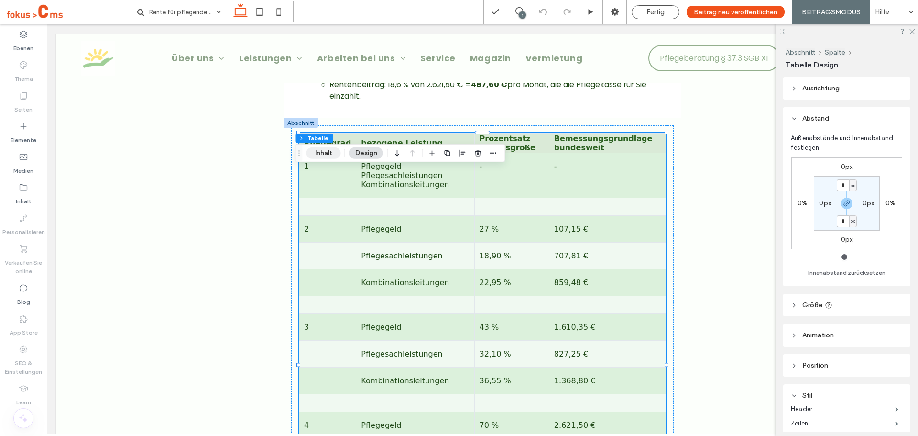
click at [321, 153] on button "Inhalt" at bounding box center [323, 152] width 34 height 11
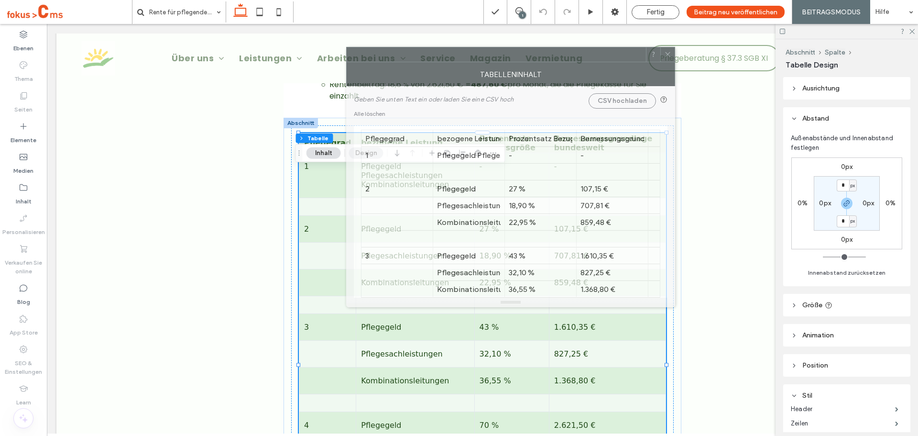
drag, startPoint x: 667, startPoint y: 79, endPoint x: 467, endPoint y: 114, distance: 202.3
click at [540, 49] on div at bounding box center [496, 54] width 299 height 14
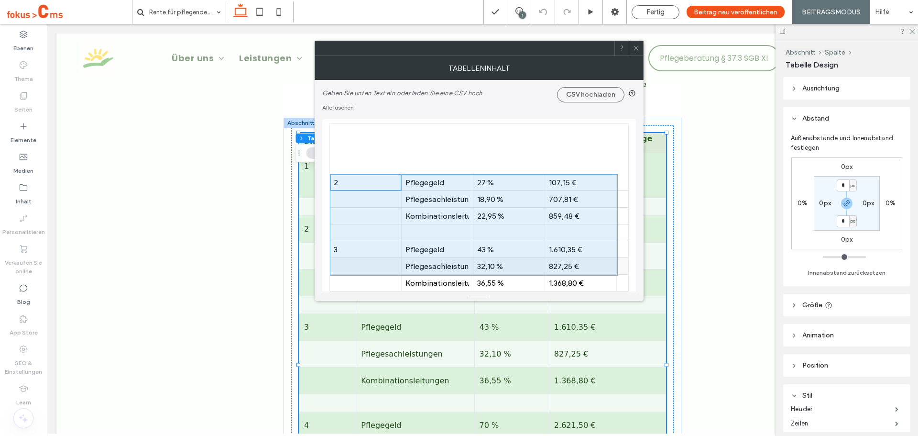
scroll to position [239, 0]
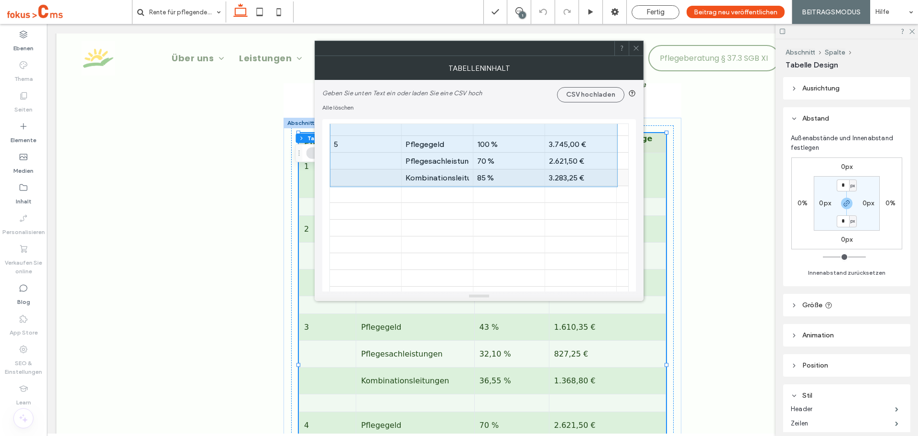
drag, startPoint x: 346, startPoint y: 183, endPoint x: 569, endPoint y: 175, distance: 223.0
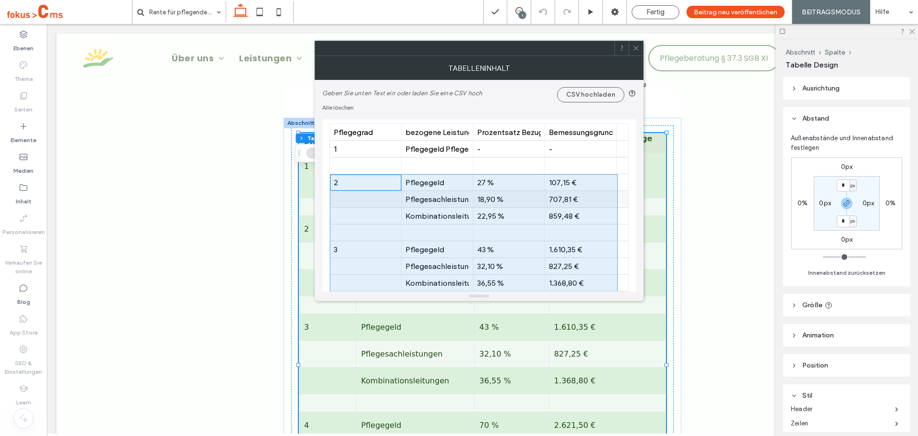
click at [351, 201] on div at bounding box center [366, 199] width 64 height 17
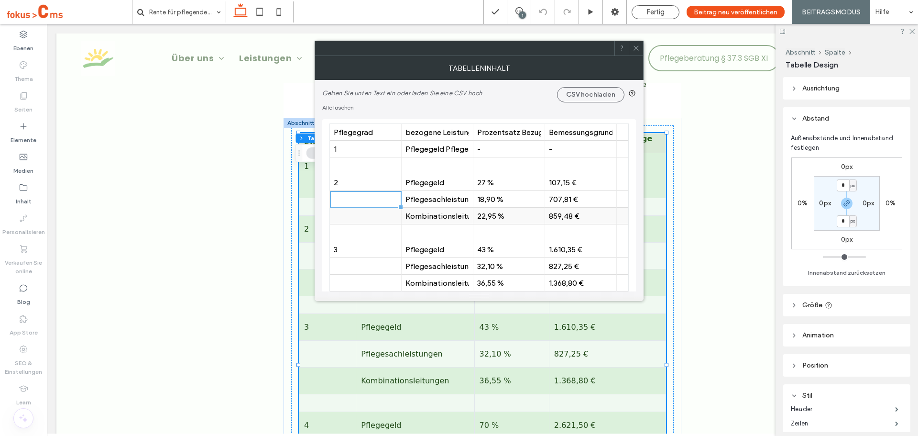
click at [352, 218] on div at bounding box center [366, 216] width 64 height 17
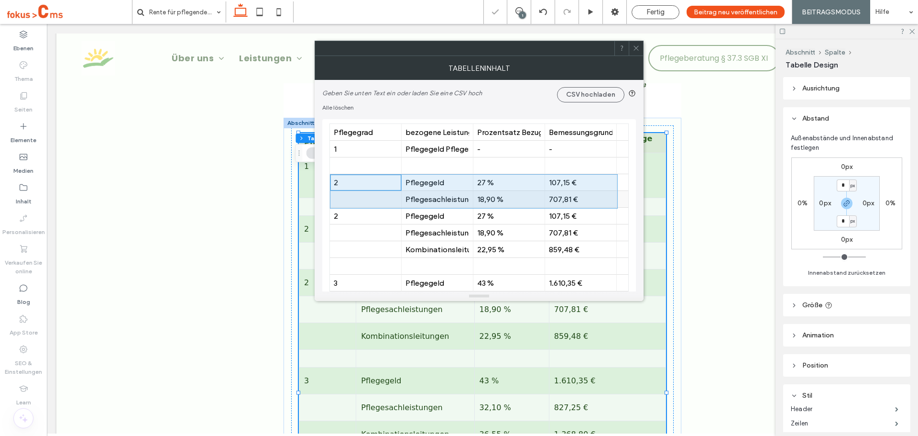
drag, startPoint x: 344, startPoint y: 182, endPoint x: 563, endPoint y: 206, distance: 220.3
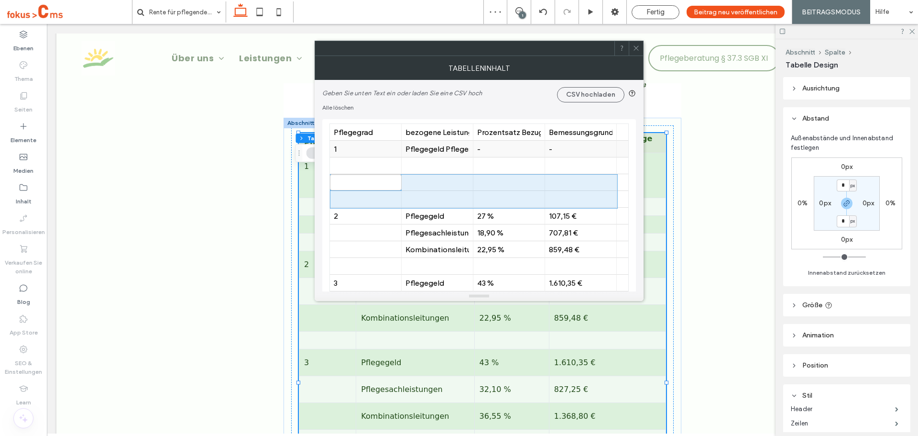
click at [443, 149] on div "Pflegegeld Pflegesachleistungen Kombinationsleitungen" at bounding box center [437, 148] width 64 height 9
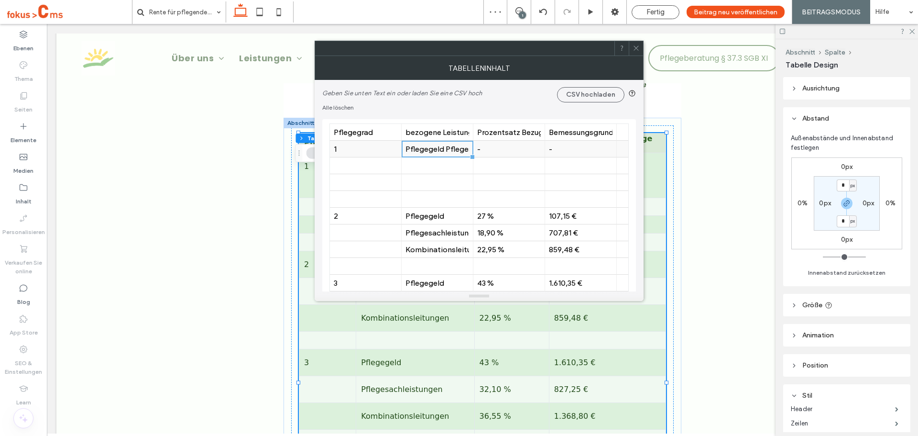
click at [443, 149] on div "Pflegegeld Pflegesachleistungen Kombinationsleitungen" at bounding box center [437, 148] width 64 height 9
click at [443, 149] on input "**********" at bounding box center [438, 149] width 72 height 16
click at [437, 149] on input "**********" at bounding box center [438, 149] width 72 height 16
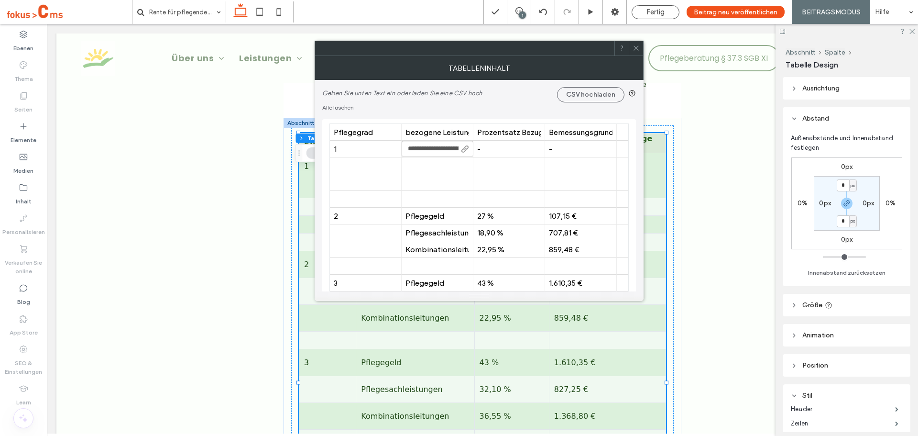
drag, startPoint x: 457, startPoint y: 147, endPoint x: 404, endPoint y: 151, distance: 53.2
click at [403, 151] on input "**********" at bounding box center [438, 149] width 72 height 16
click at [441, 147] on input "**********" at bounding box center [438, 149] width 72 height 16
click at [443, 148] on input "**********" at bounding box center [438, 149] width 72 height 16
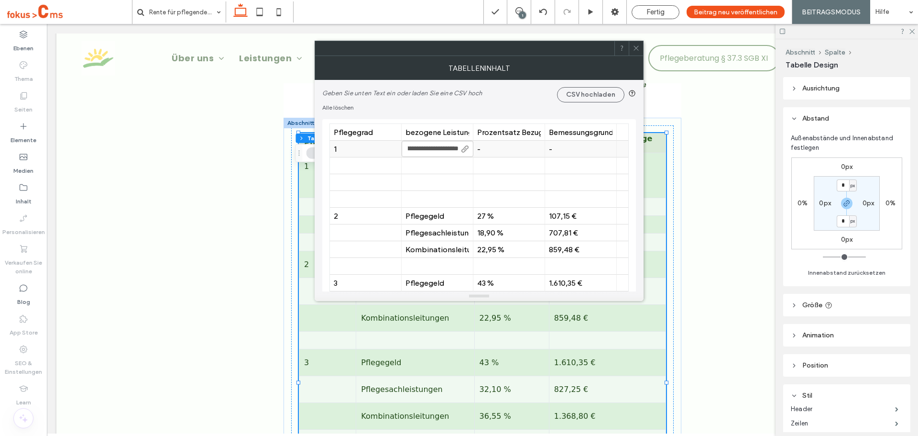
drag, startPoint x: 442, startPoint y: 149, endPoint x: 489, endPoint y: 150, distance: 46.4
click at [489, 150] on body ".wqwq-1{fill:#231f20;} .cls-1q, .cls-2q { fill-rule: evenodd; } .cls-2q { fill:…" at bounding box center [459, 218] width 918 height 436
click at [446, 146] on div "Pflegegeld Pflegesachleistungen Kombinationsleitungen" at bounding box center [437, 148] width 64 height 9
click at [447, 146] on div "Pflegegeld Pflegesachleistungen Kombinationsleitungen" at bounding box center [437, 148] width 64 height 9
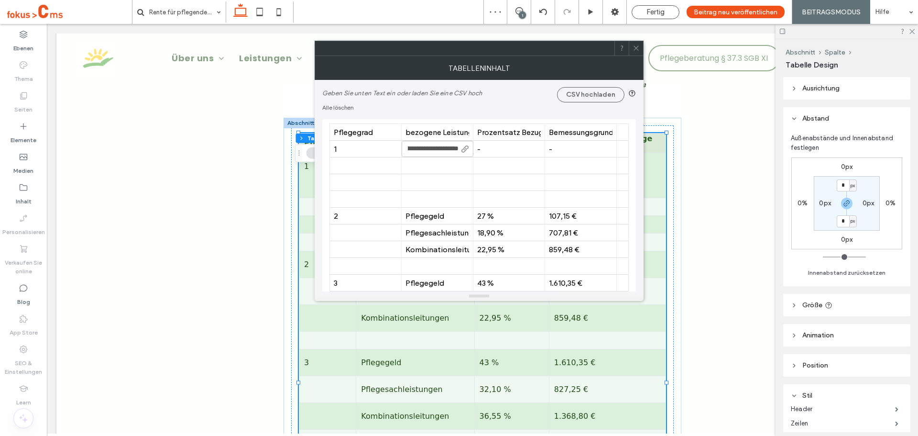
click at [424, 150] on input "**********" at bounding box center [438, 149] width 72 height 16
click at [427, 149] on input "**********" at bounding box center [438, 149] width 72 height 16
click at [426, 149] on input "**********" at bounding box center [438, 149] width 72 height 16
click at [414, 147] on input "**********" at bounding box center [438, 149] width 72 height 16
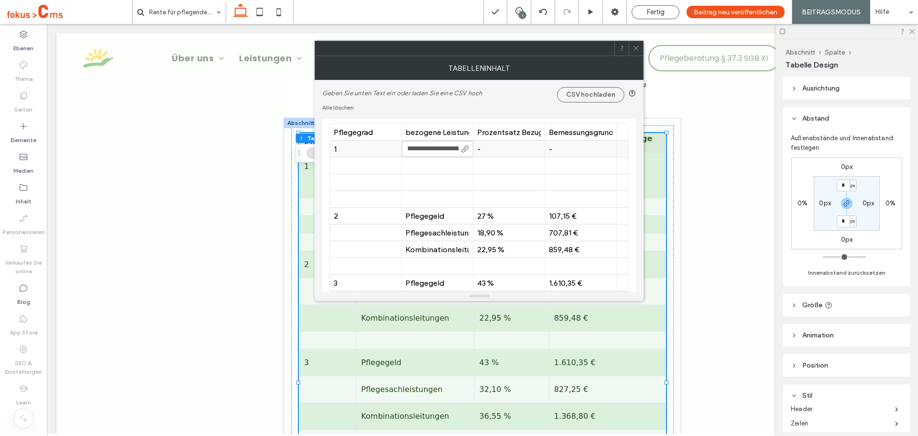
scroll to position [0, 0]
drag, startPoint x: 413, startPoint y: 148, endPoint x: 383, endPoint y: 150, distance: 29.7
click at [383, 150] on body ".wqwq-1{fill:#231f20;} .cls-1q, .cls-2q { fill-rule: evenodd; } .cls-2q { fill:…" at bounding box center [459, 218] width 918 height 436
click at [440, 149] on div "Pflegegeld Pflegesachleistungen Kombinationsleitungen" at bounding box center [437, 148] width 64 height 9
click at [443, 149] on div "Pflegegeld Pflegesachleistungen Kombinationsleitungen" at bounding box center [437, 148] width 64 height 9
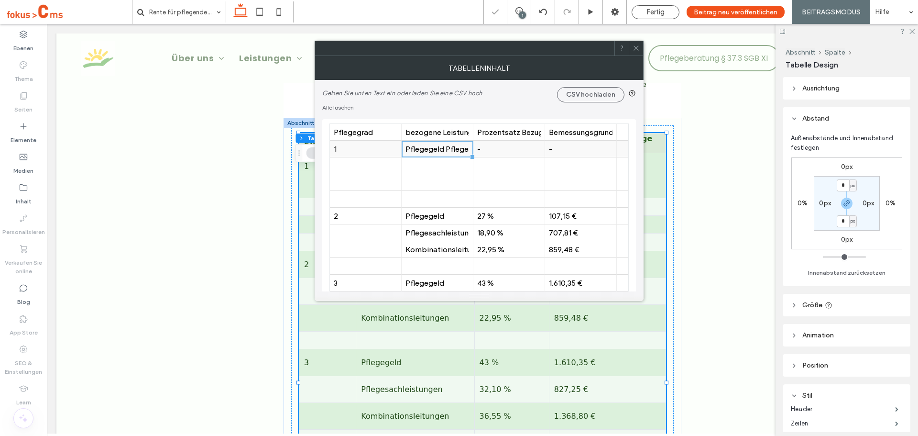
click at [445, 149] on div "Pflegegeld Pflegesachleistungen Kombinationsleitungen" at bounding box center [437, 148] width 64 height 9
click at [446, 148] on div "Pflegegeld Pflegesachleistungen Kombinationsleitungen" at bounding box center [437, 148] width 64 height 9
click at [446, 148] on input "**********" at bounding box center [438, 149] width 72 height 16
click at [430, 149] on input "**********" at bounding box center [438, 149] width 72 height 16
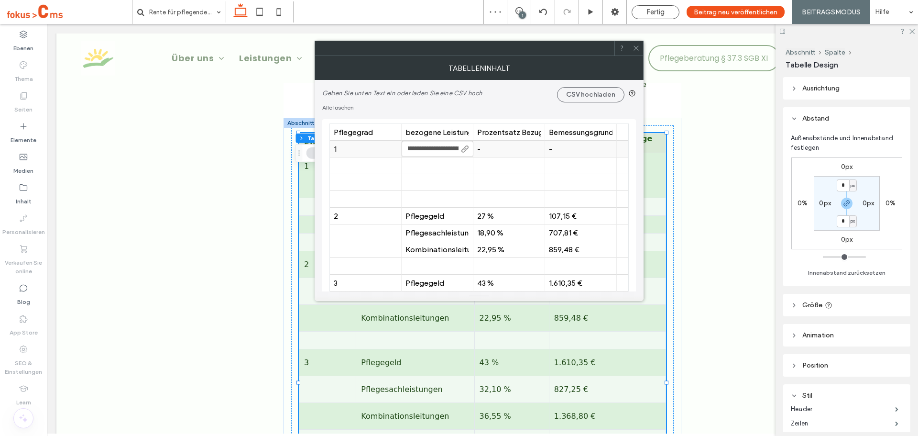
scroll to position [0, 0]
drag, startPoint x: 421, startPoint y: 150, endPoint x: 390, endPoint y: 152, distance: 30.7
click at [390, 152] on body ".wqwq-1{fill:#231f20;} .cls-1q, .cls-2q { fill-rule: evenodd; } .cls-2q { fill:…" at bounding box center [459, 218] width 918 height 436
click at [446, 149] on div "Pflegegeld Pflegesachleistungen Kombinationsleitungen" at bounding box center [437, 148] width 64 height 9
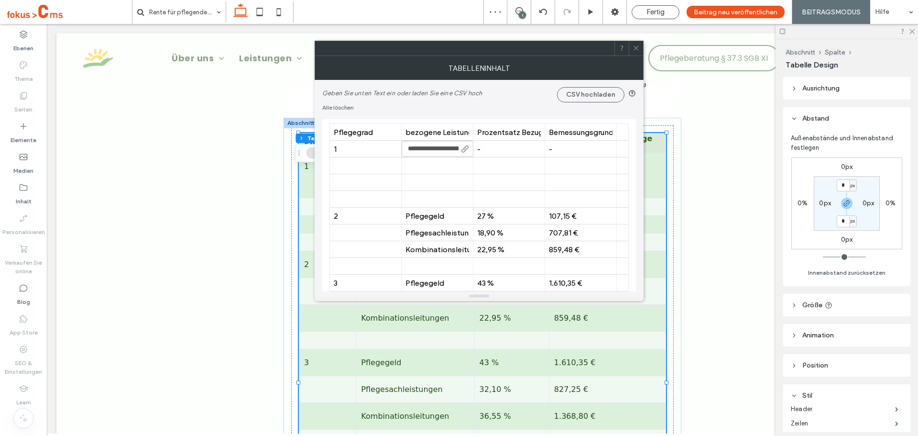
scroll to position [0, 118]
click at [436, 148] on input "**********" at bounding box center [438, 149] width 72 height 16
drag, startPoint x: 457, startPoint y: 149, endPoint x: 443, endPoint y: 149, distance: 13.9
click at [443, 149] on input "**********" at bounding box center [438, 149] width 72 height 16
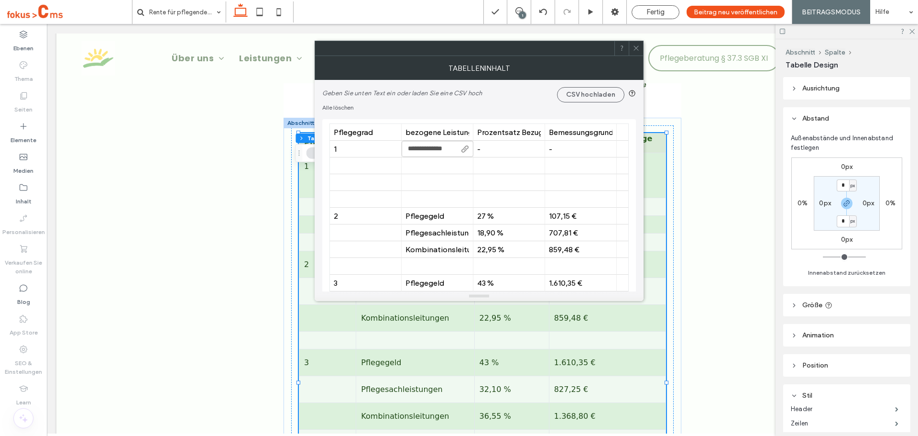
click at [455, 149] on input "**********" at bounding box center [438, 149] width 72 height 16
type input "**********"
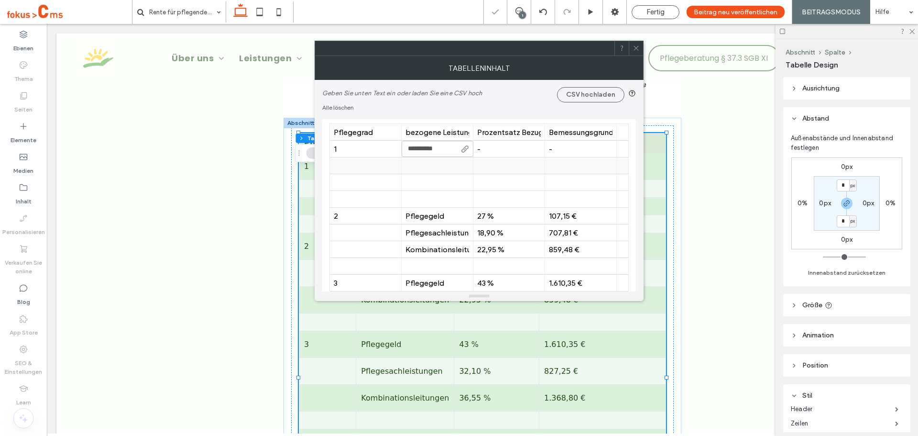
click at [439, 166] on div at bounding box center [437, 165] width 64 height 17
type input "**********"
drag, startPoint x: 435, startPoint y: 165, endPoint x: 377, endPoint y: 165, distance: 58.3
click at [377, 165] on body ".wqwq-1{fill:#231f20;} .cls-1q, .cls-2q { fill-rule: evenodd; } .cls-2q { fill:…" at bounding box center [459, 218] width 918 height 436
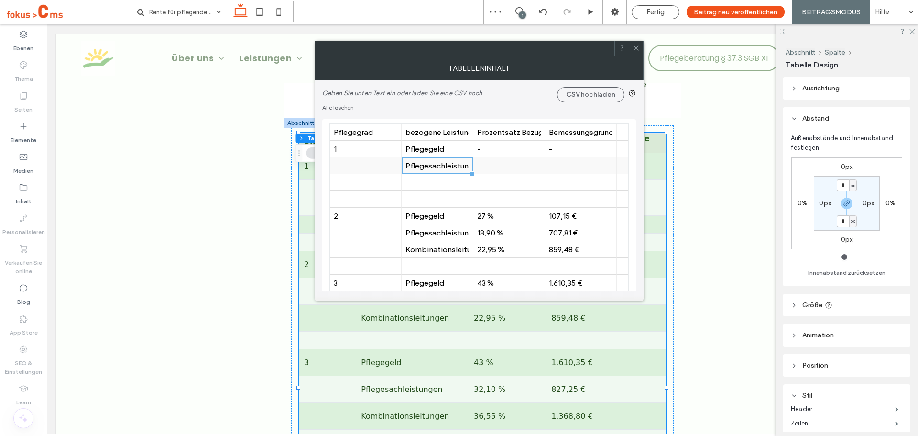
click at [440, 167] on div "Pflegesachleistungen Kombinationsleitun" at bounding box center [437, 165] width 64 height 9
click at [441, 167] on div "Pflegesachleistungen Kombinationsleitun" at bounding box center [437, 165] width 64 height 9
click at [443, 165] on input "**********" at bounding box center [438, 165] width 72 height 16
drag, startPoint x: 454, startPoint y: 165, endPoint x: 463, endPoint y: 165, distance: 9.1
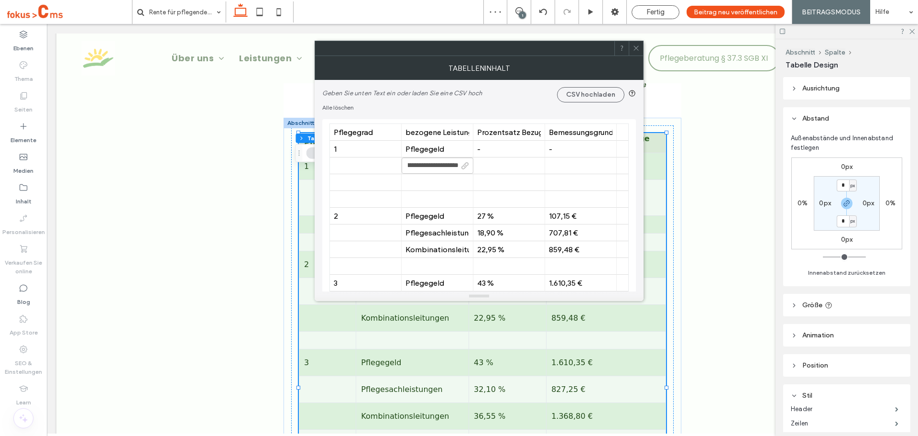
click at [463, 165] on div "**********" at bounding box center [438, 165] width 72 height 17
click at [426, 165] on input "**********" at bounding box center [438, 165] width 72 height 16
click at [412, 167] on input "**********" at bounding box center [438, 165] width 72 height 16
click at [405, 166] on input "**********" at bounding box center [438, 165] width 72 height 16
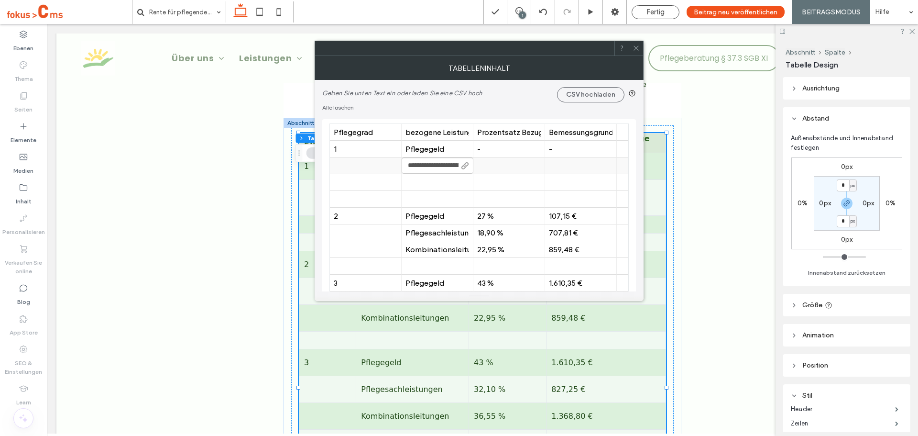
click at [401, 167] on body ".wqwq-1{fill:#231f20;} .cls-1q, .cls-2q { fill-rule: evenodd; } .cls-2q { fill:…" at bounding box center [459, 218] width 918 height 436
click at [431, 164] on div "Pflegesachleistungen Kombinationsleitun" at bounding box center [437, 165] width 64 height 9
click at [442, 165] on div "Pflegesachleistungen Kombinationsleitun" at bounding box center [437, 165] width 64 height 9
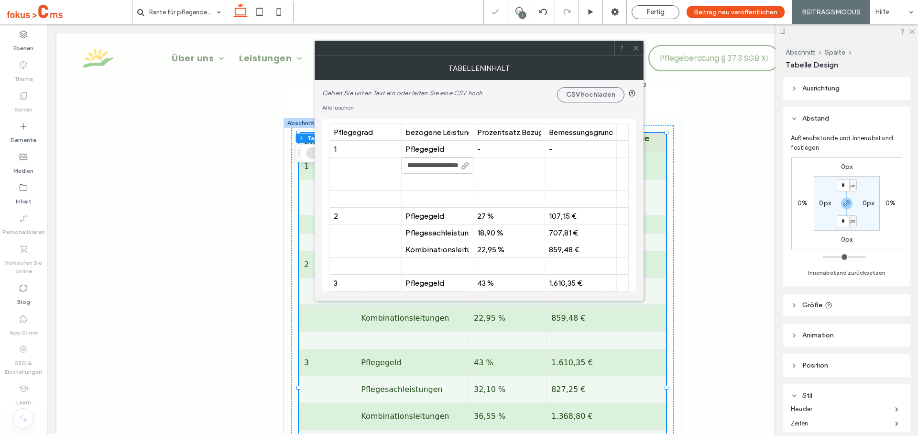
click at [442, 164] on input "**********" at bounding box center [438, 165] width 72 height 16
click at [415, 165] on input "**********" at bounding box center [438, 165] width 72 height 16
drag, startPoint x: 413, startPoint y: 165, endPoint x: 503, endPoint y: 167, distance: 90.9
click at [503, 167] on body ".wqwq-1{fill:#231f20;} .cls-1q, .cls-2q { fill-rule: evenodd; } .cls-2q { fill:…" at bounding box center [459, 218] width 918 height 436
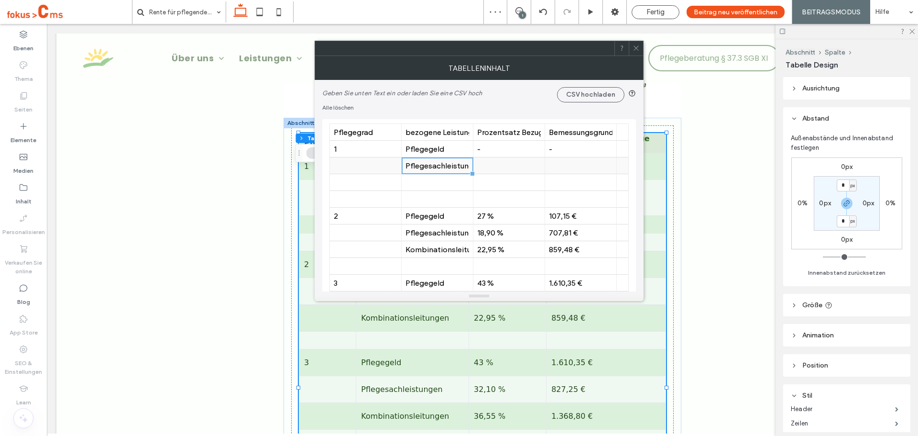
click at [437, 162] on div "Pflegesachleistungen Kombinationsleitun" at bounding box center [437, 165] width 64 height 9
click at [418, 165] on input "**********" at bounding box center [438, 165] width 72 height 16
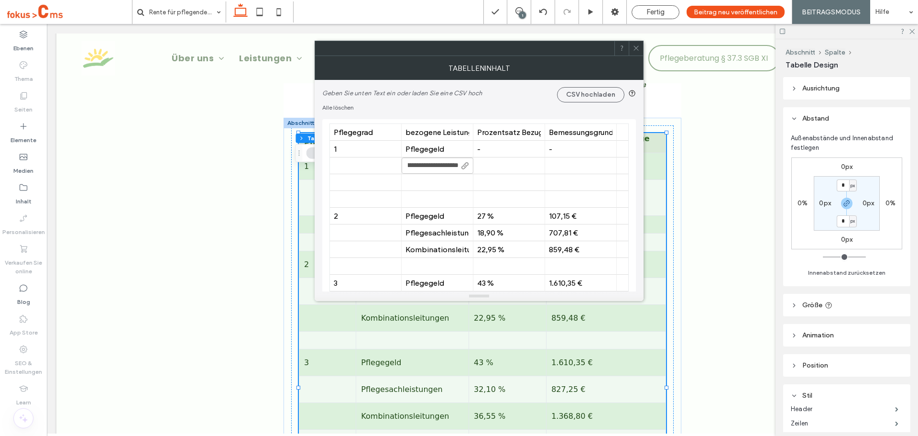
drag, startPoint x: 413, startPoint y: 165, endPoint x: 459, endPoint y: 165, distance: 45.9
click at [459, 165] on input "**********" at bounding box center [438, 165] width 72 height 16
type input "**********"
click at [425, 180] on div at bounding box center [437, 182] width 64 height 17
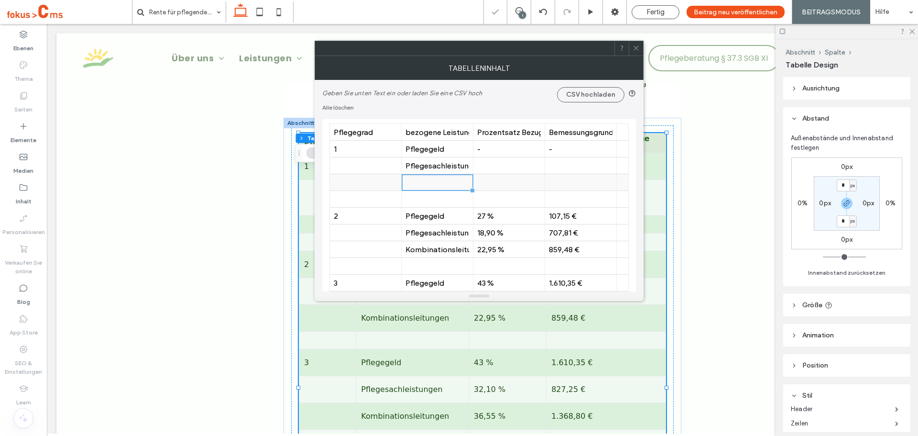
click at [425, 180] on div at bounding box center [437, 182] width 64 height 17
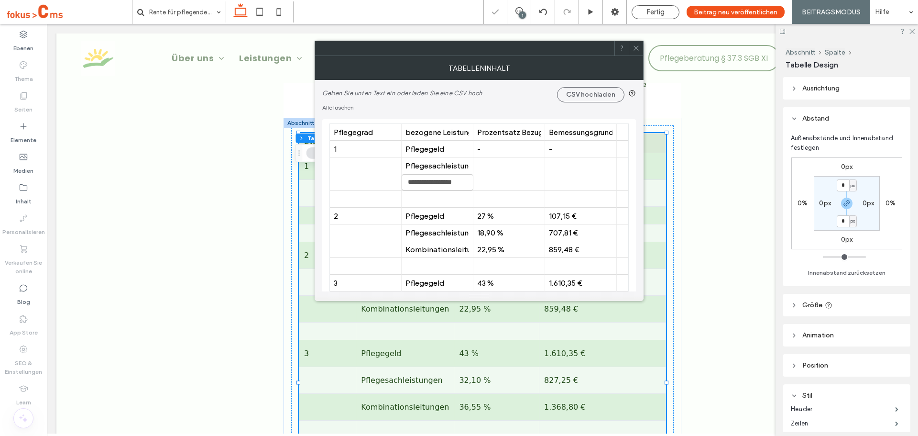
scroll to position [0, 11]
type input "**********"
click at [446, 197] on div at bounding box center [437, 199] width 64 height 17
click at [494, 164] on div at bounding box center [509, 165] width 64 height 17
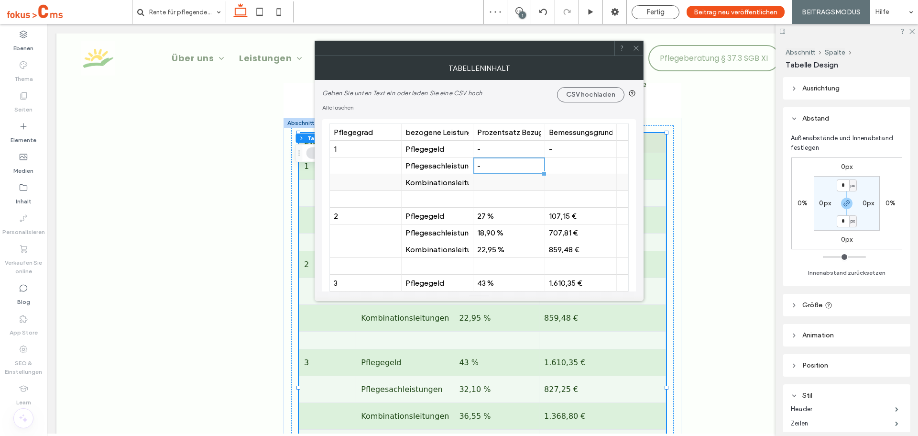
click at [500, 182] on div at bounding box center [509, 182] width 64 height 17
click at [555, 164] on div at bounding box center [581, 165] width 64 height 17
click at [555, 178] on div at bounding box center [581, 182] width 64 height 17
click at [557, 187] on input "*" at bounding box center [581, 182] width 72 height 16
click at [500, 207] on div at bounding box center [509, 199] width 64 height 17
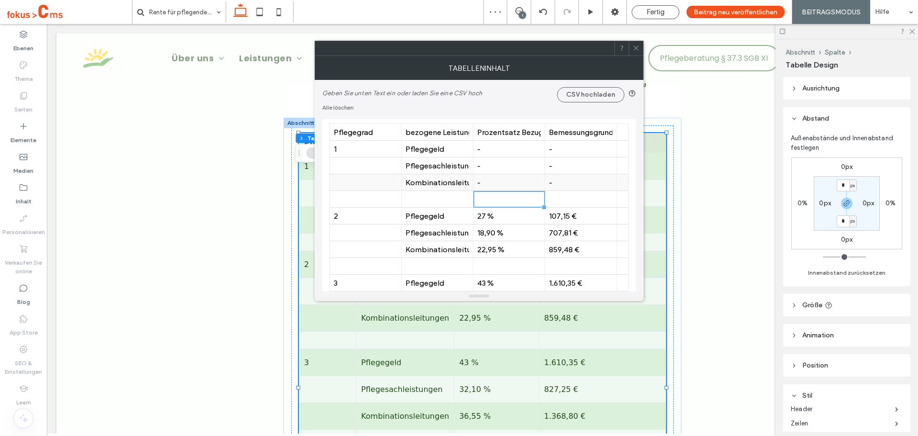
click at [426, 189] on div "Kombinationsleitungen" at bounding box center [437, 182] width 64 height 17
click at [437, 172] on div "Pflegesachleistungen" at bounding box center [437, 165] width 64 height 17
click at [440, 149] on div "Pflegegeld" at bounding box center [437, 148] width 64 height 9
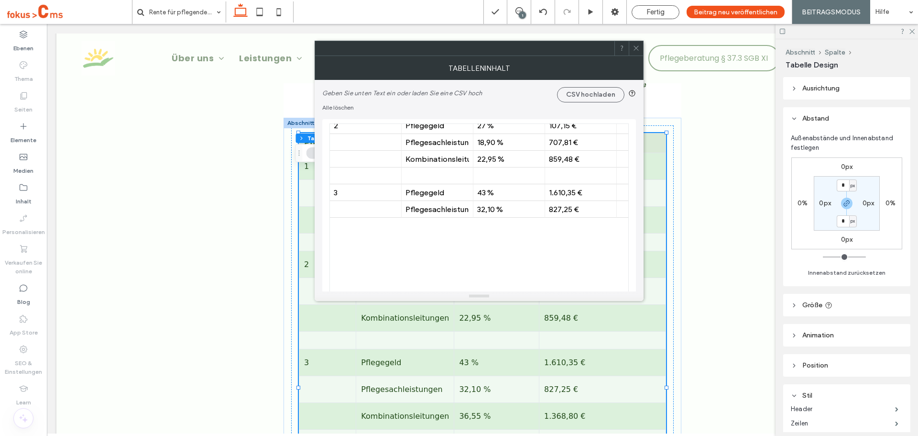
scroll to position [0, 0]
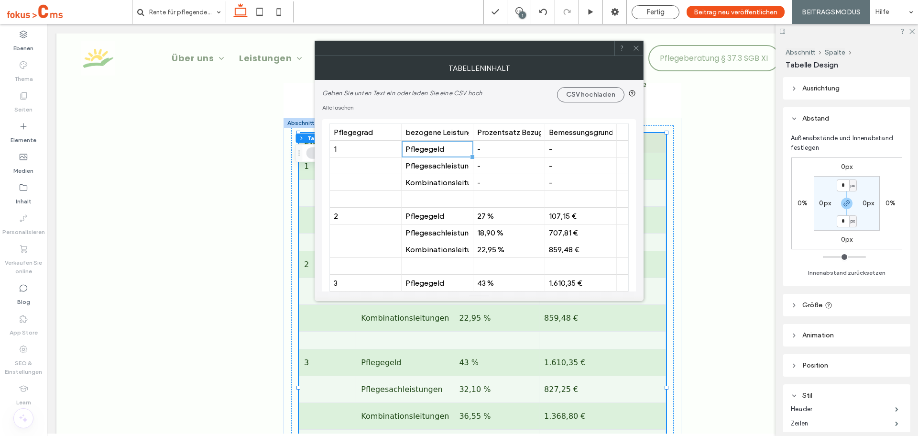
click at [637, 47] on use at bounding box center [636, 48] width 5 height 5
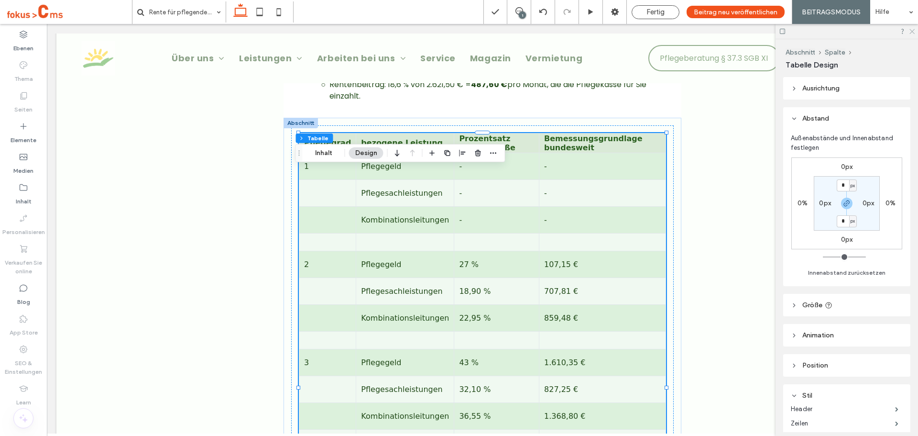
click at [913, 32] on use at bounding box center [911, 31] width 5 height 5
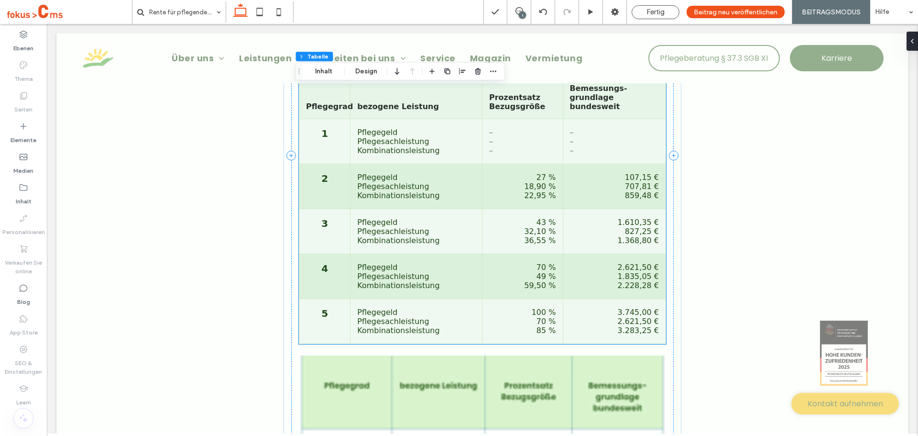
scroll to position [2486, 0]
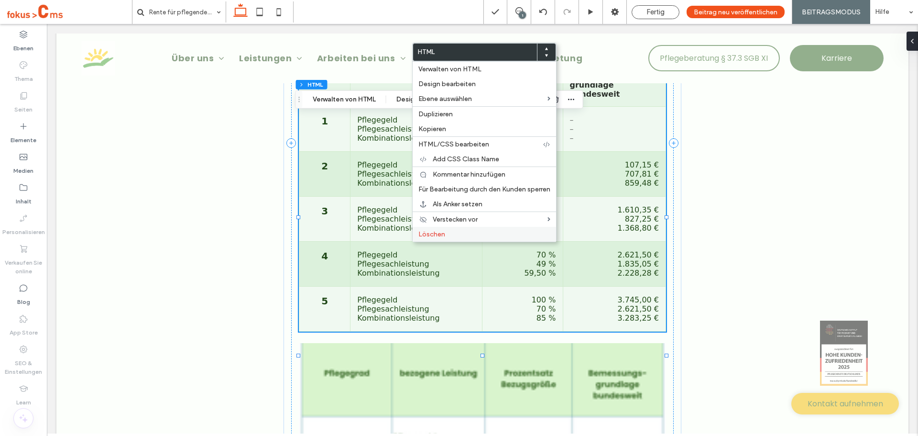
click at [430, 235] on span "Löschen" at bounding box center [431, 234] width 27 height 8
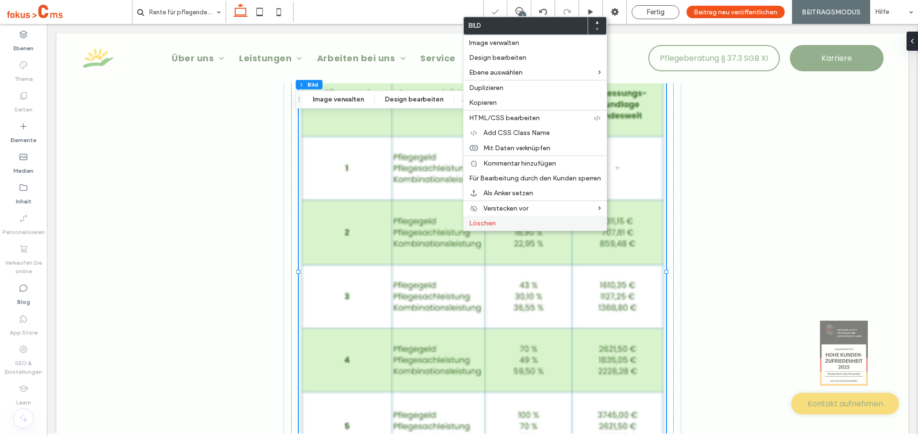
click at [483, 221] on span "Löschen" at bounding box center [482, 223] width 27 height 8
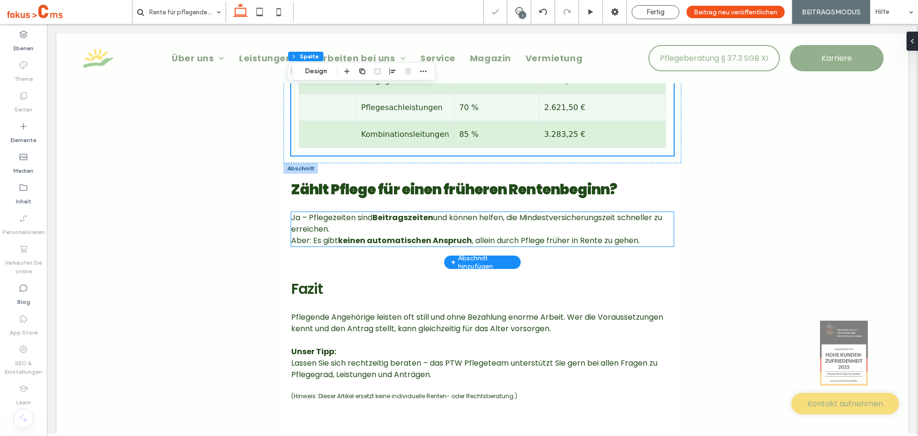
scroll to position [2391, 0]
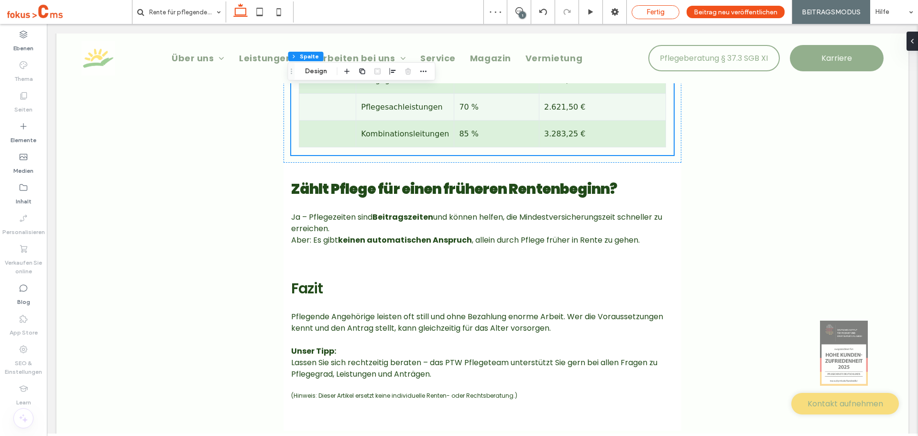
click at [646, 15] on div "Fertig" at bounding box center [655, 12] width 47 height 9
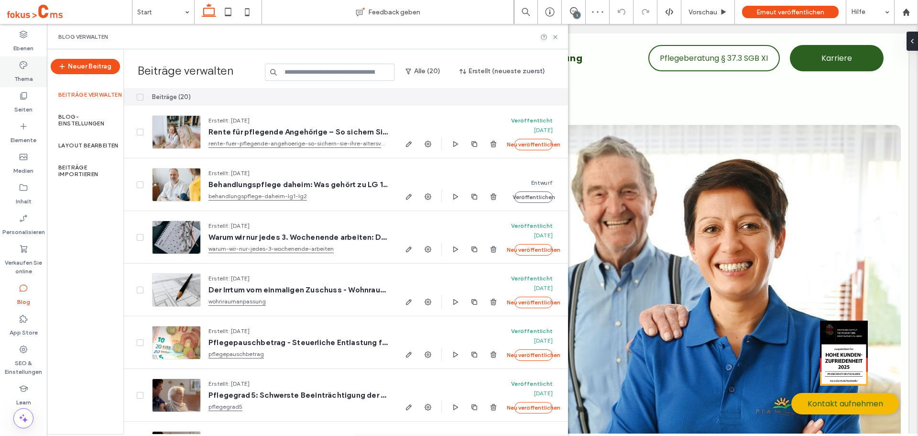
click at [22, 75] on label "Thema" at bounding box center [23, 76] width 19 height 13
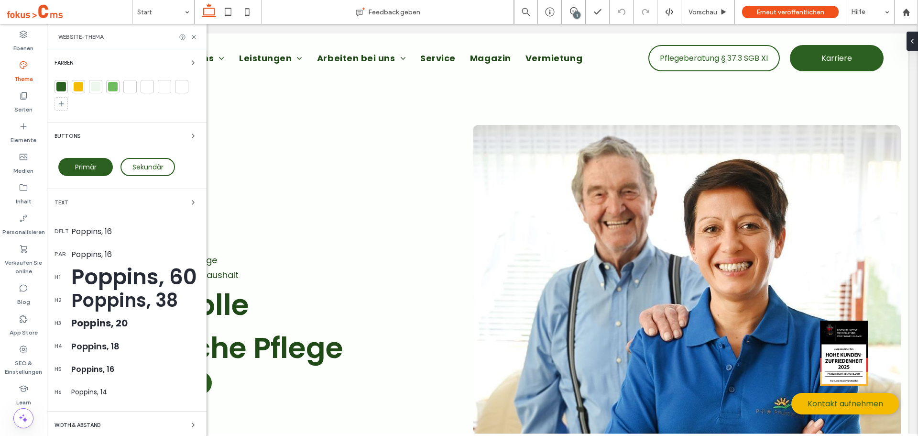
click at [110, 301] on div "Poppins, 38" at bounding box center [135, 299] width 128 height 27
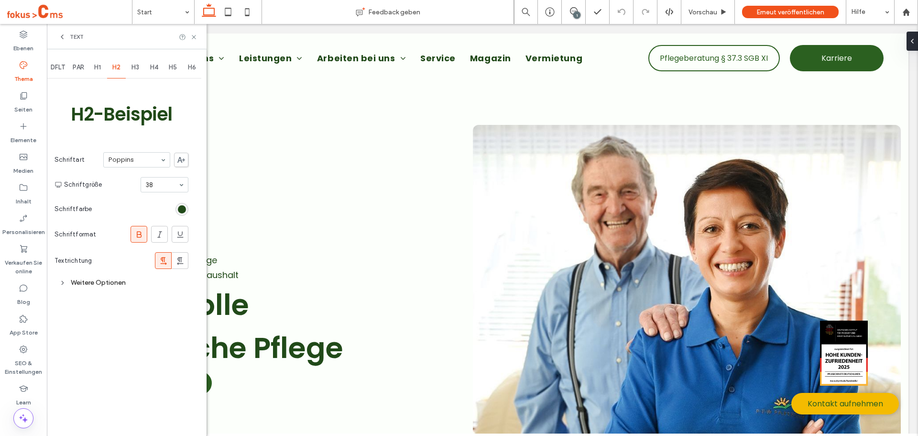
click at [138, 233] on icon at bounding box center [139, 235] width 10 height 10
click at [191, 36] on icon at bounding box center [193, 36] width 7 height 7
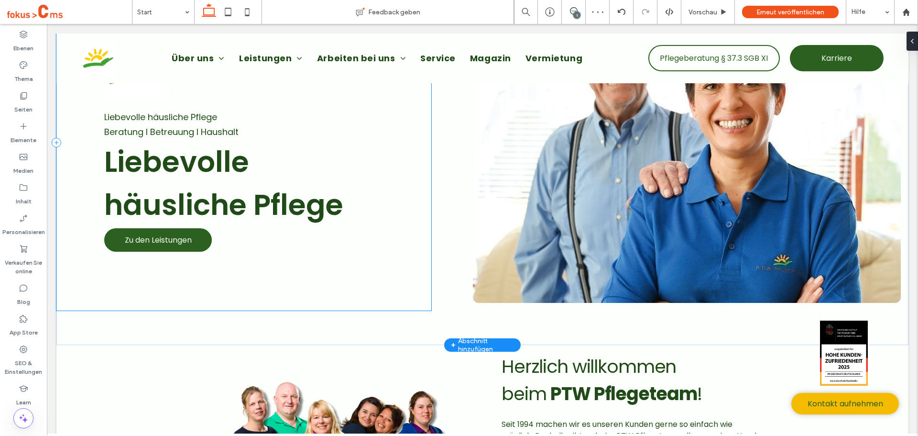
scroll to position [143, 0]
click at [208, 194] on span "Liebevolle häusliche Pflege" at bounding box center [223, 182] width 239 height 83
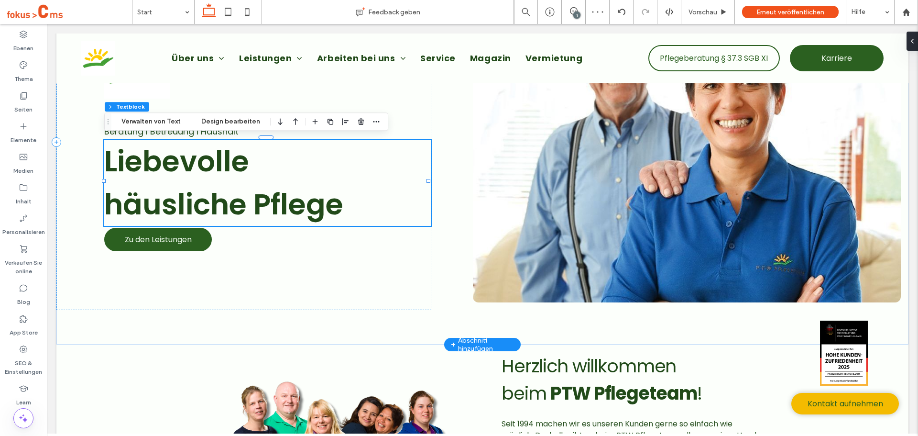
click at [208, 194] on span "Liebevolle häusliche Pflege" at bounding box center [223, 182] width 239 height 83
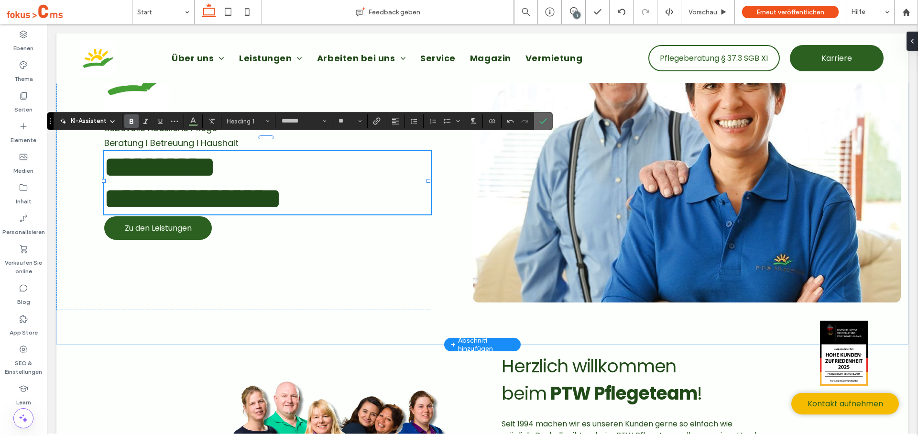
click at [545, 122] on icon "Bestätigen" at bounding box center [543, 121] width 8 height 8
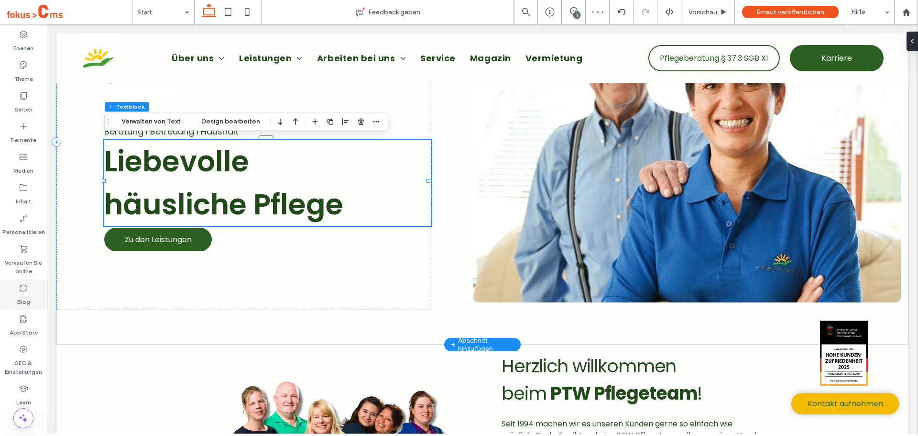
click at [26, 298] on label "Blog" at bounding box center [23, 299] width 13 height 13
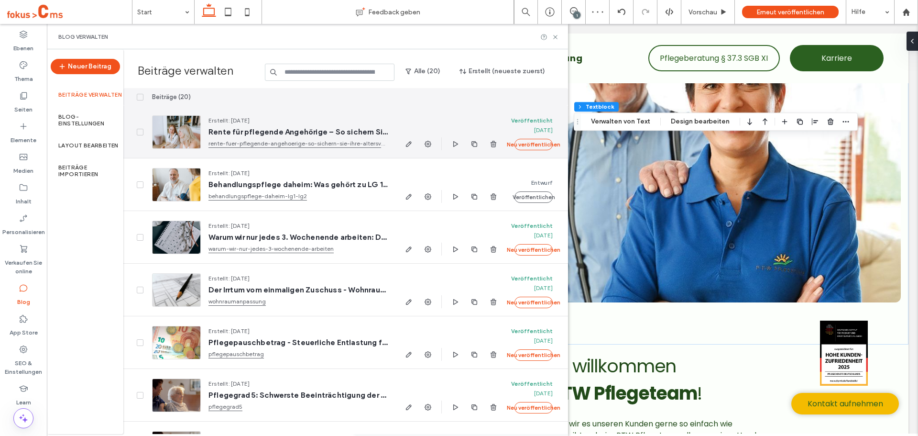
click at [258, 137] on div "Erstellt: Aug 8, 2025 Rente für pflegende Angehörige – So sichern Sie Ihre Alte…" at bounding box center [294, 132] width 187 height 33
click at [262, 131] on span "Rente für pflegende Angehörige – So sichern Sie Ihre Altersvorsorge" at bounding box center [297, 132] width 179 height 10
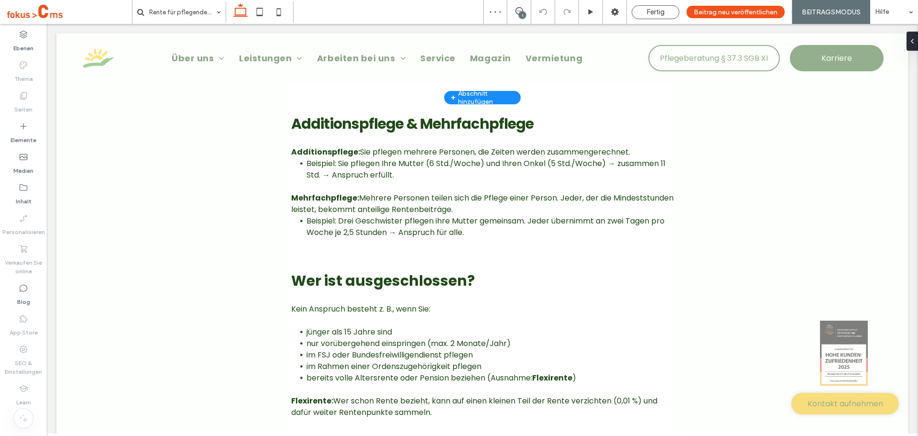
scroll to position [1052, 0]
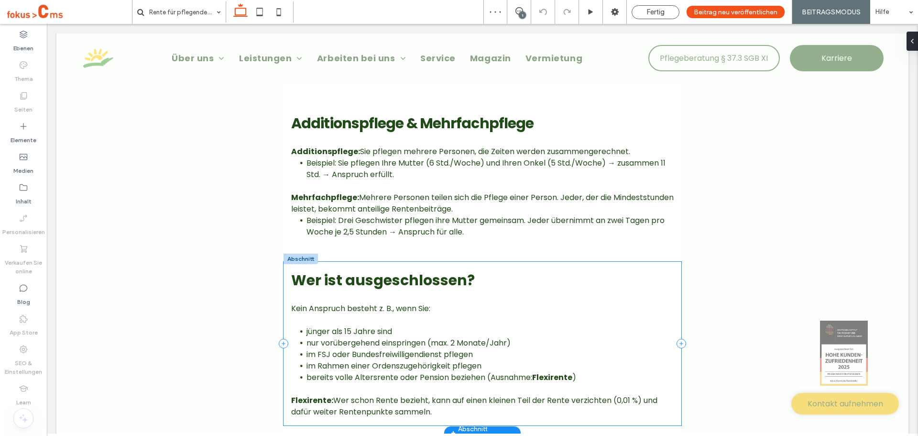
click at [373, 279] on strong "Wer ist ausgeschlossen?" at bounding box center [383, 280] width 184 height 21
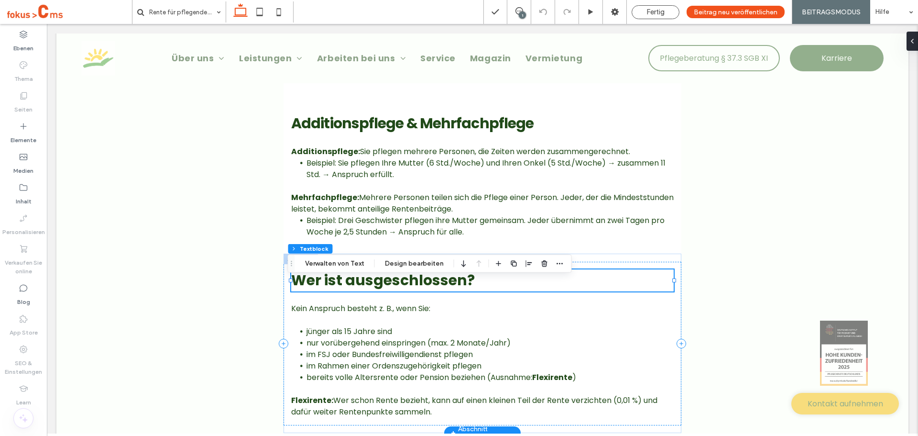
click at [374, 283] on strong "Wer ist ausgeschlossen?" at bounding box center [383, 280] width 184 height 21
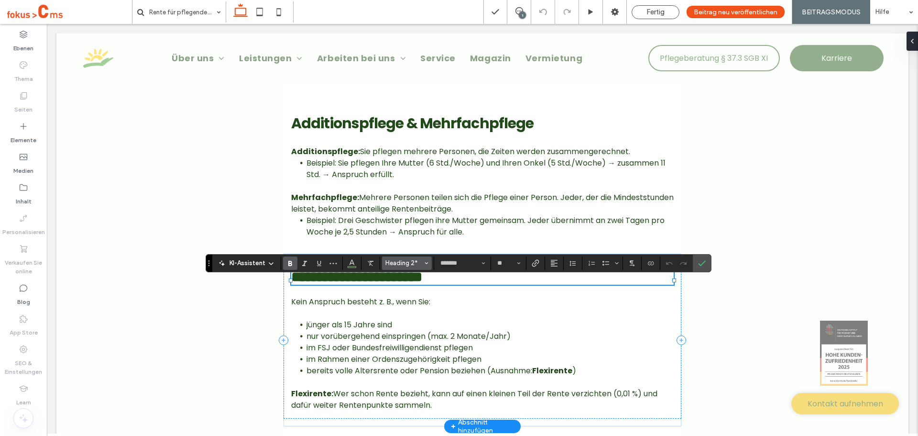
click at [389, 261] on span "Heading 2*" at bounding box center [403, 262] width 37 height 7
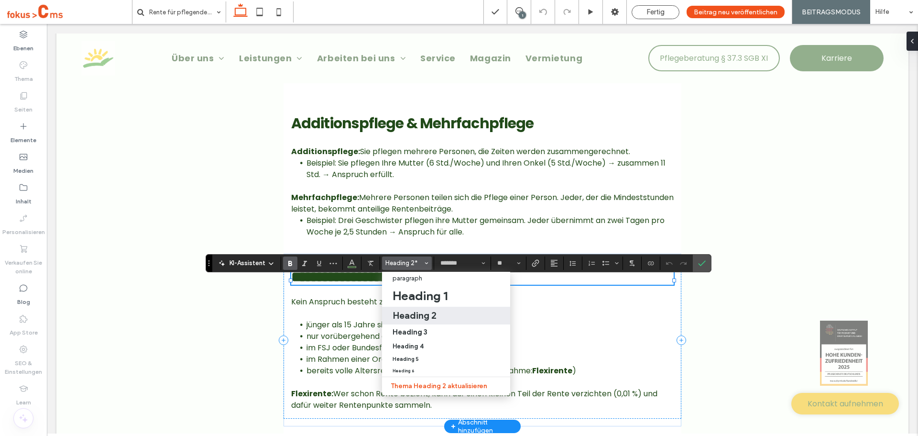
click at [400, 313] on h2 "Heading 2" at bounding box center [415, 314] width 44 height 11
type input "**"
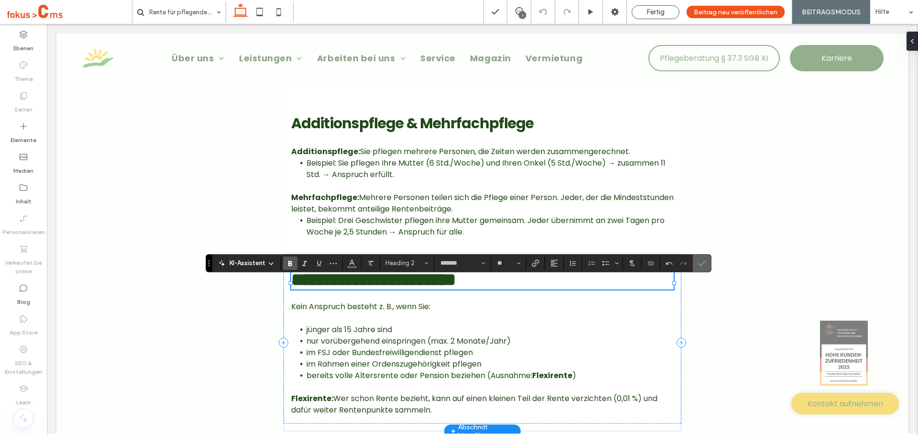
drag, startPoint x: 705, startPoint y: 262, endPoint x: 480, endPoint y: 213, distance: 230.1
click at [705, 262] on icon "Bestätigen" at bounding box center [702, 263] width 8 height 8
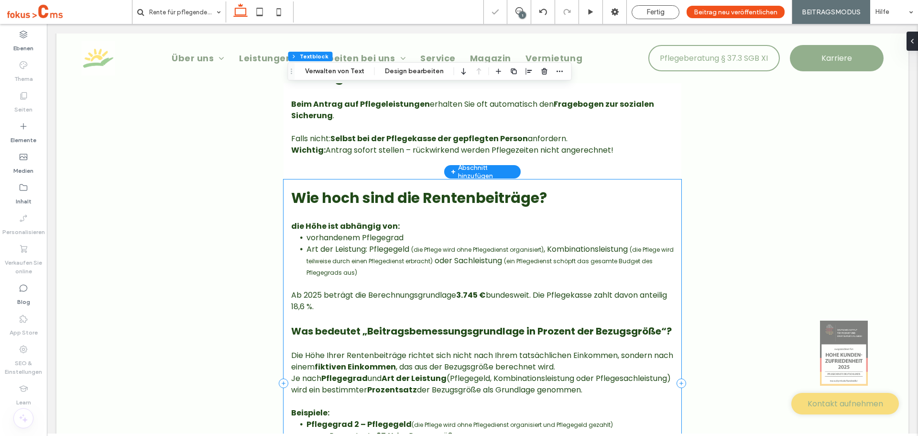
scroll to position [1339, 0]
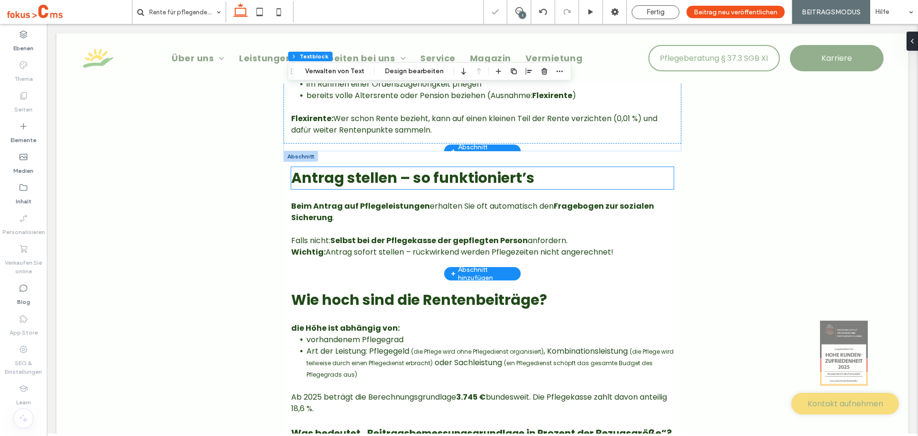
click at [383, 187] on strong "Antrag stellen – so funktioniert’s" at bounding box center [412, 177] width 243 height 21
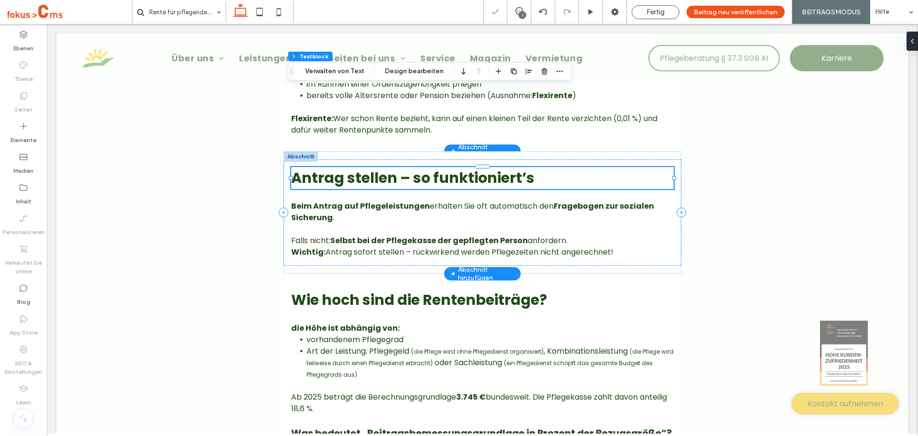
click at [383, 187] on strong "Antrag stellen – so funktioniert’s" at bounding box center [412, 177] width 243 height 21
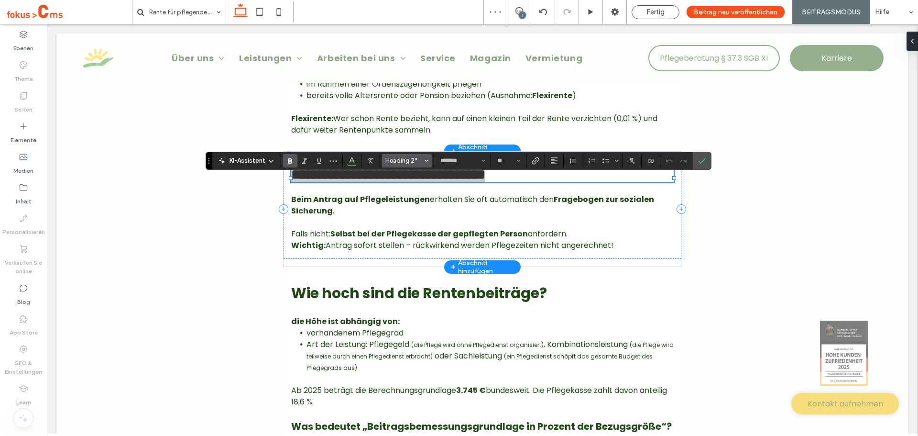
click at [408, 161] on span "Heading 2*" at bounding box center [403, 160] width 37 height 7
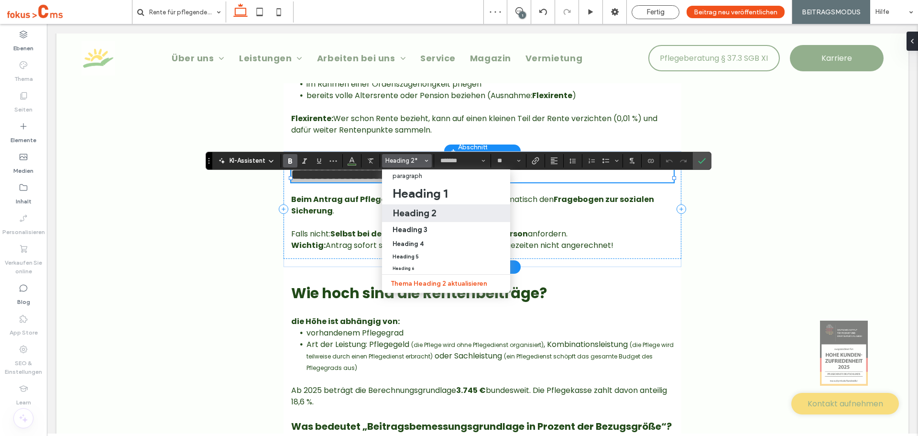
click at [412, 213] on h2 "Heading 2" at bounding box center [415, 212] width 44 height 11
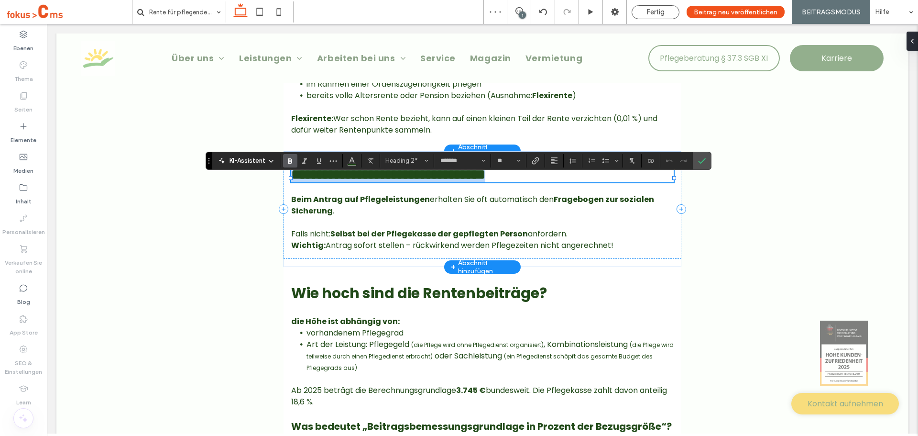
type input "**"
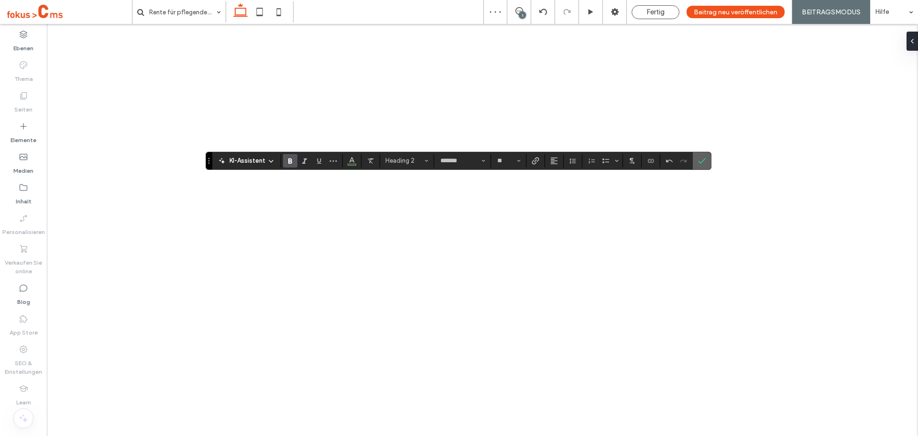
click at [701, 157] on icon "Bestätigen" at bounding box center [702, 161] width 8 height 8
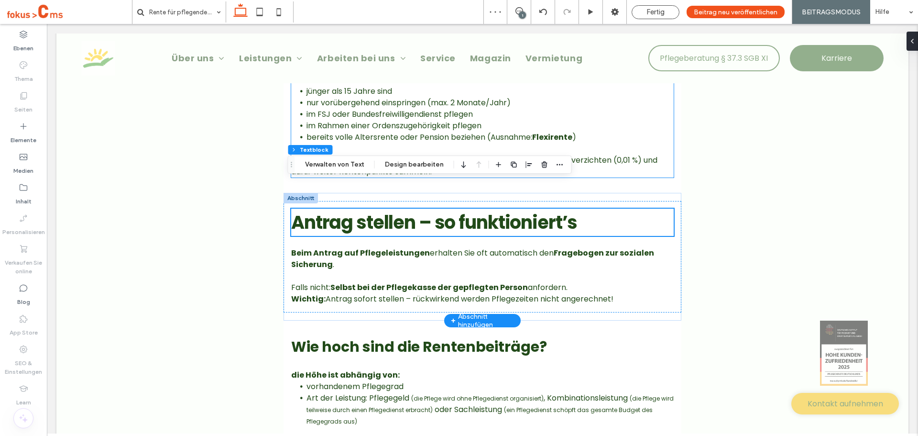
scroll to position [1387, 0]
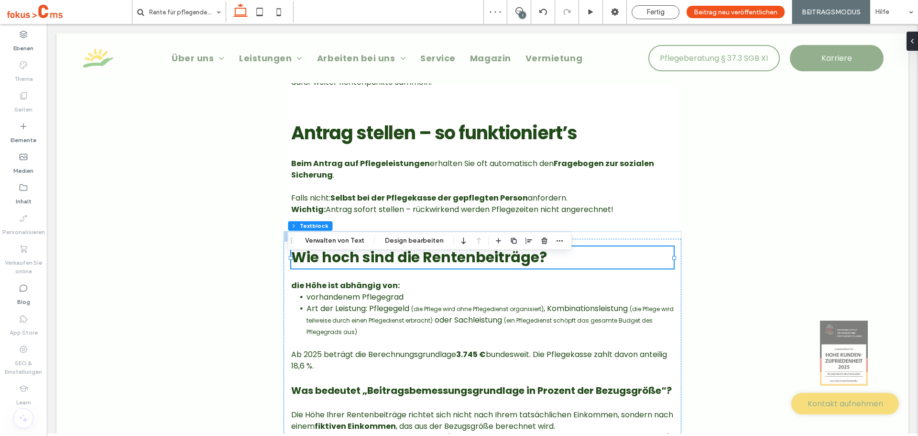
click at [380, 260] on div "Wie hoch sind die Rentenbeiträge?" at bounding box center [482, 257] width 383 height 22
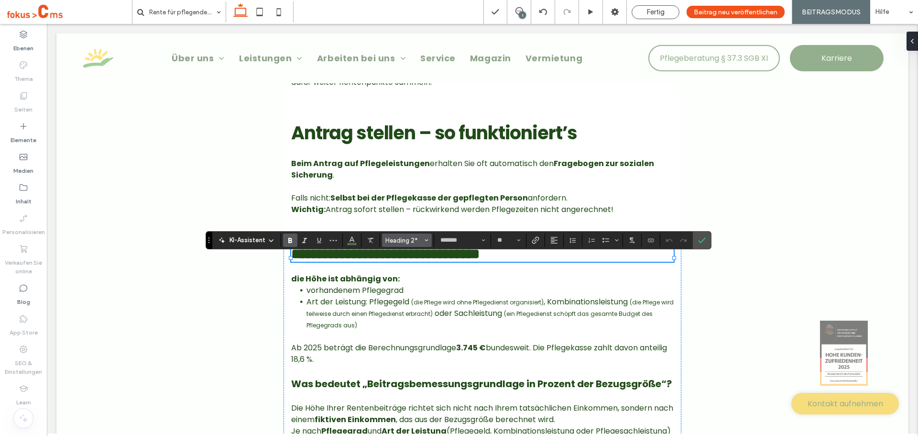
click at [399, 236] on button "Heading 2*" at bounding box center [407, 239] width 50 height 13
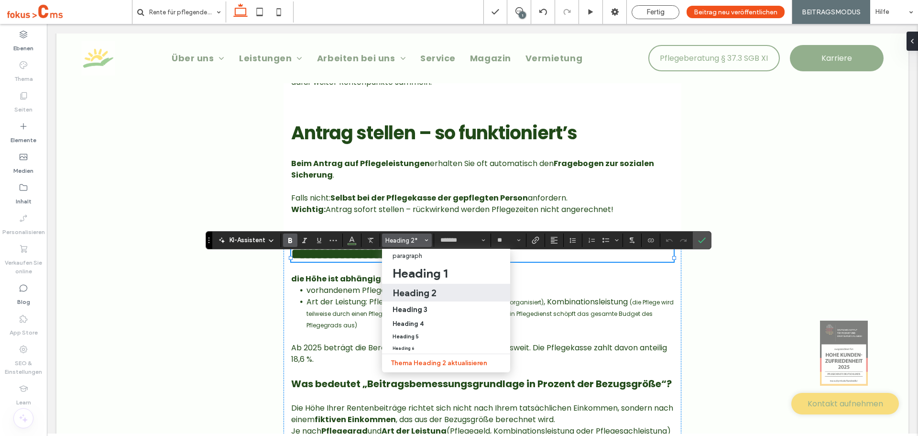
drag, startPoint x: 403, startPoint y: 293, endPoint x: 357, endPoint y: 269, distance: 52.2
click at [403, 293] on h2 "Heading 2" at bounding box center [415, 292] width 44 height 11
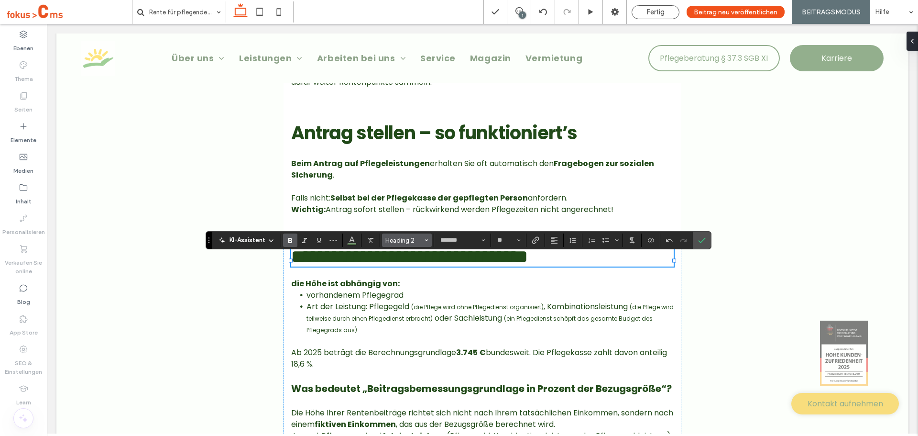
click at [410, 233] on button "Heading 2" at bounding box center [407, 239] width 50 height 13
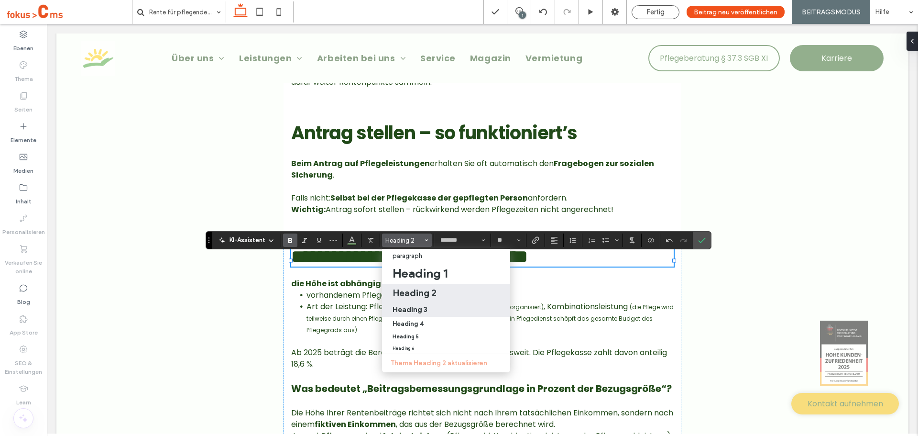
click at [415, 309] on h3 "Heading 3" at bounding box center [410, 309] width 35 height 9
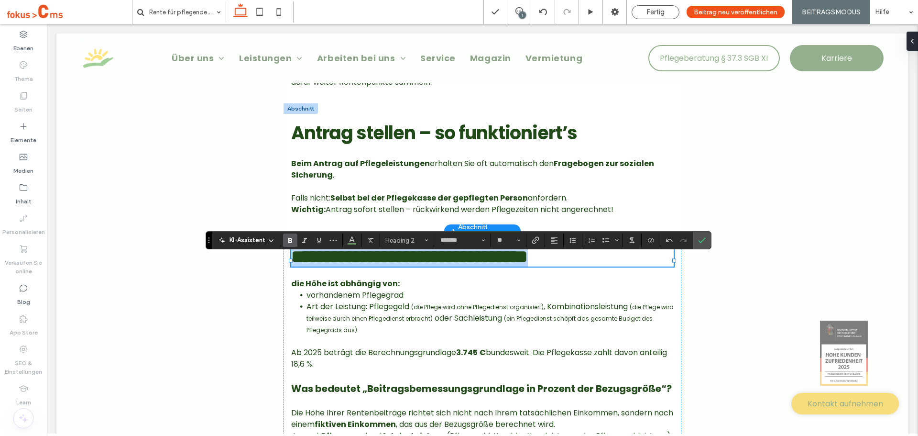
type input "**"
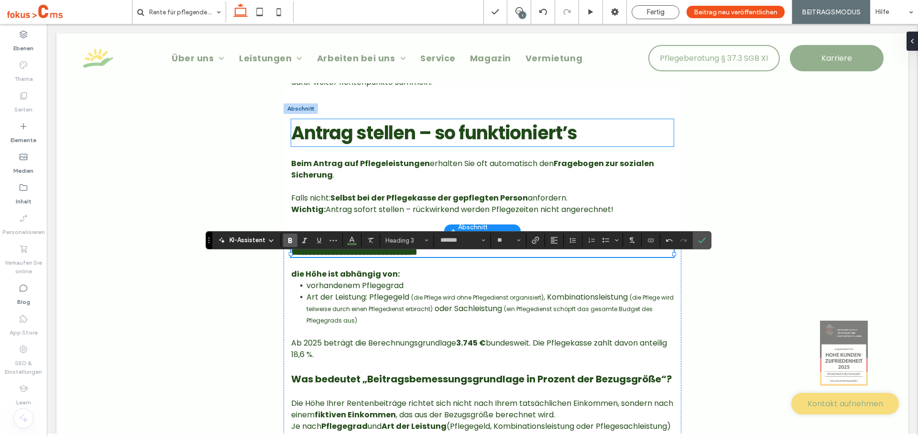
click at [399, 145] on span "Antrag stellen – so funktioniert’s" at bounding box center [434, 132] width 286 height 25
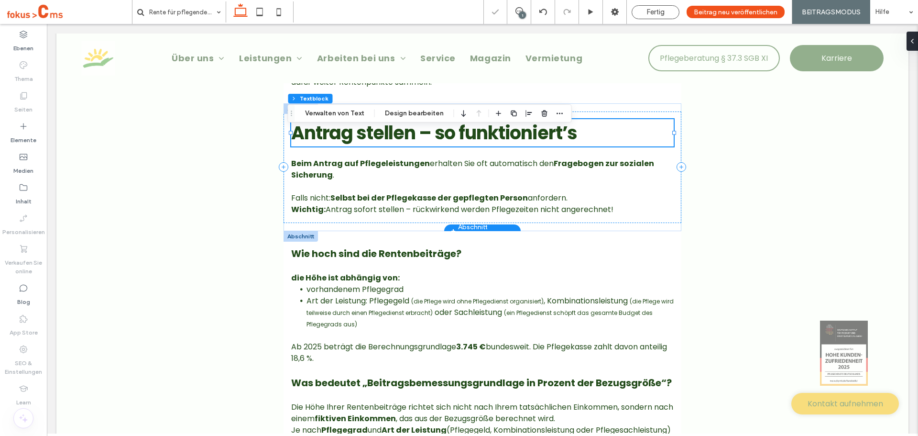
click at [399, 146] on div "Antrag stellen – so funktioniert’s" at bounding box center [482, 132] width 383 height 27
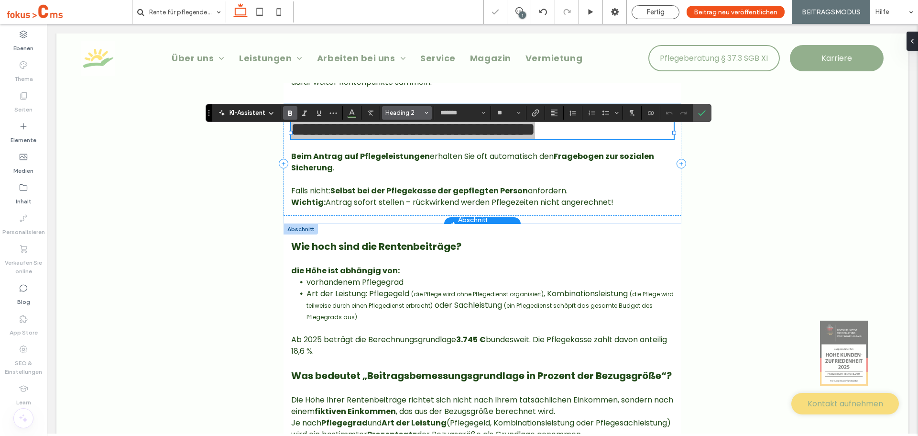
click at [405, 109] on span "Heading 2" at bounding box center [403, 112] width 37 height 7
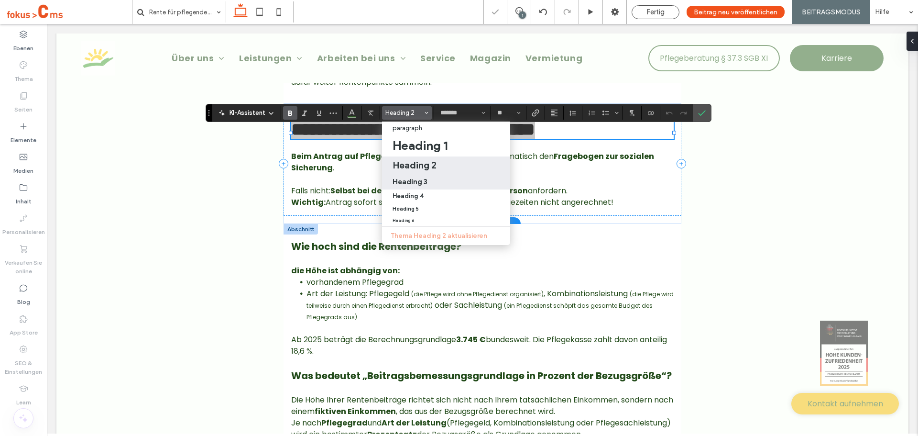
drag, startPoint x: 416, startPoint y: 180, endPoint x: 360, endPoint y: 180, distance: 56.4
click at [416, 180] on h3 "Heading 3" at bounding box center [410, 181] width 35 height 9
type input "**"
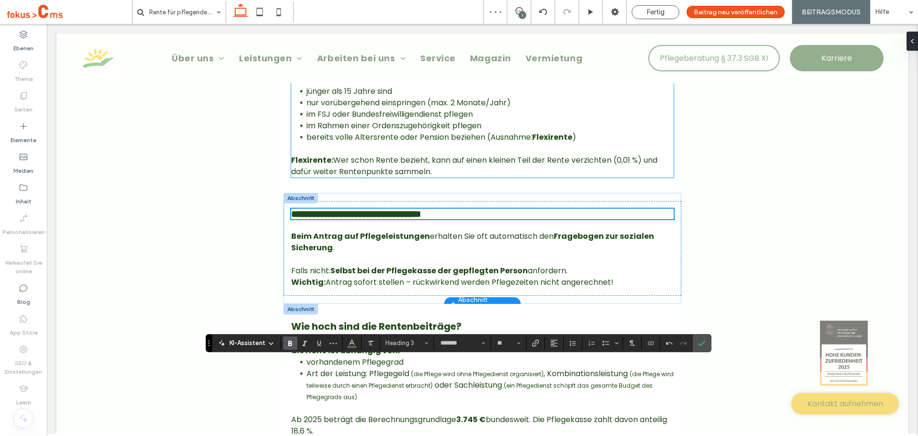
scroll to position [1148, 0]
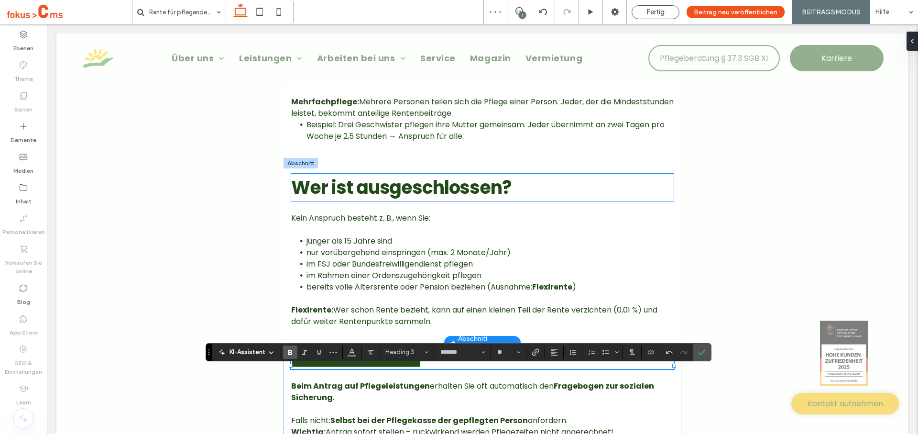
click at [397, 200] on span "Wer ist ausgeschlossen?" at bounding box center [401, 187] width 220 height 25
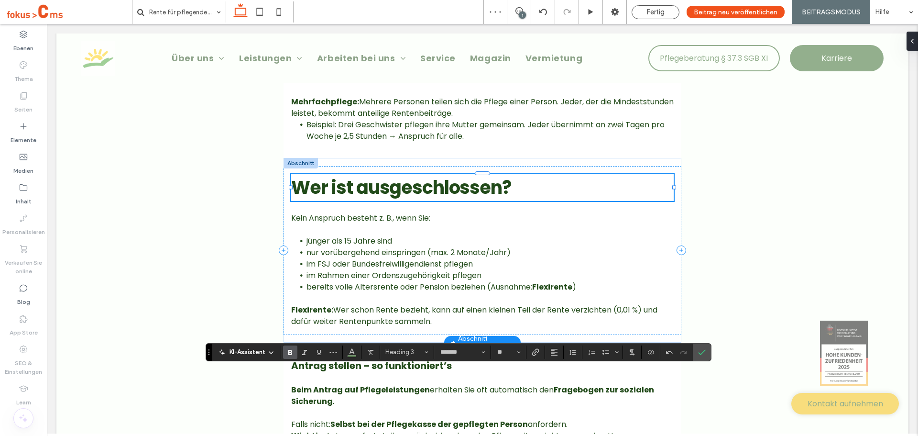
click at [397, 201] on div "Wer ist ausgeschlossen?" at bounding box center [482, 187] width 383 height 27
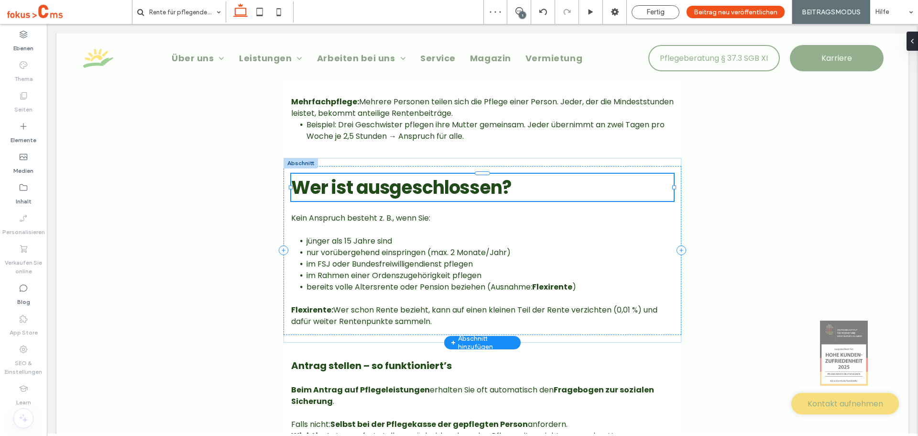
type input "*******"
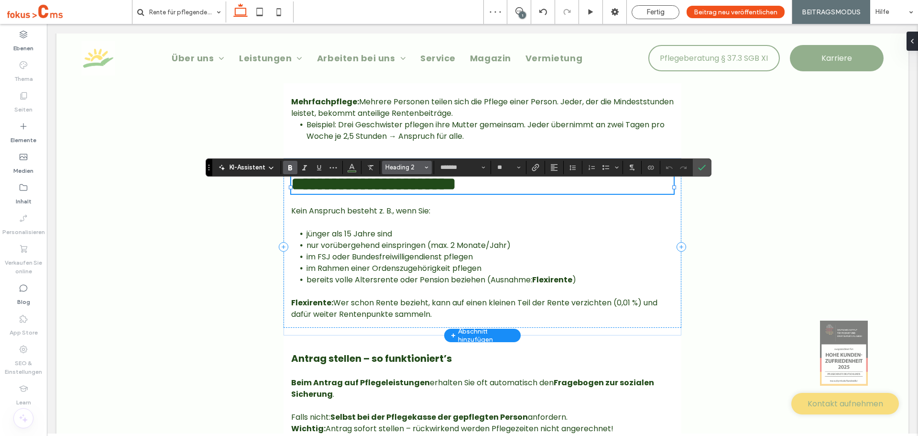
click at [408, 166] on span "Heading 2" at bounding box center [403, 167] width 37 height 7
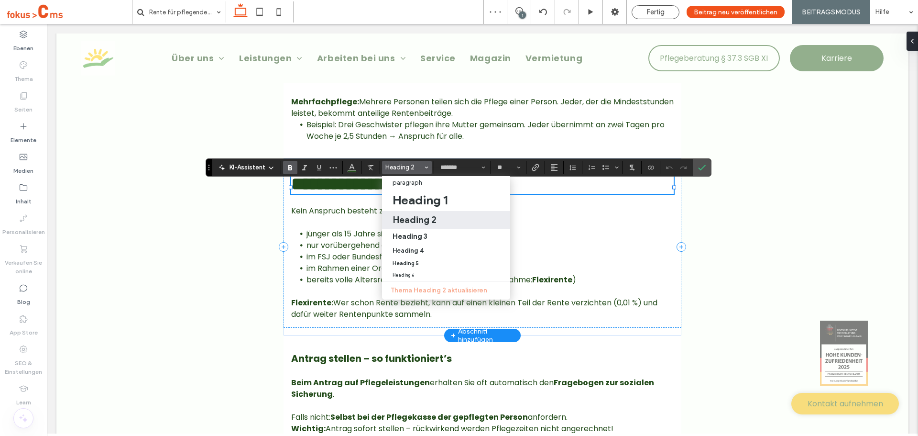
click at [416, 221] on h2 "Heading 2" at bounding box center [415, 219] width 44 height 11
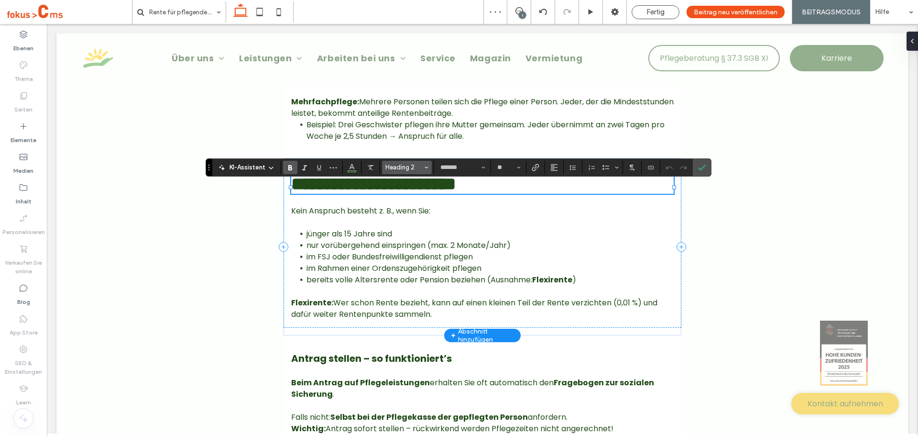
click at [417, 169] on span "Heading 2" at bounding box center [403, 167] width 37 height 7
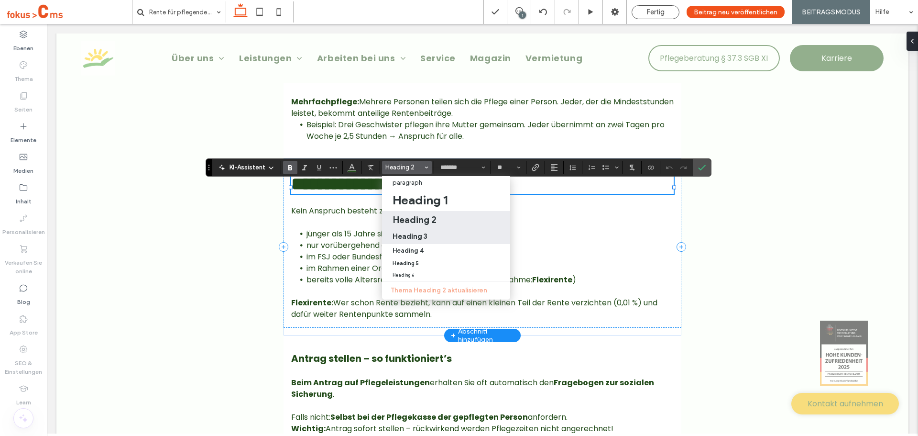
click at [416, 237] on h3 "Heading 3" at bounding box center [410, 235] width 35 height 9
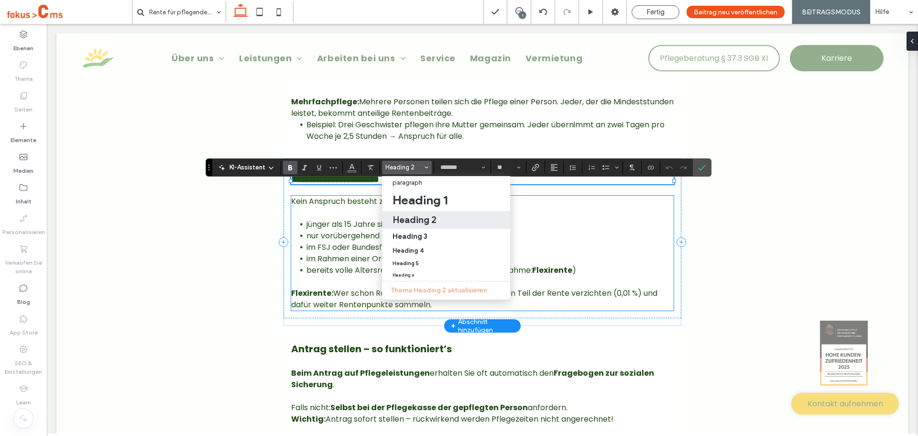
type input "**"
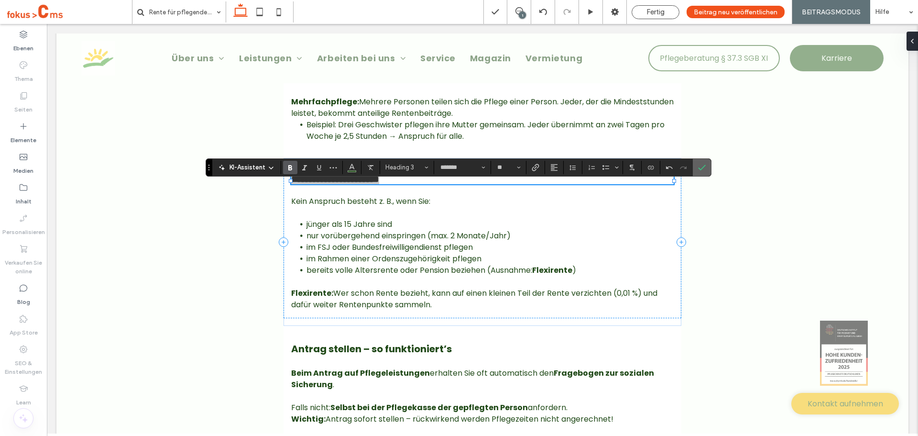
click at [699, 166] on icon "Bestätigen" at bounding box center [702, 168] width 8 height 8
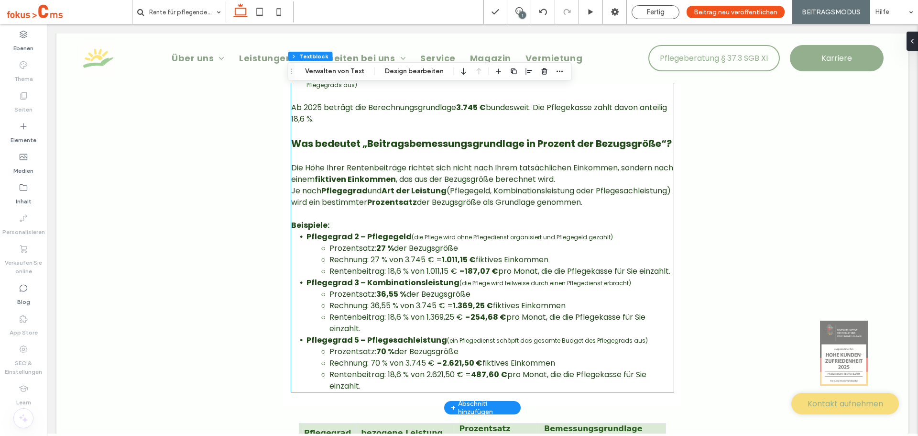
scroll to position [1626, 0]
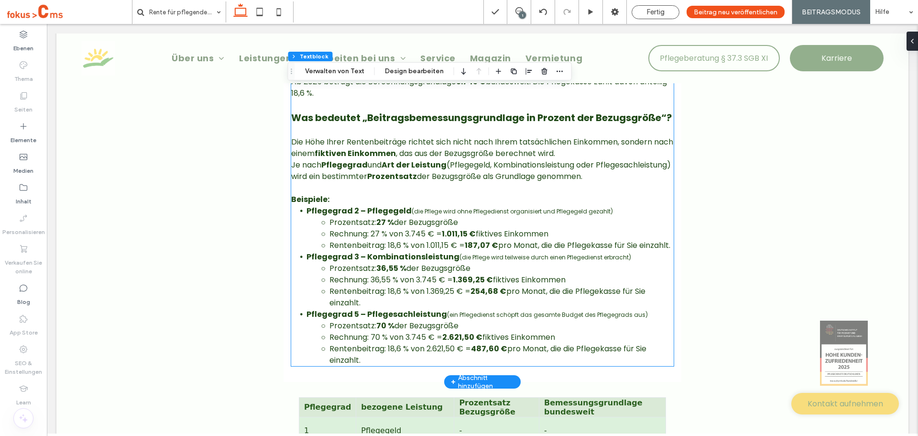
click at [349, 124] on strong "Was bedeutet „Beitragsbemessungsgrundlage in Prozent der Bezugsgröße“?" at bounding box center [481, 117] width 381 height 13
click at [349, 140] on div "die Höhe ist abhängig von: vorhandenem Pflegegrad Art der Leistung: Pflegegeld …" at bounding box center [482, 186] width 383 height 359
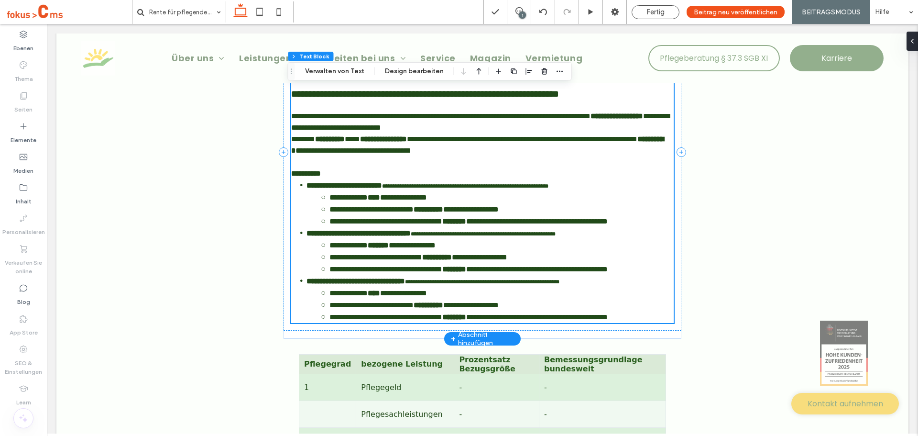
type input "*******"
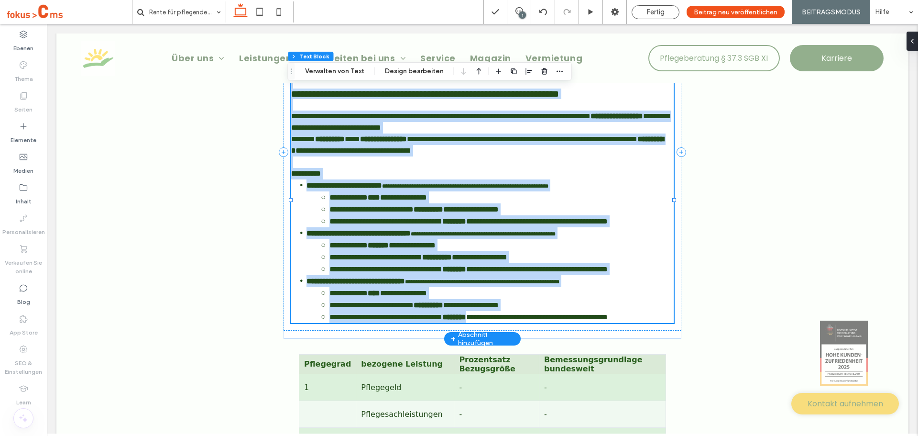
scroll to position [1607, 0]
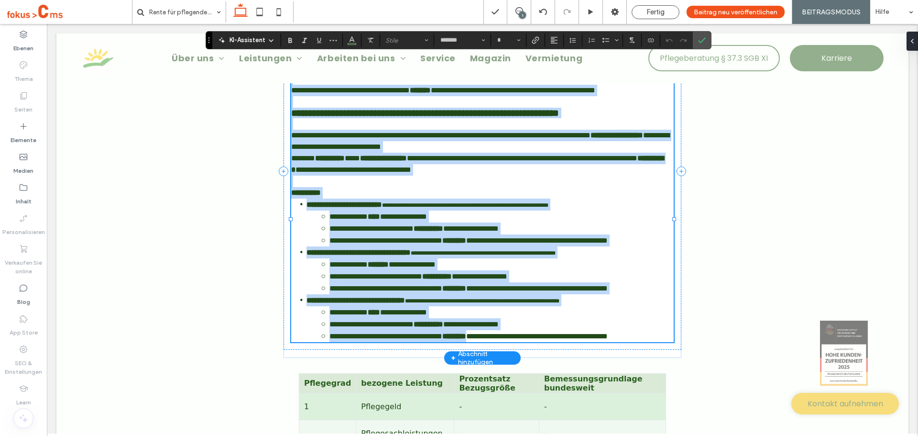
click at [337, 130] on p at bounding box center [482, 123] width 383 height 11
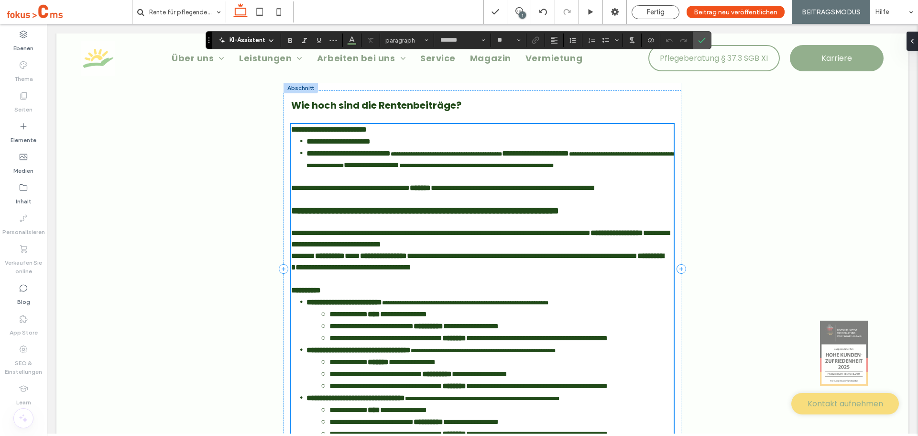
scroll to position [1511, 0]
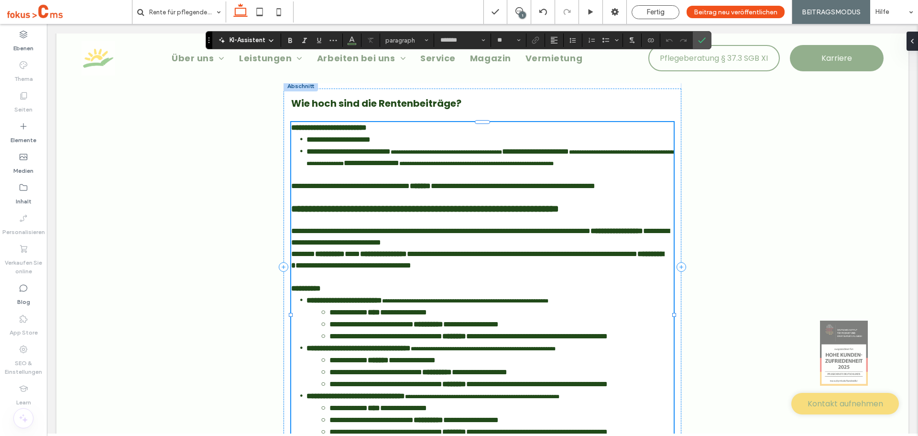
type input "**"
drag, startPoint x: 312, startPoint y: 255, endPoint x: 273, endPoint y: 240, distance: 42.3
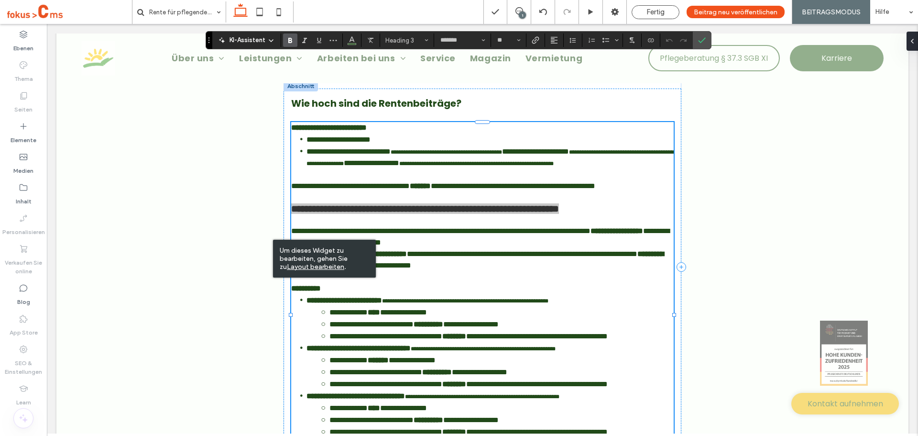
click at [335, 251] on span "Um dieses Widget zu bearbeiten, gehen Sie zu Layout bearbeiten ." at bounding box center [314, 258] width 68 height 24
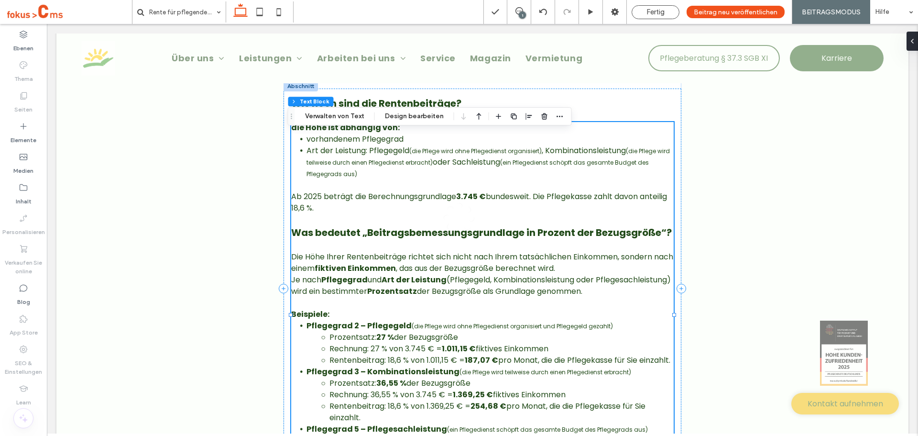
click at [345, 246] on div at bounding box center [459, 218] width 918 height 436
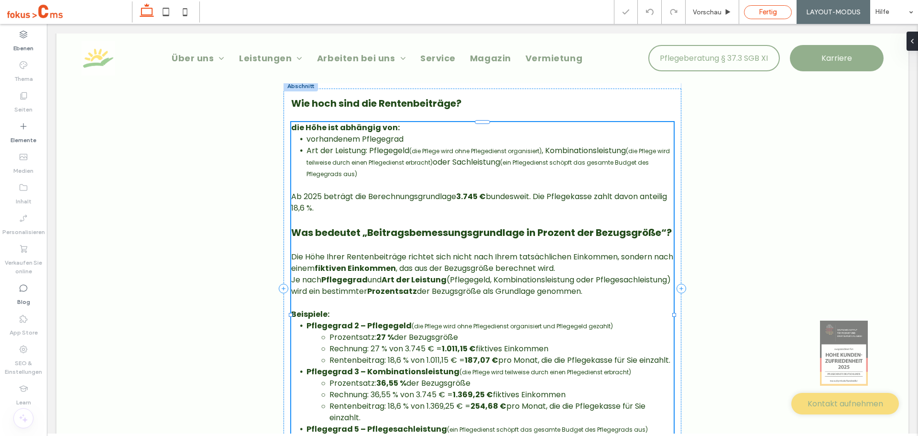
click at [760, 12] on span "Fertig" at bounding box center [768, 12] width 18 height 9
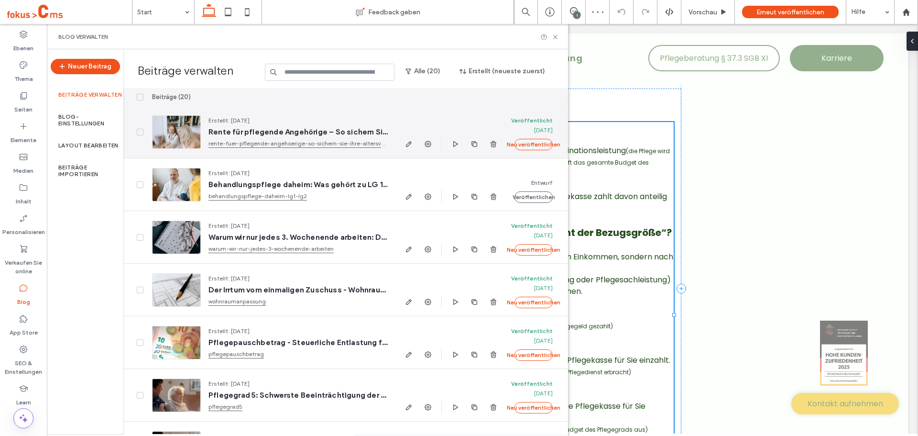
click at [234, 134] on span "Rente für pflegende Angehörige – So sichern Sie Ihre Altersvorsorge" at bounding box center [297, 132] width 179 height 10
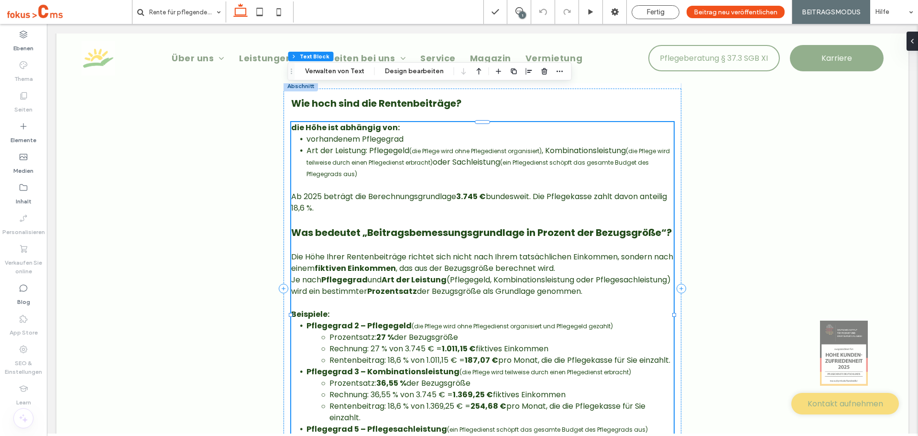
type input "*******"
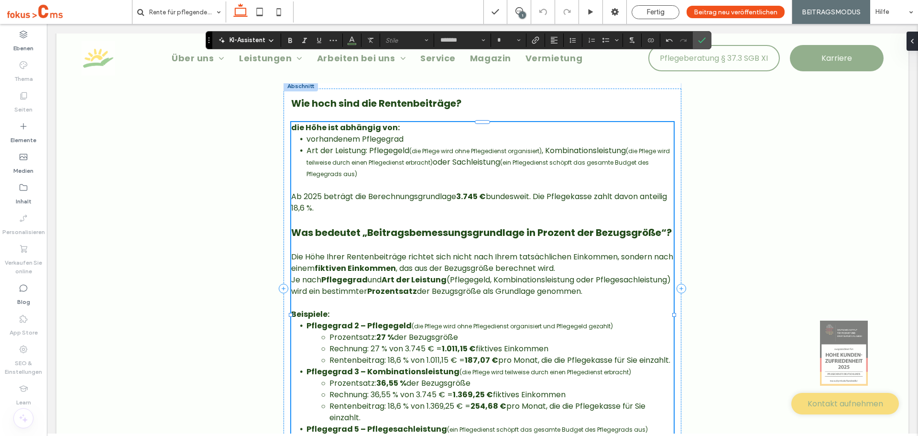
type input "**"
click at [702, 39] on icon "Bestätigen" at bounding box center [702, 40] width 8 height 8
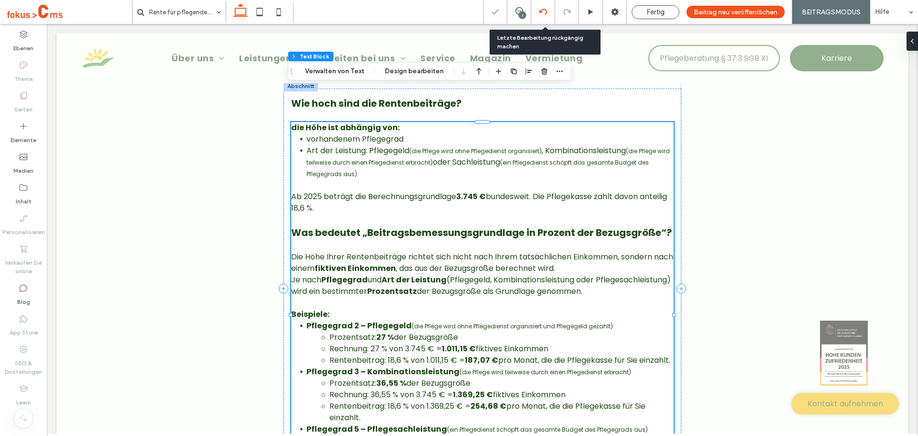
click at [540, 13] on div at bounding box center [542, 12] width 23 height 8
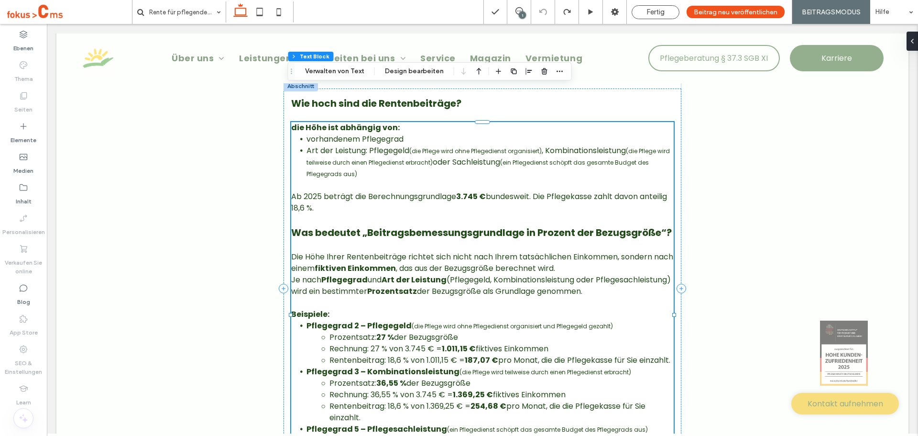
type input "*******"
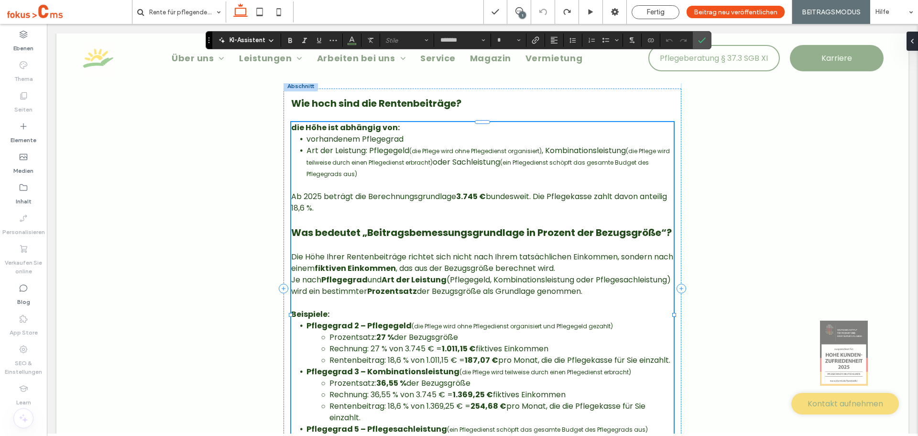
type input "**"
click at [700, 37] on icon "Bestätigen" at bounding box center [702, 40] width 8 height 8
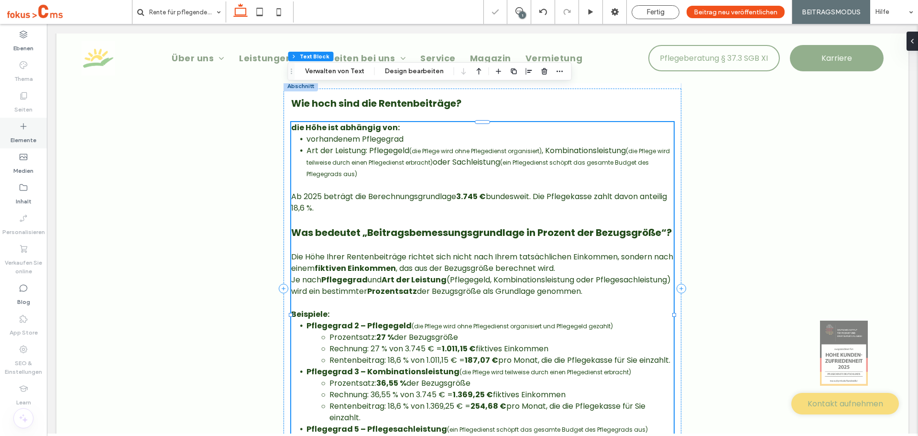
click at [22, 131] on label "Elemente" at bounding box center [24, 137] width 26 height 13
type input "*******"
type input "**"
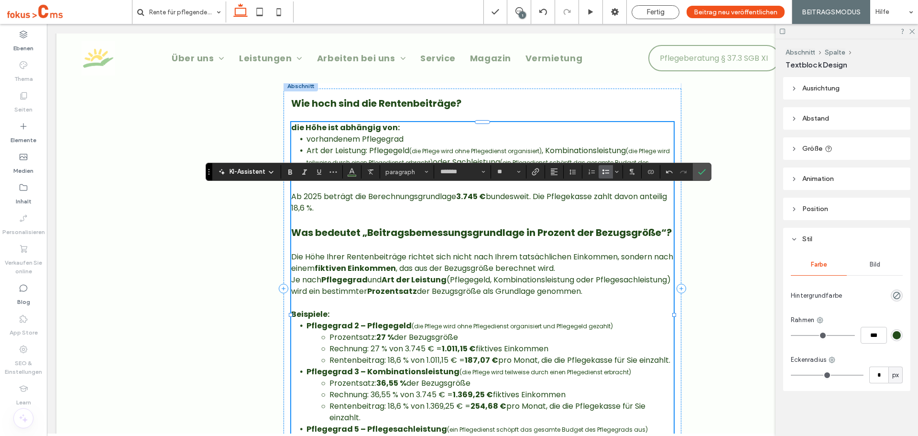
click at [603, 171] on icon "Stichpunktliste" at bounding box center [606, 172] width 8 height 8
click at [702, 175] on icon "Bestätigen" at bounding box center [702, 172] width 8 height 8
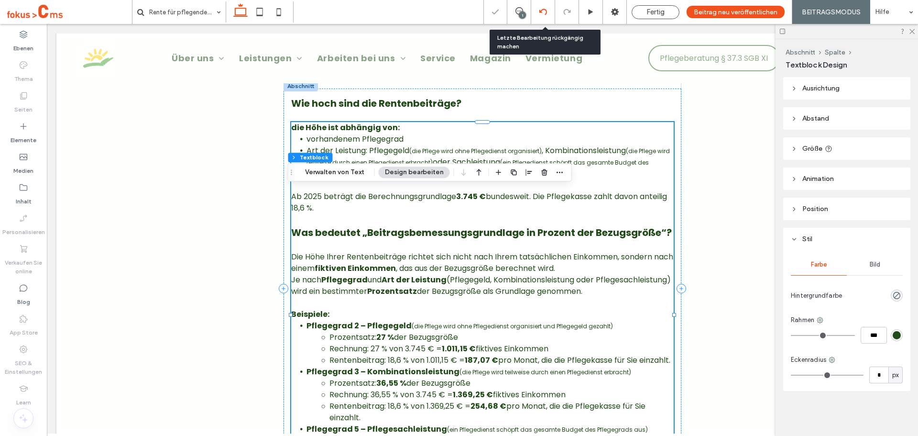
click at [547, 10] on use at bounding box center [543, 12] width 8 height 6
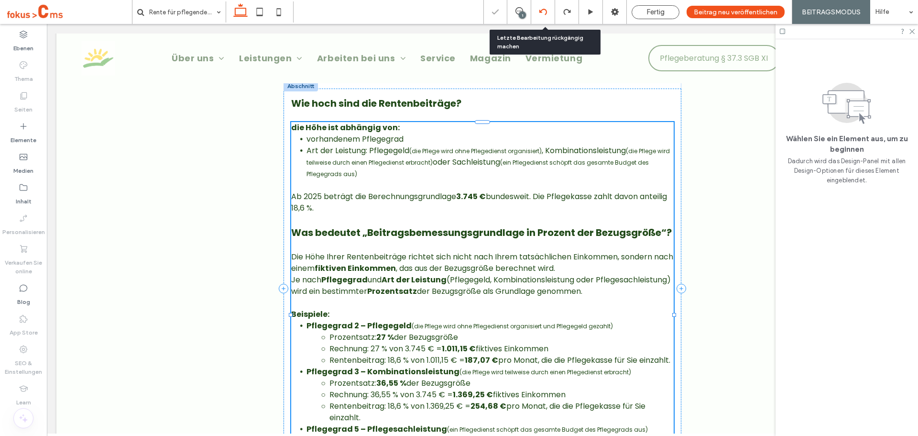
click at [543, 13] on icon at bounding box center [543, 12] width 8 height 8
click at [544, 12] on icon at bounding box center [543, 12] width 8 height 8
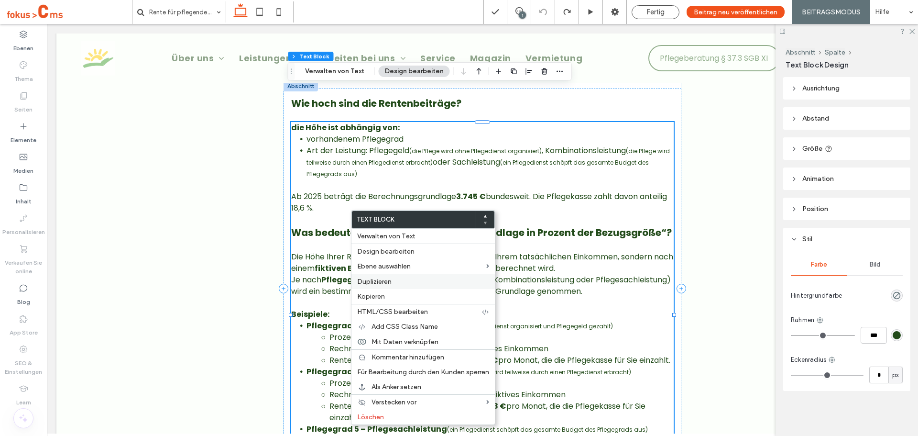
click at [369, 281] on span "Duplizieren" at bounding box center [374, 281] width 34 height 8
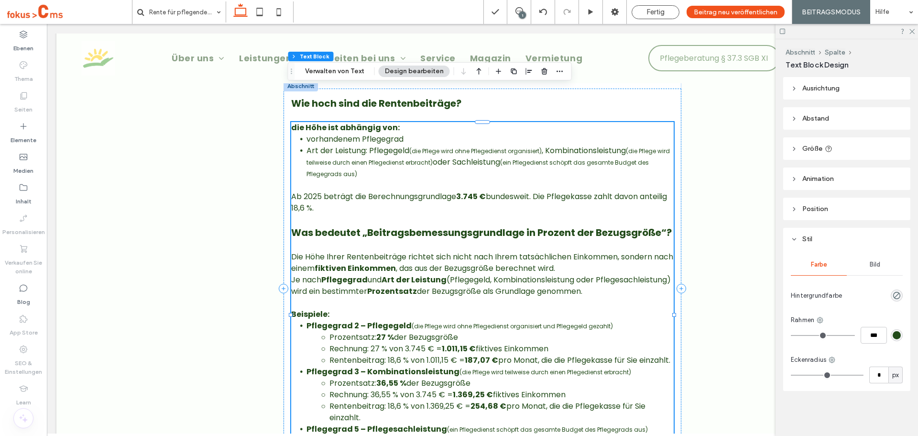
type input "*******"
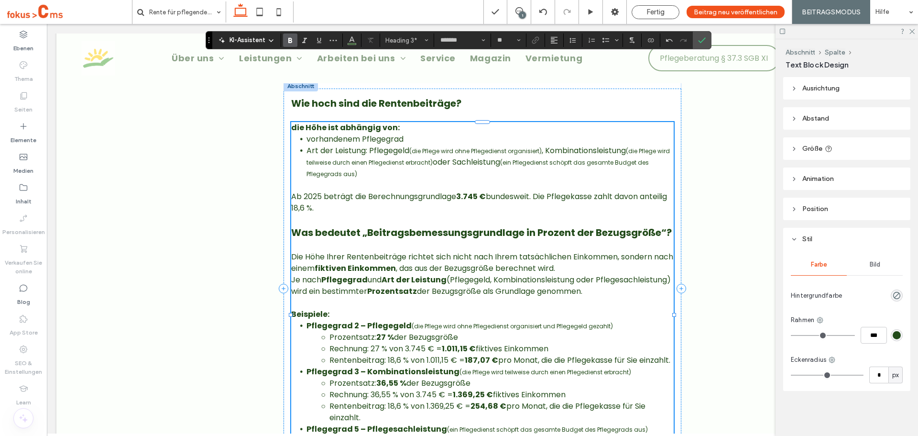
type input "**"
click at [700, 33] on span "Bestätigen" at bounding box center [700, 40] width 4 height 17
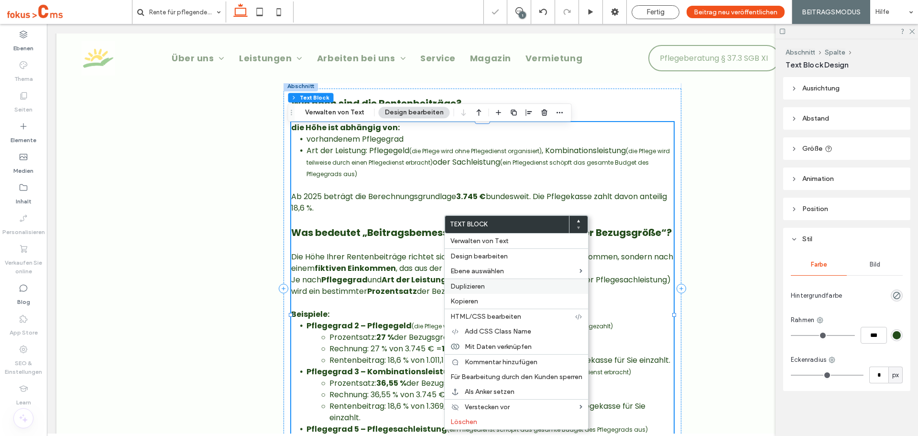
click at [461, 285] on span "Duplizieren" at bounding box center [467, 286] width 34 height 8
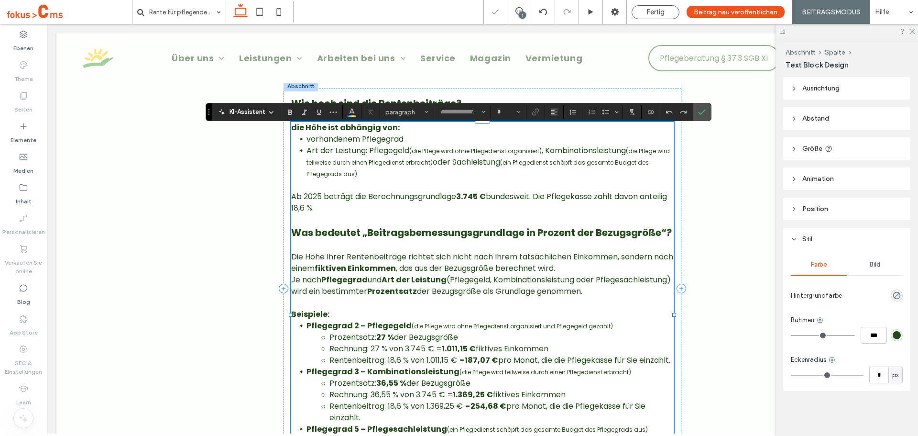
type input "*******"
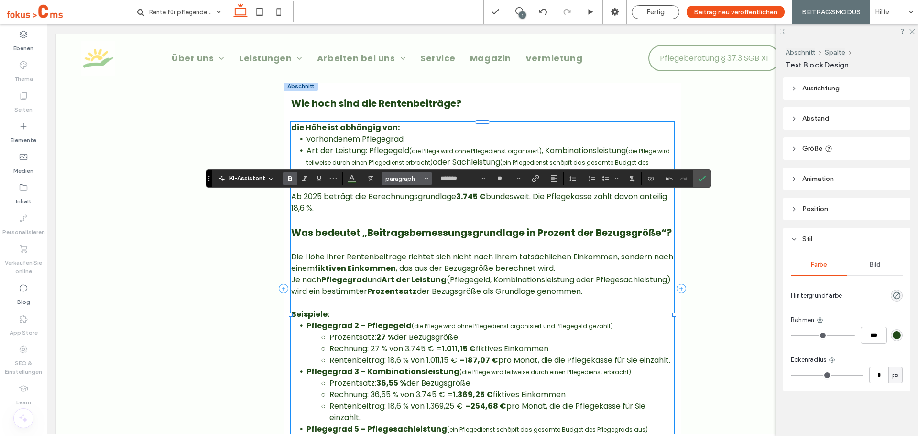
click at [405, 179] on span "paragraph" at bounding box center [403, 178] width 37 height 7
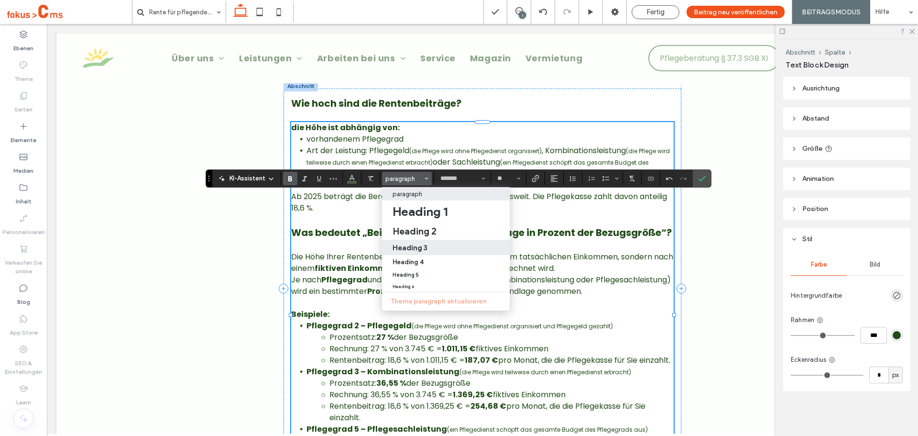
click at [418, 243] on h3 "Heading 3" at bounding box center [410, 247] width 35 height 9
type input "**"
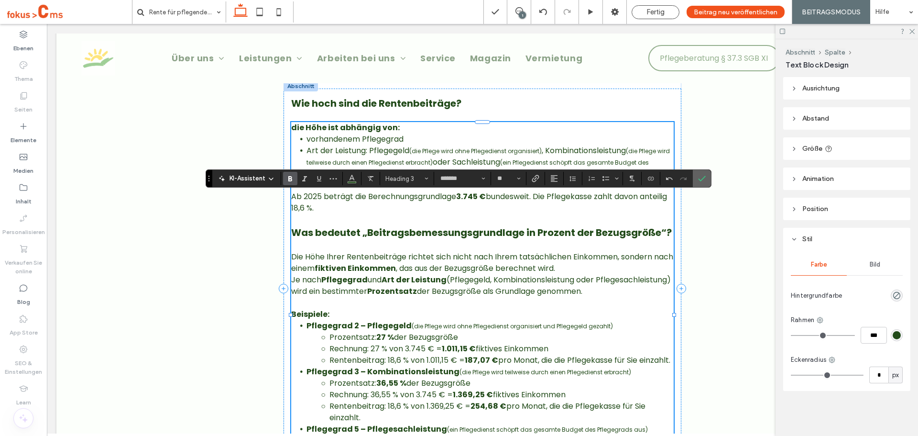
click at [703, 175] on icon "Bestätigen" at bounding box center [702, 179] width 8 height 8
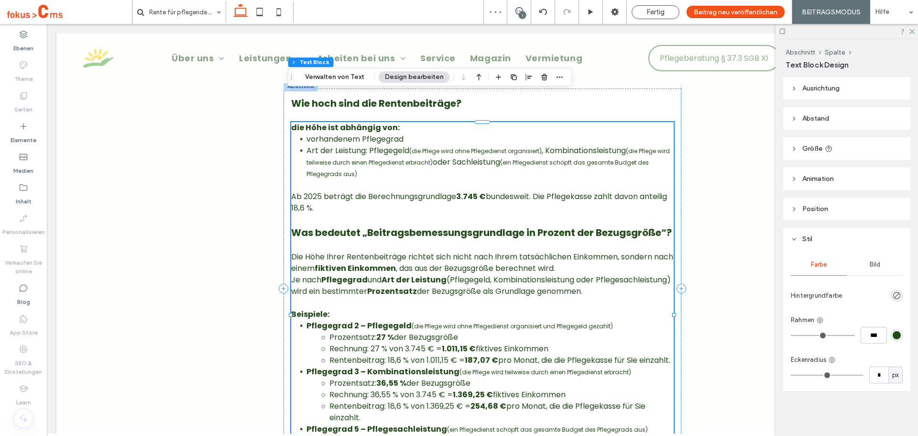
type input "*******"
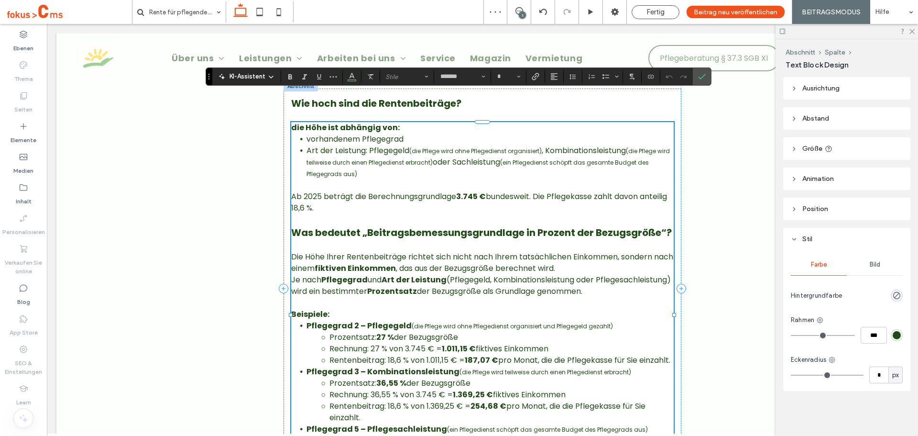
type input "**"
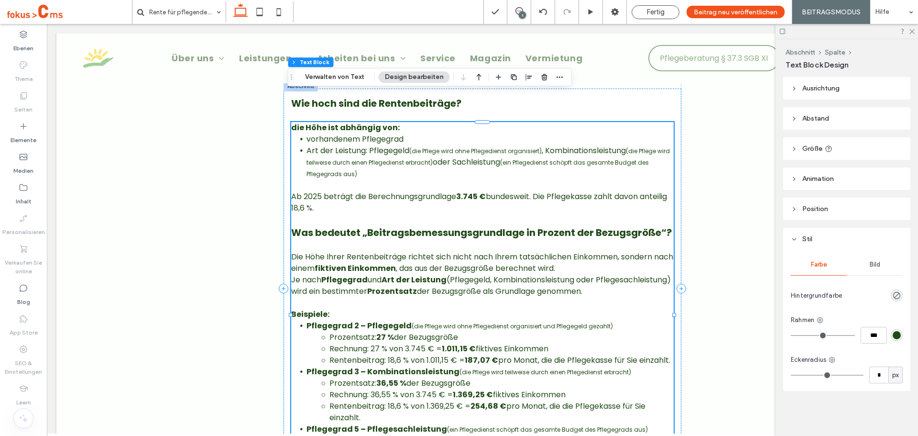
type input "*******"
type input "**"
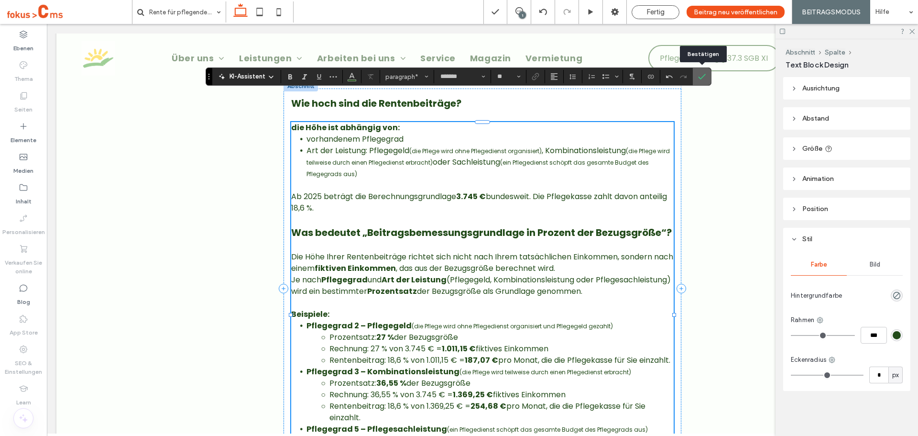
click at [701, 77] on icon "Bestätigen" at bounding box center [702, 77] width 8 height 8
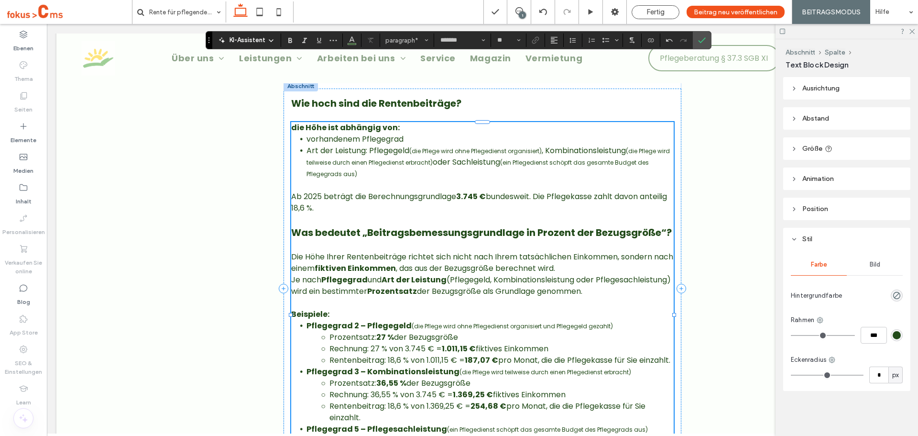
type input "**"
click at [698, 41] on label "Bestätigen" at bounding box center [702, 40] width 14 height 17
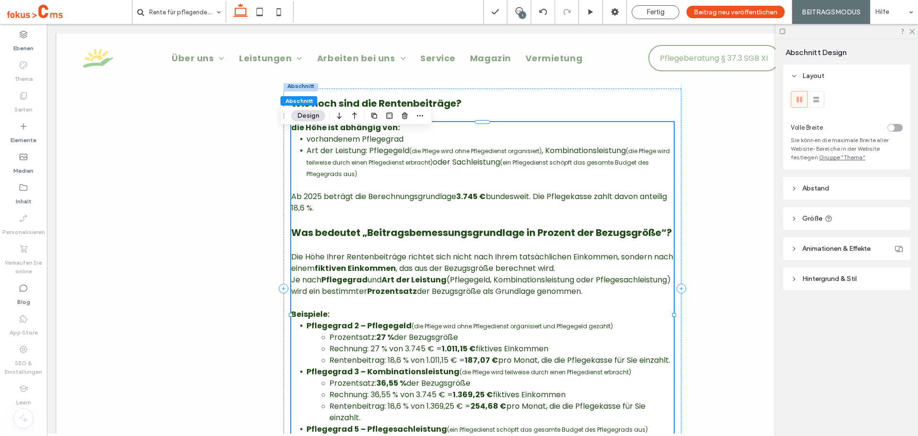
click at [808, 277] on span "Hintergrund & Stil" at bounding box center [829, 278] width 55 height 8
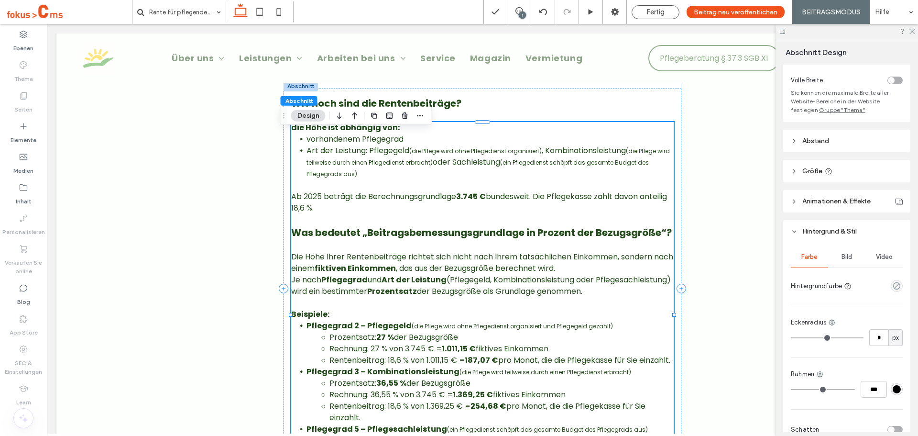
scroll to position [48, 0]
click at [807, 140] on span "Abstand" at bounding box center [815, 140] width 27 height 8
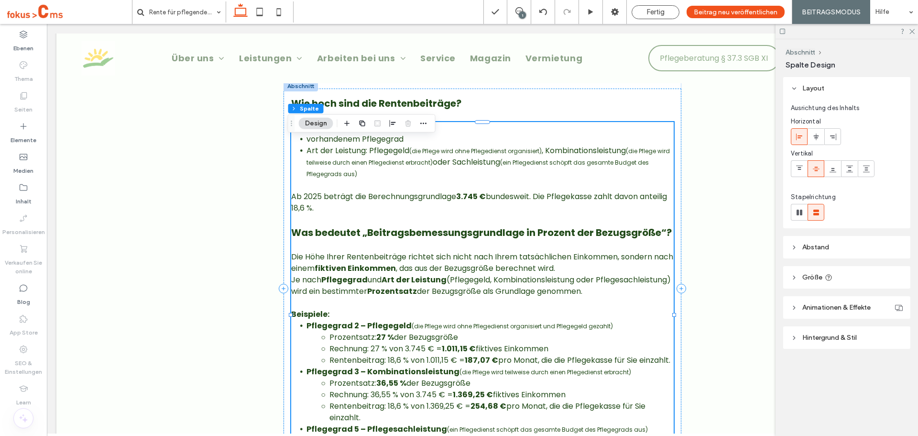
click at [813, 245] on span "Abstand" at bounding box center [815, 247] width 27 height 8
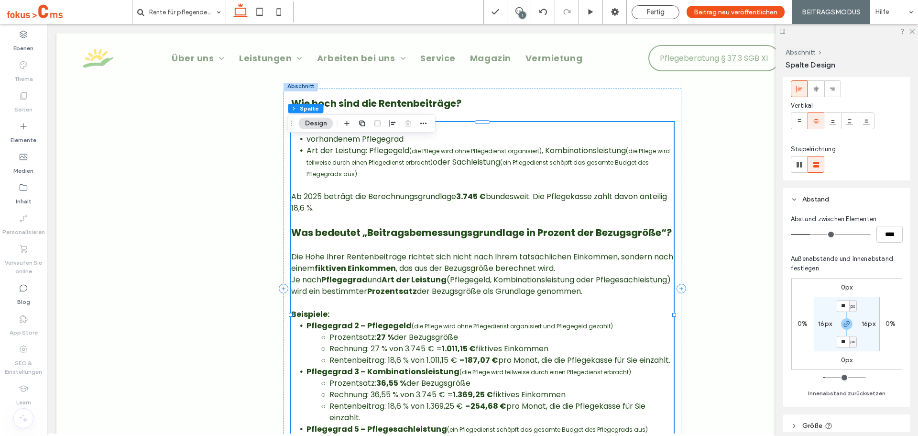
drag, startPoint x: 821, startPoint y: 324, endPoint x: 855, endPoint y: 311, distance: 36.3
click at [822, 325] on label "16px" at bounding box center [825, 323] width 14 height 8
type input "*"
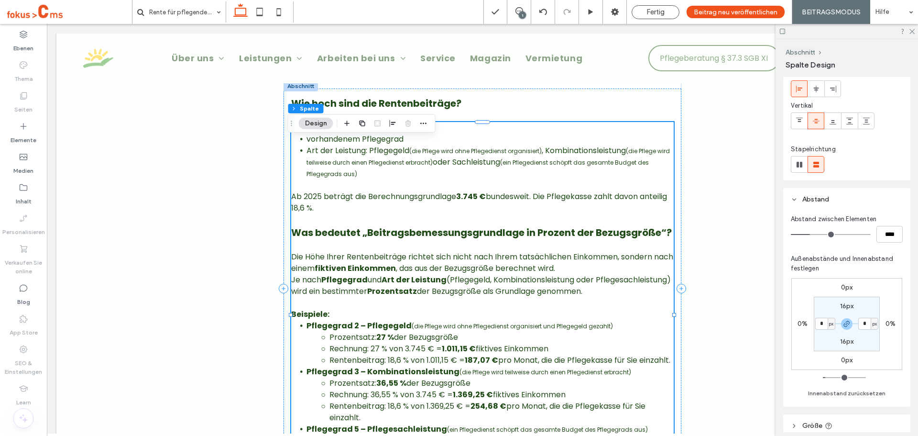
click at [897, 291] on div "0px 0% 0px 0% 16px * px 16px * px" at bounding box center [846, 324] width 111 height 92
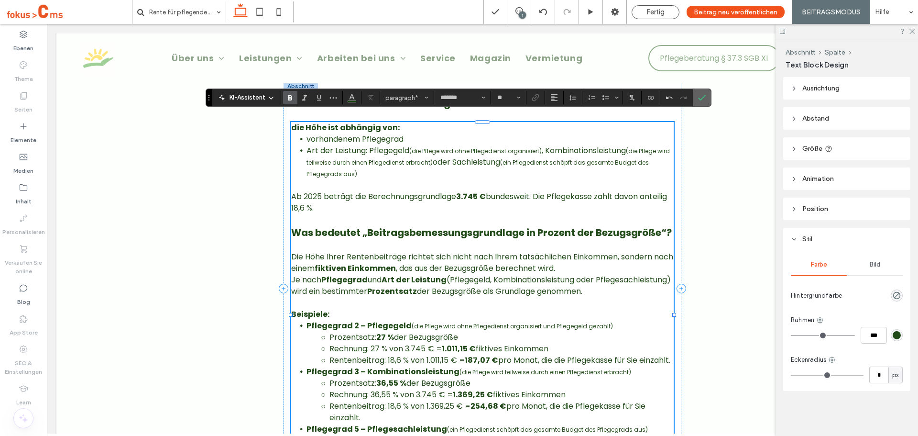
click at [706, 95] on label "Bestätigen" at bounding box center [702, 97] width 14 height 17
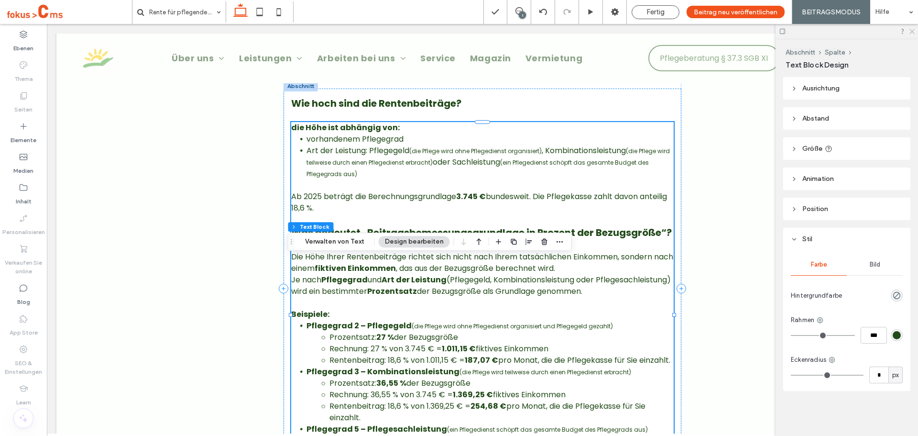
click at [913, 29] on icon at bounding box center [911, 31] width 6 height 6
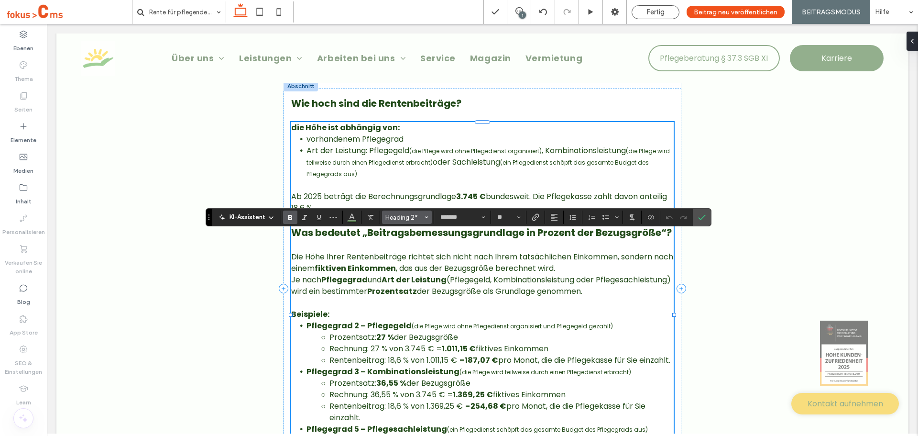
click at [393, 217] on span "Heading 2*" at bounding box center [403, 217] width 37 height 7
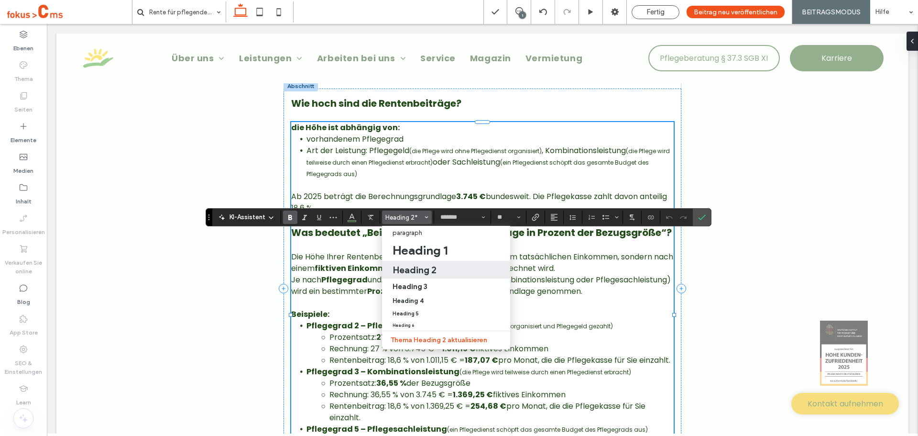
click at [404, 266] on h2 "Heading 2" at bounding box center [415, 269] width 44 height 11
type input "**"
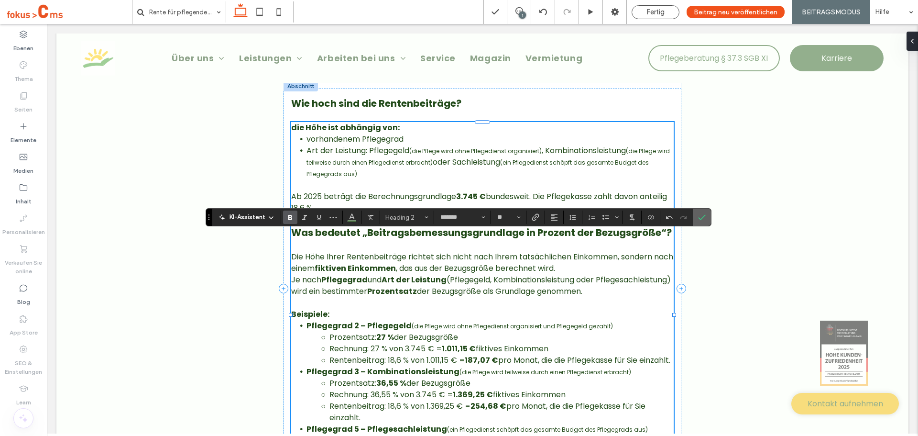
click at [702, 219] on use "Bestätigen" at bounding box center [702, 218] width 8 height 6
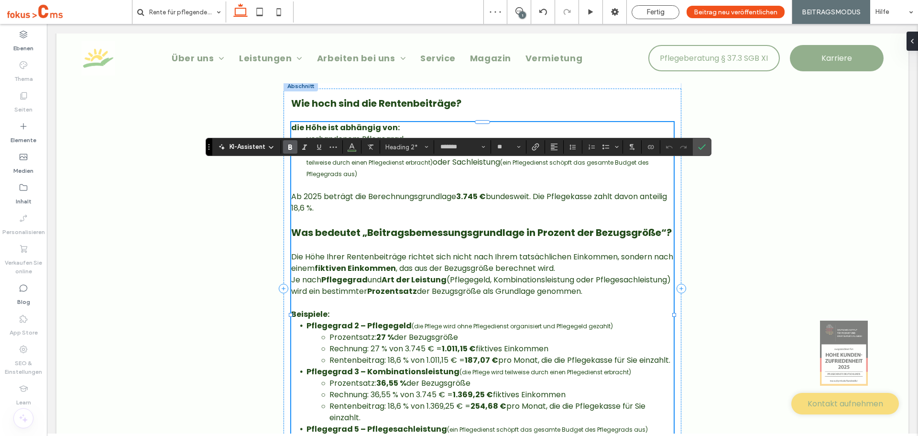
click at [406, 154] on div "KI-Assistent Heading 2* ******* **" at bounding box center [459, 147] width 506 height 18
click at [407, 147] on span "Heading 2*" at bounding box center [403, 146] width 37 height 7
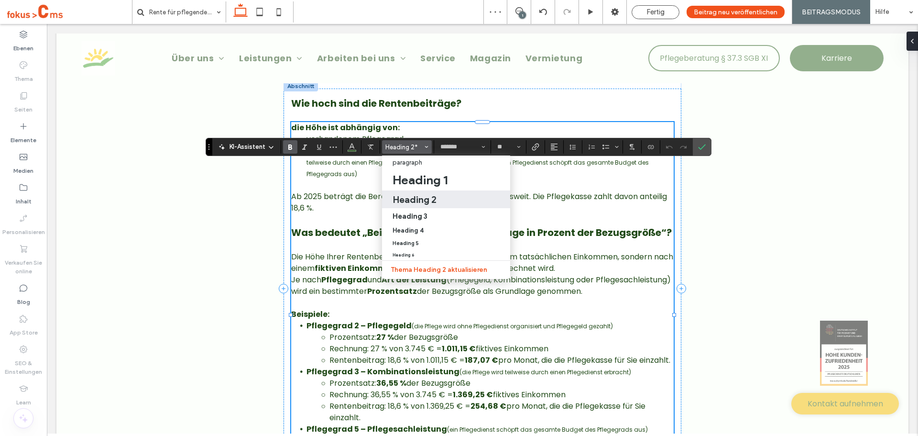
click at [417, 201] on h2 "Heading 2" at bounding box center [415, 199] width 44 height 11
type input "**"
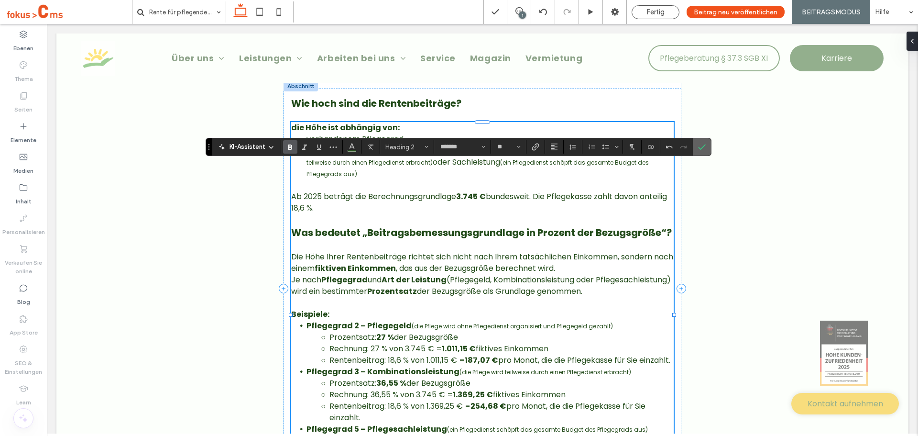
click at [700, 144] on icon "Bestätigen" at bounding box center [702, 147] width 8 height 8
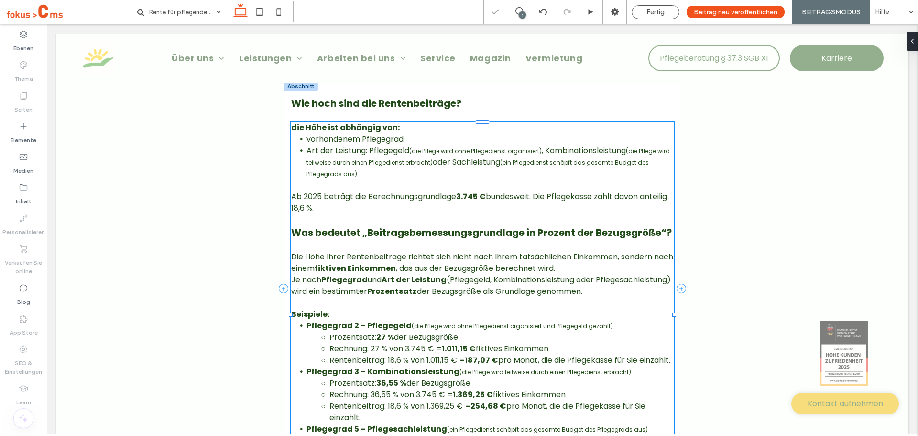
type input "*******"
type input "**"
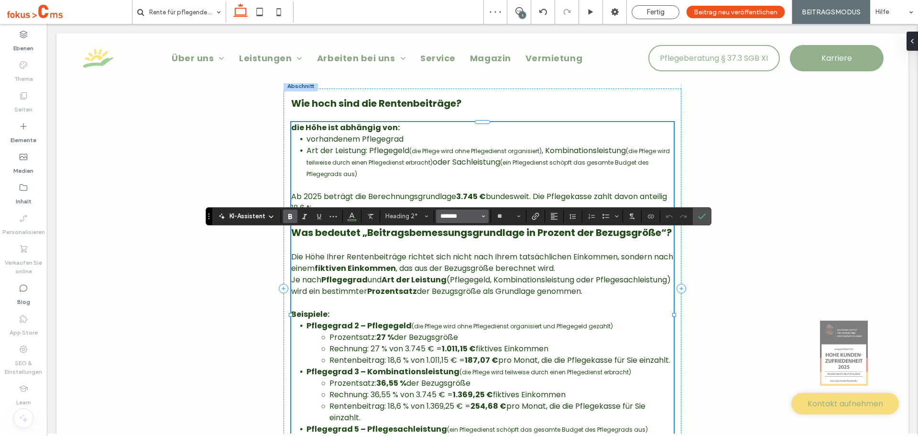
click at [464, 219] on input "*******" at bounding box center [459, 216] width 41 height 8
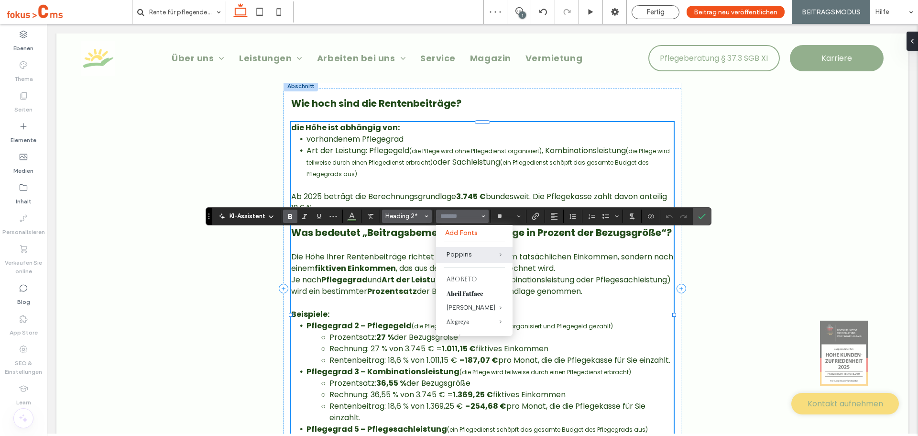
click at [406, 217] on span "Heading 2*" at bounding box center [403, 215] width 37 height 7
type input "*******"
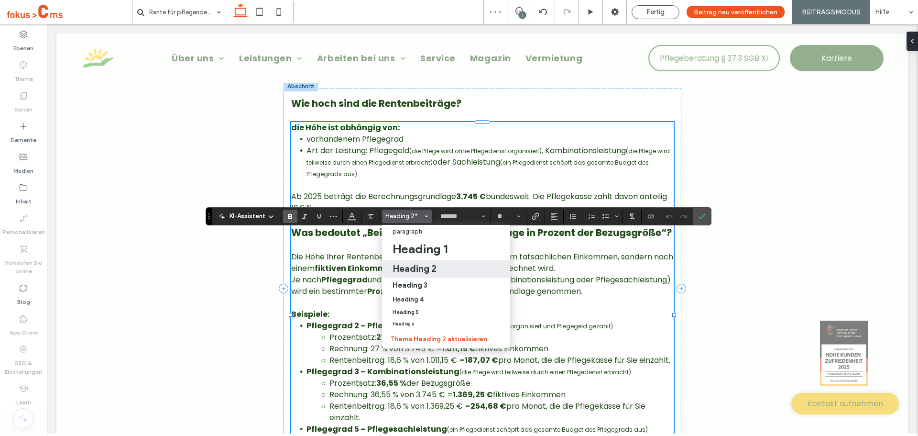
click at [413, 270] on h2 "Heading 2" at bounding box center [415, 267] width 44 height 11
type input "**"
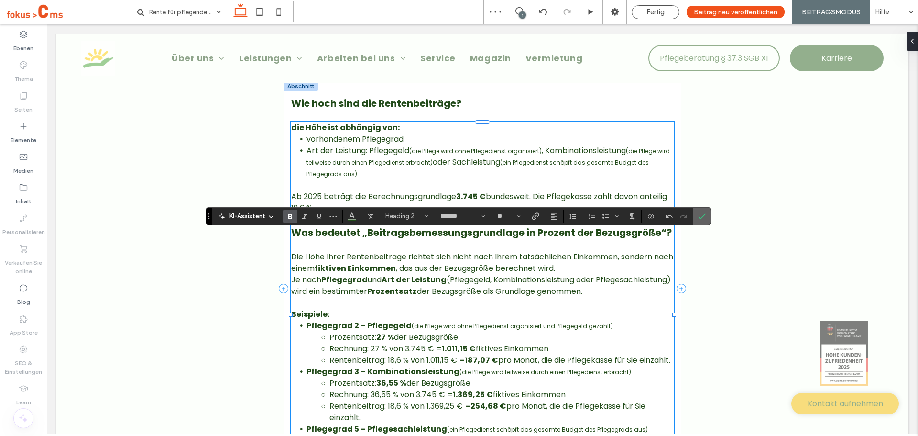
click at [704, 216] on icon "Bestätigen" at bounding box center [702, 216] width 8 height 8
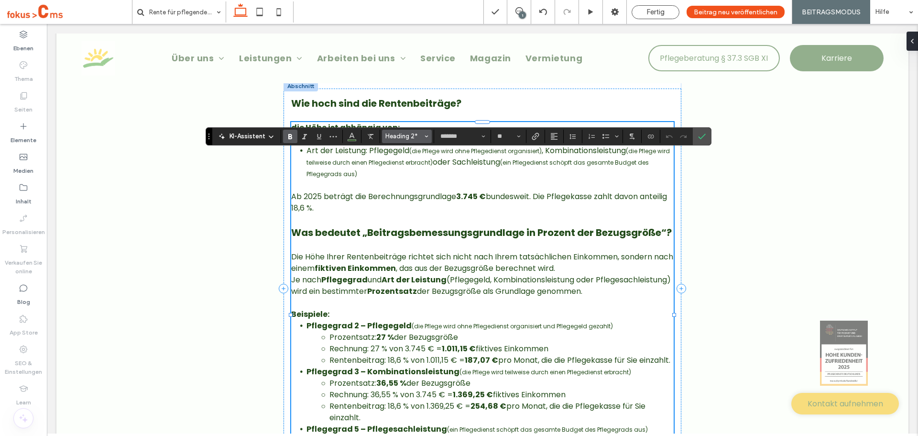
click at [402, 139] on span "Heading 2*" at bounding box center [403, 135] width 37 height 7
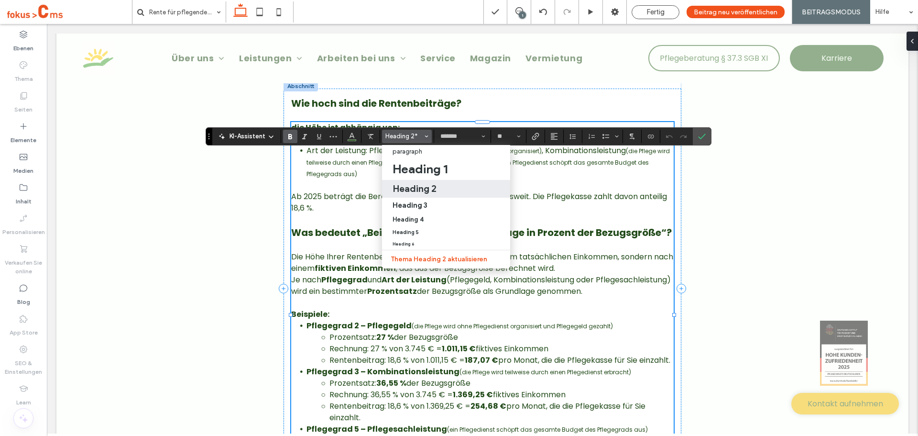
click at [415, 189] on h2 "Heading 2" at bounding box center [415, 188] width 44 height 11
type input "**"
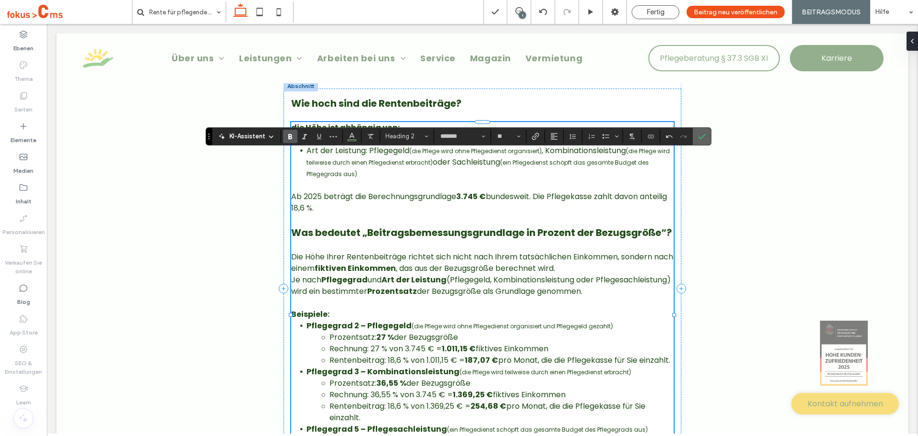
click at [702, 136] on icon "Bestätigen" at bounding box center [702, 136] width 8 height 8
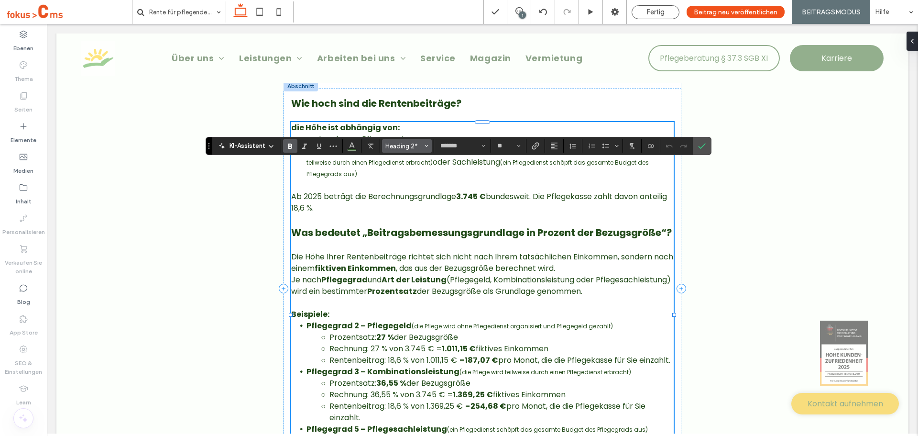
click at [405, 146] on span "Heading 2*" at bounding box center [403, 145] width 37 height 7
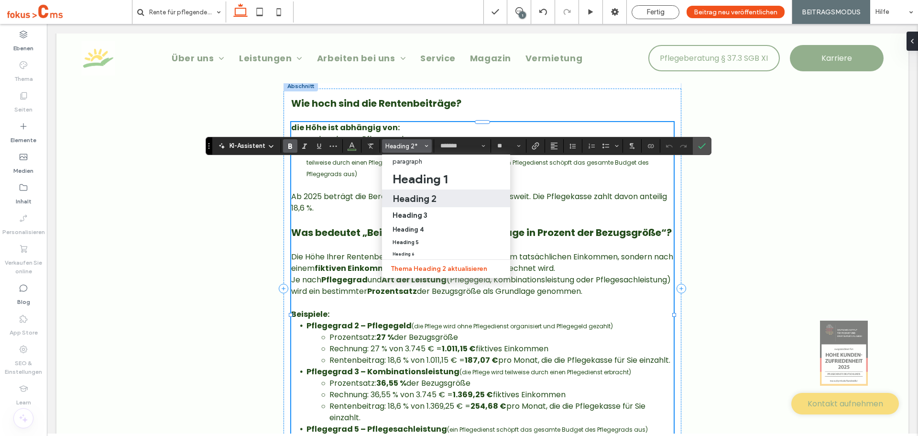
click at [411, 197] on h2 "Heading 2" at bounding box center [415, 198] width 44 height 11
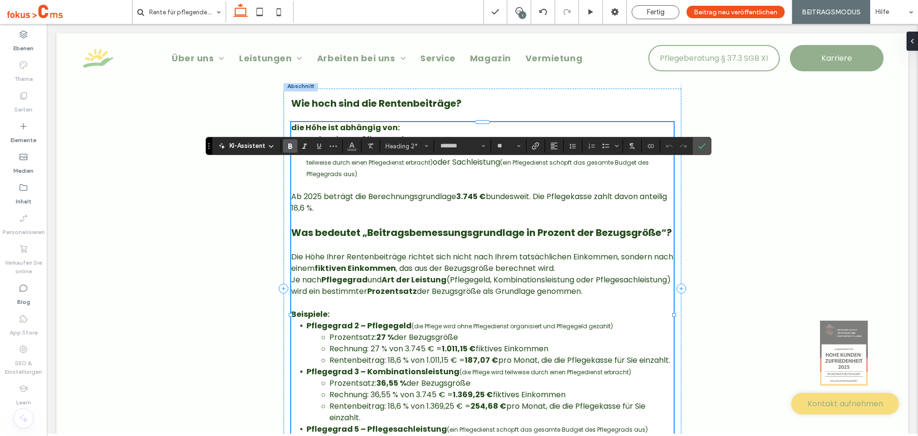
type input "**"
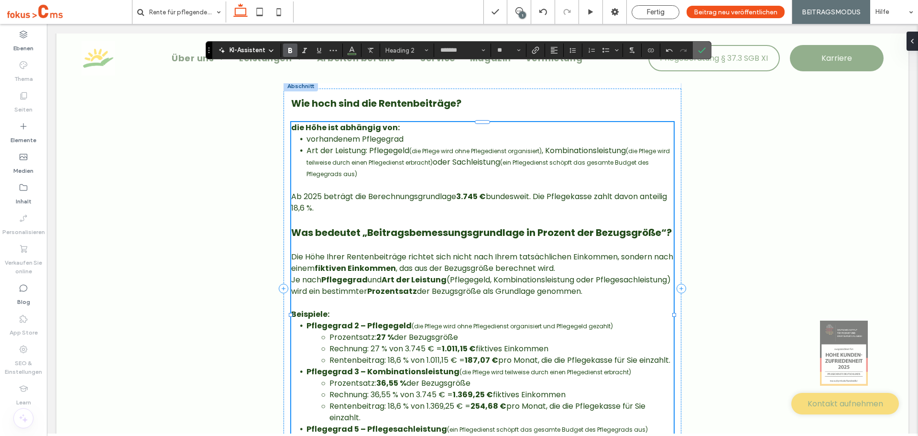
click at [696, 49] on label "Bestätigen" at bounding box center [702, 50] width 14 height 17
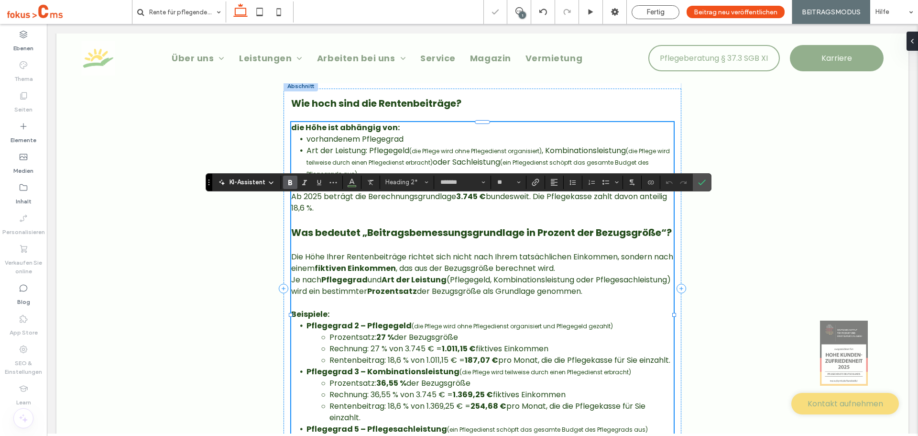
click at [393, 189] on div "KI-Assistent Heading 2* ******* **" at bounding box center [459, 182] width 506 height 18
click at [405, 183] on span "Heading 2*" at bounding box center [403, 181] width 37 height 7
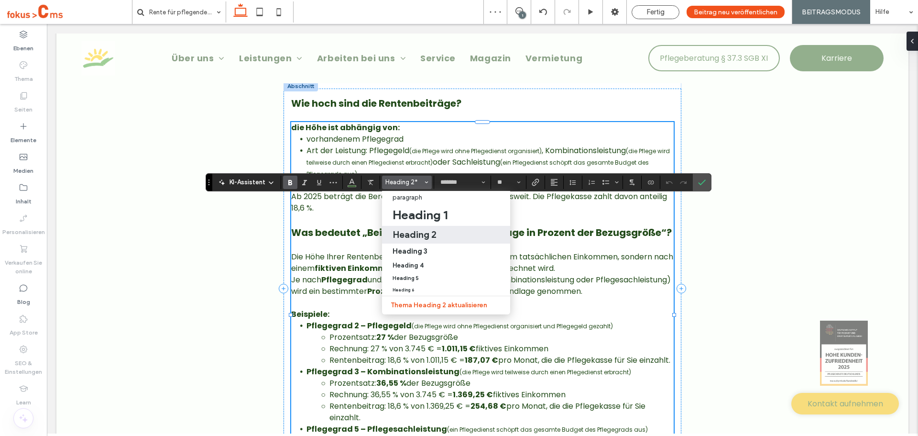
click at [409, 236] on h2 "Heading 2" at bounding box center [415, 234] width 44 height 11
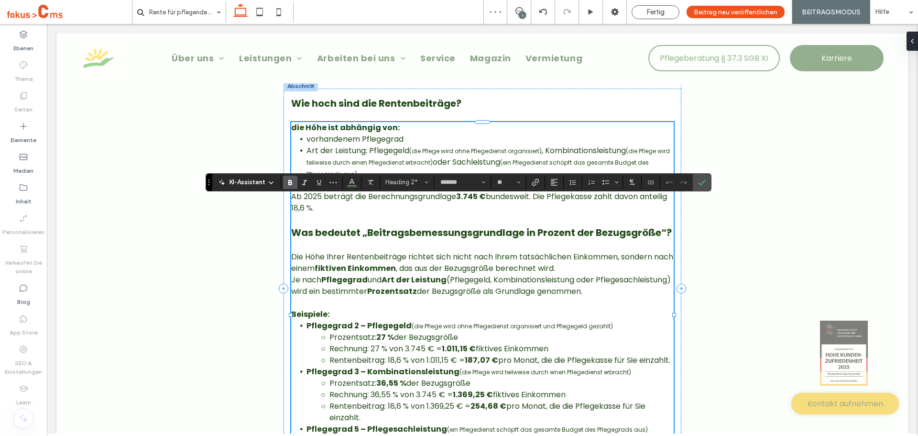
type input "**"
click at [701, 179] on icon "Bestätigen" at bounding box center [702, 182] width 8 height 8
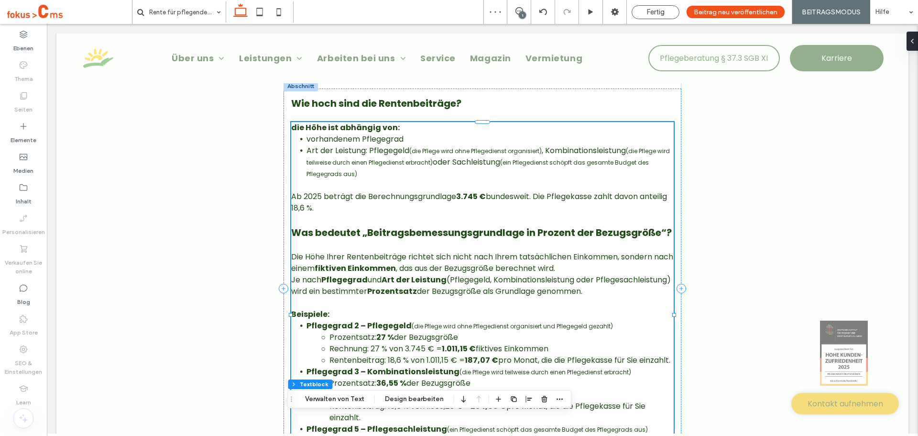
click at [649, 13] on span "Fertig" at bounding box center [655, 12] width 18 height 9
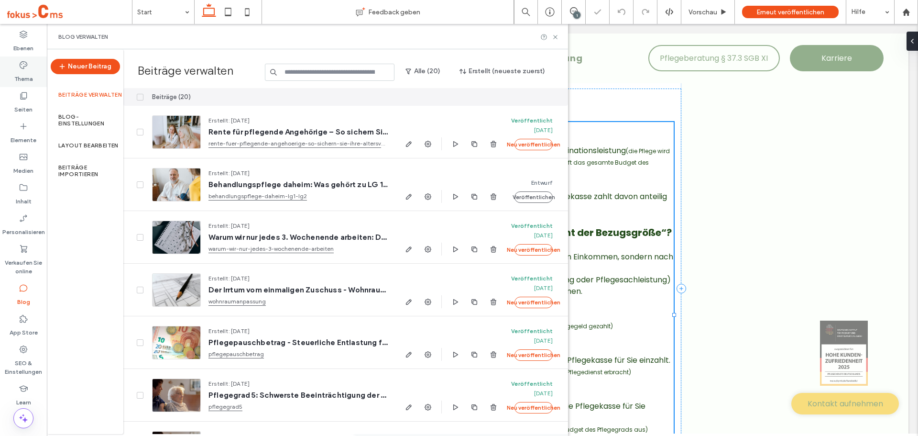
drag, startPoint x: 10, startPoint y: 77, endPoint x: 26, endPoint y: 83, distance: 17.2
click at [10, 77] on div "Thema" at bounding box center [23, 71] width 47 height 31
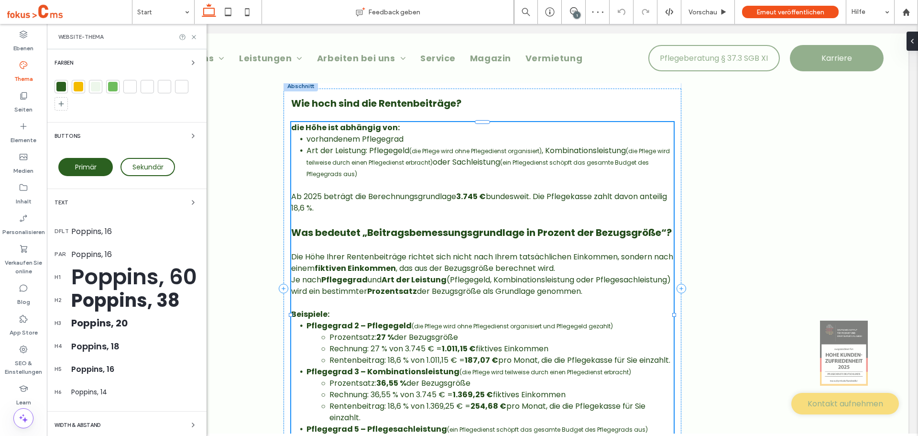
click at [113, 306] on div "Poppins, 38" at bounding box center [135, 299] width 128 height 27
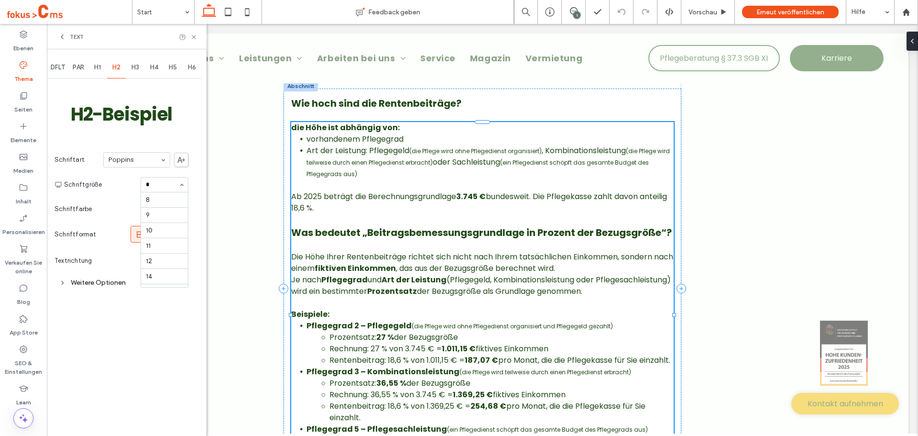
type input "**"
click at [137, 68] on span "H3" at bounding box center [135, 68] width 8 height 8
type input "**"
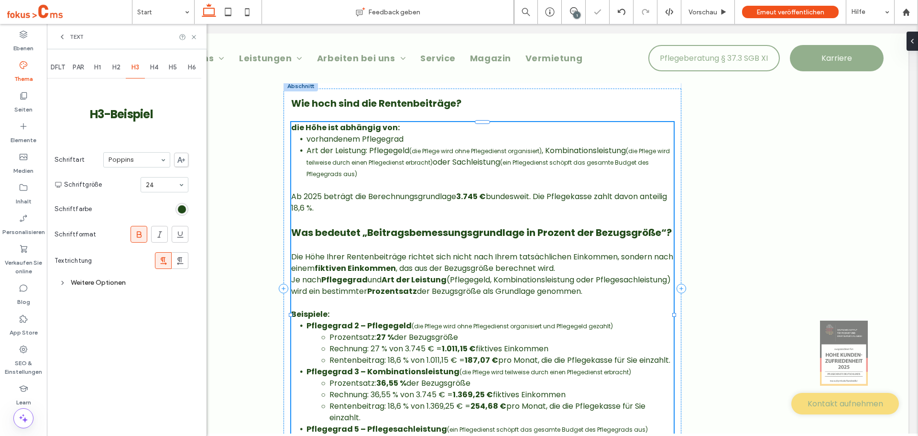
click at [121, 71] on div "H2" at bounding box center [116, 67] width 19 height 21
click at [134, 69] on span "H3" at bounding box center [135, 68] width 8 height 8
click at [195, 37] on icon at bounding box center [193, 36] width 7 height 7
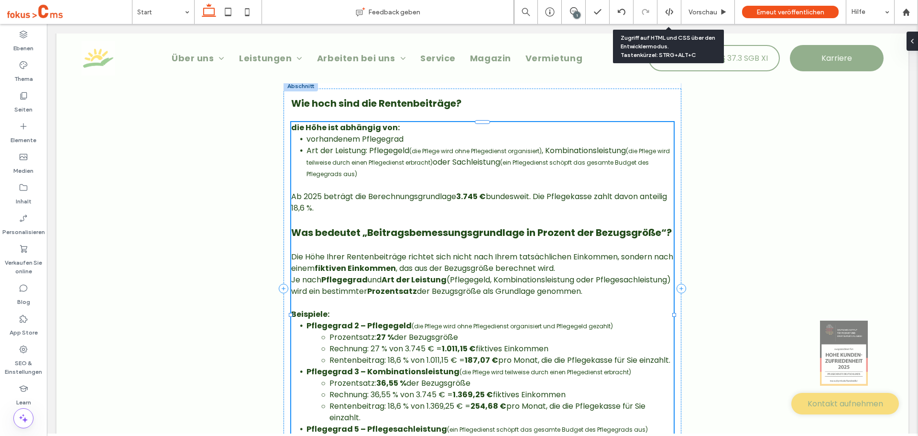
drag, startPoint x: 670, startPoint y: 17, endPoint x: 660, endPoint y: 30, distance: 16.7
click at [670, 16] on div at bounding box center [669, 12] width 24 height 24
click at [668, 14] on icon at bounding box center [669, 12] width 9 height 9
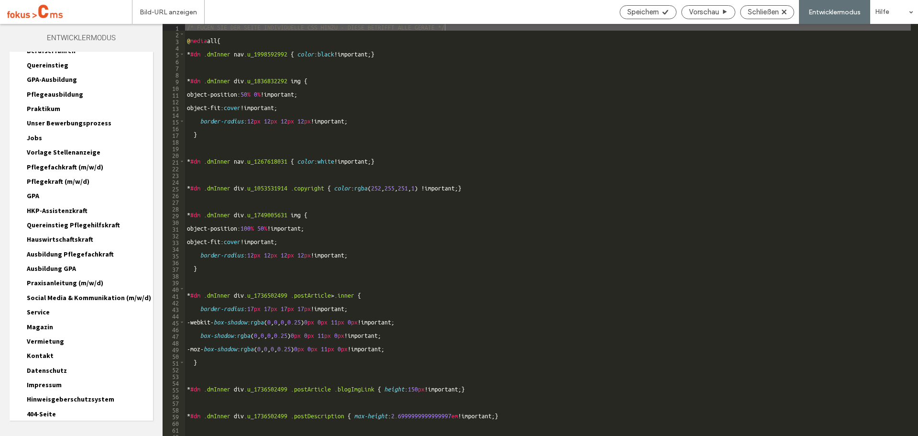
scroll to position [323, 0]
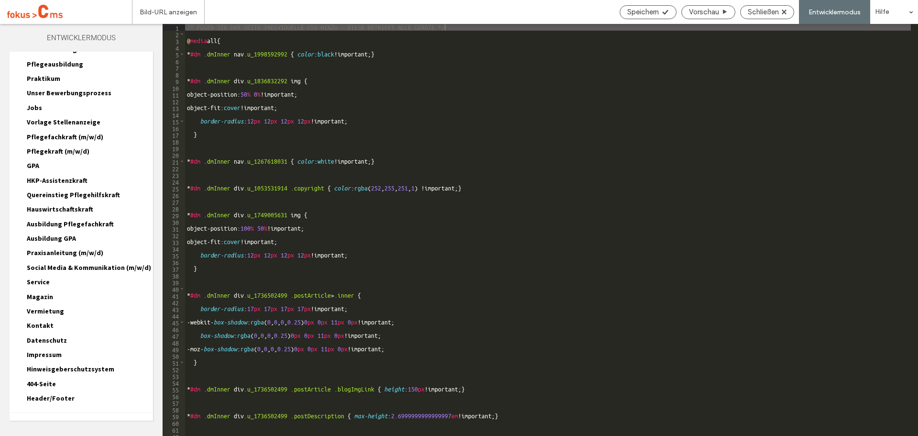
click at [47, 420] on span "Webseiten HTML/CSS" at bounding box center [47, 424] width 60 height 9
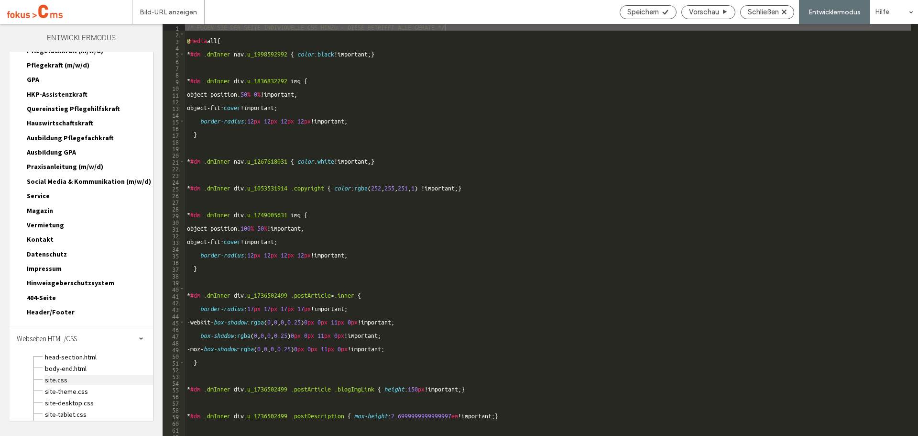
click at [57, 375] on span "site.css" at bounding box center [98, 380] width 109 height 10
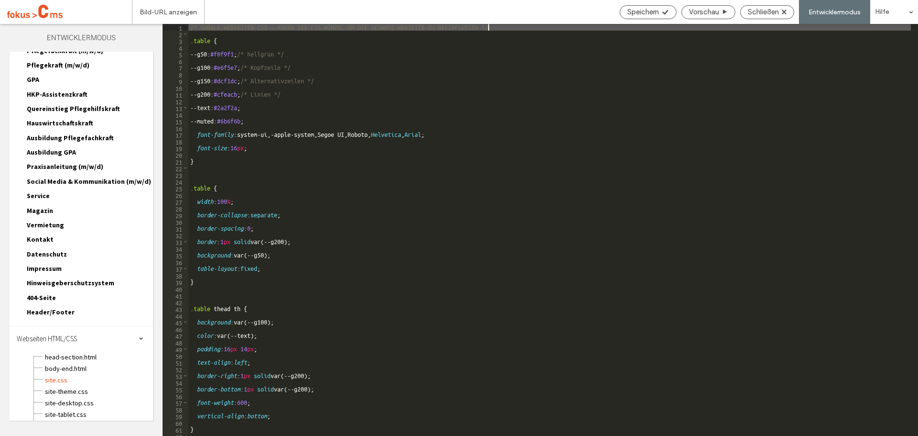
click at [193, 43] on div "/* GOBALE WEBSEITEN-CSS - FÜGEN SIE CSS HINZU, UM DIE GESAMTE WEBSEITE ZU BEEIN…" at bounding box center [549, 236] width 722 height 425
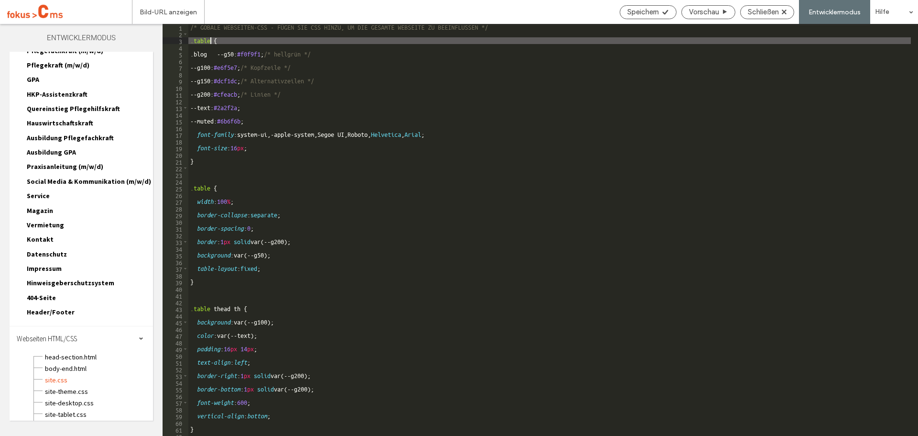
scroll to position [0, 1]
click at [191, 38] on div "/* GOBALE WEBSEITEN-CSS - FÜGEN SIE CSS HINZU, UM DIE GESAMTE WEBSEITE ZU BEEIN…" at bounding box center [549, 236] width 722 height 425
type textarea "**********"
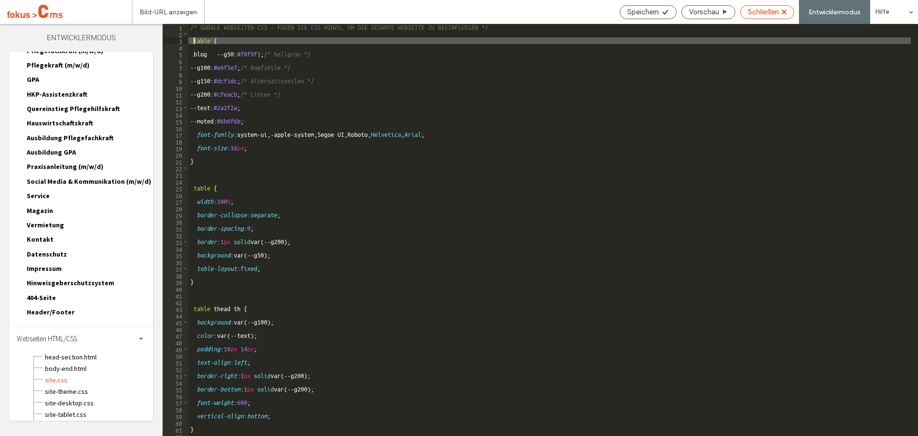
click at [755, 17] on div "Schließen" at bounding box center [767, 12] width 54 height 14
click at [770, 13] on span "Schließen" at bounding box center [763, 12] width 31 height 9
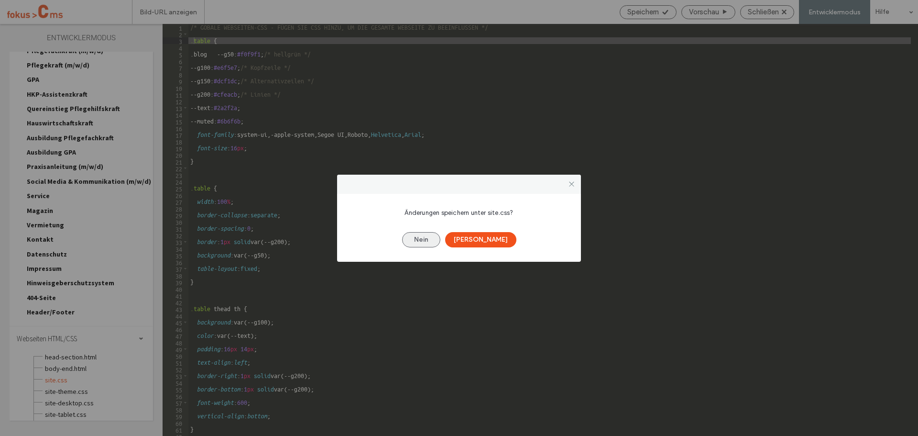
click at [437, 241] on button "Nein" at bounding box center [421, 239] width 38 height 15
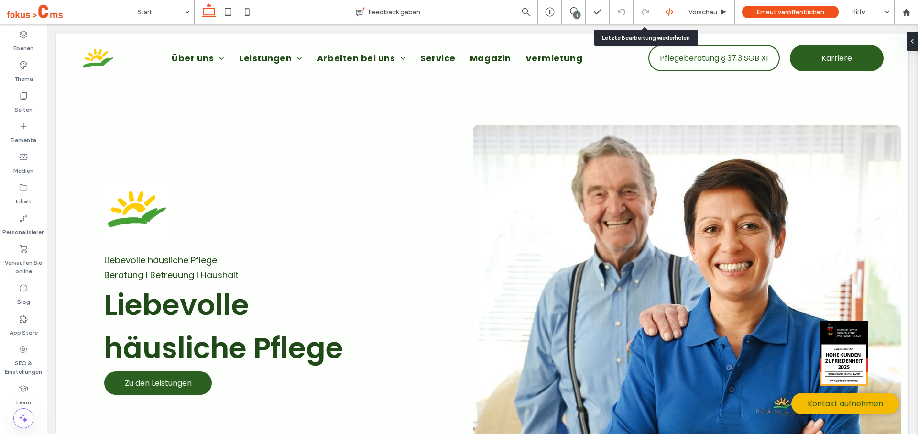
click at [672, 11] on icon at bounding box center [669, 12] width 9 height 9
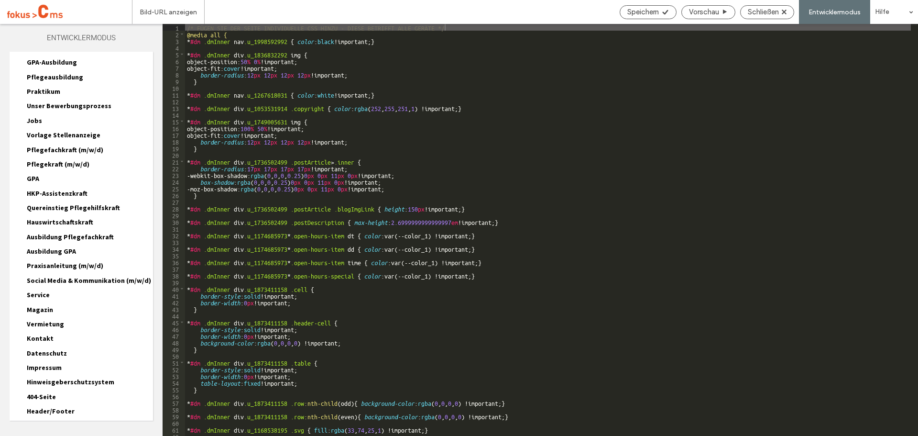
scroll to position [323, 0]
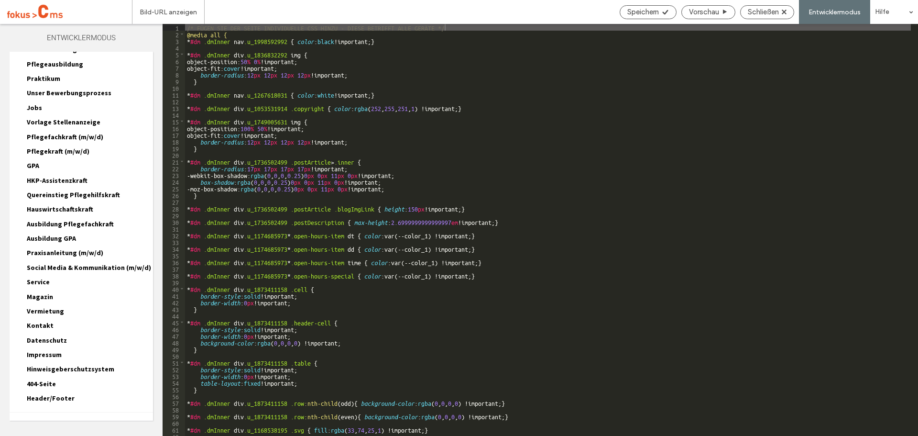
click at [40, 420] on span "Webseiten HTML/CSS" at bounding box center [47, 424] width 60 height 9
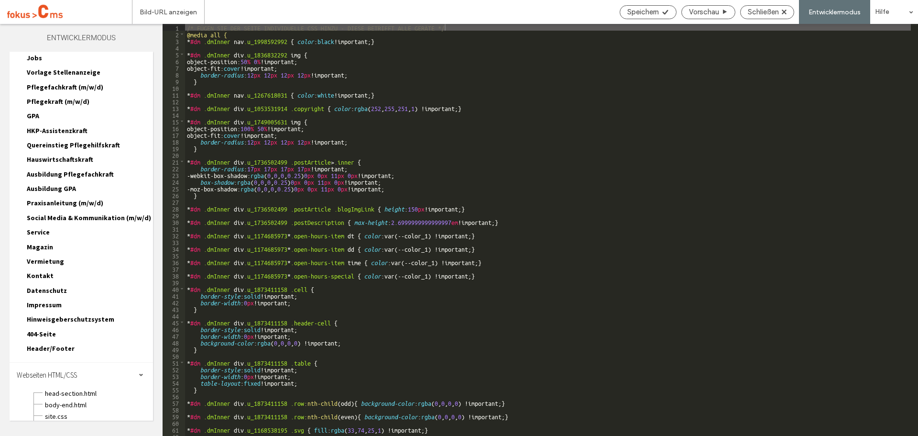
scroll to position [409, 0]
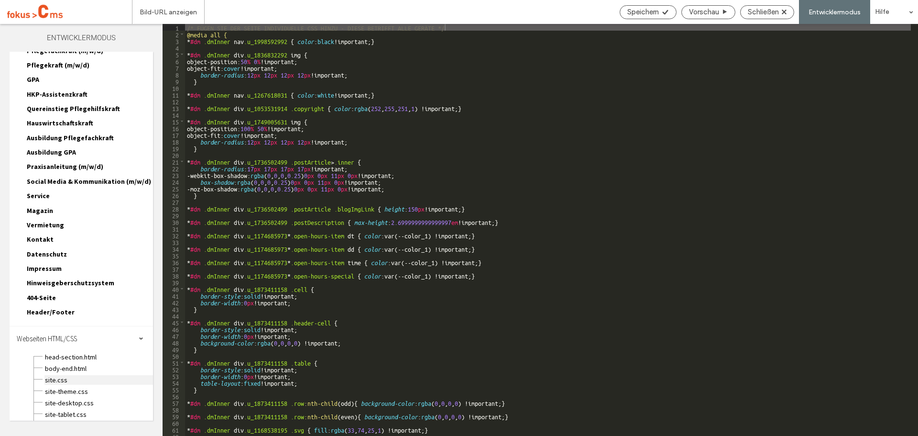
click at [51, 375] on span "site.css" at bounding box center [98, 380] width 109 height 10
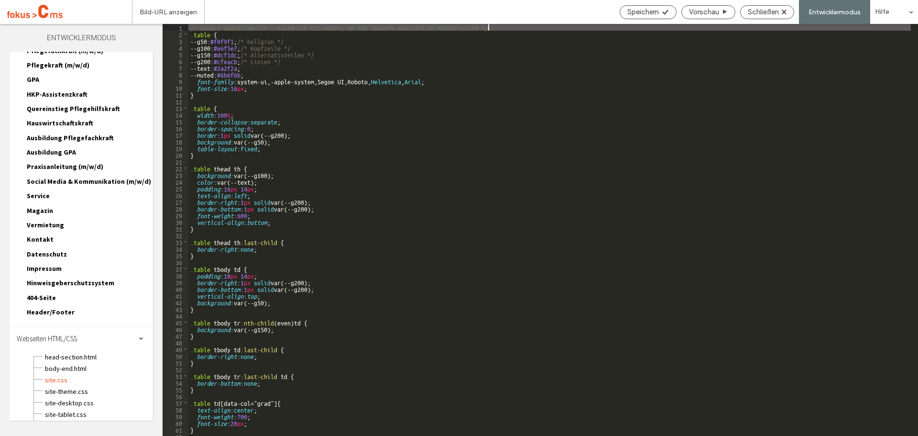
click at [191, 36] on div "/* GOBALE WEBSEITEN-CSS - FÜGEN SIE CSS HINZU, UM DIE GESAMTE WEBSEITE ZU BEEIN…" at bounding box center [549, 236] width 722 height 425
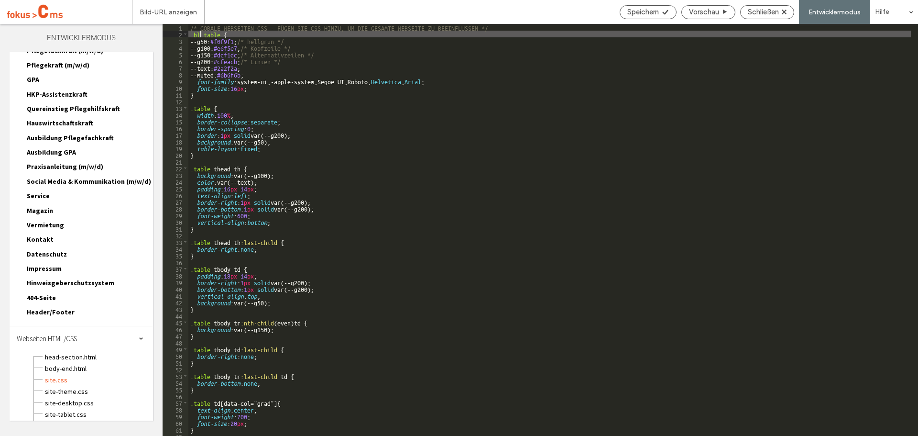
type textarea "**"
click at [645, 17] on div "Speichern" at bounding box center [648, 12] width 57 height 14
click at [759, 14] on span "Schließen" at bounding box center [763, 12] width 31 height 9
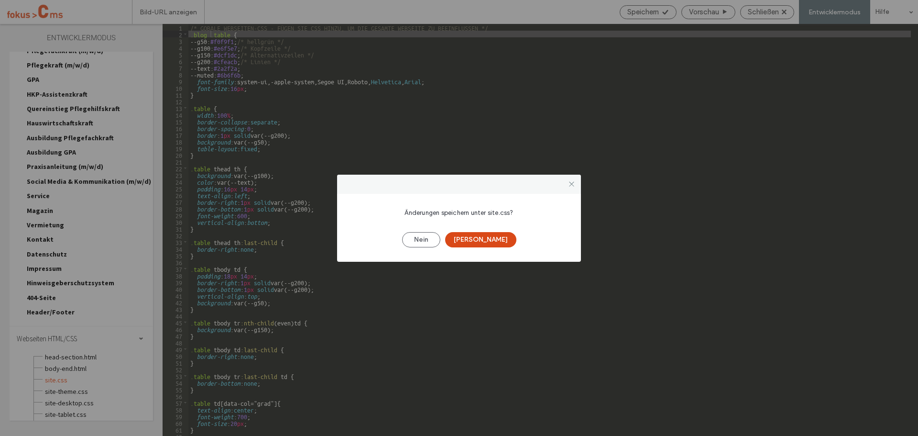
click at [483, 239] on button "[PERSON_NAME]" at bounding box center [480, 239] width 71 height 15
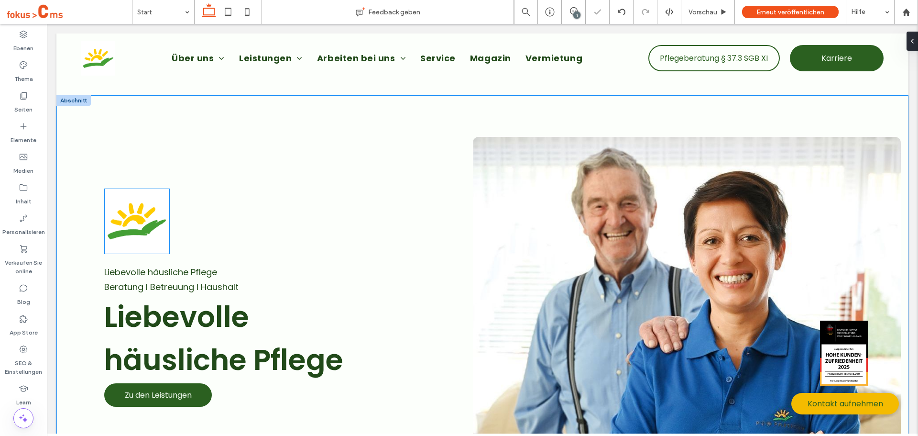
scroll to position [0, 0]
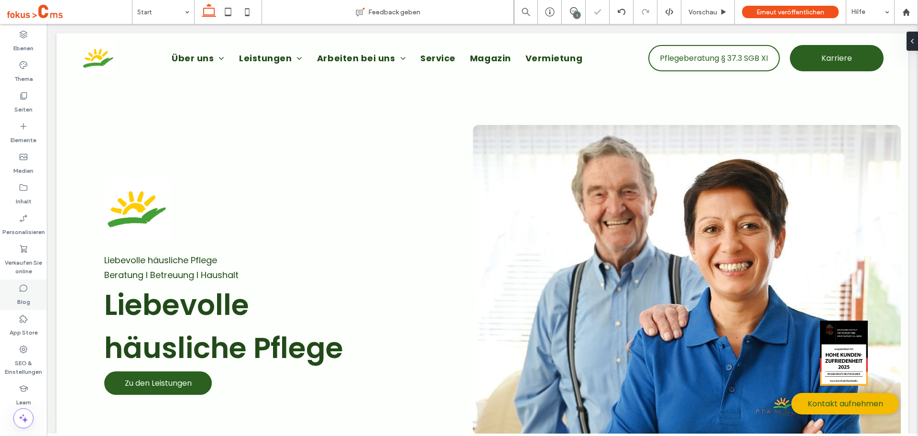
drag, startPoint x: 25, startPoint y: 295, endPoint x: 10, endPoint y: 274, distance: 25.5
click at [25, 295] on label "Blog" at bounding box center [23, 299] width 13 height 13
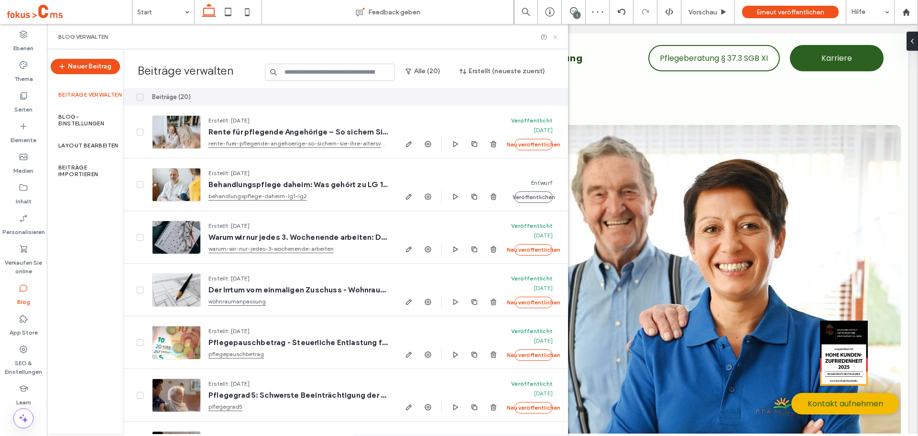
click at [556, 35] on icon at bounding box center [555, 36] width 7 height 7
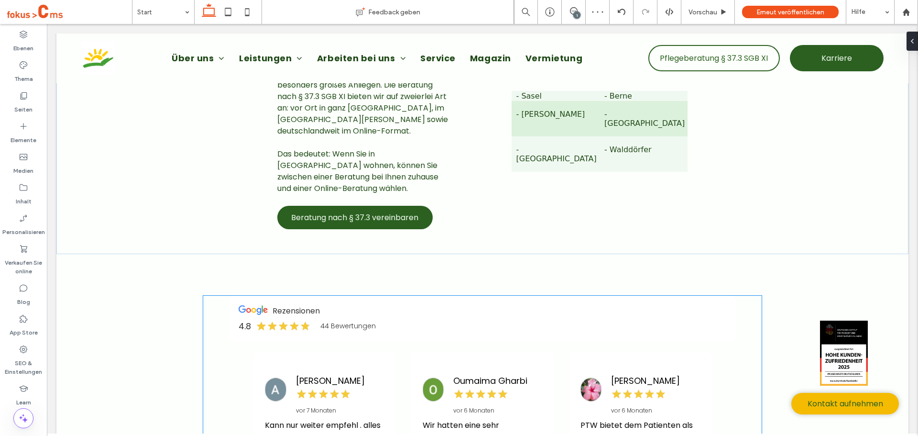
scroll to position [1434, 0]
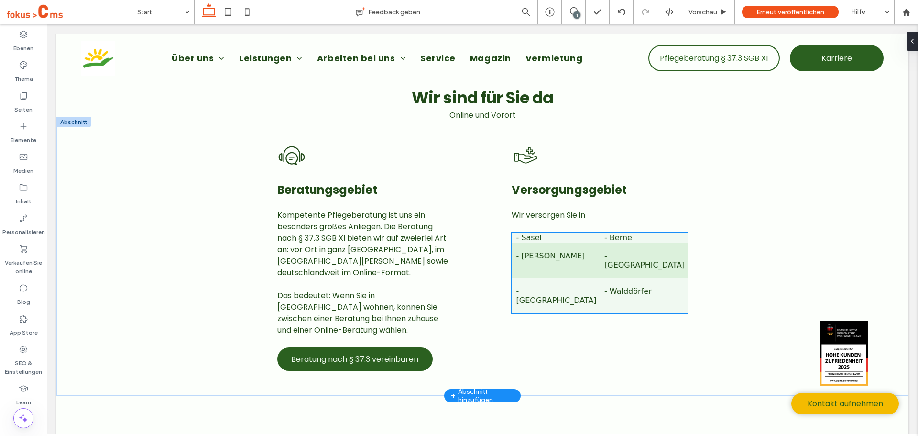
click at [552, 242] on td "- [PERSON_NAME]" at bounding box center [556, 259] width 88 height 35
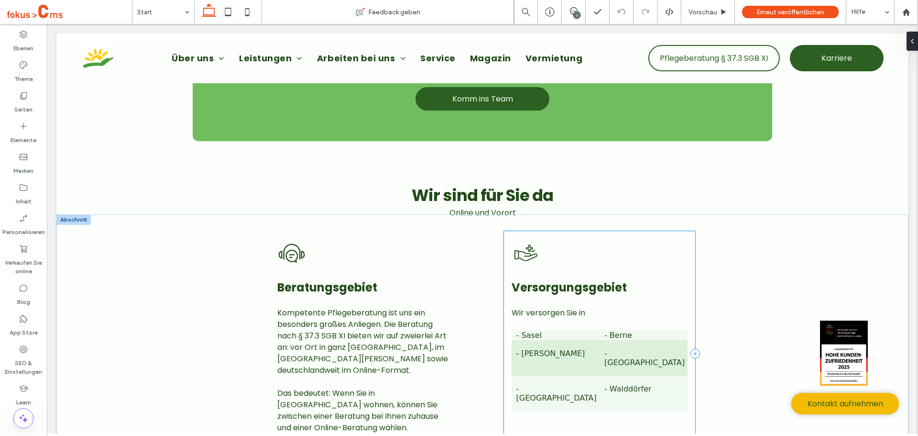
scroll to position [1337, 0]
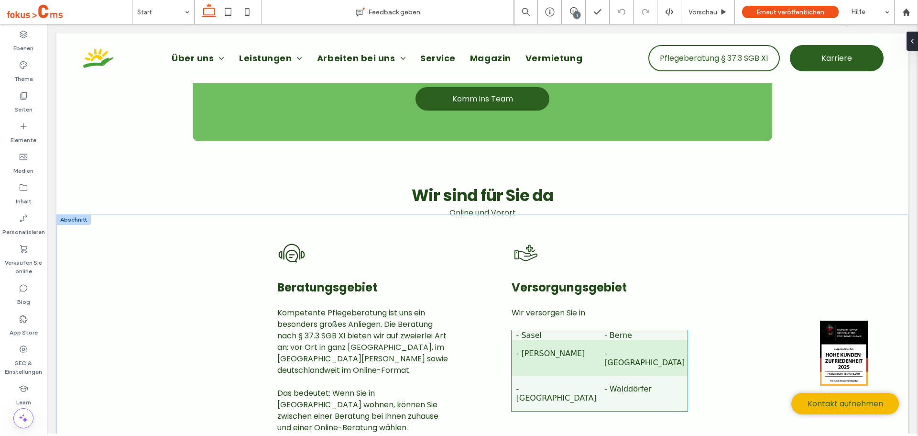
click at [547, 340] on td "- [PERSON_NAME]" at bounding box center [556, 357] width 88 height 35
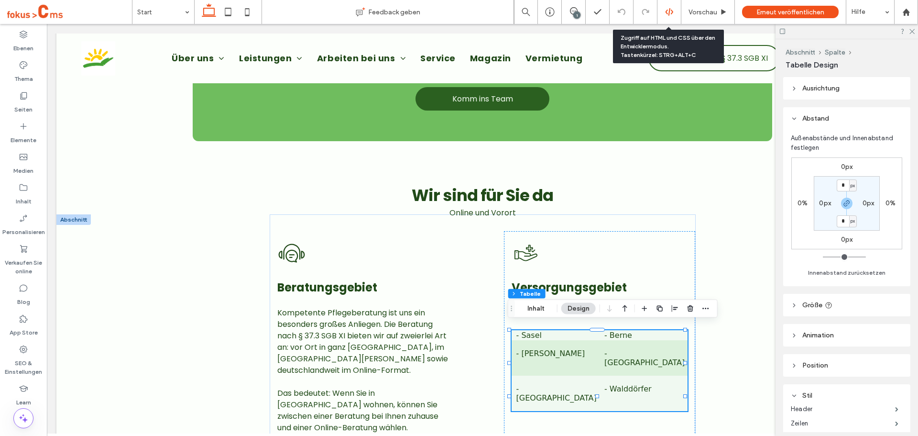
click at [663, 11] on div at bounding box center [668, 12] width 23 height 9
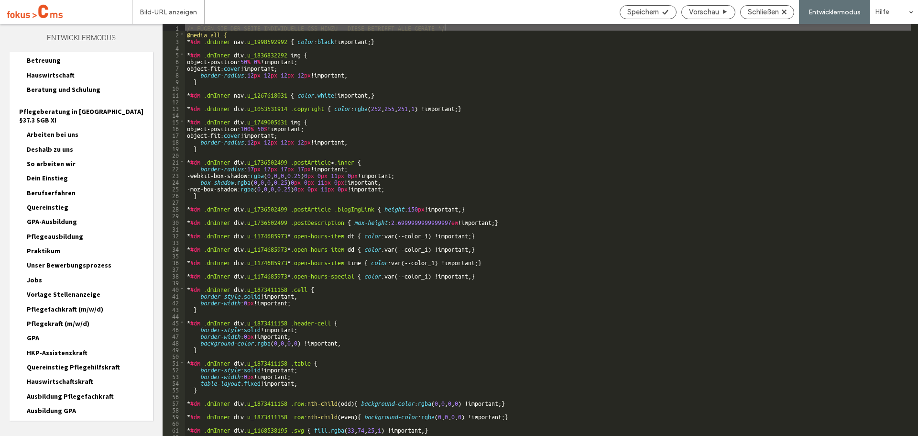
scroll to position [323, 0]
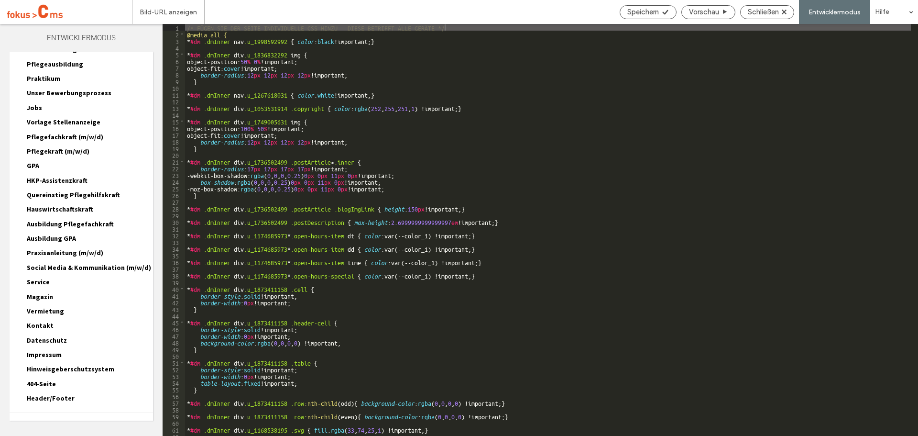
click at [44, 292] on span "Magazin" at bounding box center [40, 296] width 26 height 9
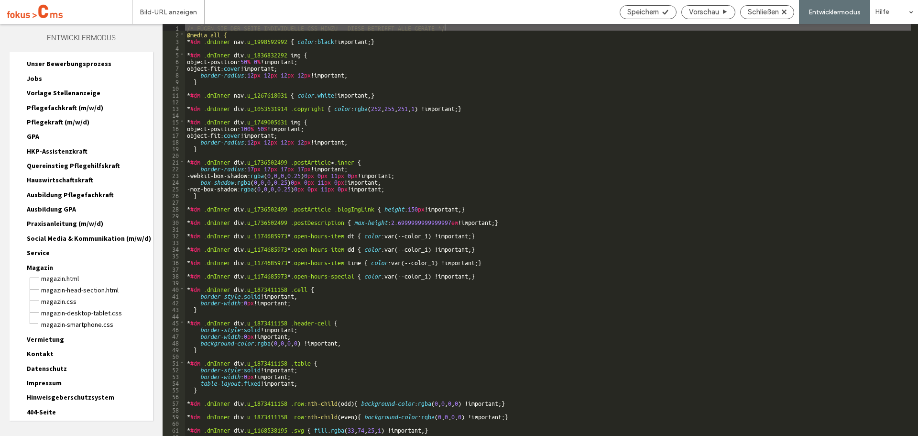
scroll to position [380, 0]
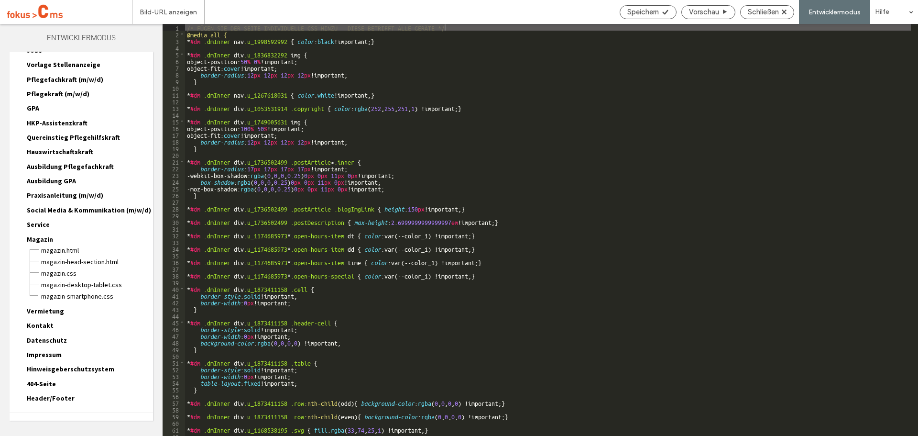
click at [74, 420] on span "Webseiten HTML/CSS" at bounding box center [47, 424] width 60 height 9
click at [142, 412] on div "Webseiten HTML/CSS" at bounding box center [81, 424] width 143 height 24
click at [131, 412] on div "Webseiten HTML/CSS" at bounding box center [81, 424] width 143 height 24
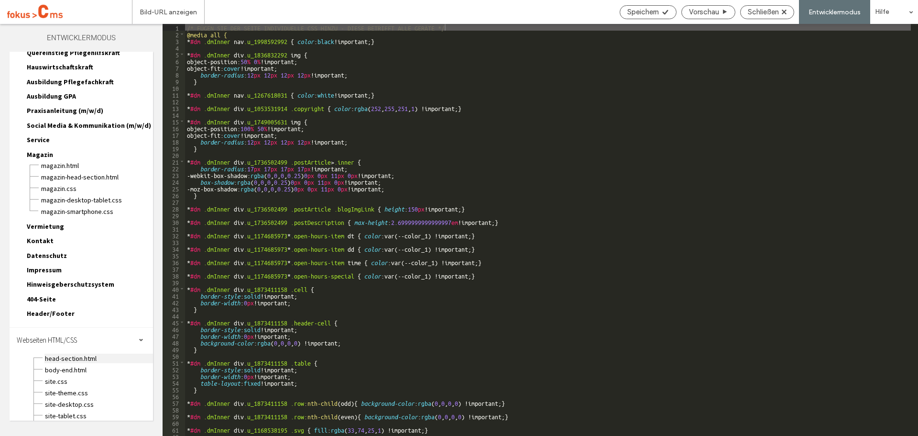
scroll to position [466, 0]
click at [62, 375] on span "site.css" at bounding box center [98, 380] width 109 height 10
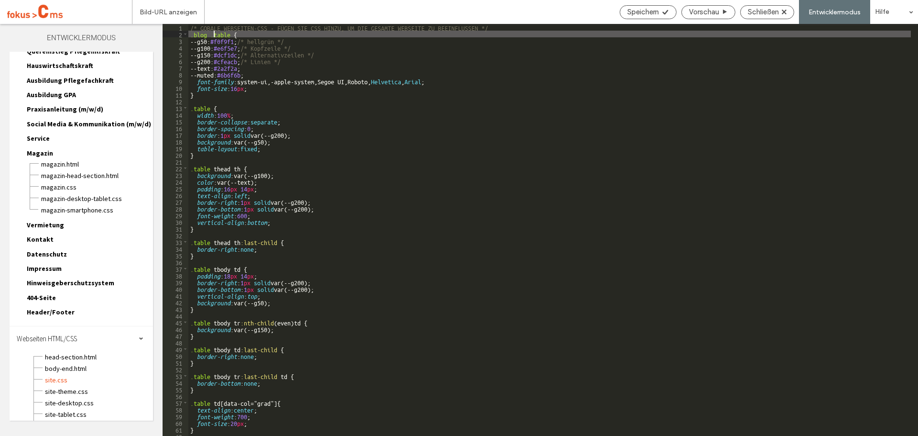
drag, startPoint x: 212, startPoint y: 35, endPoint x: 200, endPoint y: 36, distance: 12.5
click at [200, 36] on div "/* GOBALE WEBSEITEN-CSS - FÜGEN SIE CSS HINZU, UM DIE GESAMTE WEBSEITE ZU BEEIN…" at bounding box center [549, 236] width 722 height 425
click at [212, 33] on div "/* GOBALE WEBSEITEN-CSS - FÜGEN SIE CSS HINZU, UM DIE GESAMTE WEBSEITE ZU BEEIN…" at bounding box center [549, 230] width 722 height 412
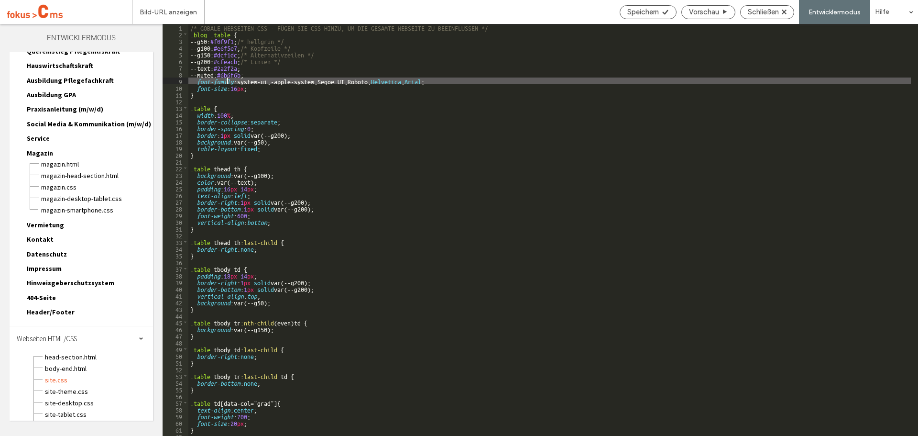
click at [228, 82] on div "/* GOBALE WEBSEITEN-CSS - FÜGEN SIE CSS HINZU, UM DIE GESAMTE WEBSEITE ZU BEEIN…" at bounding box center [549, 236] width 722 height 425
click at [757, 11] on span "Schließen" at bounding box center [763, 12] width 31 height 9
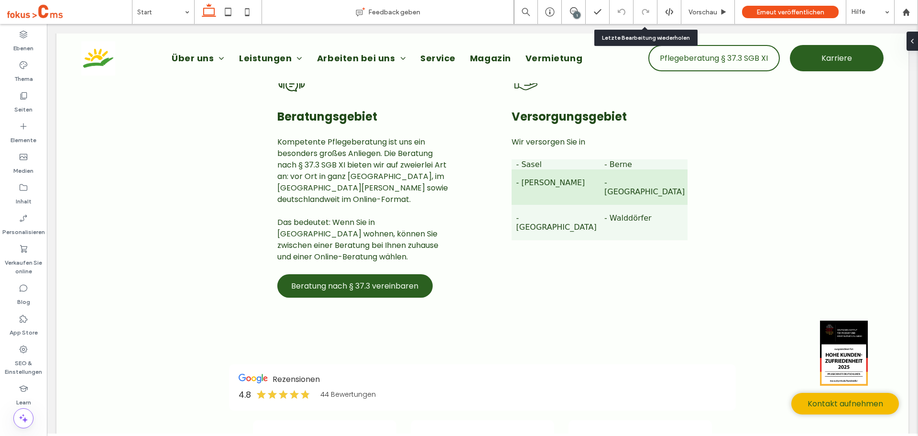
click at [670, 13] on use at bounding box center [669, 12] width 8 height 8
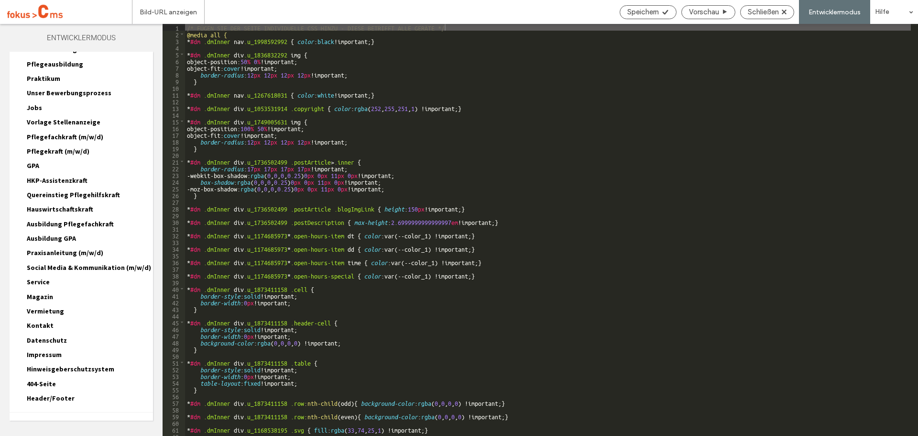
click at [60, 420] on span "Webseiten HTML/CSS" at bounding box center [47, 424] width 60 height 9
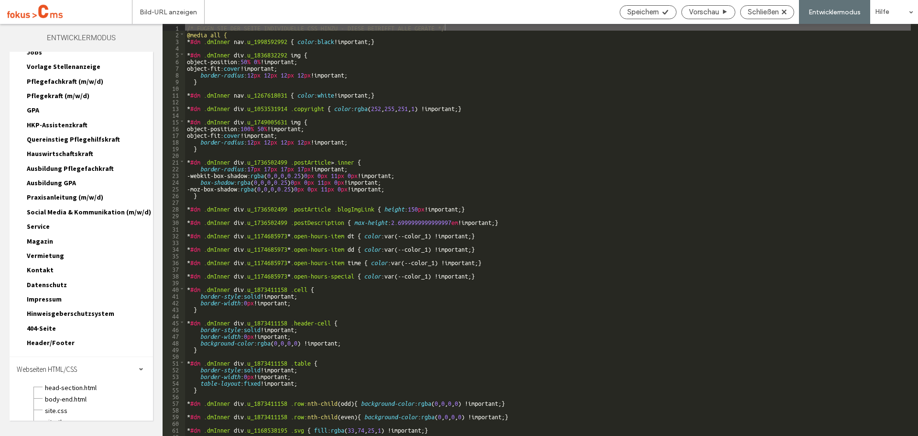
scroll to position [409, 0]
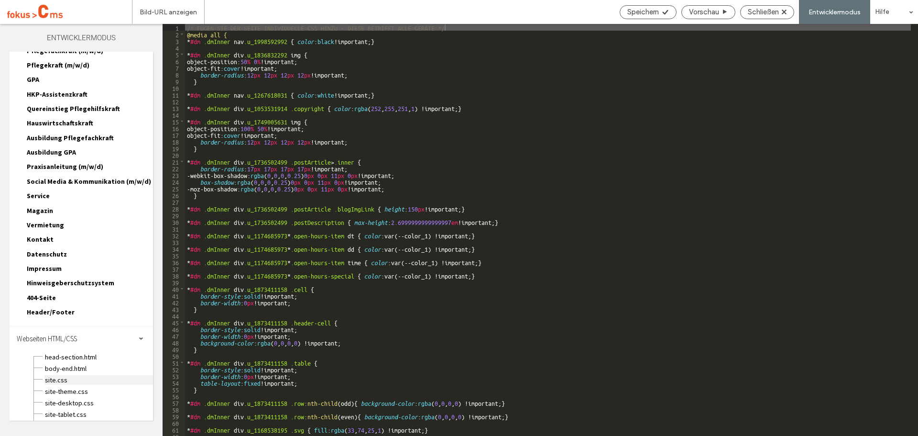
click at [59, 375] on span "site.css" at bounding box center [98, 380] width 109 height 10
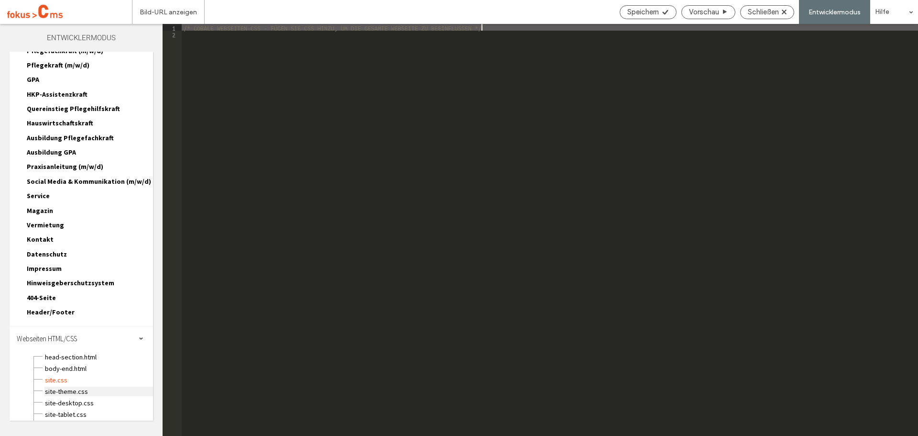
click at [61, 386] on span "site-theme.css" at bounding box center [98, 391] width 109 height 10
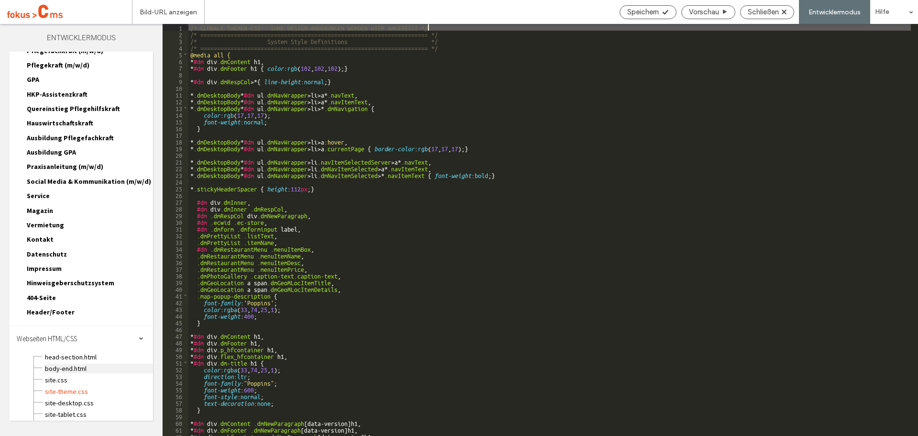
click at [65, 363] on span "body-end.html" at bounding box center [98, 368] width 109 height 10
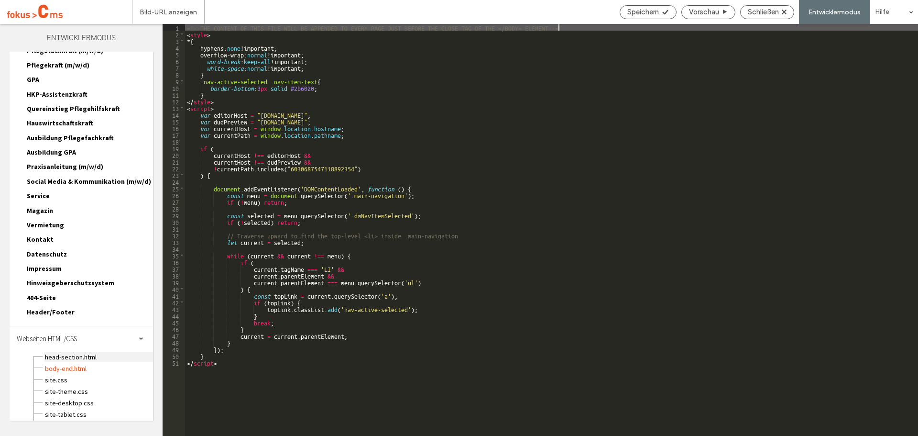
click at [66, 352] on span "head-section.html" at bounding box center [98, 357] width 109 height 10
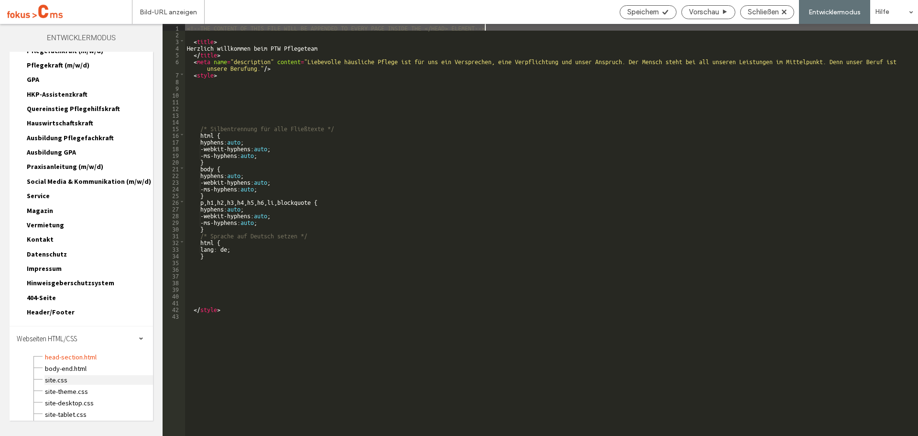
click at [54, 375] on span "site.css" at bounding box center [98, 380] width 109 height 10
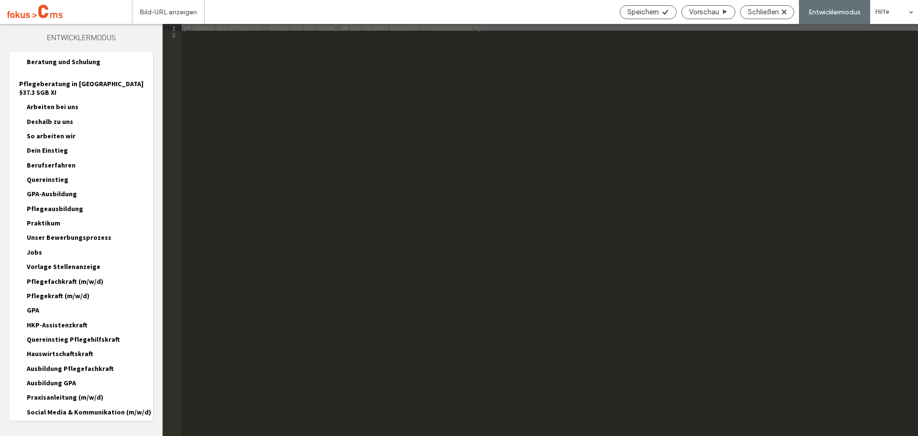
scroll to position [0, 0]
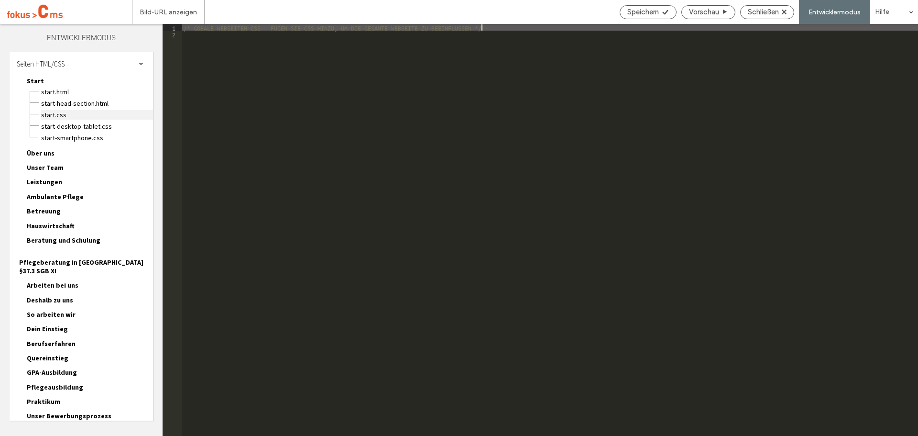
click at [53, 119] on span "Start.CSS" at bounding box center [97, 115] width 112 height 10
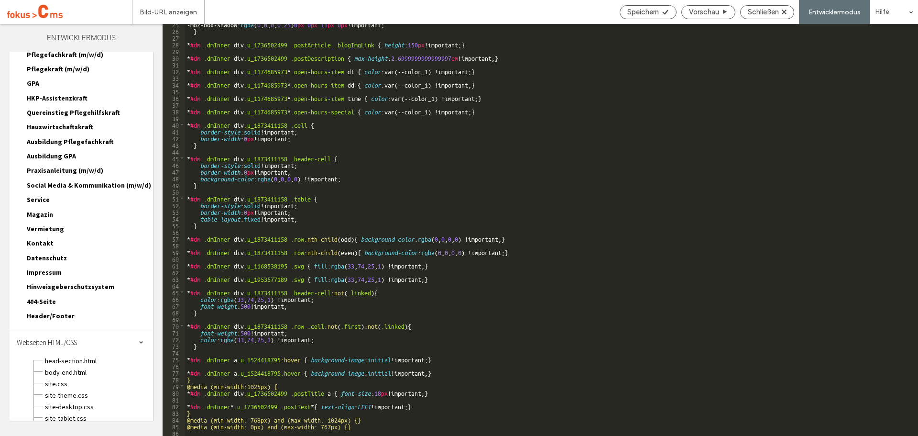
scroll to position [409, 0]
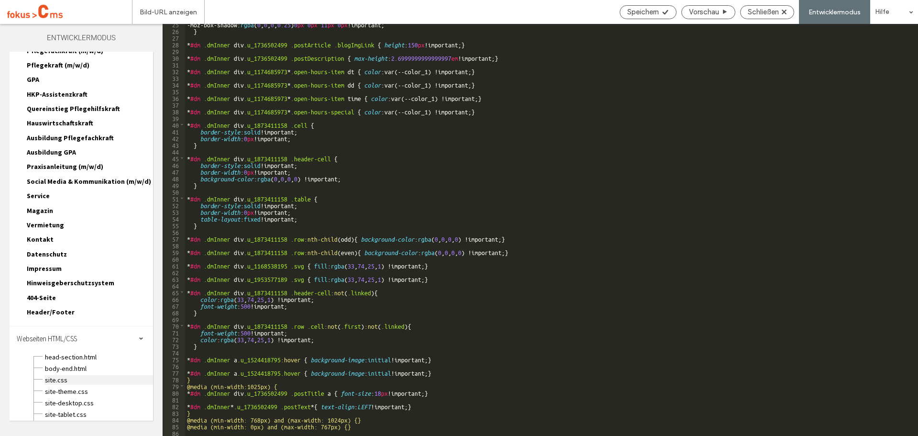
click at [57, 375] on span "site.css" at bounding box center [98, 380] width 109 height 10
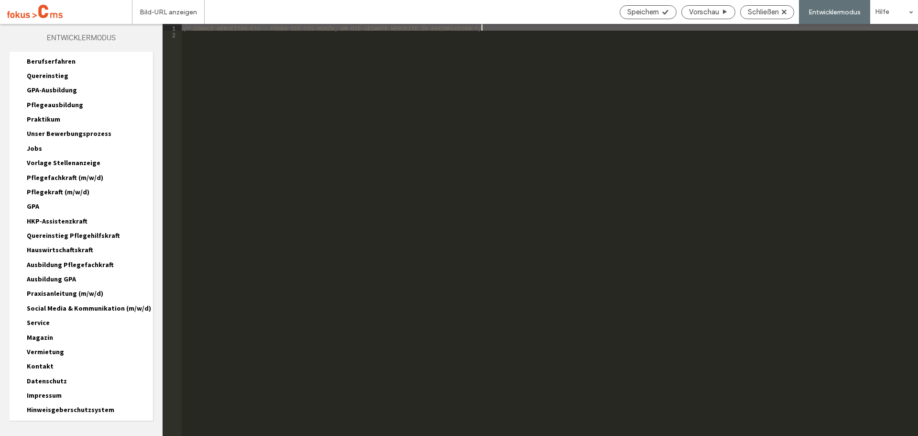
scroll to position [265, 0]
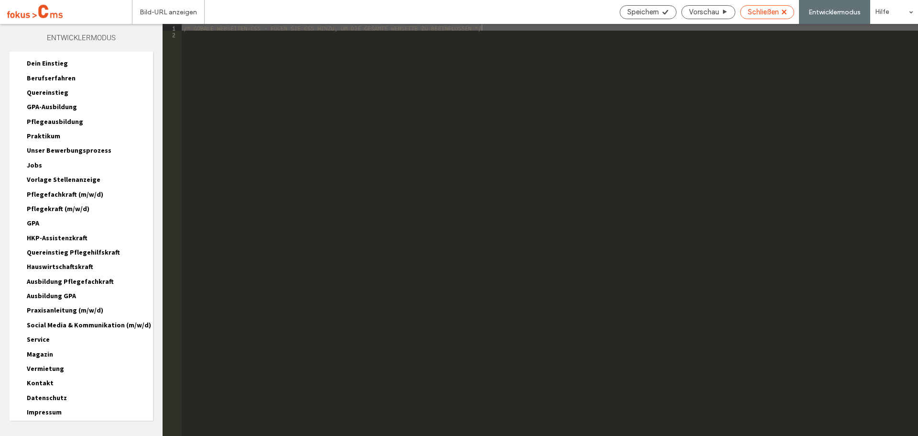
click at [765, 12] on span "Schließen" at bounding box center [763, 12] width 31 height 9
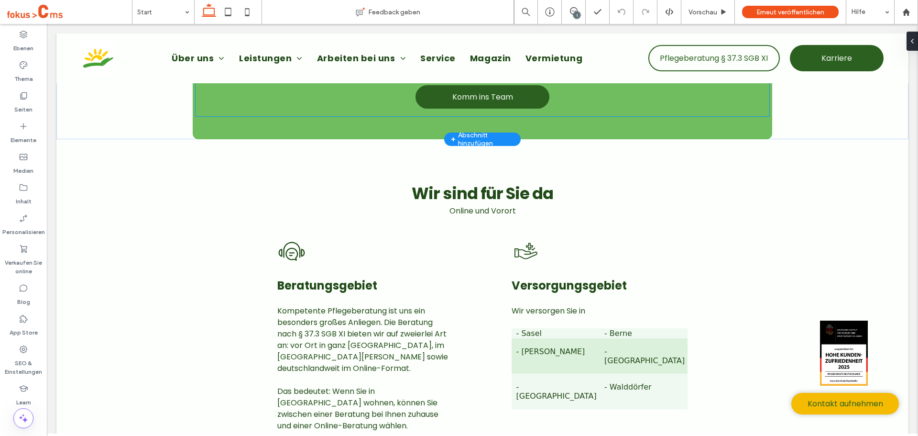
scroll to position [1578, 0]
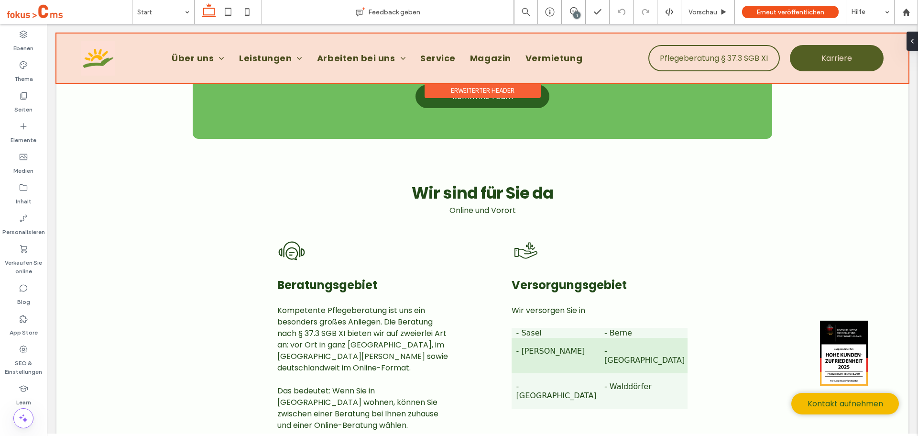
scroll to position [1339, 0]
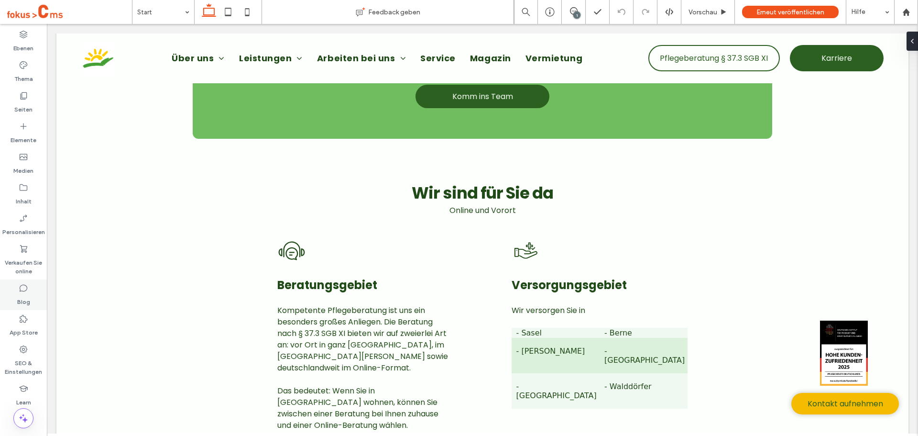
drag, startPoint x: 29, startPoint y: 295, endPoint x: 35, endPoint y: 297, distance: 5.9
click at [29, 296] on label "Blog" at bounding box center [23, 299] width 13 height 13
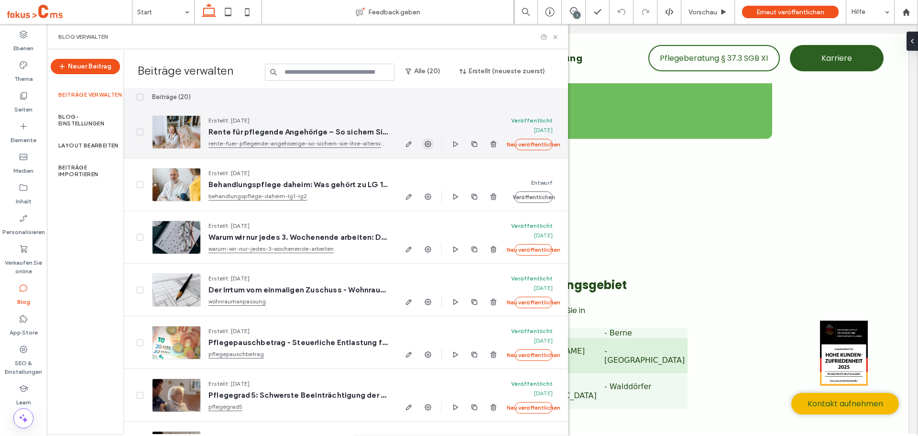
click at [431, 143] on use "button" at bounding box center [428, 144] width 7 height 7
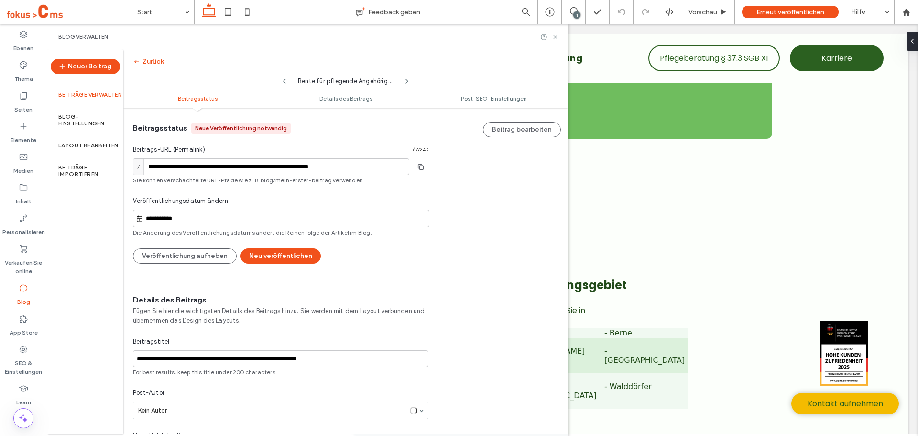
scroll to position [0, 0]
click at [283, 168] on input "**********" at bounding box center [271, 166] width 276 height 17
click at [555, 37] on use at bounding box center [555, 37] width 4 height 4
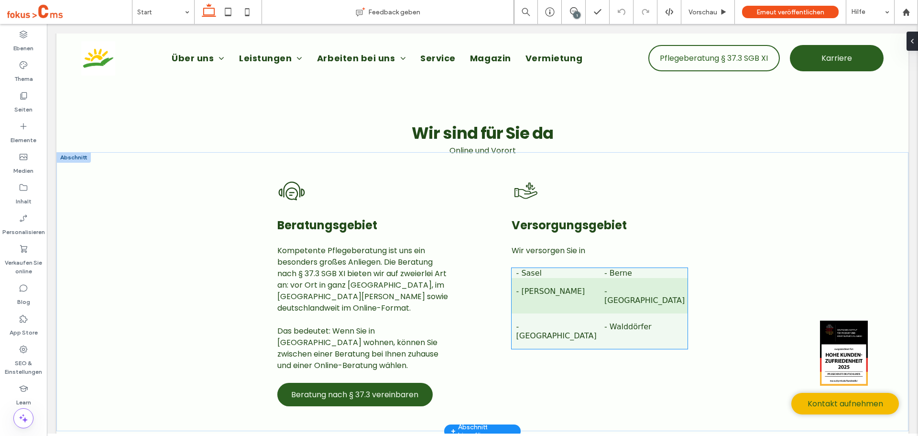
scroll to position [1483, 0]
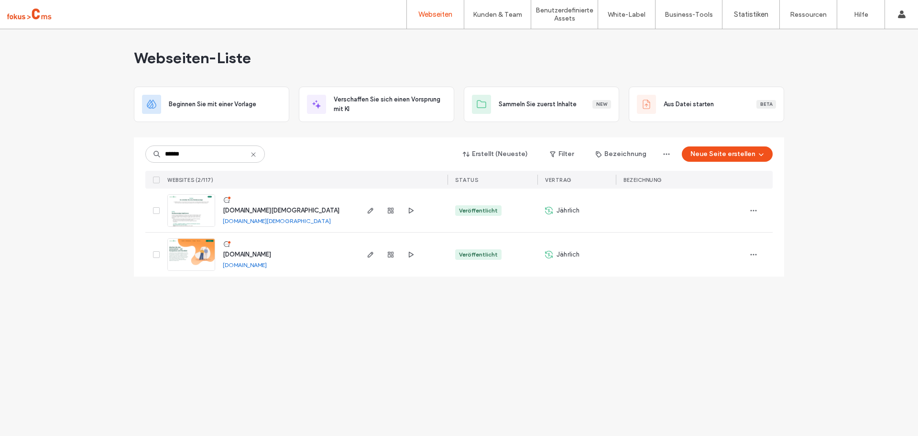
type input "******"
click at [259, 255] on span "[DOMAIN_NAME]" at bounding box center [247, 254] width 48 height 7
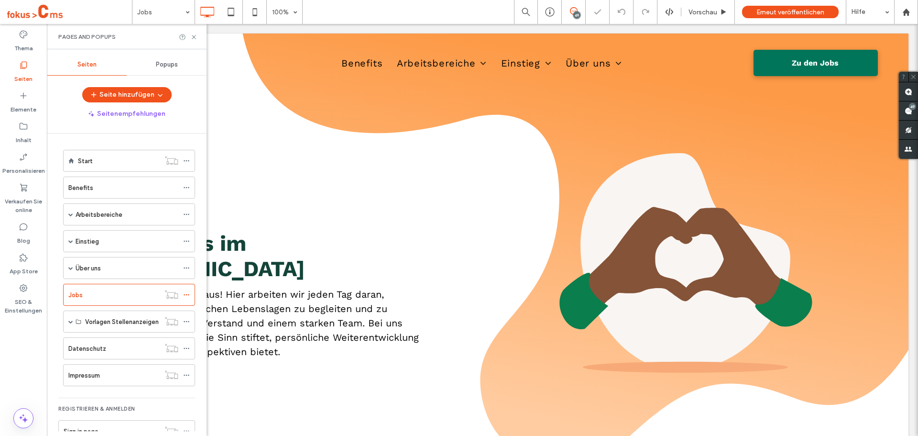
scroll to position [23, 0]
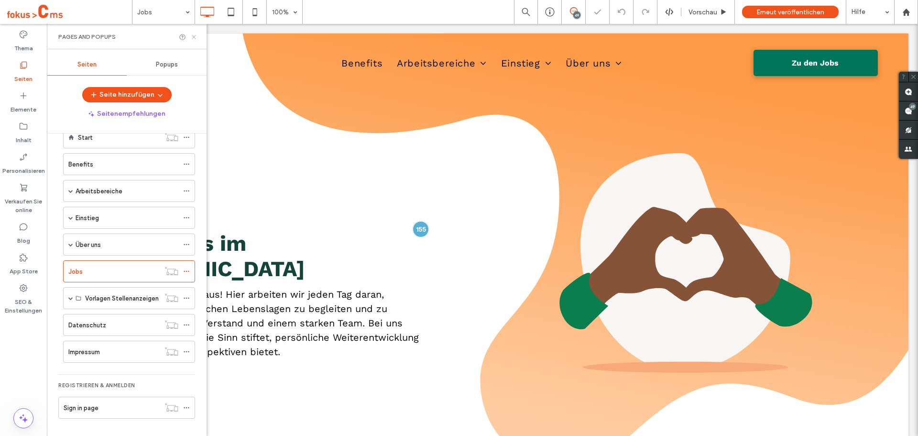
click at [196, 38] on icon at bounding box center [193, 36] width 7 height 7
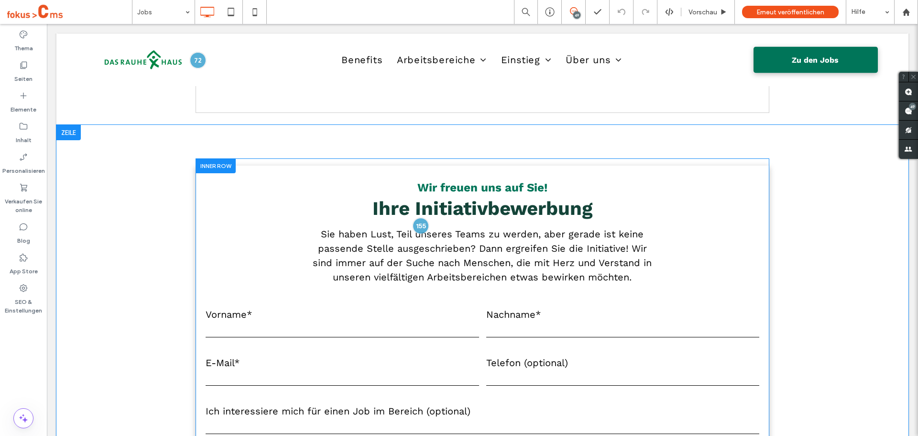
scroll to position [4112, 0]
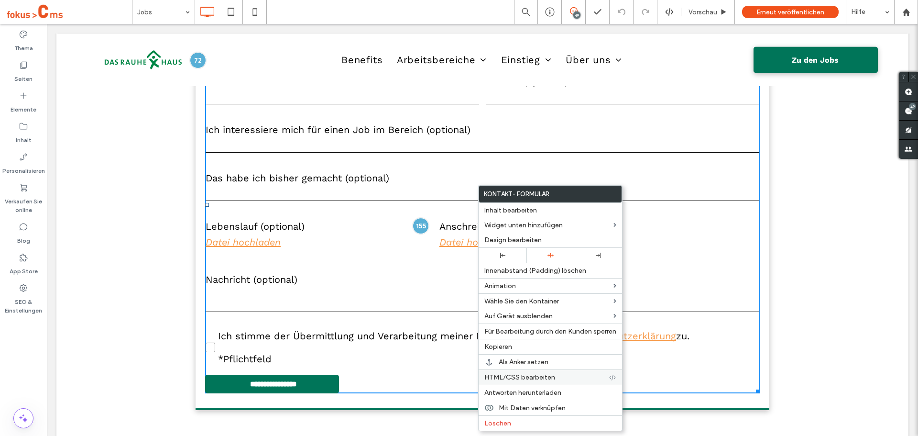
click at [506, 375] on span "HTML/CSS bearbeiten" at bounding box center [519, 377] width 71 height 8
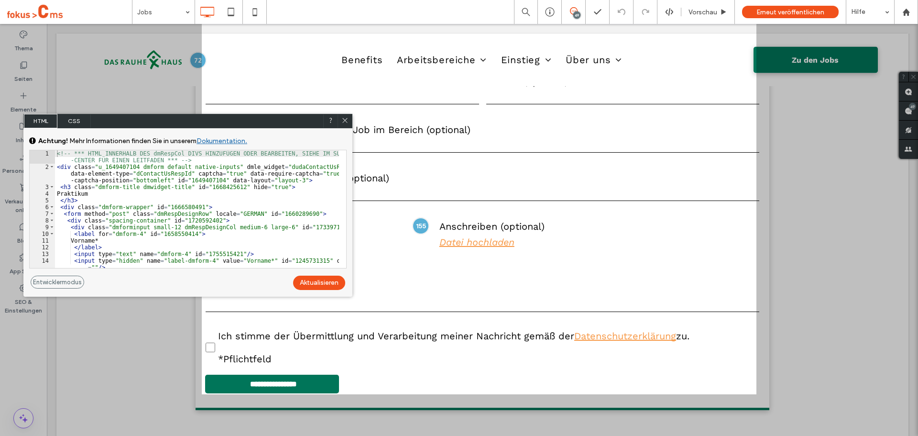
click at [352, 117] on div "HTML CSS" at bounding box center [187, 121] width 329 height 14
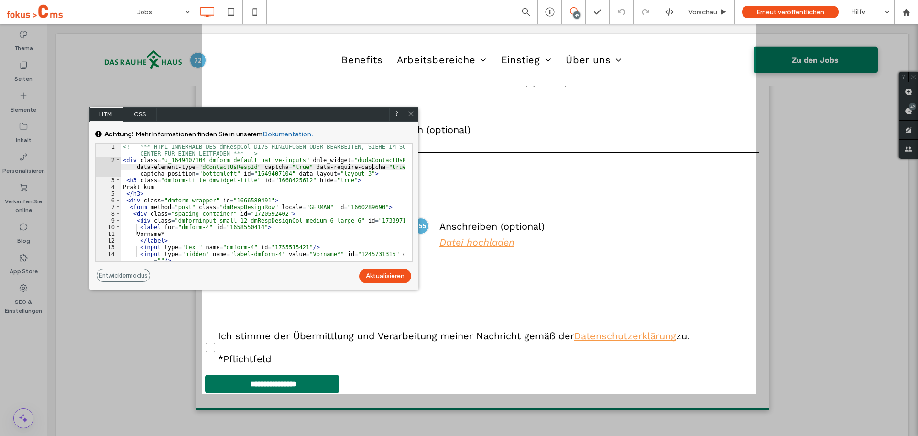
click at [373, 167] on div "<!-- *** HTML INNERHALB DES dmRespCol DIVS HINZUFÜGEN ODER BEARBEITEN, SIEHE IM…" at bounding box center [263, 212] width 284 height 138
click at [384, 277] on div "Aktualisieren" at bounding box center [385, 276] width 52 height 14
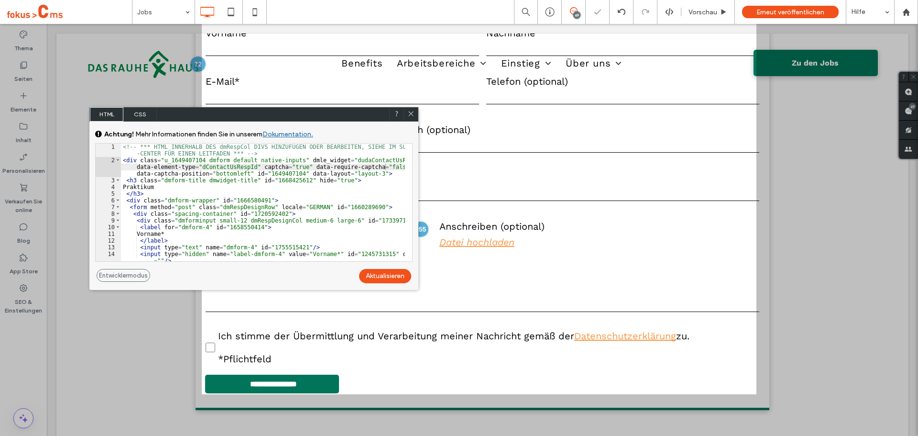
click at [284, 168] on div "<!-- *** HTML INNERHALB DES dmRespCol DIVS HINZUFÜGEN ODER BEARBEITEN, SIEHE IM…" at bounding box center [263, 212] width 284 height 138
type textarea "**"
click at [374, 277] on div "Aktualisieren" at bounding box center [385, 276] width 52 height 14
click at [410, 114] on icon at bounding box center [410, 113] width 7 height 7
